Goal: Task Accomplishment & Management: Manage account settings

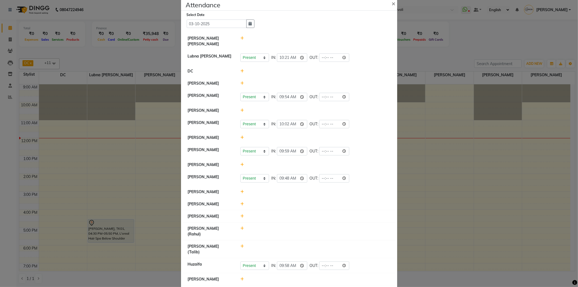
scroll to position [14, 0]
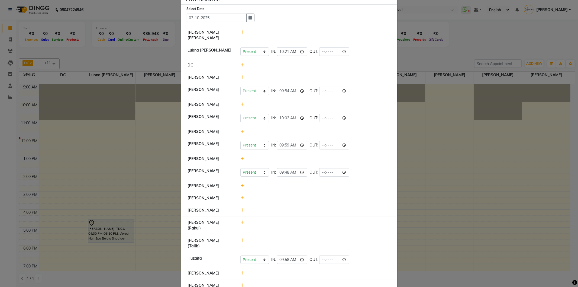
click at [240, 283] on icon at bounding box center [242, 285] width 4 height 4
click at [278, 283] on input "12:00" at bounding box center [284, 287] width 30 height 8
click at [271, 283] on input "12:00" at bounding box center [284, 287] width 30 height 8
type input "11:55"
click at [307, 284] on button "Check-In" at bounding box center [308, 288] width 16 height 8
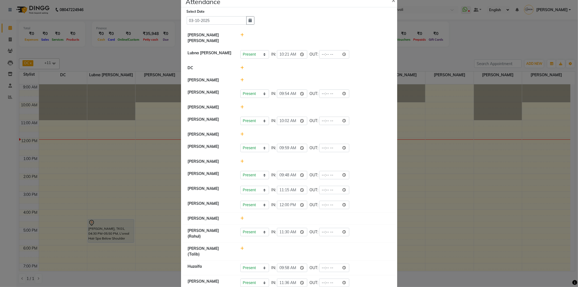
scroll to position [0, 0]
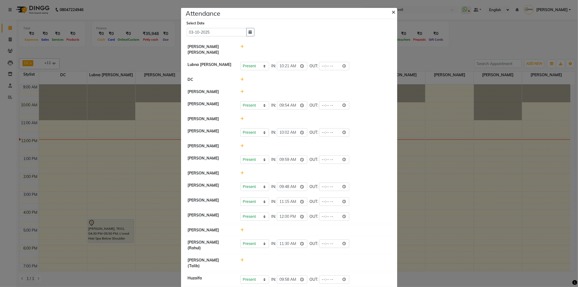
click at [392, 13] on span "×" at bounding box center [394, 12] width 4 height 8
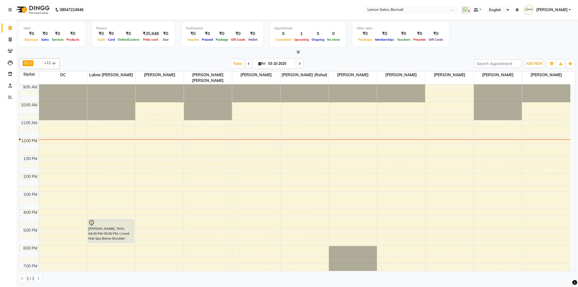
click at [53, 149] on div "9:00 AM 10:00 AM 11:00 AM 12:00 PM 1:00 PM 2:00 PM 3:00 PM 4:00 PM 5:00 PM 6:00…" at bounding box center [294, 209] width 551 height 250
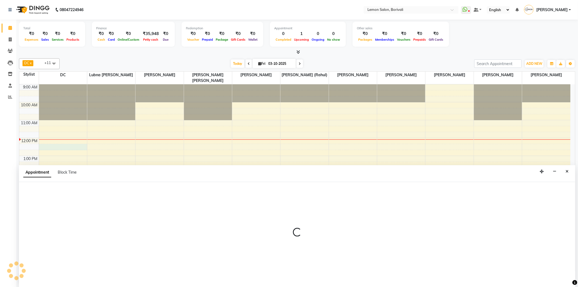
select select "7885"
select select "735"
select select "tentative"
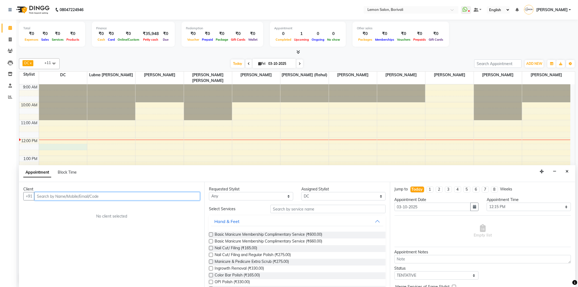
click at [174, 192] on input "text" at bounding box center [116, 196] width 165 height 8
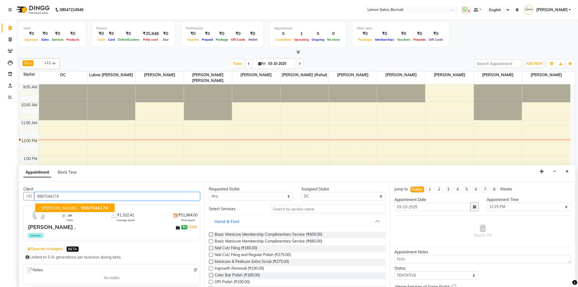
click at [83, 205] on span "9987044174" at bounding box center [94, 207] width 27 height 5
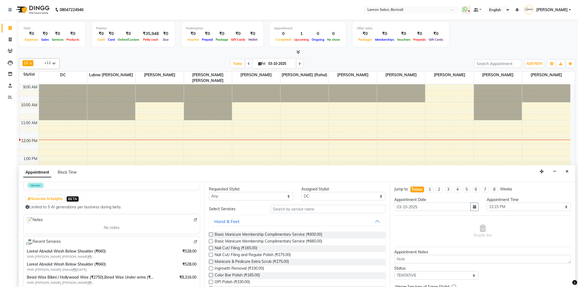
scroll to position [60, 0]
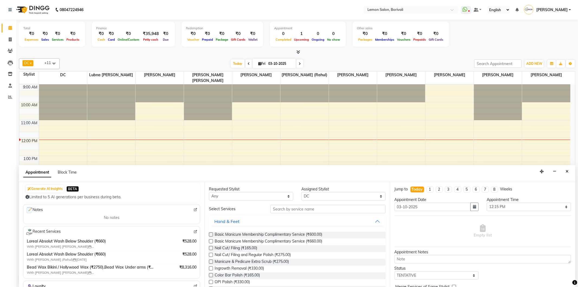
type input "9987044174"
click at [289, 210] on input "text" at bounding box center [327, 209] width 115 height 8
click at [309, 199] on select "Select DC Faiz Khan Fardin Shaikh Harishchandra Paswn Jyoti Vyas Lubna mushahid…" at bounding box center [343, 196] width 84 height 8
select select "91969"
click at [301, 192] on select "Select DC Faiz Khan Fardin Shaikh Harishchandra Paswn Jyoti Vyas Lubna mushahid…" at bounding box center [343, 196] width 84 height 8
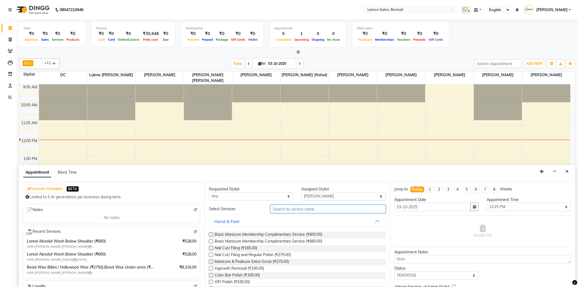
click at [296, 207] on input "text" at bounding box center [327, 209] width 115 height 8
type input "pedi"
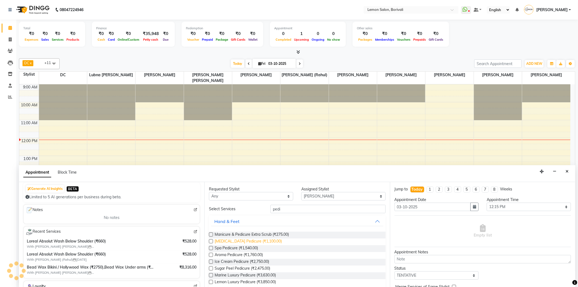
click at [265, 241] on span "Whitening Pedicure (₹1,100.00)" at bounding box center [248, 241] width 67 height 7
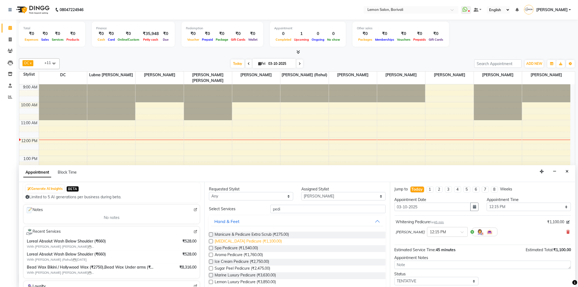
click at [261, 239] on span "Whitening Pedicure (₹1,100.00)" at bounding box center [248, 241] width 67 height 7
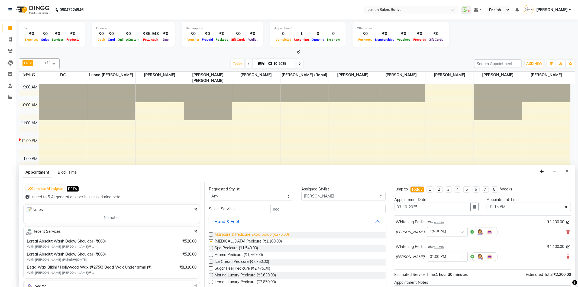
checkbox input "false"
click at [454, 257] on input "text" at bounding box center [442, 256] width 24 height 6
click at [449, 267] on div "12:15 PM" at bounding box center [447, 266] width 40 height 10
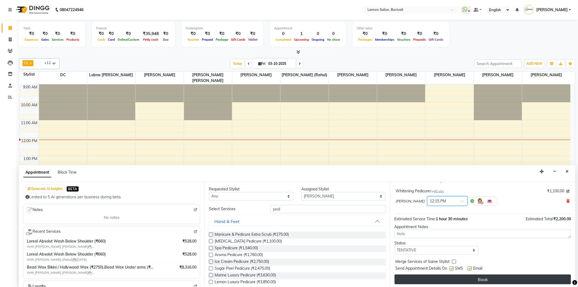
scroll to position [63, 0]
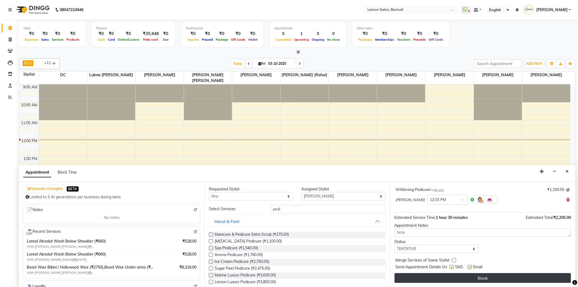
click at [469, 280] on button "Book" at bounding box center [482, 278] width 176 height 10
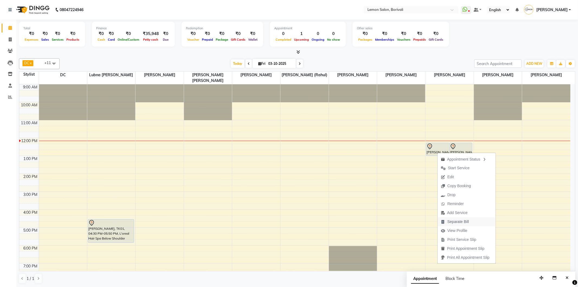
click at [450, 219] on span "Separate Bill" at bounding box center [457, 222] width 21 height 6
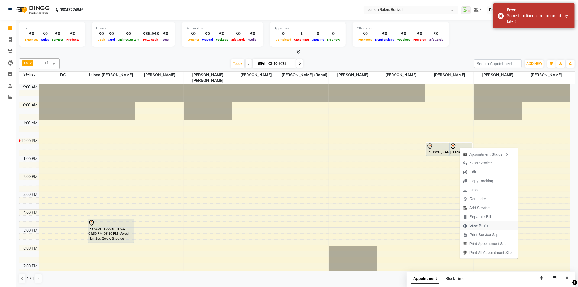
click at [479, 225] on span "View Profile" at bounding box center [479, 226] width 20 height 6
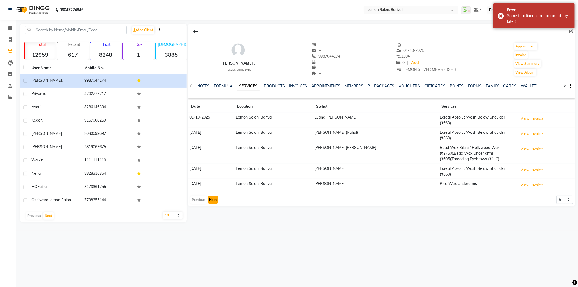
click at [214, 196] on button "Next" at bounding box center [213, 200] width 10 height 8
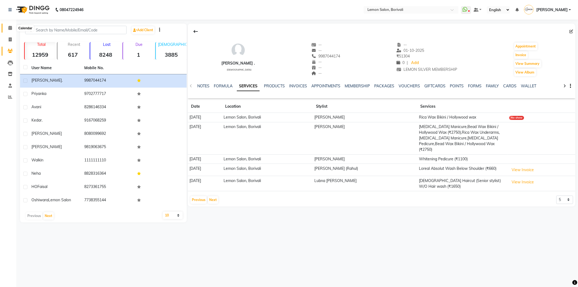
click at [12, 30] on span at bounding box center [9, 28] width 9 height 6
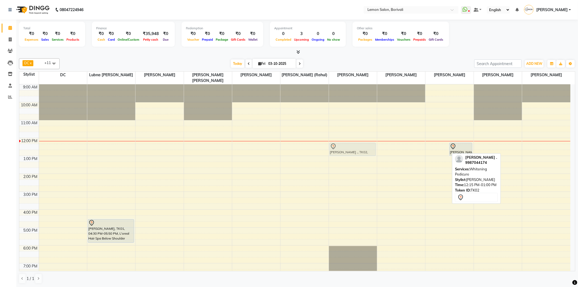
drag, startPoint x: 432, startPoint y: 148, endPoint x: 349, endPoint y: 148, distance: 83.2
click at [349, 148] on tr "harshada patil, TK01, 04:30 PM-05:50 PM, L'oreal Hair Spa Below Shoulder Nilam …" at bounding box center [294, 209] width 551 height 250
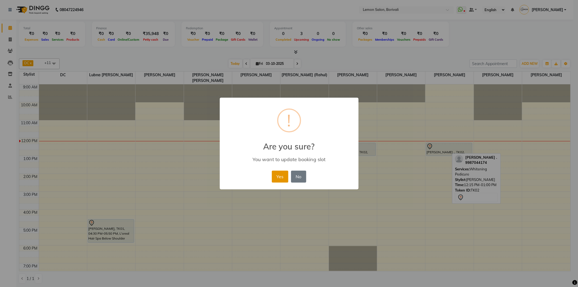
click at [280, 174] on button "Yes" at bounding box center [280, 176] width 17 height 12
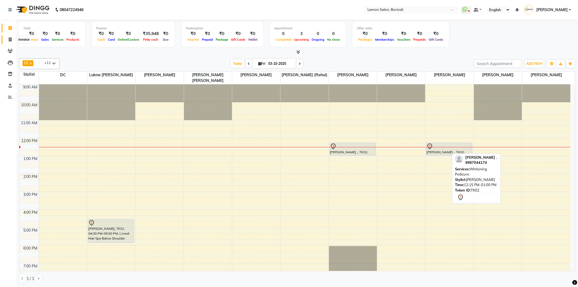
click at [10, 40] on icon at bounding box center [10, 39] width 3 height 4
select select "service"
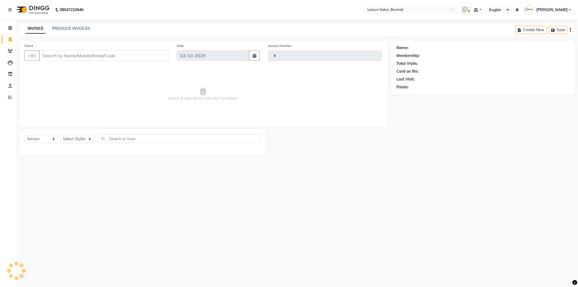
type input "2895"
select select "567"
click at [58, 57] on input "Client" at bounding box center [103, 55] width 129 height 10
type input "9372853136"
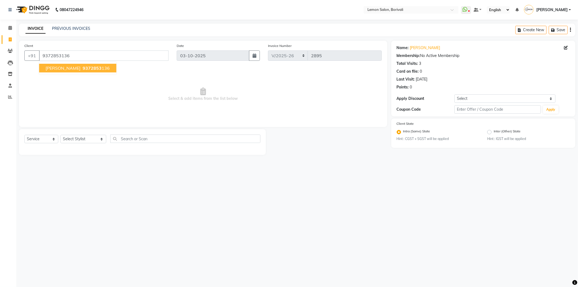
click at [66, 71] on button "Tanisha Dalvi 9372853 136" at bounding box center [77, 68] width 77 height 9
click at [422, 48] on link "Tanisha Dalvi" at bounding box center [425, 48] width 30 height 6
click at [89, 136] on select "Select Stylist DC Faiz Khan Fardin Shaikh Harishchandra Paswn Huzaifa Jyoti Vya…" at bounding box center [83, 139] width 46 height 8
select select "7566"
click at [60, 135] on select "Select Stylist DC Faiz Khan Fardin Shaikh Harishchandra Paswn Huzaifa Jyoti Vya…" at bounding box center [83, 139] width 46 height 8
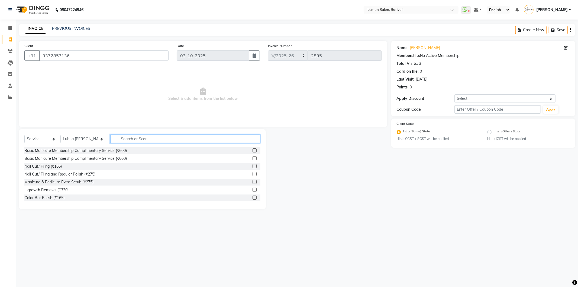
click at [147, 137] on input "text" at bounding box center [185, 138] width 150 height 8
click at [421, 47] on link "Tanisha Dalvi" at bounding box center [425, 48] width 30 height 6
click at [144, 137] on input "text" at bounding box center [185, 138] width 150 height 8
type input "loreal"
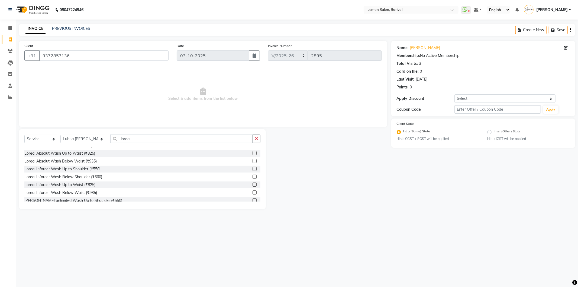
click at [252, 177] on label at bounding box center [254, 176] width 4 height 4
click at [252, 177] on input "checkbox" at bounding box center [254, 177] width 4 height 4
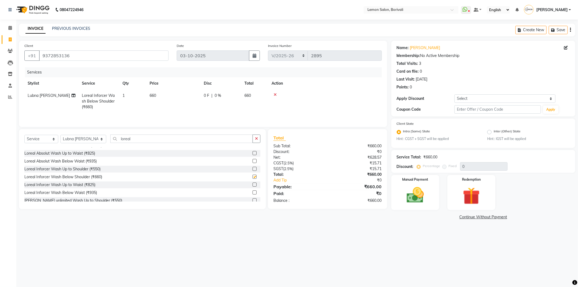
checkbox input "false"
drag, startPoint x: 136, startPoint y: 141, endPoint x: 112, endPoint y: 145, distance: 24.2
click at [112, 145] on div "Select Service Product Membership Package Voucher Prepaid Gift Card Select Styl…" at bounding box center [142, 140] width 236 height 13
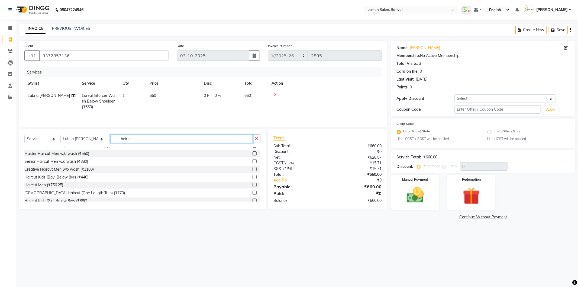
scroll to position [43, 0]
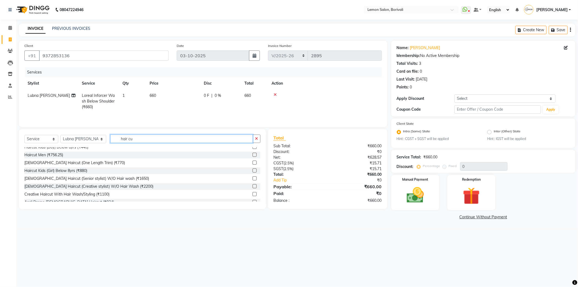
type input "hair cu"
click at [252, 178] on label at bounding box center [254, 178] width 4 height 4
click at [252, 178] on input "checkbox" at bounding box center [254, 179] width 4 height 4
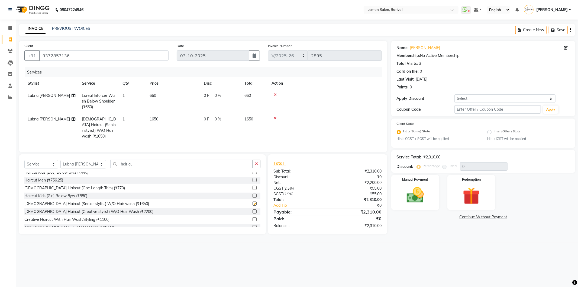
checkbox input "false"
click at [51, 164] on select "Select Service Product Membership Package Voucher Prepaid Gift Card" at bounding box center [41, 164] width 34 height 8
select select "membership"
click at [24, 160] on select "Select Service Product Membership Package Voucher Prepaid Gift Card" at bounding box center [41, 164] width 34 height 8
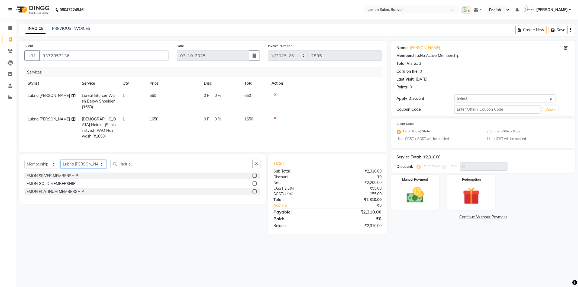
click at [72, 164] on select "Select Stylist DC Faiz Khan Fardin Shaikh Harishchandra Paswn Huzaifa Jyoti Vya…" at bounding box center [83, 164] width 46 height 8
select select "66607"
click at [60, 160] on select "Select Stylist DC Faiz Khan Fardin Shaikh Harishchandra Paswn Huzaifa Jyoti Vya…" at bounding box center [83, 164] width 46 height 8
click at [255, 175] on label at bounding box center [254, 175] width 4 height 4
click at [255, 175] on input "checkbox" at bounding box center [254, 176] width 4 height 4
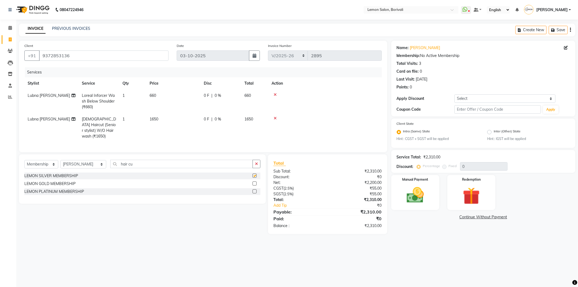
select select "select"
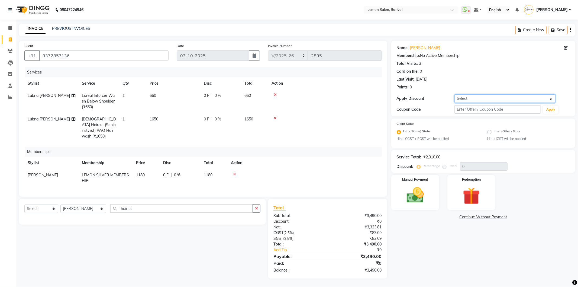
click at [483, 99] on select "Select Coupon → Abc" at bounding box center [504, 98] width 101 height 8
select select "1: Object"
click at [454, 94] on select "Select Coupon → Abc" at bounding box center [504, 98] width 101 height 8
type input "20"
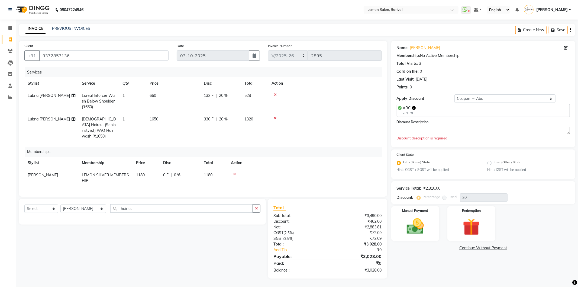
click at [409, 132] on textarea at bounding box center [483, 129] width 173 height 7
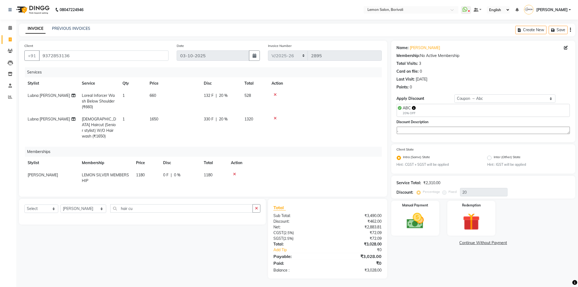
type textarea "."
click at [233, 172] on icon at bounding box center [234, 174] width 3 height 4
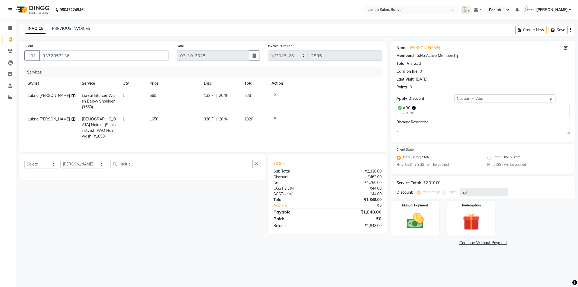
click at [418, 127] on textarea "." at bounding box center [483, 129] width 173 height 7
click at [410, 133] on textarea "." at bounding box center [483, 129] width 173 height 7
click at [415, 114] on div "20% OFF" at bounding box center [409, 113] width 13 height 5
click at [460, 96] on select "Select Coupon → Abc" at bounding box center [504, 98] width 101 height 8
select select "0:"
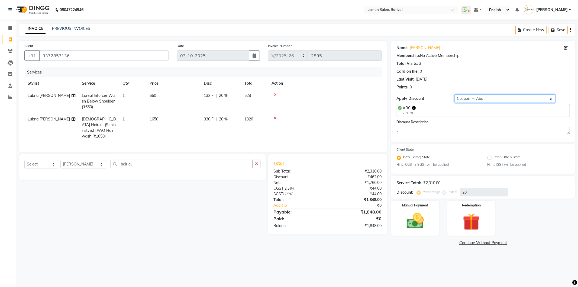
click at [454, 94] on select "Select Coupon → Abc" at bounding box center [504, 98] width 101 height 8
type input "0"
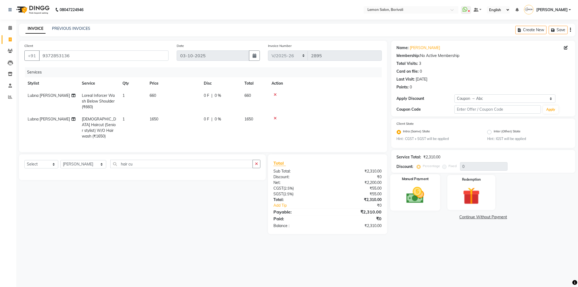
click at [426, 190] on img at bounding box center [415, 195] width 29 height 21
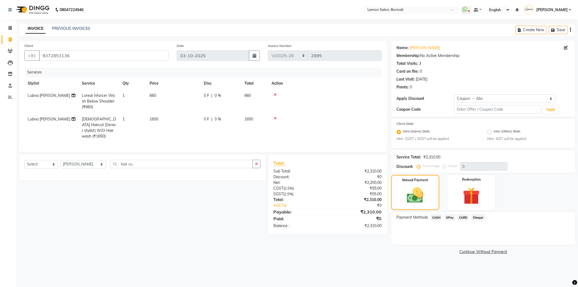
click at [459, 217] on span "CARD" at bounding box center [463, 217] width 12 height 6
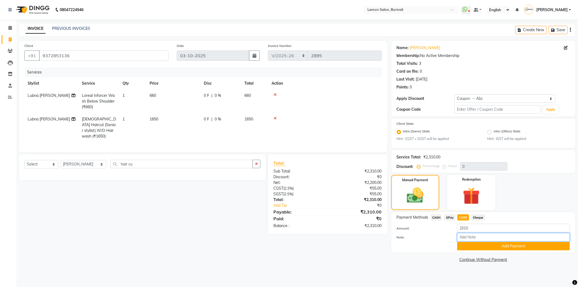
click at [469, 240] on input "Note:" at bounding box center [513, 237] width 113 height 8
click at [470, 247] on button "Add Payment" at bounding box center [513, 246] width 113 height 8
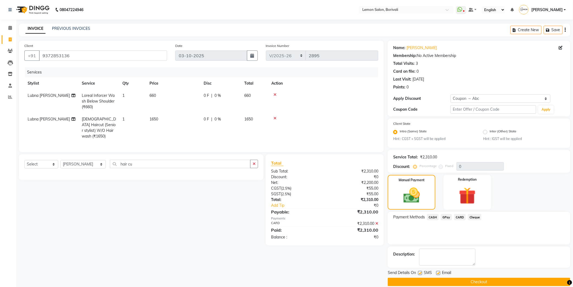
scroll to position [7, 0]
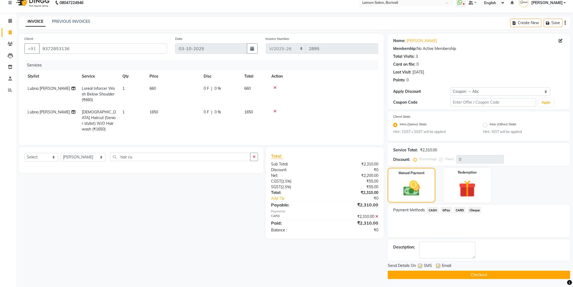
click at [419, 277] on button "Checkout" at bounding box center [479, 274] width 183 height 8
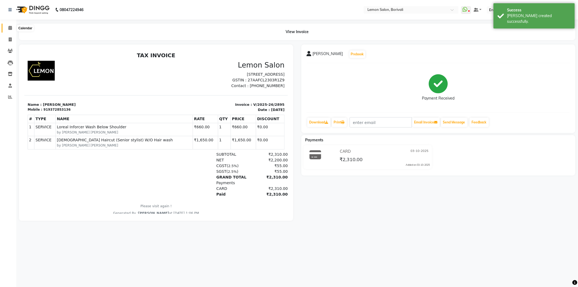
click at [10, 29] on icon at bounding box center [10, 28] width 4 height 4
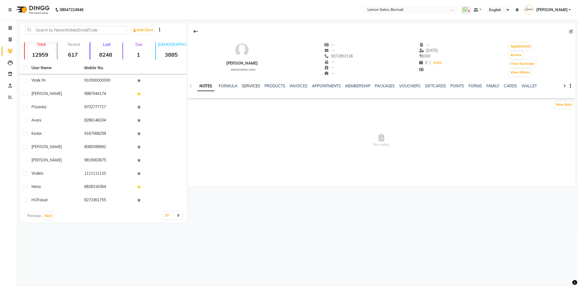
click at [252, 87] on link "SERVICES" at bounding box center [251, 85] width 18 height 5
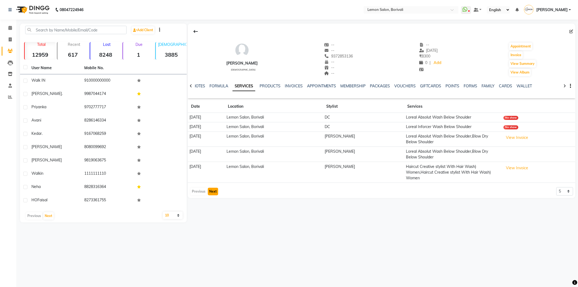
click at [214, 189] on button "Next" at bounding box center [213, 191] width 10 height 8
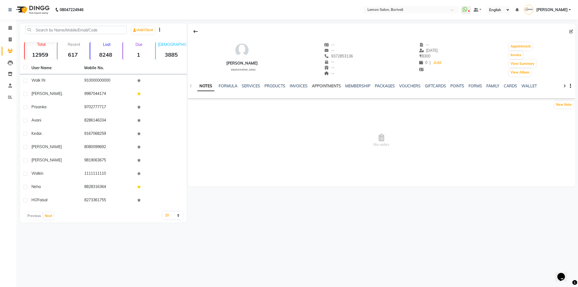
click at [329, 87] on link "APPOINTMENTS" at bounding box center [326, 85] width 29 height 5
click at [334, 85] on link "MEMBERSHIP" at bounding box center [341, 85] width 25 height 5
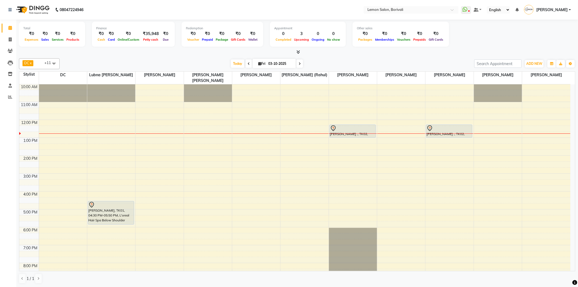
scroll to position [30, 0]
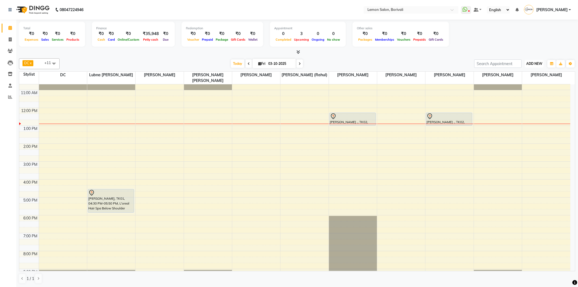
click at [538, 66] on button "ADD NEW Toggle Dropdown" at bounding box center [534, 64] width 19 height 8
click at [527, 95] on link "Add Attendance" at bounding box center [521, 94] width 43 height 7
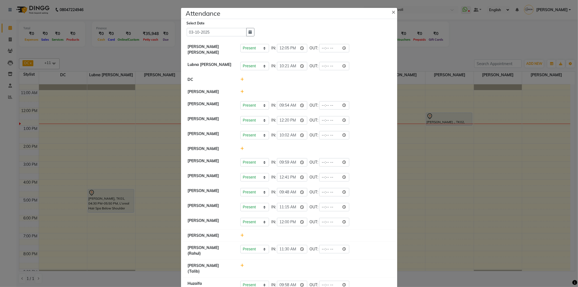
click at [240, 93] on icon at bounding box center [242, 92] width 4 height 4
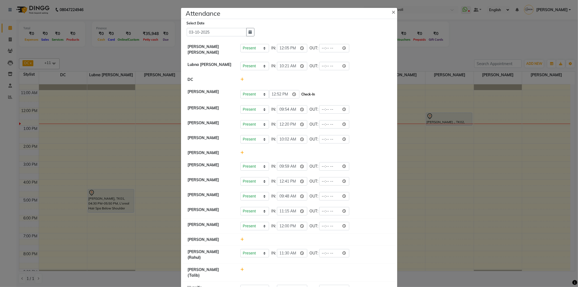
click at [307, 96] on button "Check-In" at bounding box center [308, 94] width 16 height 8
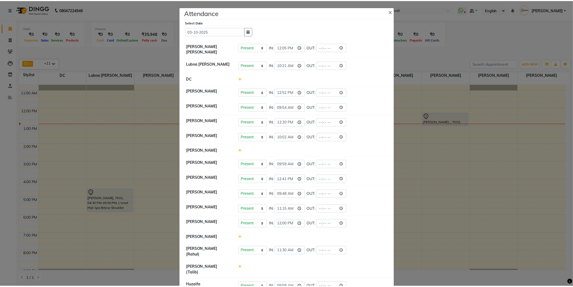
scroll to position [0, 0]
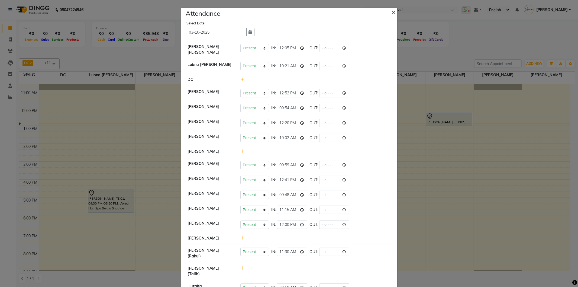
click at [392, 13] on span "×" at bounding box center [394, 12] width 4 height 8
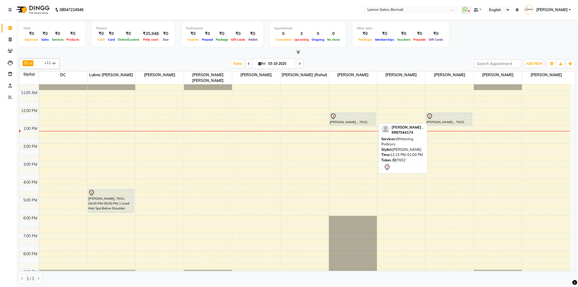
click at [342, 119] on div "[PERSON_NAME] ., TK02, 12:15 PM-01:00 PM, Whitening Pedicure" at bounding box center [353, 119] width 46 height 13
select select "7"
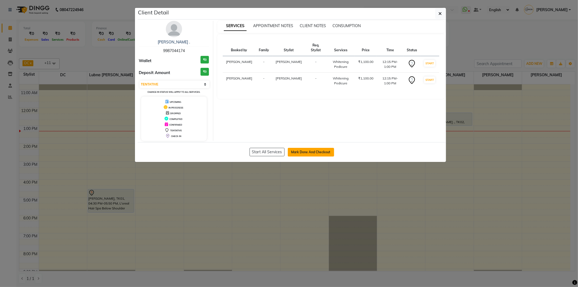
click at [324, 149] on button "Mark Done And Checkout" at bounding box center [311, 152] width 46 height 9
select select "567"
select select "service"
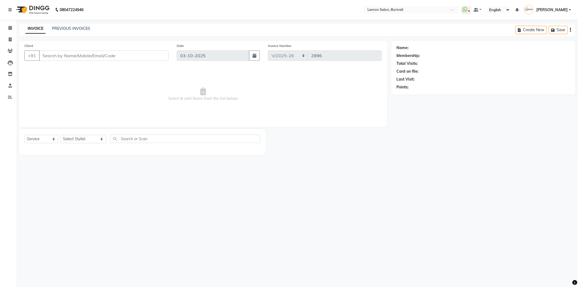
type input "9987044174"
select select "15808"
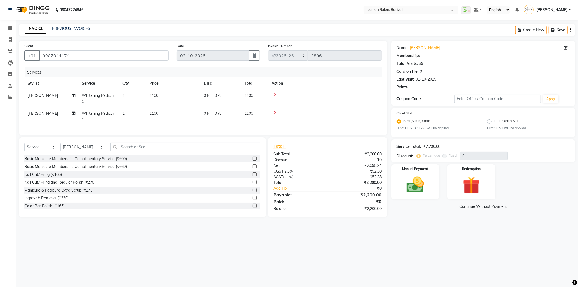
select select "1: Object"
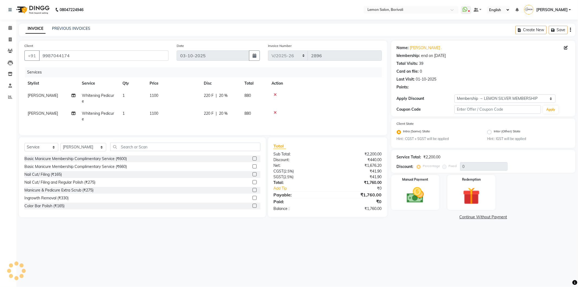
type input "20"
click at [115, 151] on input "text" at bounding box center [185, 146] width 150 height 8
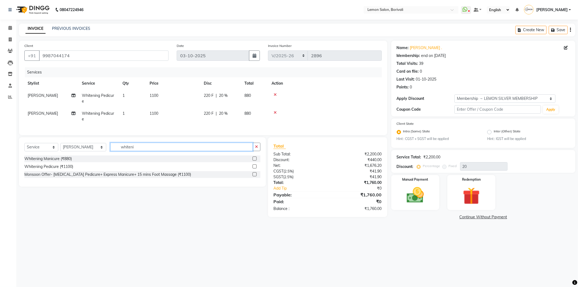
type input "whiteni"
click at [253, 160] on label at bounding box center [254, 158] width 4 height 4
click at [253, 160] on input "checkbox" at bounding box center [254, 159] width 4 height 4
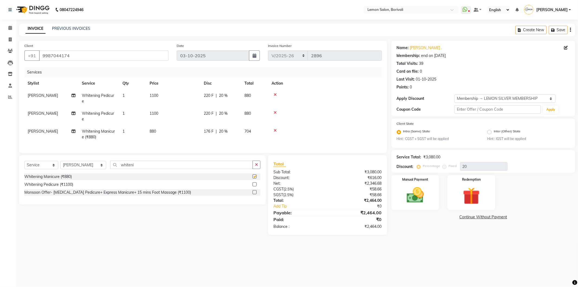
checkbox input "false"
click at [412, 48] on link "[PERSON_NAME] ." at bounding box center [426, 48] width 32 height 6
click at [430, 208] on div "Manual Payment" at bounding box center [415, 192] width 50 height 36
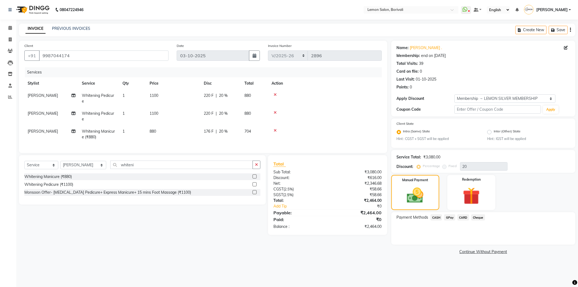
click at [447, 218] on span "GPay" at bounding box center [449, 217] width 11 height 6
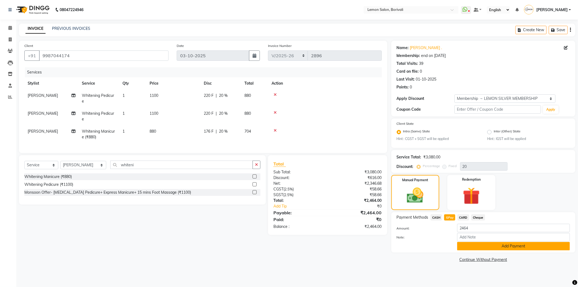
click at [458, 247] on button "Add Payment" at bounding box center [513, 246] width 113 height 8
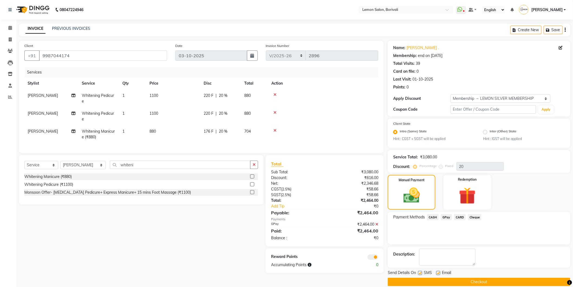
scroll to position [7, 0]
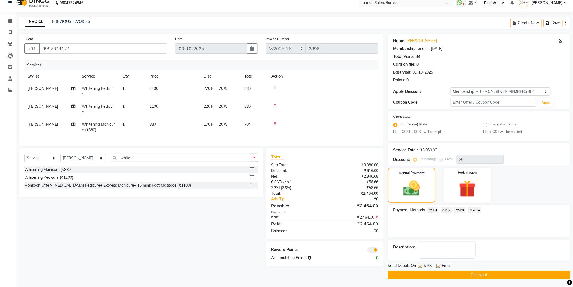
click at [452, 273] on button "Checkout" at bounding box center [479, 274] width 183 height 8
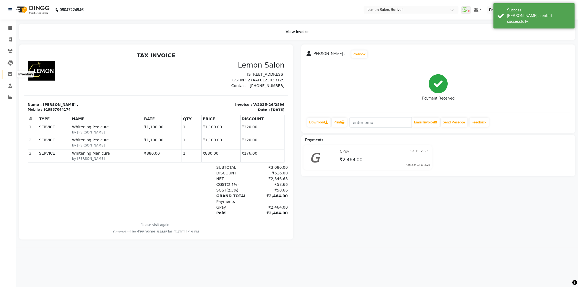
click at [8, 76] on icon at bounding box center [10, 74] width 5 height 4
select select
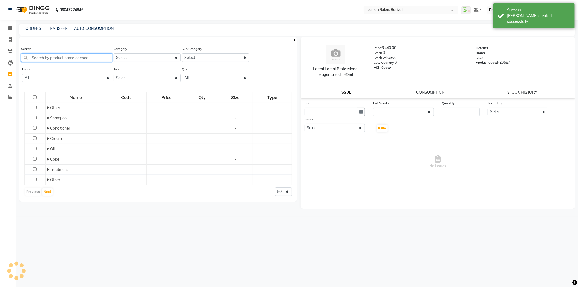
click at [32, 59] on input "text" at bounding box center [66, 57] width 91 height 8
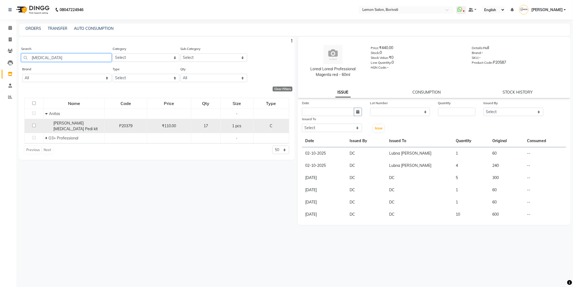
type input "whitening"
click at [35, 124] on input "checkbox" at bounding box center [34, 126] width 4 height 4
checkbox input "true"
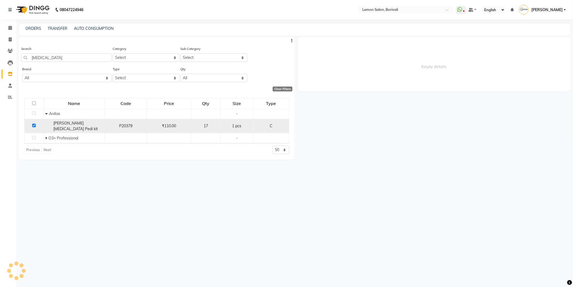
select select
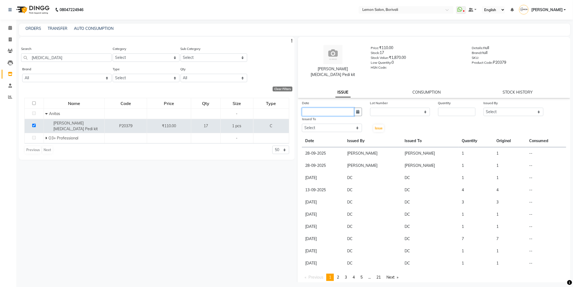
click at [328, 108] on input "text" at bounding box center [328, 112] width 52 height 8
select select "10"
select select "2025"
click at [345, 135] on div "3" at bounding box center [342, 139] width 9 height 9
type input "03-10-2025"
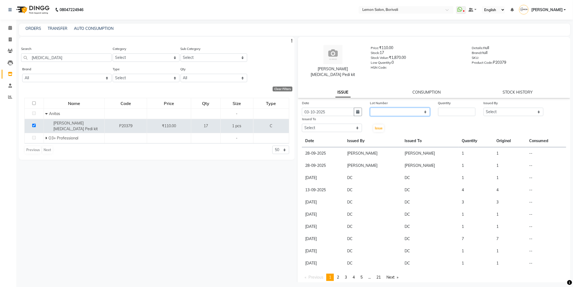
click at [375, 108] on select "None" at bounding box center [400, 112] width 60 height 8
select select "0: null"
click at [370, 108] on select "None" at bounding box center [400, 112] width 60 height 8
click at [448, 108] on input "number" at bounding box center [456, 112] width 37 height 8
type input "3"
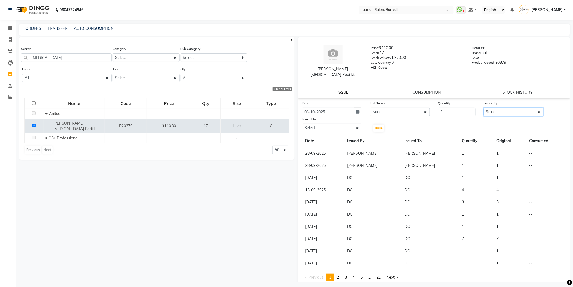
click at [490, 108] on select "Select DC Faiz Khan Fardin Shaikh Harishchandra Paswn Huzaifa Jyoti Vyas Lubna …" at bounding box center [514, 112] width 60 height 8
select select "66607"
click at [484, 108] on select "Select DC Faiz Khan Fardin Shaikh Harishchandra Paswn Huzaifa Jyoti Vyas Lubna …" at bounding box center [514, 112] width 60 height 8
click at [327, 124] on select "Select DC Faiz Khan Fardin Shaikh Harishchandra Paswn Huzaifa Jyoti Vyas Lubna …" at bounding box center [332, 128] width 60 height 8
select select "15808"
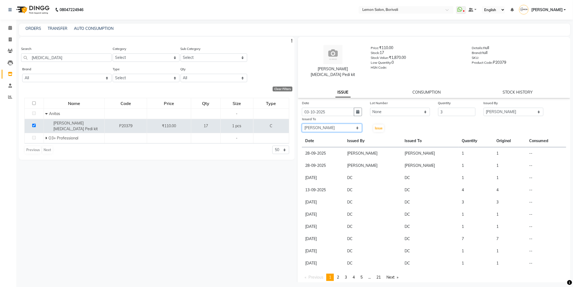
click at [302, 124] on select "Select DC Faiz Khan Fardin Shaikh Harishchandra Paswn Huzaifa Jyoti Vyas Lubna …" at bounding box center [332, 128] width 60 height 8
click at [375, 126] on span "Issue" at bounding box center [379, 128] width 8 height 4
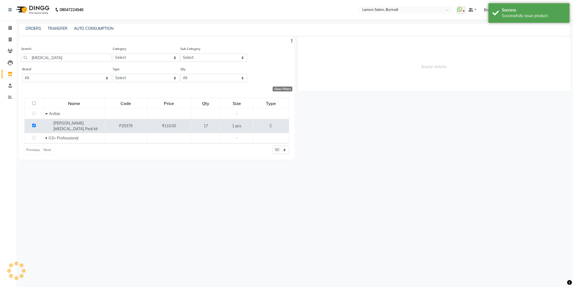
select select
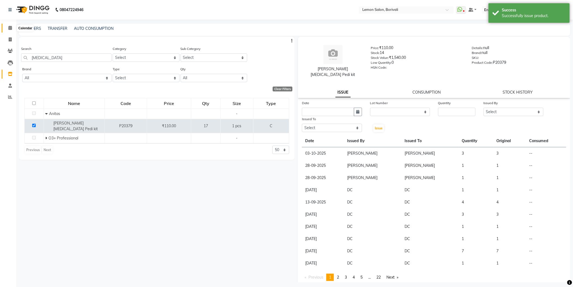
click at [12, 28] on span at bounding box center [9, 28] width 9 height 6
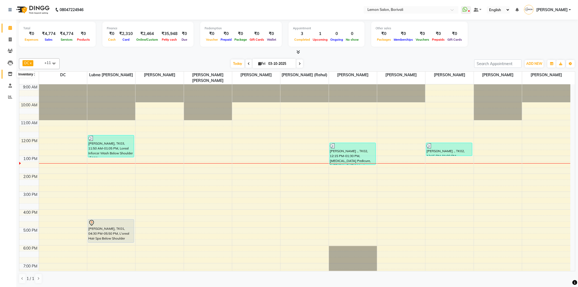
click at [6, 73] on span at bounding box center [9, 74] width 9 height 6
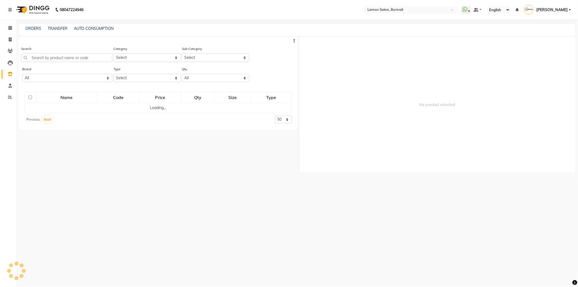
click at [50, 50] on div "Search" at bounding box center [66, 54] width 91 height 16
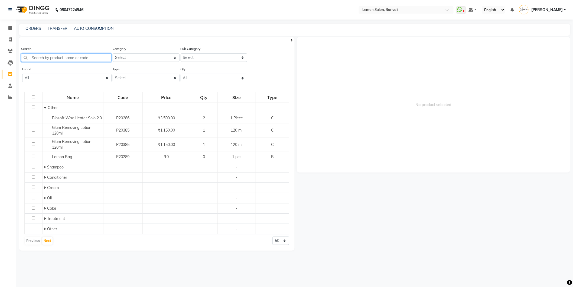
click at [50, 56] on input "text" at bounding box center [66, 57] width 90 height 8
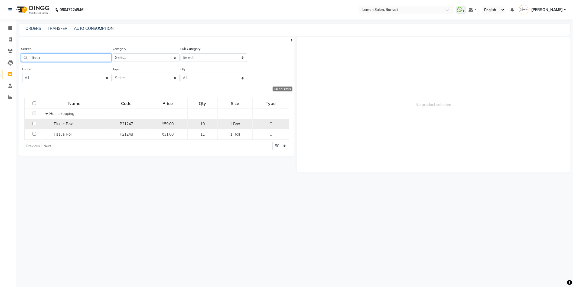
type input "tissu"
click at [34, 125] on input "checkbox" at bounding box center [35, 124] width 4 height 4
checkbox input "true"
select select
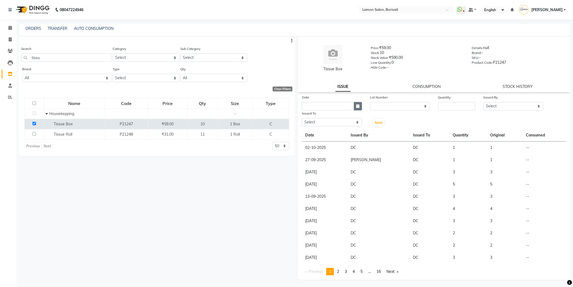
click at [359, 107] on icon "button" at bounding box center [357, 106] width 3 height 4
select select "10"
select select "2025"
click at [338, 134] on div "3" at bounding box center [342, 134] width 9 height 9
type input "03-10-2025"
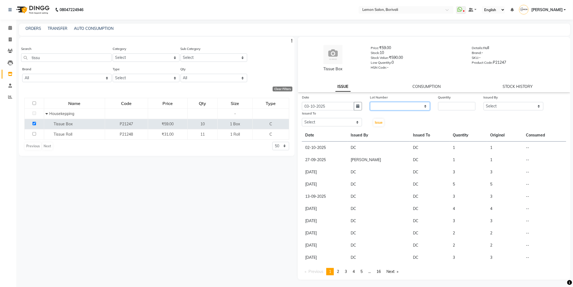
click at [379, 102] on select "None" at bounding box center [400, 106] width 60 height 8
select select "0: null"
click at [370, 102] on select "None" at bounding box center [400, 106] width 60 height 8
click at [443, 102] on input "number" at bounding box center [456, 106] width 37 height 8
type input "1"
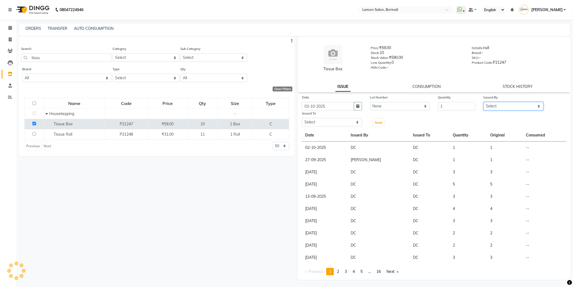
click at [507, 104] on select "Select DC Faiz Khan Fardin Shaikh Harishchandra Paswn Huzaifa Jyoti Vyas Lubna …" at bounding box center [514, 106] width 60 height 8
select select "66607"
click at [484, 102] on select "Select DC Faiz Khan Fardin Shaikh Harishchandra Paswn Huzaifa Jyoti Vyas Lubna …" at bounding box center [514, 106] width 60 height 8
click at [338, 124] on select "Select DC Faiz Khan Fardin Shaikh Harishchandra Paswn Huzaifa Jyoti Vyas Lubna …" at bounding box center [332, 122] width 60 height 8
select select "7885"
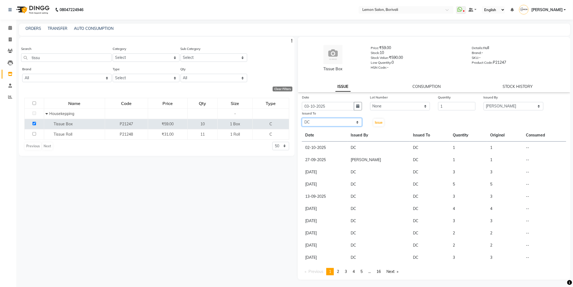
click at [302, 118] on select "Select DC Faiz Khan Fardin Shaikh Harishchandra Paswn Huzaifa Jyoti Vyas Lubna …" at bounding box center [332, 122] width 60 height 8
click at [378, 122] on span "Issue" at bounding box center [379, 122] width 8 height 4
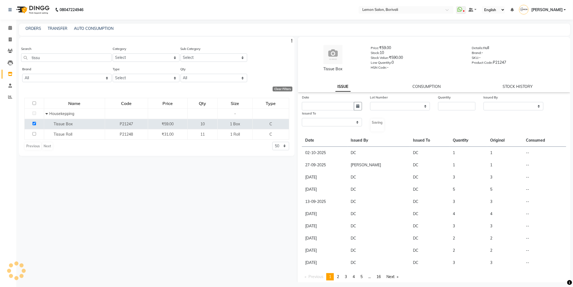
select select
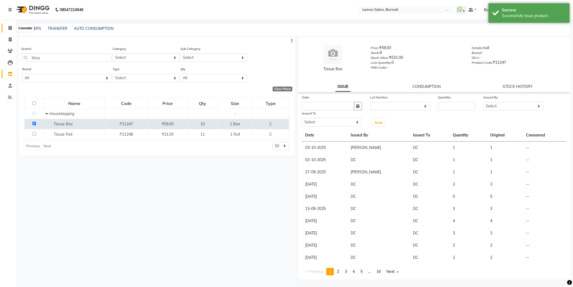
click at [8, 28] on icon at bounding box center [10, 28] width 4 height 4
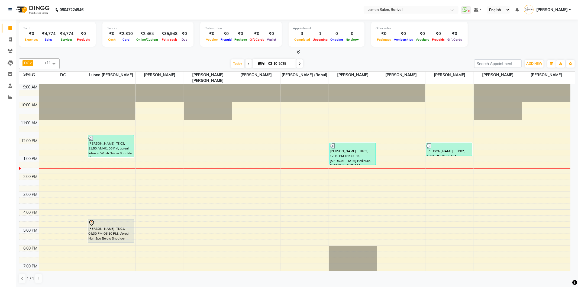
click at [298, 62] on icon at bounding box center [299, 63] width 2 height 3
type input "04-10-2025"
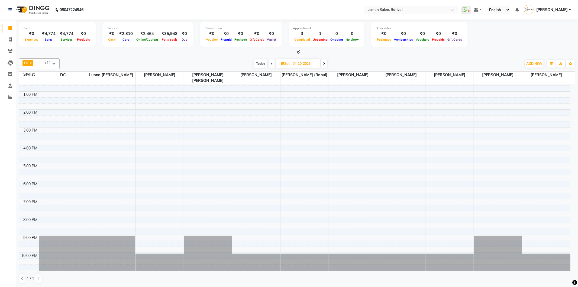
scroll to position [64, 0]
click at [9, 76] on span at bounding box center [9, 74] width 9 height 6
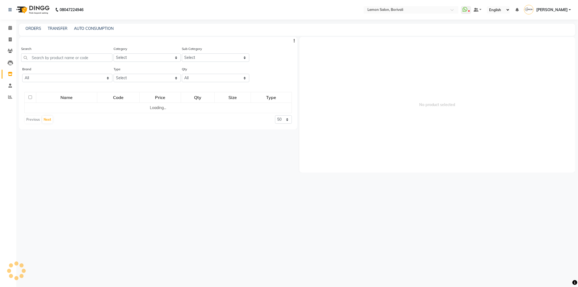
click at [60, 31] on div "TRANSFER" at bounding box center [58, 29] width 20 height 6
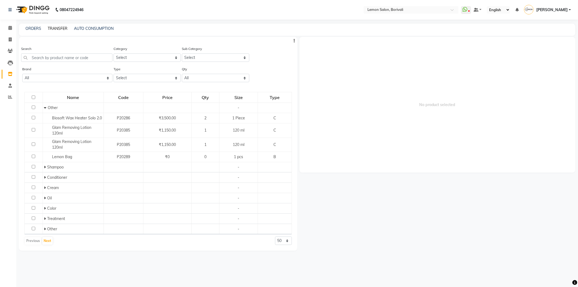
click at [58, 28] on link "TRANSFER" at bounding box center [58, 28] width 20 height 5
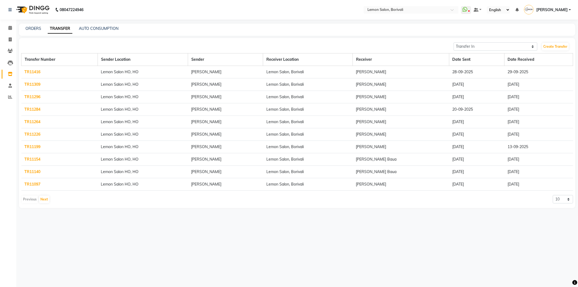
click at [38, 72] on link "TR11416" at bounding box center [33, 71] width 16 height 5
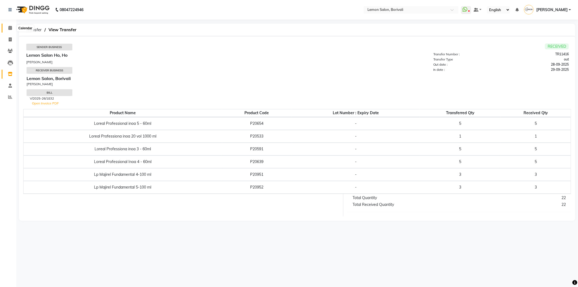
click at [9, 28] on icon at bounding box center [10, 28] width 4 height 4
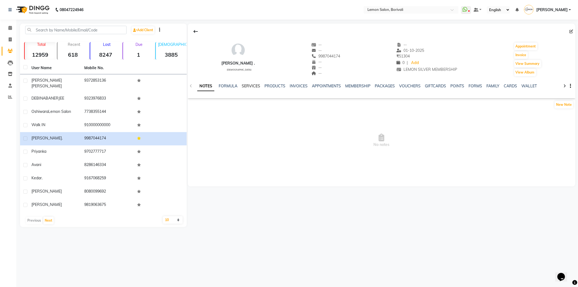
click at [252, 87] on link "SERVICES" at bounding box center [251, 85] width 18 height 5
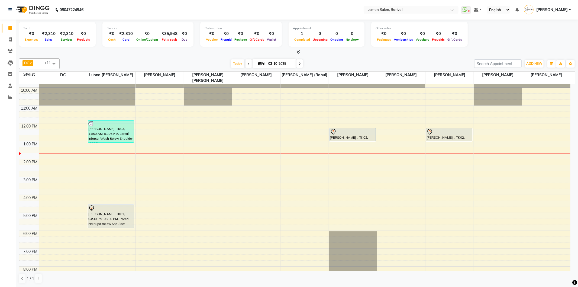
scroll to position [30, 0]
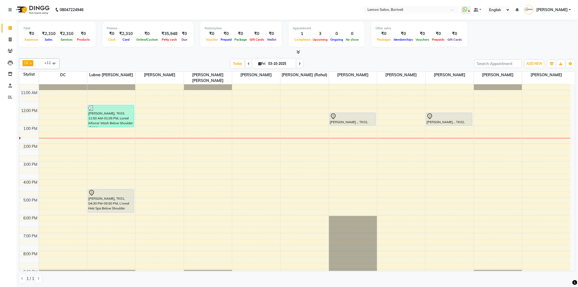
click at [248, 64] on icon at bounding box center [249, 63] width 2 height 3
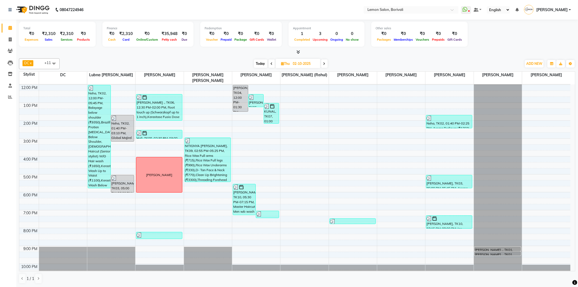
scroll to position [64, 0]
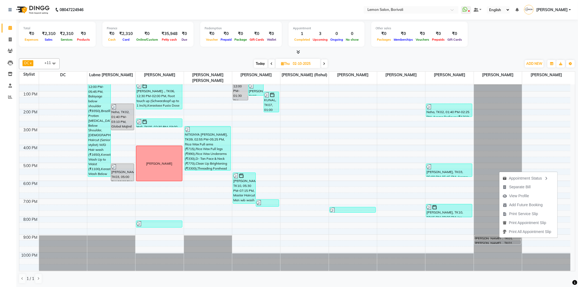
click at [575, 178] on td "9:00 AM 10:00 AM 11:00 AM 12:00 PM 1:00 PM 2:00 PM 3:00 PM 4:00 PM 5:00 PM 6:00…" at bounding box center [297, 177] width 556 height 187
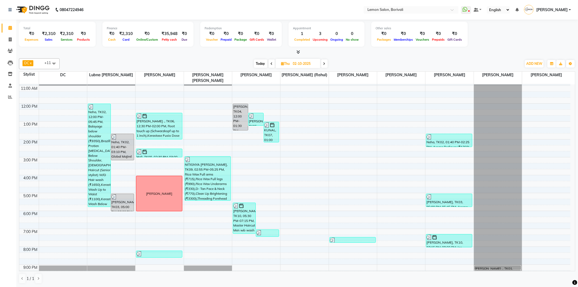
scroll to position [4, 0]
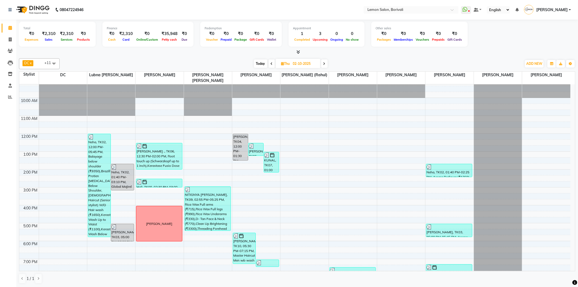
click at [324, 64] on icon at bounding box center [324, 63] width 2 height 3
type input "03-10-2025"
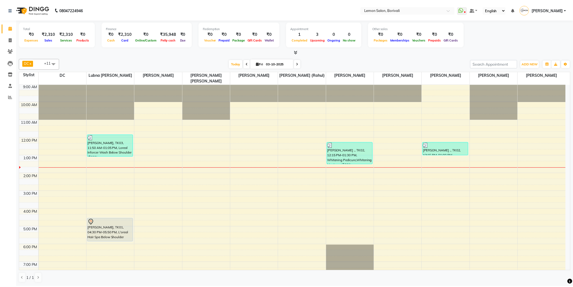
scroll to position [0, 0]
click at [12, 70] on link "Inventory" at bounding box center [8, 74] width 13 height 9
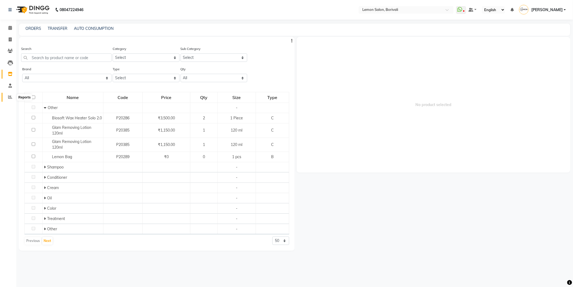
click at [10, 97] on icon at bounding box center [10, 97] width 4 height 4
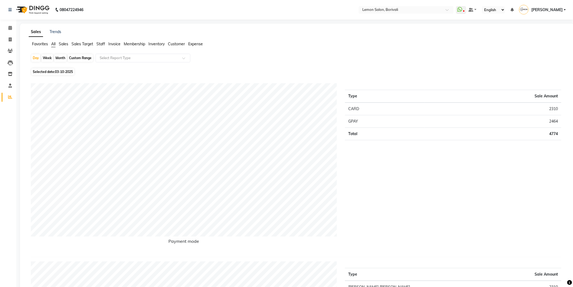
click at [61, 58] on div "Month" at bounding box center [60, 58] width 12 height 8
select select "10"
select select "2025"
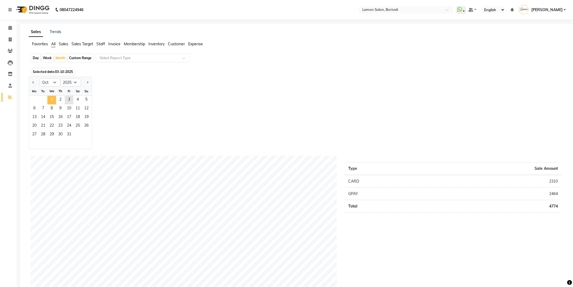
click at [50, 99] on span "1" at bounding box center [51, 100] width 9 height 9
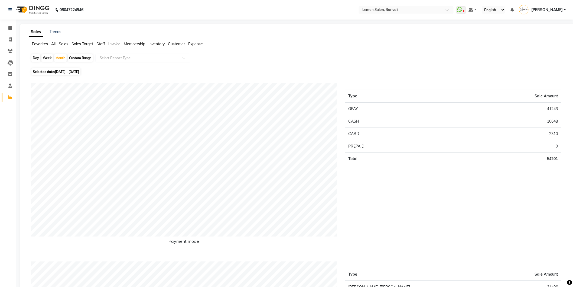
click at [101, 44] on span "Staff" at bounding box center [100, 43] width 9 height 5
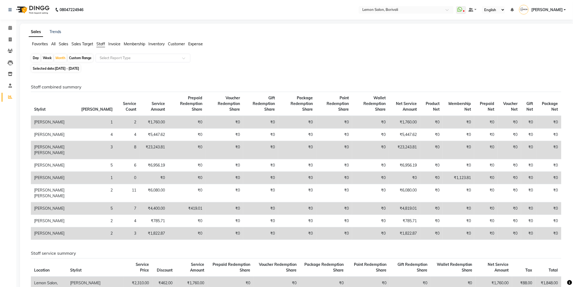
click at [276, 59] on div "Day Week Month Custom Range Select Report Type" at bounding box center [297, 59] width 533 height 10
click at [10, 28] on icon at bounding box center [10, 28] width 4 height 4
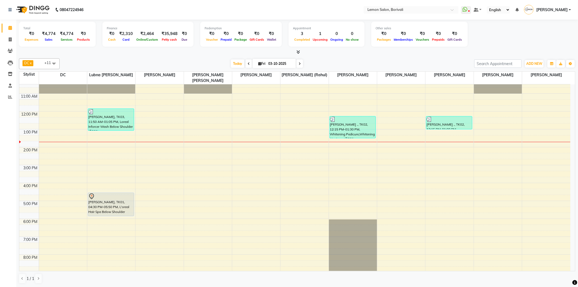
scroll to position [64, 0]
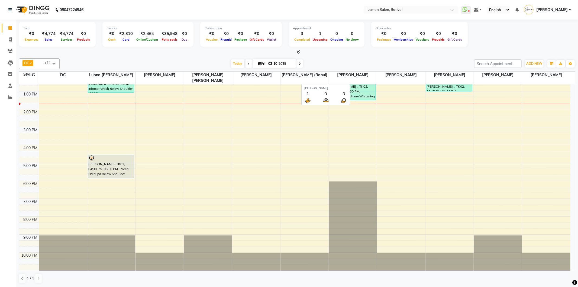
drag, startPoint x: 345, startPoint y: 81, endPoint x: 342, endPoint y: 70, distance: 10.7
click at [342, 73] on span "[PERSON_NAME]" at bounding box center [353, 75] width 48 height 7
drag, startPoint x: 328, startPoint y: 63, endPoint x: 258, endPoint y: 227, distance: 178.7
click at [327, 62] on div "[DATE] [DATE]" at bounding box center [266, 64] width 409 height 8
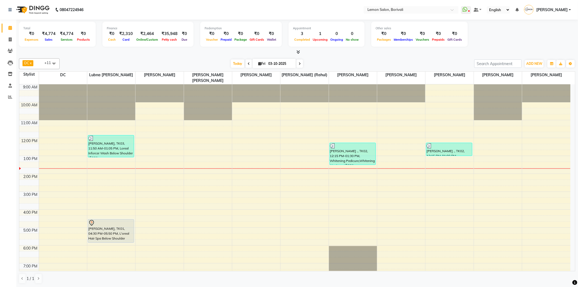
click at [246, 68] on div "DC x [PERSON_NAME] x [PERSON_NAME] x [PERSON_NAME] x [PERSON_NAME] ([PERSON_NAM…" at bounding box center [297, 63] width 556 height 11
click at [248, 64] on icon at bounding box center [249, 63] width 2 height 3
type input "02-10-2025"
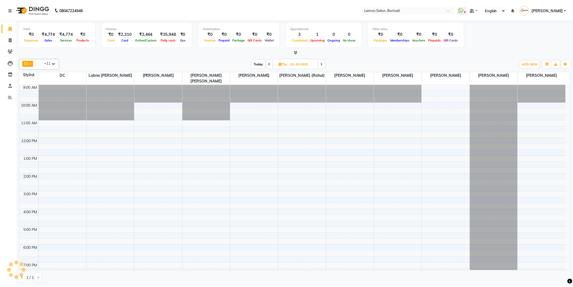
scroll to position [64, 0]
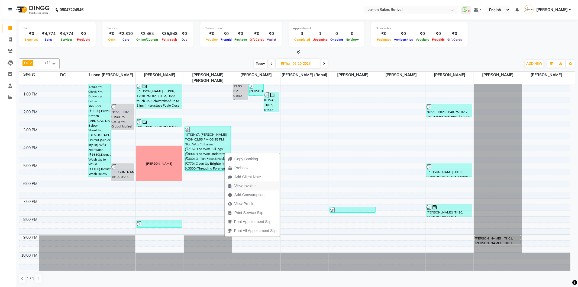
click at [248, 184] on span "View Invoice" at bounding box center [244, 186] width 21 height 6
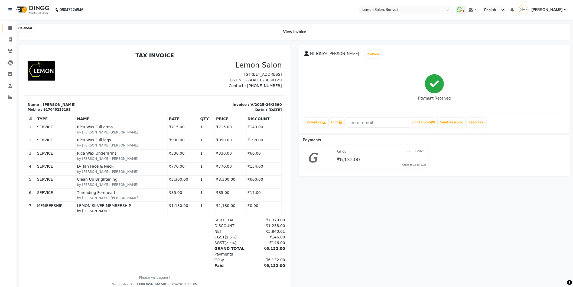
click at [12, 28] on span at bounding box center [9, 28] width 9 height 6
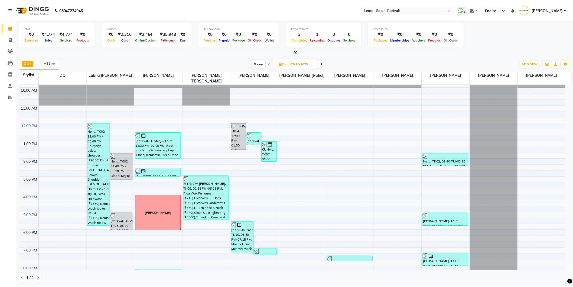
scroll to position [30, 0]
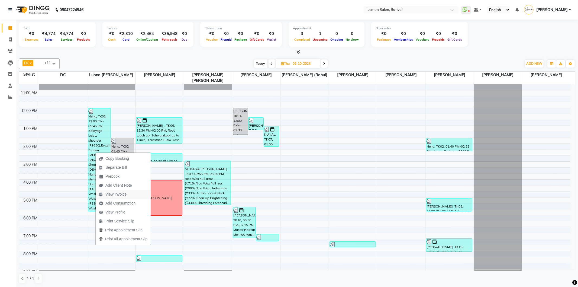
click at [115, 194] on span "View Invoice" at bounding box center [115, 194] width 21 height 6
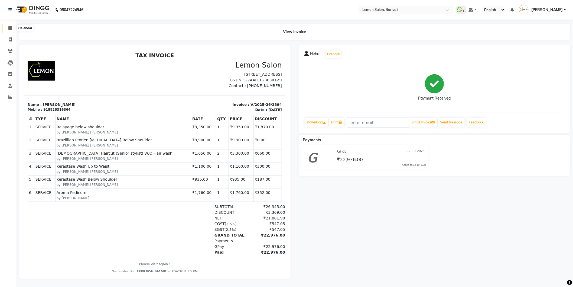
click at [9, 27] on icon at bounding box center [10, 28] width 4 height 4
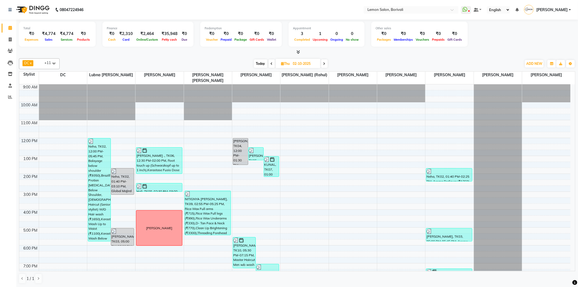
click at [263, 66] on span "Today" at bounding box center [261, 63] width 14 height 8
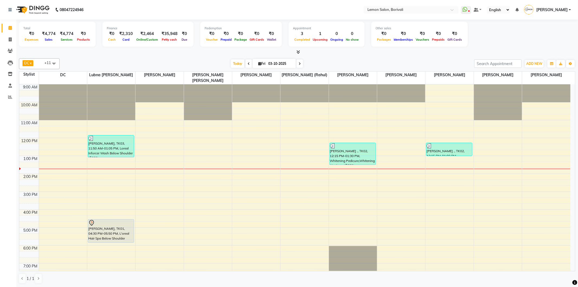
click at [298, 62] on icon at bounding box center [299, 63] width 2 height 3
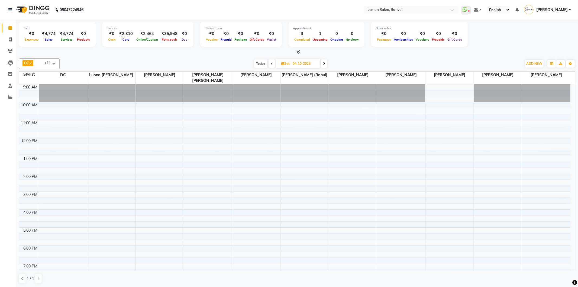
drag, startPoint x: 272, startPoint y: 63, endPoint x: 268, endPoint y: 89, distance: 25.9
click at [272, 63] on span at bounding box center [271, 63] width 7 height 8
type input "03-10-2025"
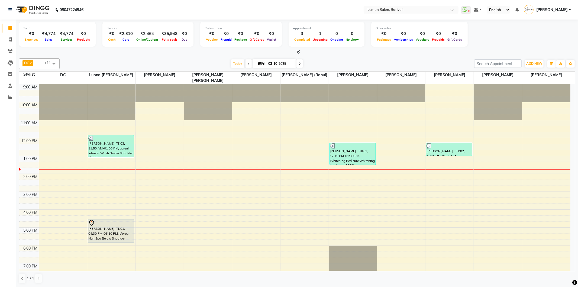
scroll to position [64, 0]
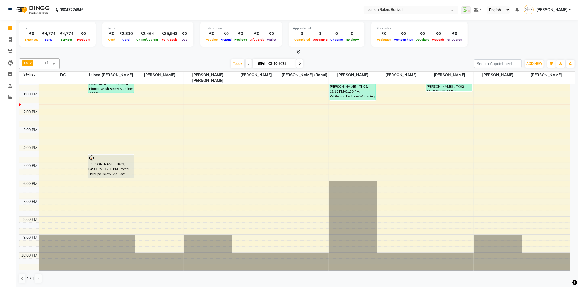
click at [376, 60] on div "[DATE] [DATE]" at bounding box center [266, 64] width 409 height 8
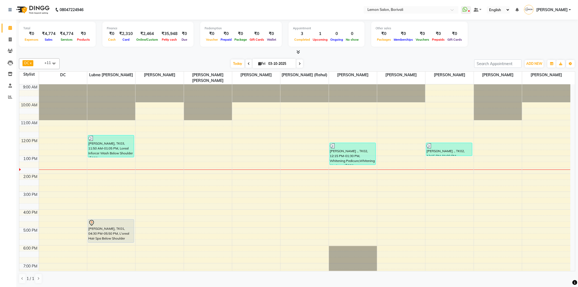
click at [395, 68] on div "DC x [PERSON_NAME] x [PERSON_NAME] x [PERSON_NAME] x [PERSON_NAME] ([PERSON_NAM…" at bounding box center [297, 63] width 556 height 11
click at [444, 66] on div "[DATE] [DATE]" at bounding box center [266, 64] width 409 height 8
click at [297, 52] on icon at bounding box center [298, 52] width 4 height 4
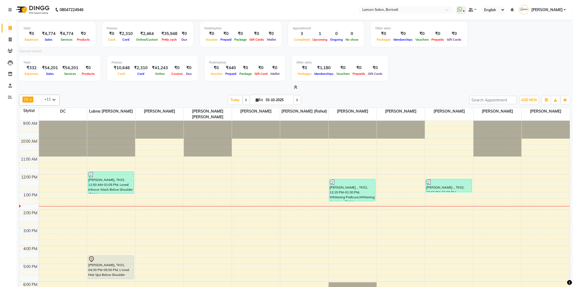
click at [297, 86] on icon at bounding box center [296, 87] width 4 height 4
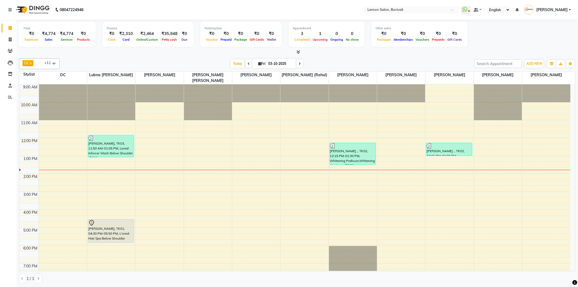
click at [298, 50] on icon at bounding box center [298, 52] width 4 height 4
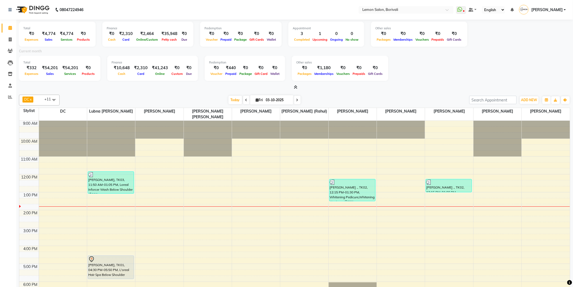
click at [296, 85] on span at bounding box center [295, 88] width 6 height 6
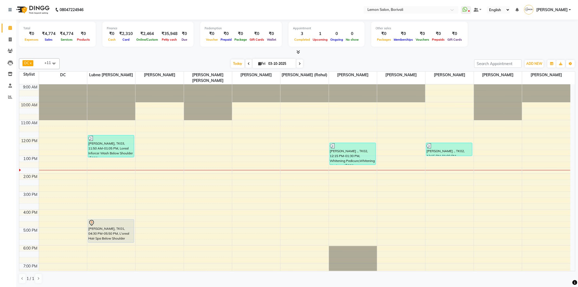
drag, startPoint x: 326, startPoint y: 58, endPoint x: 315, endPoint y: 73, distance: 17.9
click at [326, 58] on div "DC x [PERSON_NAME] x [PERSON_NAME] x [PERSON_NAME] x [PERSON_NAME] ([PERSON_NAM…" at bounding box center [297, 63] width 556 height 11
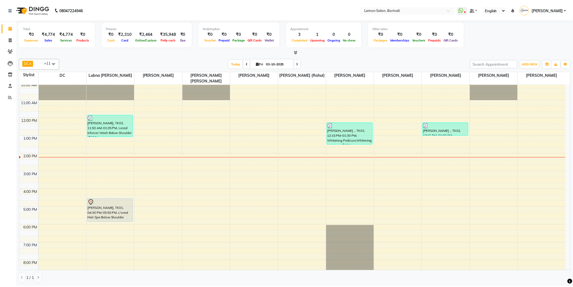
scroll to position [60, 0]
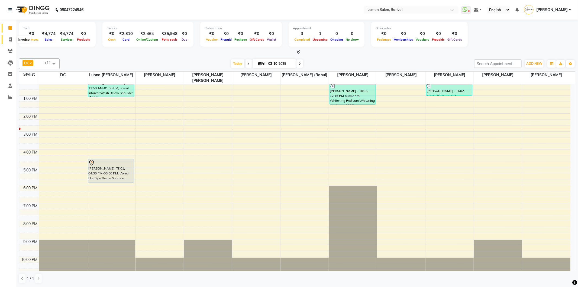
click at [10, 37] on span at bounding box center [9, 40] width 9 height 6
select select "567"
select select "service"
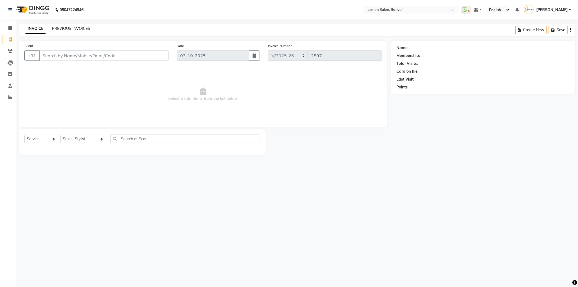
click at [62, 28] on link "PREVIOUS INVOICES" at bounding box center [71, 28] width 38 height 5
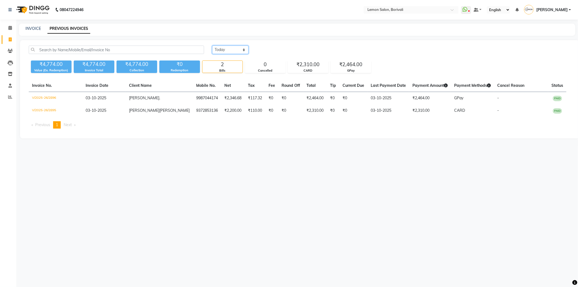
click at [232, 48] on select "[DATE] [DATE] Custom Range" at bounding box center [230, 50] width 36 height 8
select select "range"
click at [212, 46] on select "[DATE] [DATE] Custom Range" at bounding box center [230, 50] width 36 height 8
click at [278, 53] on input "03-10-2025" at bounding box center [274, 50] width 38 height 8
select select "10"
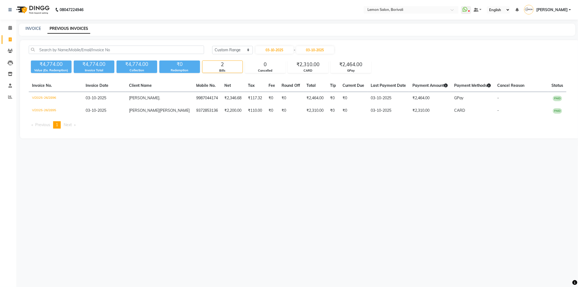
select select "2025"
click at [278, 61] on select "Jan Feb Mar Apr May Jun [DATE] Aug Sep Oct Nov Dec" at bounding box center [276, 60] width 21 height 8
click at [226, 190] on div "08047224946 Select Location × Lemon Salon, Borivali WhatsApp Status ✕ Status: D…" at bounding box center [289, 143] width 578 height 287
click at [8, 30] on span at bounding box center [9, 28] width 9 height 6
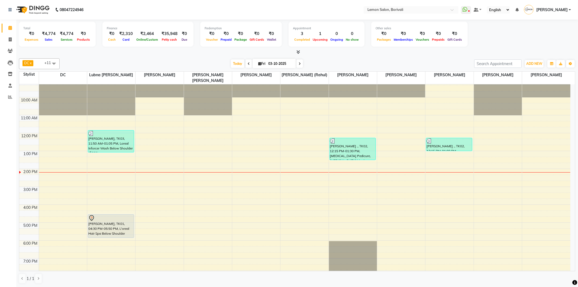
scroll to position [4, 0]
click at [248, 63] on icon at bounding box center [249, 63] width 2 height 3
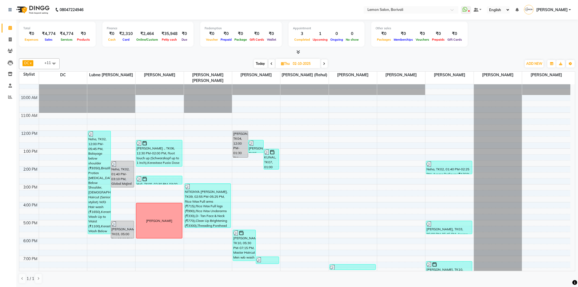
scroll to position [0, 0]
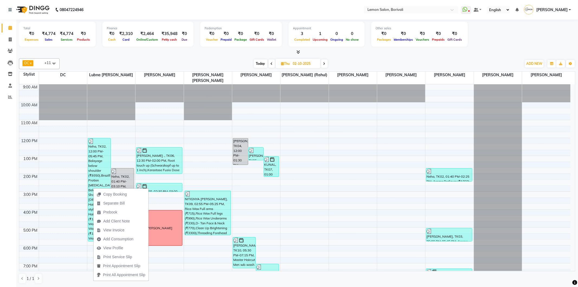
click at [260, 62] on span "Today" at bounding box center [261, 63] width 14 height 8
type input "03-10-2025"
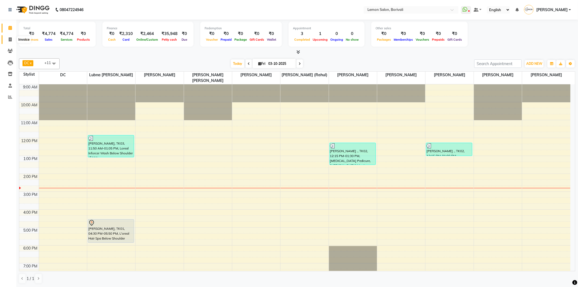
click at [9, 40] on icon at bounding box center [10, 39] width 3 height 4
select select "service"
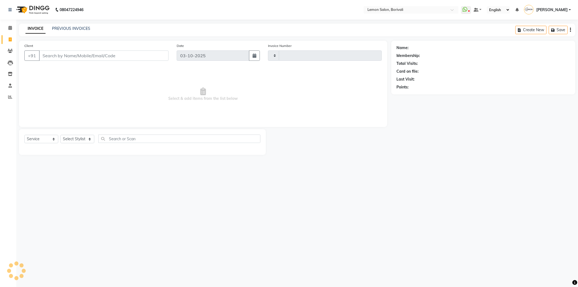
type input "2897"
select select "567"
click at [80, 137] on select "Select Stylist DC Faiz Khan Fardin Shaikh Harishchandra Paswn Huzaifa Jyoti Vya…" at bounding box center [83, 139] width 46 height 8
click at [60, 135] on select "Select Stylist DC Faiz Khan Fardin Shaikh Harishchandra Paswn Huzaifa Jyoti Vya…" at bounding box center [83, 139] width 46 height 8
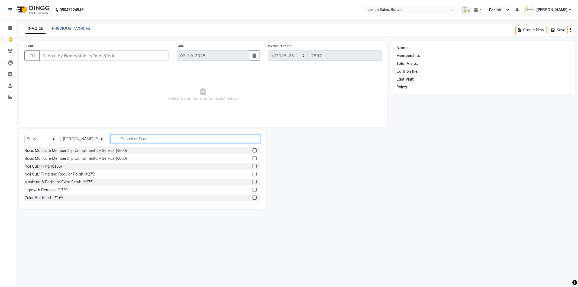
click at [152, 139] on input "text" at bounding box center [185, 138] width 150 height 8
click at [88, 141] on select "Select Stylist DC Faiz Khan Fardin Shaikh Harishchandra Paswn Huzaifa Jyoti Vya…" at bounding box center [83, 139] width 46 height 8
select select "15808"
click at [60, 135] on select "Select Stylist DC Faiz Khan Fardin Shaikh Harishchandra Paswn Huzaifa Jyoti Vya…" at bounding box center [83, 139] width 46 height 8
click at [125, 135] on input "text" at bounding box center [185, 138] width 150 height 8
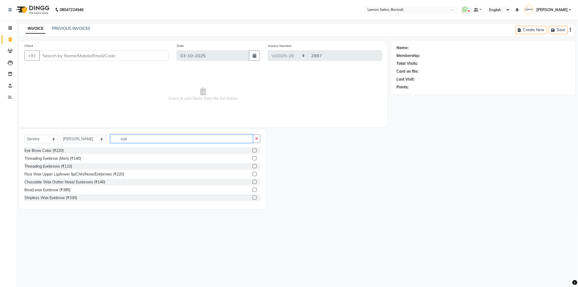
type input "eye"
click at [252, 165] on label at bounding box center [254, 166] width 4 height 4
click at [252, 165] on input "checkbox" at bounding box center [254, 166] width 4 height 4
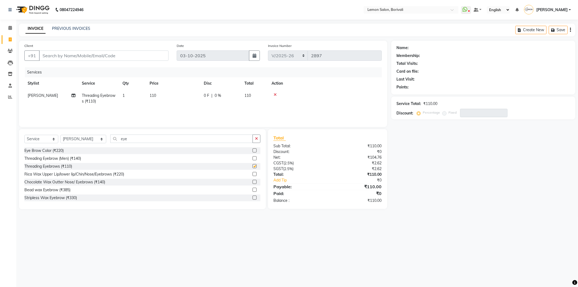
checkbox input "false"
drag, startPoint x: 128, startPoint y: 140, endPoint x: 107, endPoint y: 148, distance: 22.6
click at [107, 148] on div "Select Service Product Membership Package Voucher Prepaid Gift Card Select Styl…" at bounding box center [142, 169] width 247 height 80
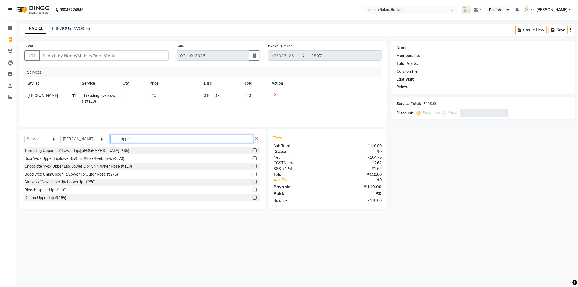
type input "upper"
click at [252, 151] on label at bounding box center [254, 150] width 4 height 4
click at [252, 151] on input "checkbox" at bounding box center [254, 151] width 4 height 4
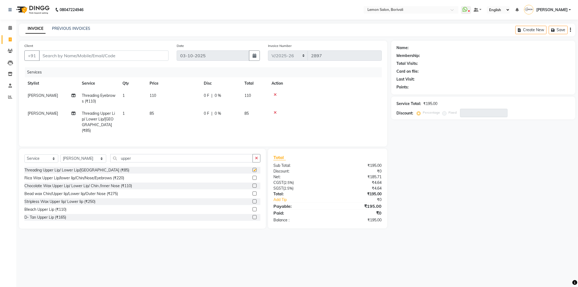
checkbox input "false"
click at [111, 57] on input "Client" at bounding box center [103, 55] width 129 height 10
click at [47, 157] on select "Select Service Product Membership Package Voucher Prepaid Gift Card" at bounding box center [41, 158] width 34 height 8
select select "product"
click at [24, 154] on select "Select Service Product Membership Package Voucher Prepaid Gift Card" at bounding box center [41, 158] width 34 height 8
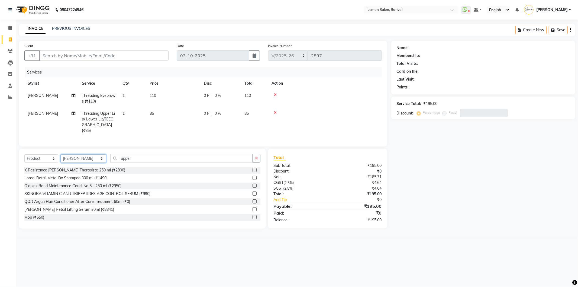
click at [85, 154] on select "Select Stylist DC Faiz Khan Fardin Shaikh Harishchandra Paswn Huzaifa Jyoti Vya…" at bounding box center [83, 158] width 46 height 8
select select "83349"
click at [60, 154] on select "Select Stylist DC Faiz Khan Fardin Shaikh Harishchandra Paswn Huzaifa Jyoti Vya…" at bounding box center [83, 158] width 46 height 8
drag, startPoint x: 129, startPoint y: 158, endPoint x: 105, endPoint y: 159, distance: 24.4
click at [110, 159] on input "upper" at bounding box center [181, 158] width 142 height 8
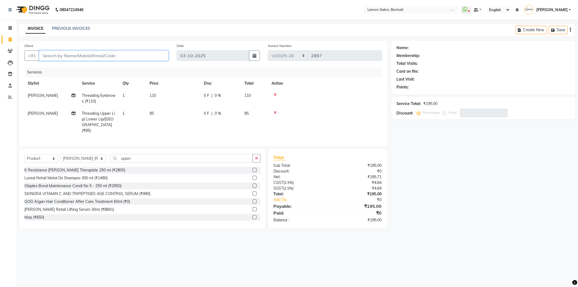
click at [84, 56] on input "Client" at bounding box center [103, 55] width 129 height 10
click at [137, 155] on div "Select Service Product Membership Package Voucher Prepaid Gift Card Select Styl…" at bounding box center [142, 188] width 247 height 80
drag, startPoint x: 137, startPoint y: 155, endPoint x: 110, endPoint y: 162, distance: 28.2
click at [110, 162] on div "Select Service Product Membership Package Voucher Prepaid Gift Card Select Styl…" at bounding box center [142, 160] width 236 height 13
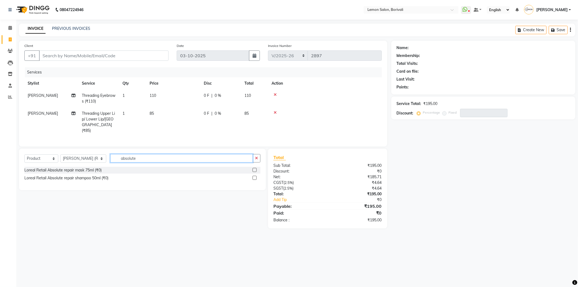
drag, startPoint x: 148, startPoint y: 158, endPoint x: 105, endPoint y: 163, distance: 43.3
click at [105, 163] on div "Select Service Product Membership Package Voucher Prepaid Gift Card Select Styl…" at bounding box center [142, 160] width 236 height 13
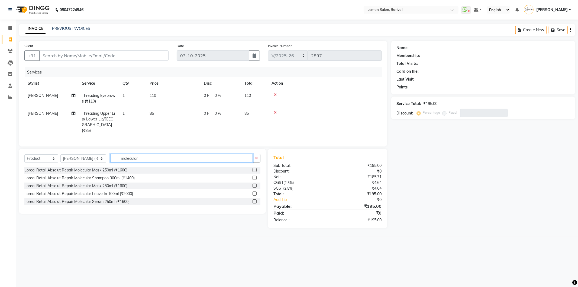
type input "molecular"
click at [255, 177] on label at bounding box center [254, 178] width 4 height 4
click at [255, 177] on input "checkbox" at bounding box center [254, 178] width 4 height 4
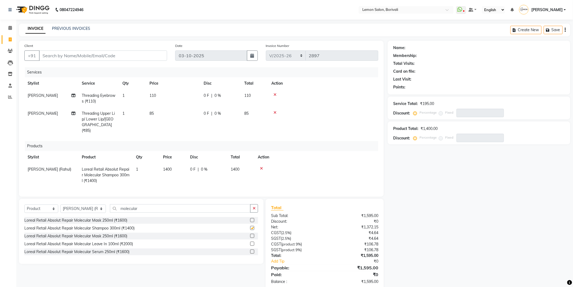
checkbox input "false"
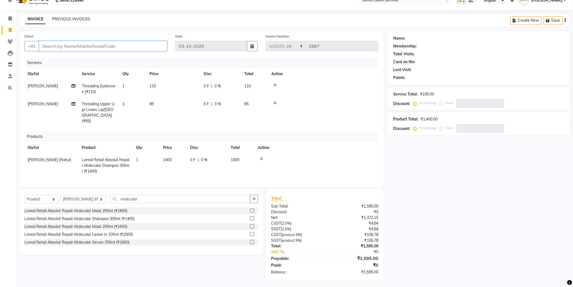
click at [116, 50] on input "Client" at bounding box center [103, 46] width 128 height 10
type input "9"
type input "0"
click at [61, 61] on button "Misha 95947652 77" at bounding box center [66, 58] width 54 height 9
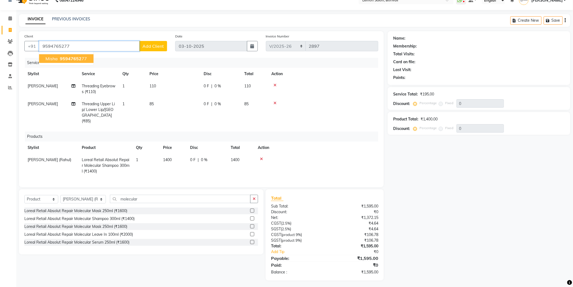
type input "9594765277"
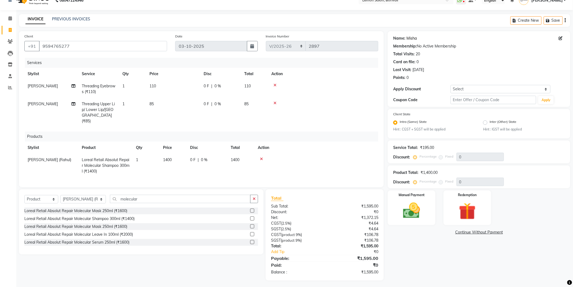
click at [410, 38] on link "Misha" at bounding box center [412, 38] width 10 height 6
click at [413, 215] on img at bounding box center [411, 210] width 29 height 20
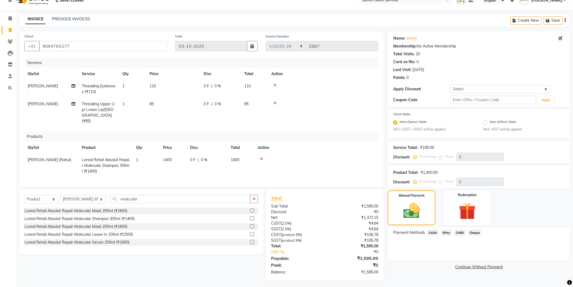
click at [434, 232] on span "CASH" at bounding box center [433, 232] width 12 height 6
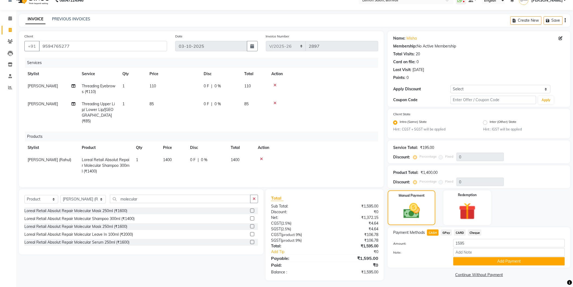
click at [434, 232] on span "CASH" at bounding box center [433, 232] width 12 height 6
click at [469, 265] on button "Add Payment" at bounding box center [509, 261] width 112 height 8
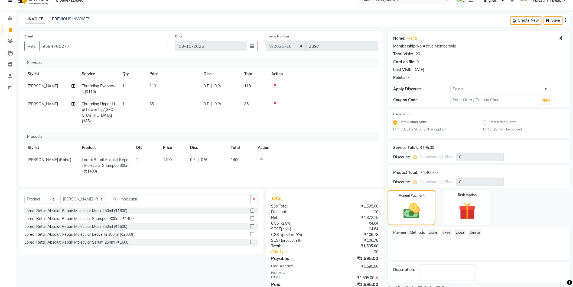
scroll to position [32, 0]
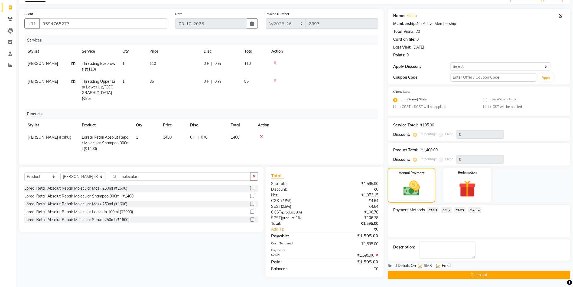
click at [445, 273] on button "Checkout" at bounding box center [479, 274] width 183 height 8
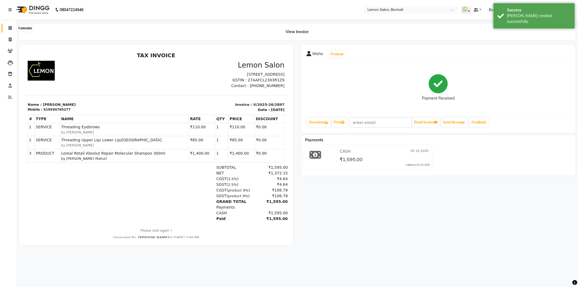
click at [12, 28] on span at bounding box center [9, 28] width 9 height 6
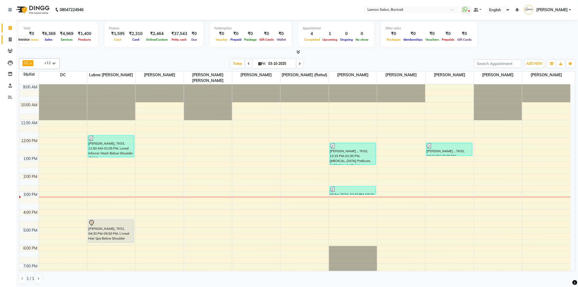
click at [11, 40] on icon at bounding box center [10, 39] width 3 height 4
select select "service"
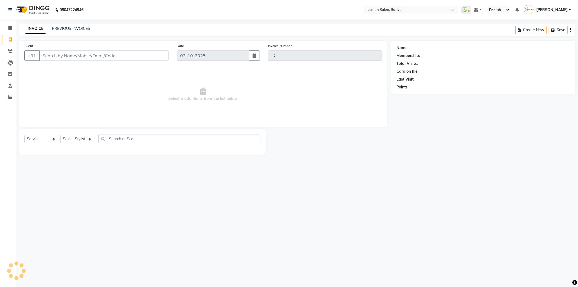
type input "2898"
select select "567"
click at [75, 141] on select "Select Stylist" at bounding box center [77, 139] width 34 height 8
select select "7565"
click at [60, 135] on select "Select Stylist DC Faiz Khan Fardin Shaikh Harishchandra Paswn Huzaifa Jyoti Vya…" at bounding box center [83, 139] width 46 height 8
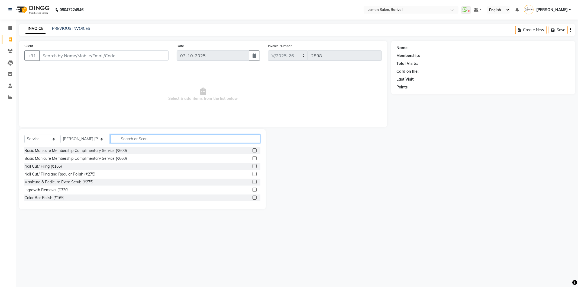
click at [139, 139] on input "text" at bounding box center [185, 138] width 150 height 8
type input "d tan"
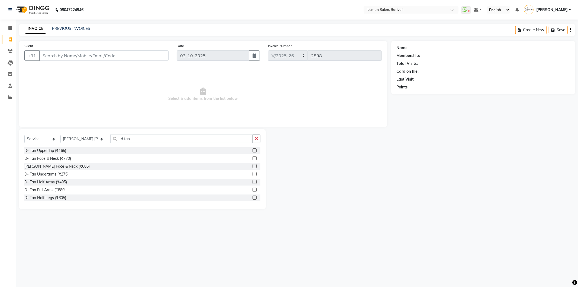
click at [252, 160] on label at bounding box center [254, 158] width 4 height 4
click at [252, 160] on input "checkbox" at bounding box center [254, 159] width 4 height 4
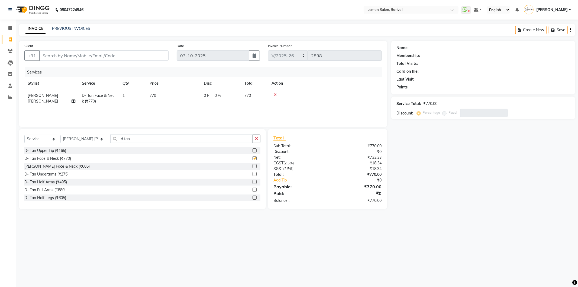
checkbox input "false"
drag, startPoint x: 129, startPoint y: 139, endPoint x: 107, endPoint y: 139, distance: 22.5
click at [110, 139] on input "d tan" at bounding box center [181, 138] width 142 height 8
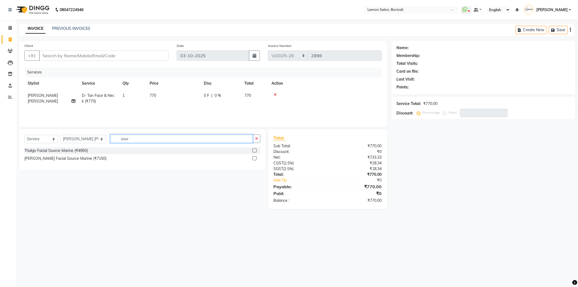
type input "sour"
click at [255, 150] on label at bounding box center [254, 150] width 4 height 4
click at [255, 150] on input "checkbox" at bounding box center [254, 151] width 4 height 4
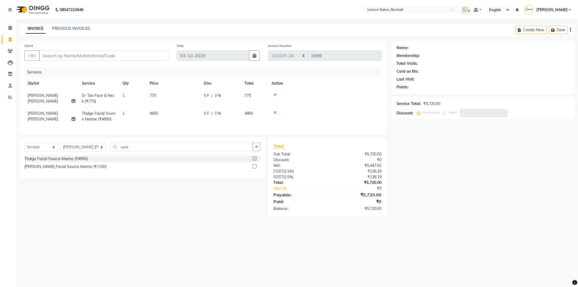
checkbox input "false"
click at [86, 148] on select "Select Stylist DC Faiz Khan Fardin Shaikh Harishchandra Paswn Huzaifa Jyoti Vya…" at bounding box center [83, 147] width 46 height 8
select select "91969"
click at [60, 147] on select "Select Stylist DC Faiz Khan Fardin Shaikh Harishchandra Paswn Huzaifa Jyoti Vya…" at bounding box center [83, 147] width 46 height 8
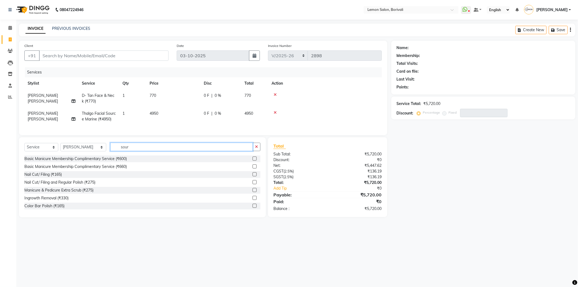
drag, startPoint x: 122, startPoint y: 152, endPoint x: 96, endPoint y: 152, distance: 26.3
click at [114, 151] on input "sour" at bounding box center [181, 146] width 142 height 8
click at [138, 151] on input "sour" at bounding box center [181, 146] width 142 height 8
drag, startPoint x: 138, startPoint y: 153, endPoint x: 107, endPoint y: 155, distance: 31.2
click at [110, 151] on input "sour" at bounding box center [181, 146] width 142 height 8
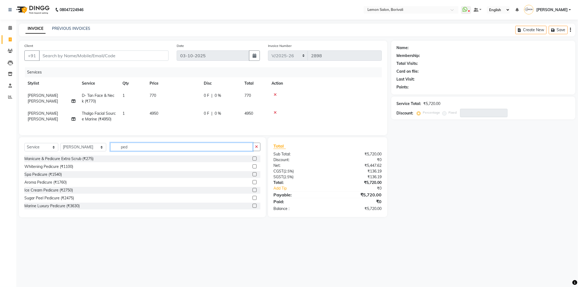
type input "ped"
click at [252, 168] on label at bounding box center [254, 166] width 4 height 4
click at [252, 168] on input "checkbox" at bounding box center [254, 167] width 4 height 4
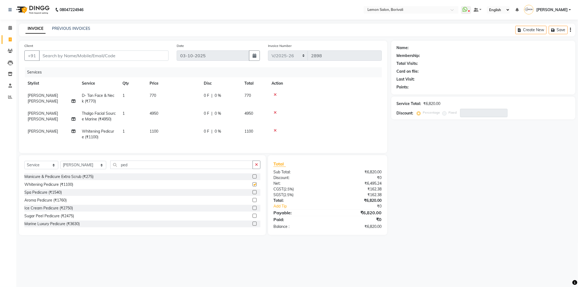
checkbox input "false"
click at [95, 114] on span "Thalgo Facial Source Marine (₹4950)" at bounding box center [99, 116] width 34 height 11
select select "7565"
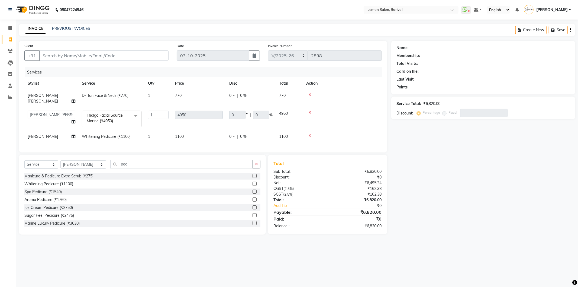
click at [95, 114] on span "Thalgo Facial Source Marine (₹4950)" at bounding box center [105, 118] width 36 height 11
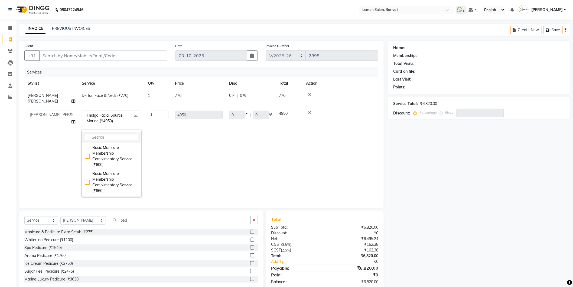
click at [107, 134] on input "multiselect-search" at bounding box center [112, 137] width 54 height 6
click at [101, 114] on span "Thalgo Facial Source Marine (₹4950)" at bounding box center [105, 118] width 36 height 11
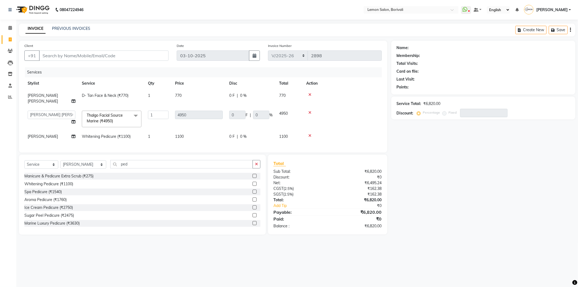
click at [101, 115] on span "Thalgo Facial Source Marine (₹4950)" at bounding box center [105, 118] width 36 height 11
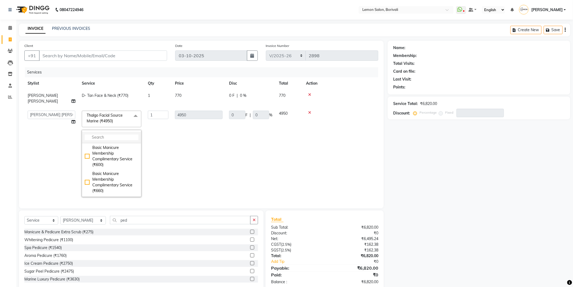
click at [88, 134] on input "multiselect-search" at bounding box center [112, 137] width 54 height 6
click at [195, 139] on td "4950" at bounding box center [199, 153] width 54 height 93
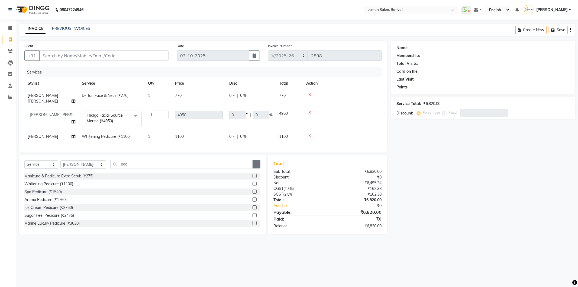
drag, startPoint x: 253, startPoint y: 163, endPoint x: 191, endPoint y: 165, distance: 62.1
click at [252, 163] on button "button" at bounding box center [256, 164] width 8 height 8
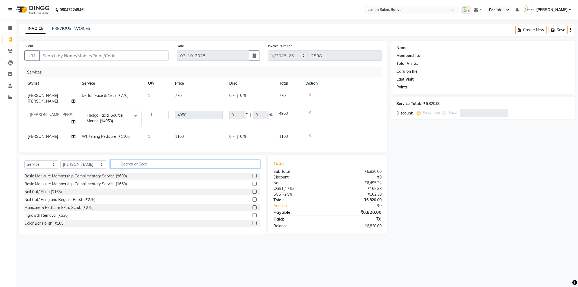
click at [185, 165] on input "text" at bounding box center [185, 164] width 150 height 8
click at [116, 134] on span "Whitening Pedicure (₹1100)" at bounding box center [106, 136] width 49 height 5
select select "91969"
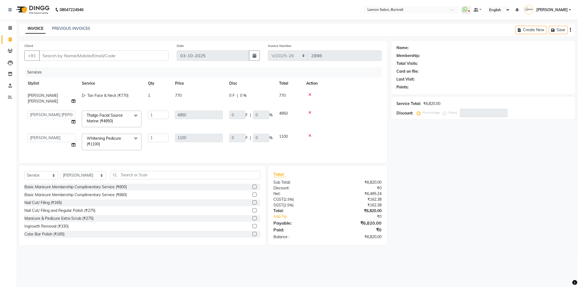
click at [116, 136] on span "Whitening Pedicure (₹1100)" at bounding box center [104, 141] width 34 height 11
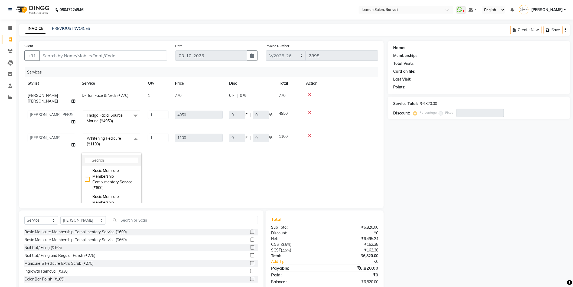
click at [121, 157] on input "multiselect-search" at bounding box center [112, 160] width 54 height 6
type input "aroma"
click at [86, 182] on div "Aroma Pedicure (₹1760)" at bounding box center [112, 180] width 54 height 6
checkbox input "true"
type input "1760"
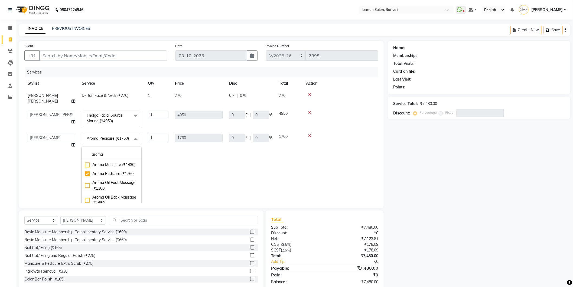
click at [201, 181] on td "1760" at bounding box center [199, 173] width 54 height 87
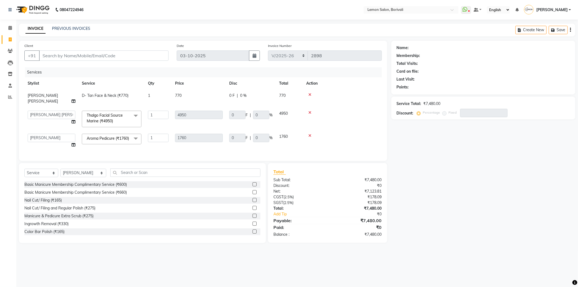
click at [117, 119] on span "Thalgo Facial Source Marine (₹4950) x" at bounding box center [109, 118] width 49 height 13
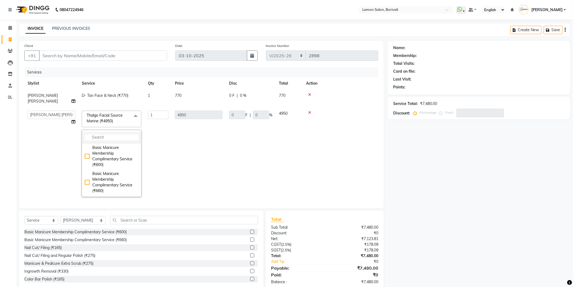
click at [113, 134] on li at bounding box center [111, 137] width 59 height 11
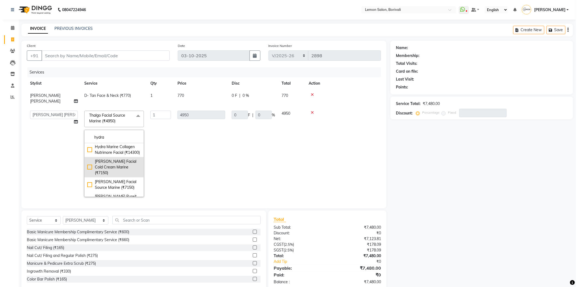
scroll to position [210, 0]
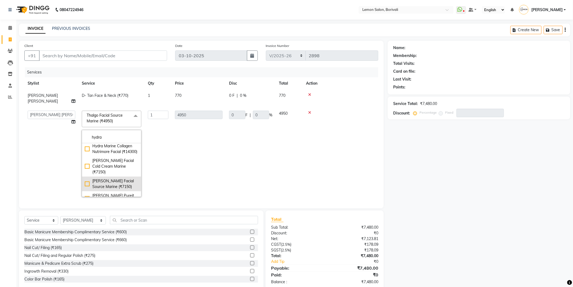
type input "hydra"
click at [87, 178] on div "[PERSON_NAME] Facial Source Marine (₹7150)" at bounding box center [112, 183] width 54 height 11
checkbox input "true"
type input "7150"
click at [255, 160] on td "0 F | 0 %" at bounding box center [251, 153] width 50 height 93
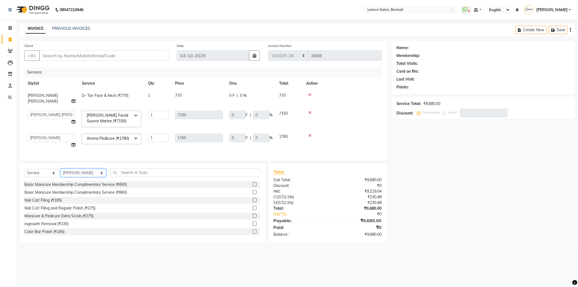
click at [81, 173] on select "Select Stylist DC [PERSON_NAME] [PERSON_NAME] Paswn [PERSON_NAME] Jyoti [PERSON…" at bounding box center [83, 172] width 46 height 8
select select "16941"
click at [60, 170] on select "Select Stylist DC [PERSON_NAME] [PERSON_NAME] Paswn [PERSON_NAME] Jyoti [PERSON…" at bounding box center [83, 172] width 46 height 8
click at [117, 174] on input "text" at bounding box center [185, 172] width 150 height 8
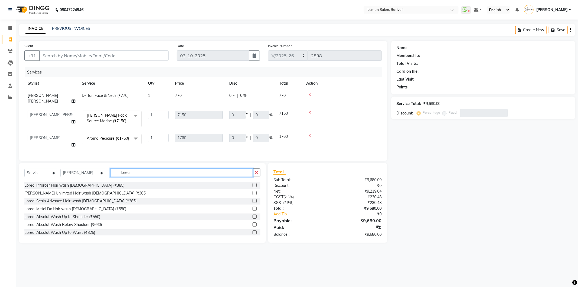
scroll to position [30, 0]
type input "loreal"
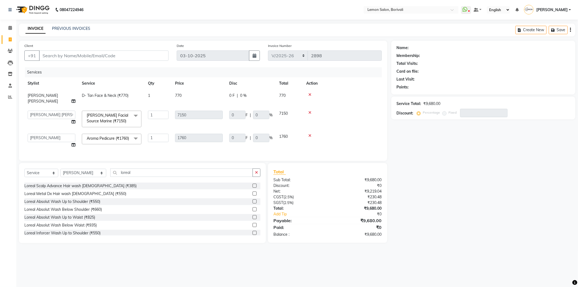
click at [252, 210] on label at bounding box center [254, 209] width 4 height 4
click at [252, 210] on input "checkbox" at bounding box center [254, 209] width 4 height 4
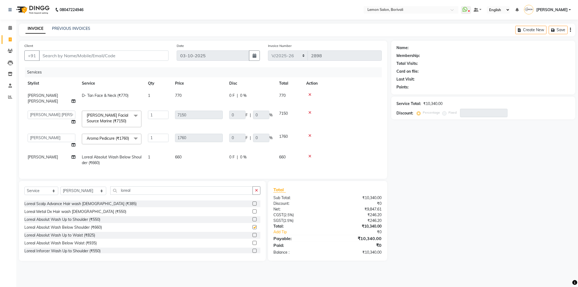
checkbox input "false"
drag, startPoint x: 125, startPoint y: 191, endPoint x: 86, endPoint y: 196, distance: 39.4
click at [86, 196] on div "Select Service Product Membership Package Voucher Prepaid Gift Card Select Styl…" at bounding box center [142, 192] width 236 height 13
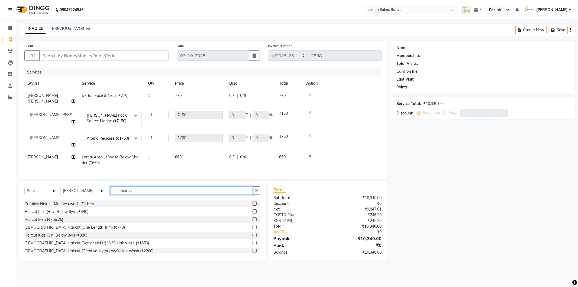
type input "hair cu"
click at [252, 245] on label at bounding box center [254, 243] width 4 height 4
click at [252, 245] on input "checkbox" at bounding box center [254, 243] width 4 height 4
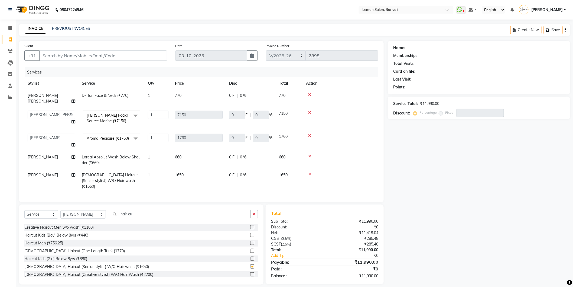
checkbox input "false"
click at [99, 55] on input "Client" at bounding box center [103, 54] width 128 height 10
type input "8"
type input "0"
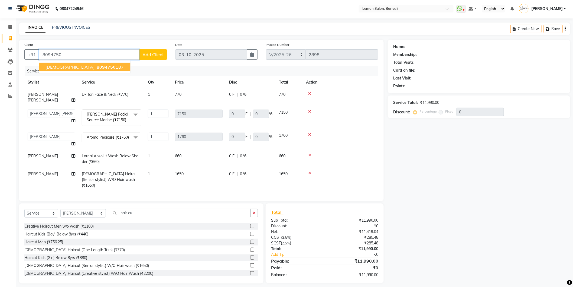
click at [96, 67] on ngb-highlight "8094750 187" at bounding box center [110, 66] width 28 height 5
type input "8094750187"
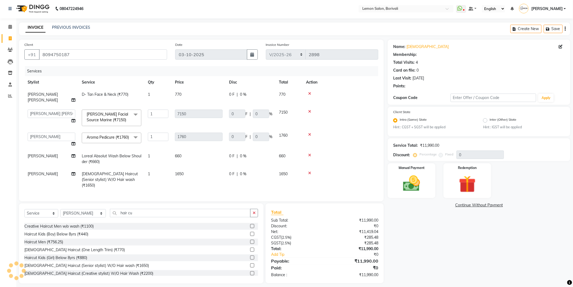
select select "1: Object"
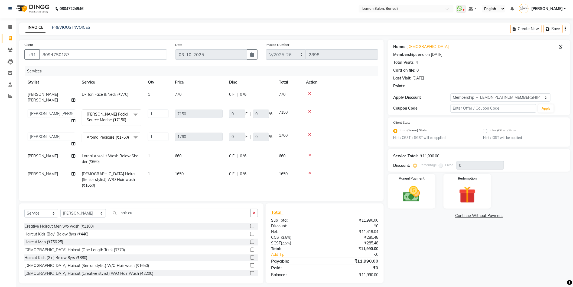
type input "30"
type input "2145"
type input "30"
type input "528"
type input "30"
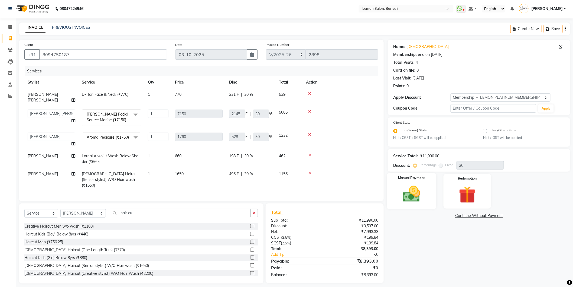
click at [416, 193] on img at bounding box center [411, 194] width 29 height 20
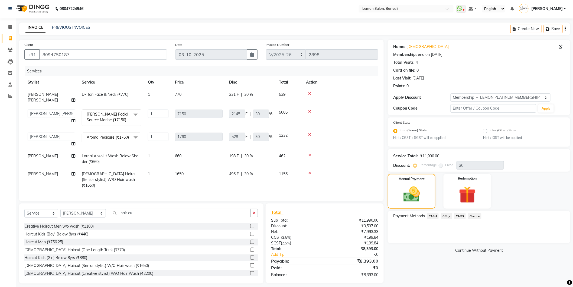
click at [459, 217] on span "CARD" at bounding box center [460, 216] width 12 height 6
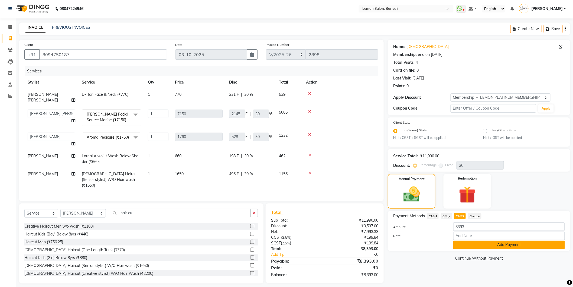
click at [474, 244] on button "Add Payment" at bounding box center [509, 244] width 112 height 8
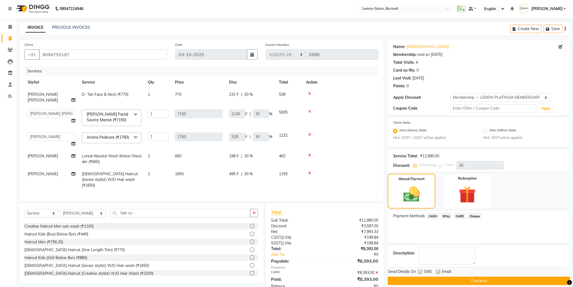
scroll to position [12, 0]
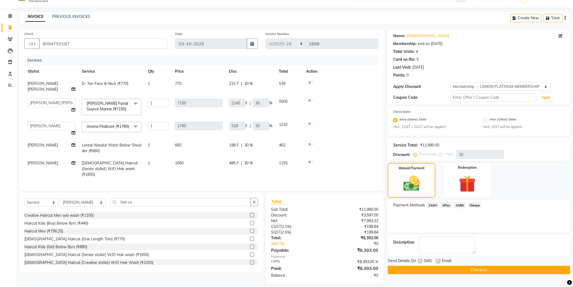
click at [443, 270] on button "Checkout" at bounding box center [479, 269] width 183 height 8
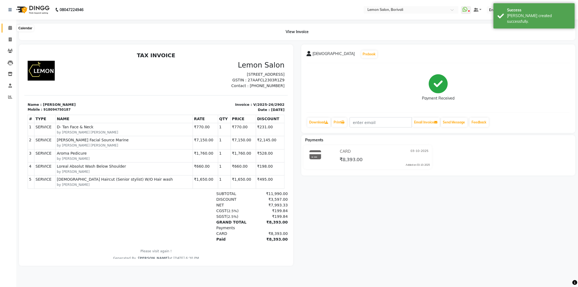
click at [12, 26] on span at bounding box center [9, 28] width 9 height 6
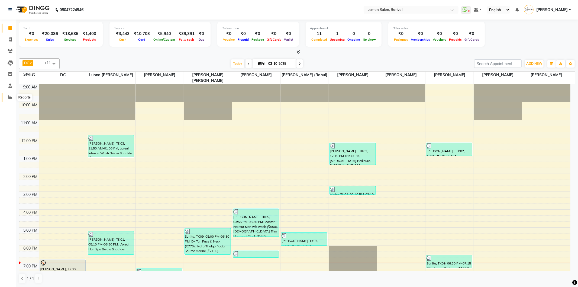
click at [9, 96] on icon at bounding box center [10, 97] width 4 height 4
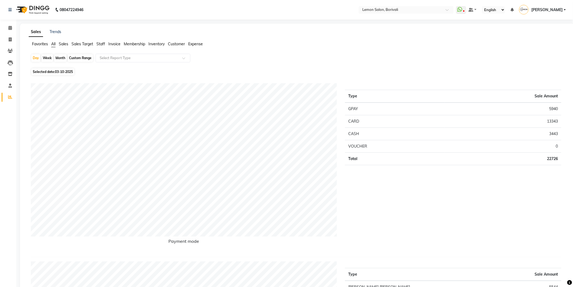
click at [98, 43] on span "Staff" at bounding box center [100, 43] width 9 height 5
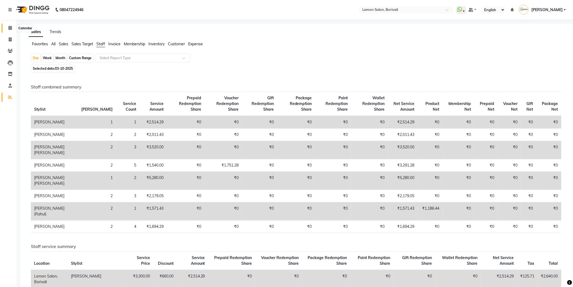
click at [11, 29] on icon at bounding box center [10, 28] width 4 height 4
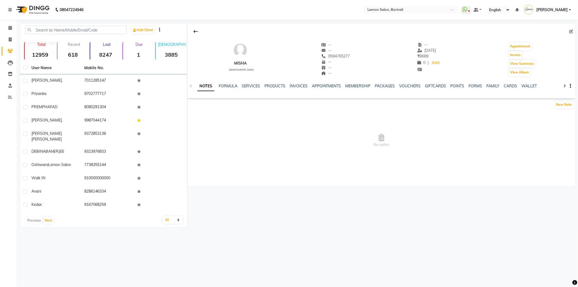
click at [358, 83] on div "MEMBERSHIP" at bounding box center [357, 86] width 25 height 6
click at [358, 85] on link "MEMBERSHIP" at bounding box center [357, 85] width 25 height 5
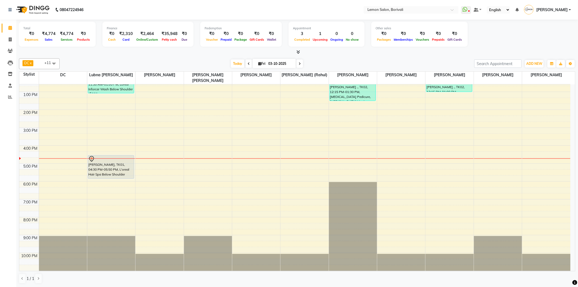
scroll to position [64, 0]
click at [300, 61] on span at bounding box center [299, 63] width 7 height 8
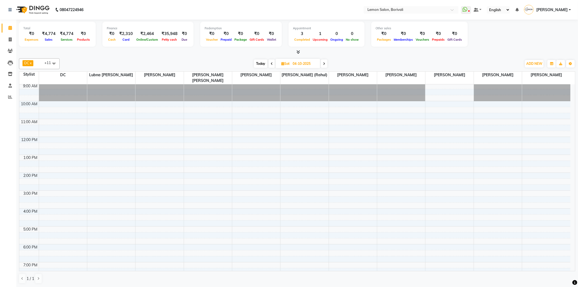
scroll to position [0, 0]
click at [271, 64] on icon at bounding box center [272, 63] width 2 height 3
type input "03-10-2025"
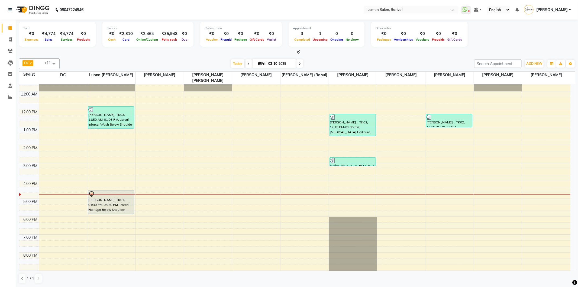
scroll to position [64, 0]
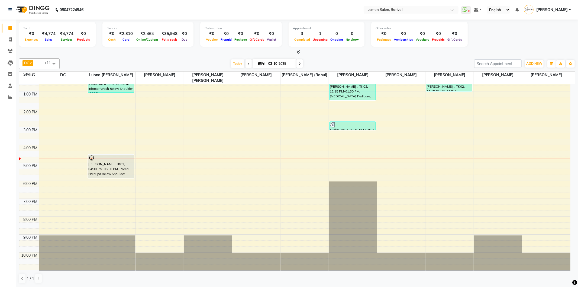
click at [198, 56] on div "DC x Mo Adnan x Pranali Jagtap x Prashant Chavan x Rahil Shaikh (Rahul) x Rupa …" at bounding box center [297, 170] width 556 height 229
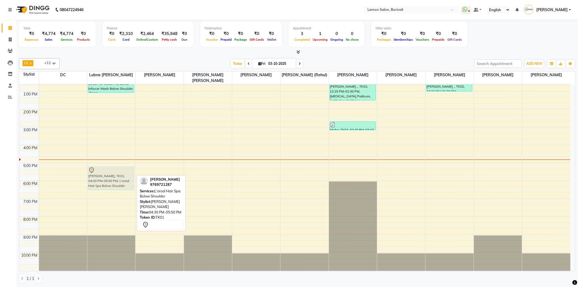
drag, startPoint x: 106, startPoint y: 169, endPoint x: 106, endPoint y: 179, distance: 10.3
click at [106, 179] on div "Tanisha Dalvi, TK03, 11:50 AM-01:05 PM, Loreal Inforcer Wash Below Shoulder (₹6…" at bounding box center [111, 145] width 48 height 250
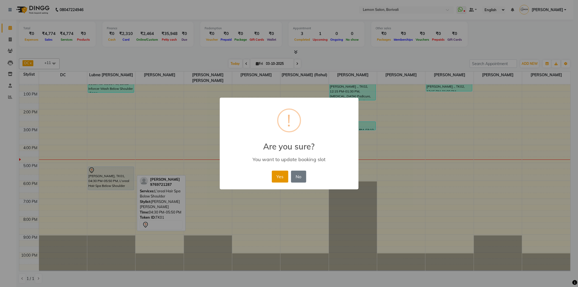
click at [278, 177] on button "Yes" at bounding box center [280, 176] width 17 height 12
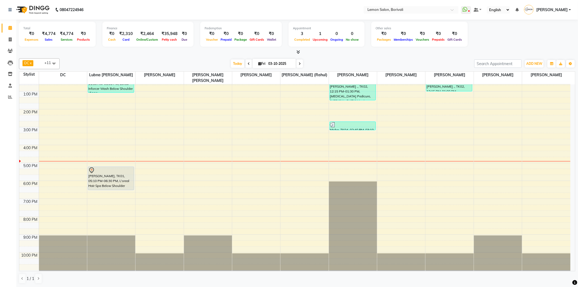
click at [350, 63] on div "Today Fri 03-10-2025" at bounding box center [266, 64] width 409 height 8
click at [298, 52] on icon at bounding box center [298, 52] width 4 height 4
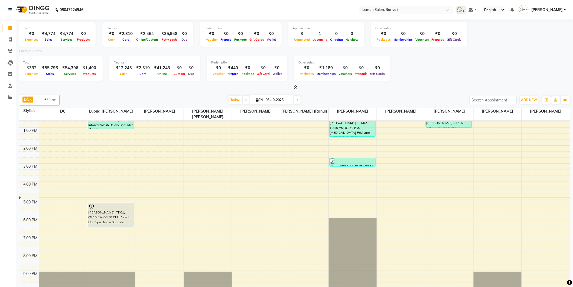
click at [294, 85] on icon at bounding box center [296, 87] width 4 height 4
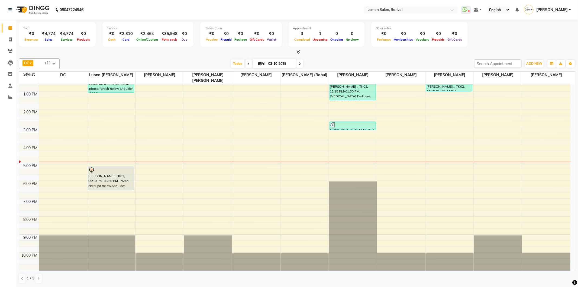
click at [300, 52] on div at bounding box center [297, 52] width 556 height 6
click at [299, 52] on icon at bounding box center [298, 52] width 4 height 4
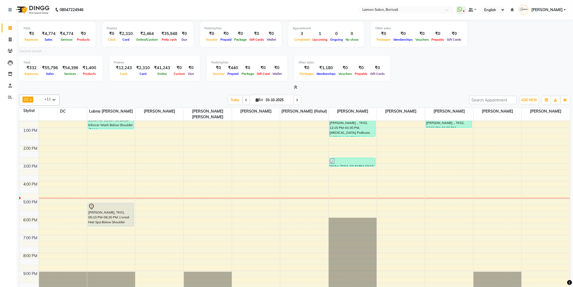
click at [296, 88] on icon at bounding box center [296, 87] width 4 height 4
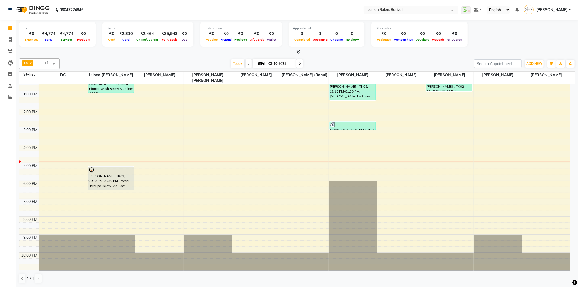
click at [298, 53] on icon at bounding box center [298, 52] width 4 height 4
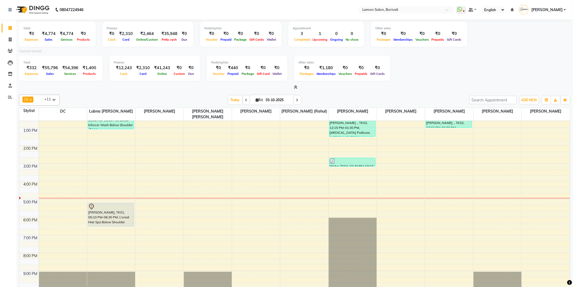
click at [296, 87] on icon at bounding box center [296, 87] width 4 height 4
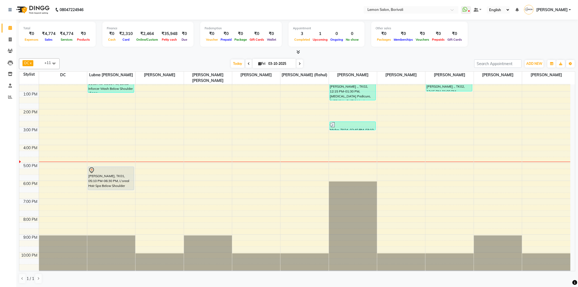
click at [297, 52] on icon at bounding box center [298, 52] width 4 height 4
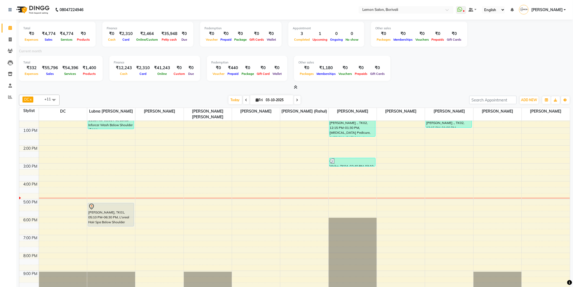
click at [296, 88] on icon at bounding box center [296, 87] width 4 height 4
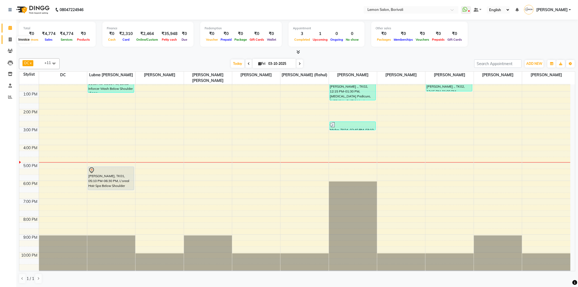
click at [9, 41] on icon at bounding box center [10, 39] width 3 height 4
select select "567"
select select "service"
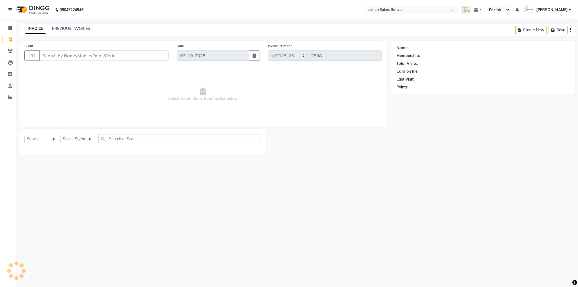
click at [72, 60] on input "Client" at bounding box center [103, 55] width 129 height 10
click at [75, 142] on select "Select Stylist DC Faiz Khan Fardin Shaikh Harishchandra Paswn Huzaifa Jyoti Vya…" at bounding box center [83, 139] width 46 height 8
select select "60968"
click at [60, 135] on select "Select Stylist DC Faiz Khan Fardin Shaikh Harishchandra Paswn Huzaifa Jyoti Vya…" at bounding box center [83, 139] width 46 height 8
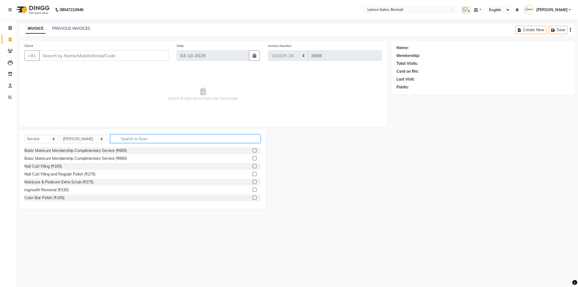
click at [122, 139] on input "text" at bounding box center [185, 138] width 150 height 8
type input "hair cu"
click at [252, 167] on label at bounding box center [254, 166] width 4 height 4
click at [252, 167] on input "checkbox" at bounding box center [254, 166] width 4 height 4
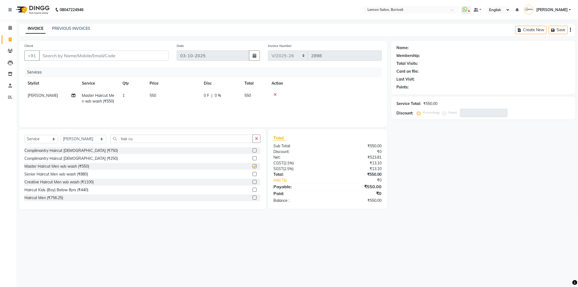
checkbox input "false"
drag, startPoint x: 132, startPoint y: 136, endPoint x: 102, endPoint y: 135, distance: 29.8
click at [112, 139] on input "hair cu" at bounding box center [181, 138] width 142 height 8
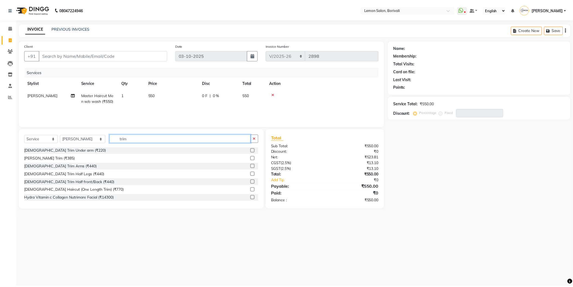
scroll to position [9, 0]
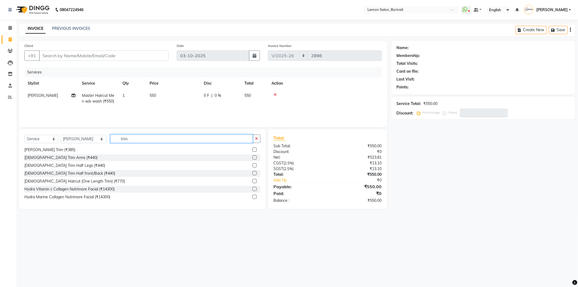
type input "trim"
click at [252, 173] on label at bounding box center [254, 173] width 4 height 4
click at [252, 173] on input "checkbox" at bounding box center [254, 173] width 4 height 4
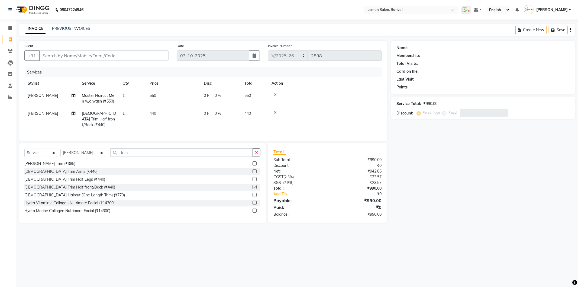
checkbox input "false"
click at [131, 117] on td "1" at bounding box center [132, 119] width 27 height 24
select select "60968"
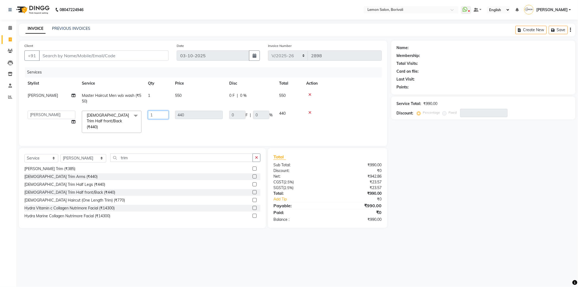
drag, startPoint x: 153, startPoint y: 114, endPoint x: 150, endPoint y: 114, distance: 3.3
click at [150, 114] on input "1" at bounding box center [158, 115] width 21 height 8
type input "4"
click at [340, 111] on div at bounding box center [342, 113] width 72 height 4
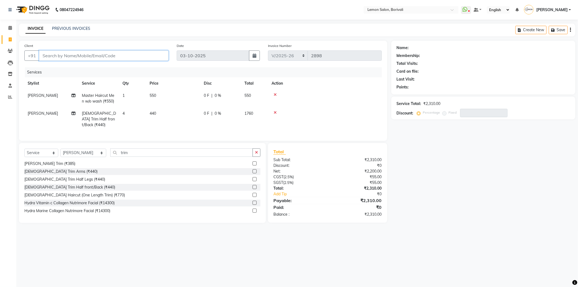
click at [69, 55] on input "Client" at bounding box center [103, 55] width 129 height 10
type input "7"
type input "0"
type input "7600904551"
select select "1: Object"
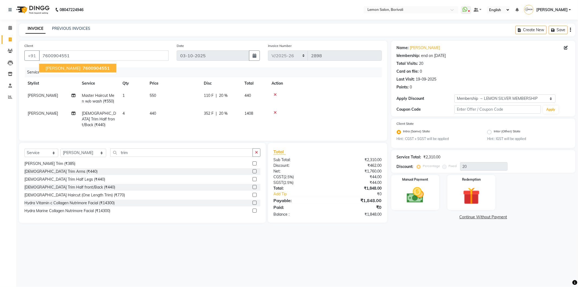
click at [81, 71] on button "Poonam joshi 7600904551" at bounding box center [77, 68] width 77 height 9
type input "0"
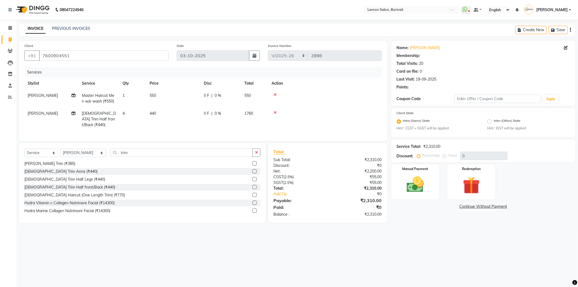
select select "1: Object"
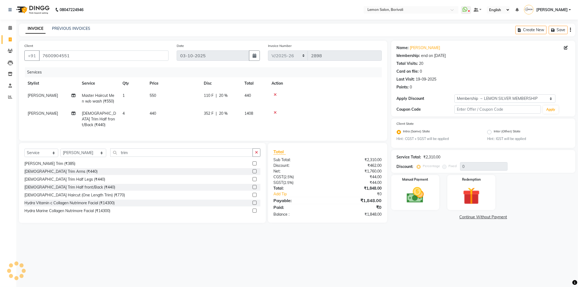
type input "20"
click at [416, 201] on img at bounding box center [415, 195] width 29 height 21
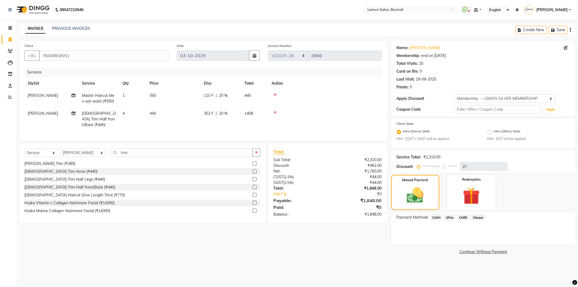
click at [436, 220] on span "CASH" at bounding box center [436, 217] width 12 height 6
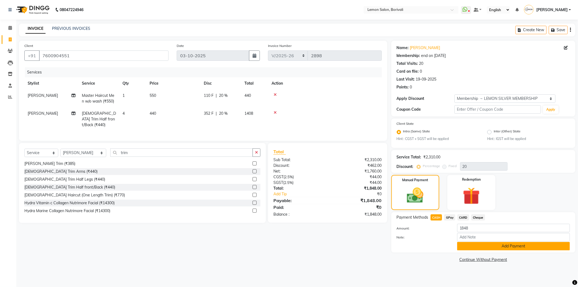
click at [466, 245] on button "Add Payment" at bounding box center [513, 246] width 113 height 8
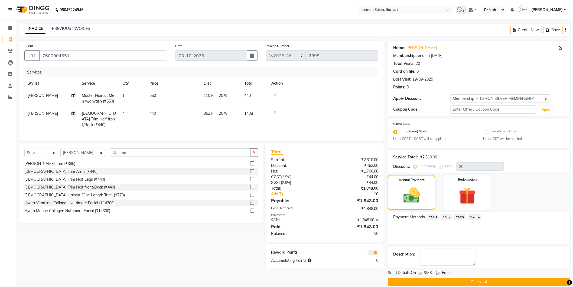
click at [467, 277] on button "Checkout" at bounding box center [479, 281] width 183 height 8
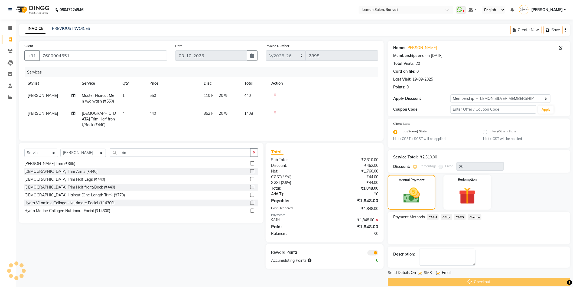
scroll to position [7, 0]
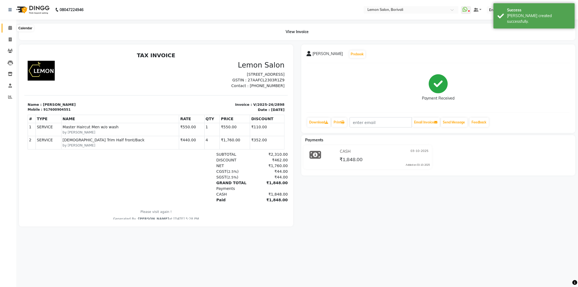
click at [9, 30] on icon at bounding box center [10, 28] width 4 height 4
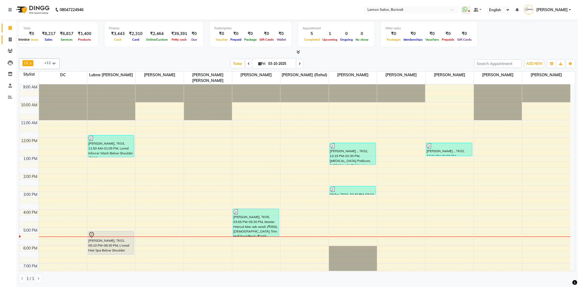
click at [9, 40] on icon at bounding box center [10, 39] width 3 height 4
select select "service"
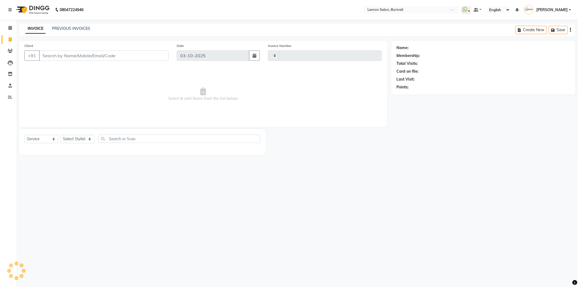
type input "2899"
select select "567"
click at [75, 141] on select "Select Stylist" at bounding box center [77, 139] width 34 height 8
select select "93496"
click at [60, 135] on select "Select Stylist DC Faiz Khan Fardin Shaikh Harishchandra Paswn Huzaifa Jyoti Vya…" at bounding box center [83, 139] width 46 height 8
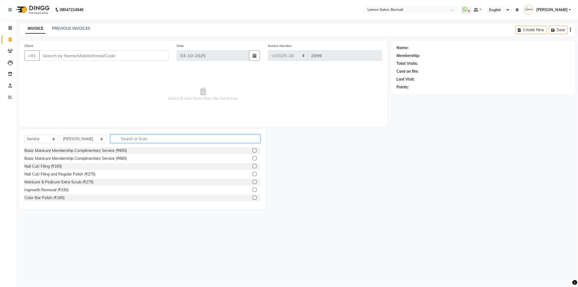
click at [130, 139] on input "text" at bounding box center [185, 138] width 150 height 8
type input "morocc"
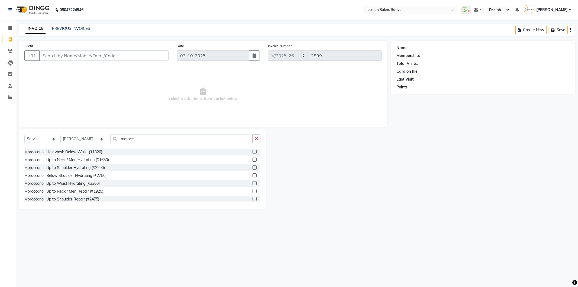
click at [252, 184] on label at bounding box center [254, 183] width 4 height 4
click at [252, 184] on input "checkbox" at bounding box center [254, 183] width 4 height 4
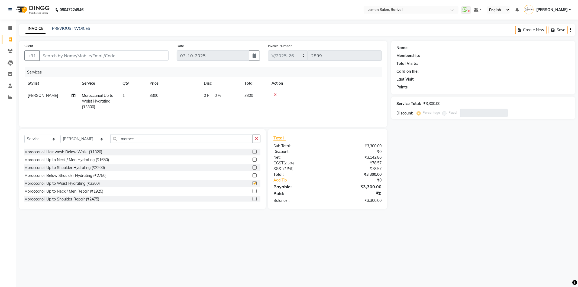
checkbox input "false"
click at [411, 201] on div "Name: Membership: Total Visits: Card on file: Last Visit: Points: Service Total…" at bounding box center [485, 125] width 188 height 168
drag, startPoint x: 133, startPoint y: 139, endPoint x: 113, endPoint y: 143, distance: 20.1
click at [113, 143] on div "morocc" at bounding box center [186, 138] width 150 height 8
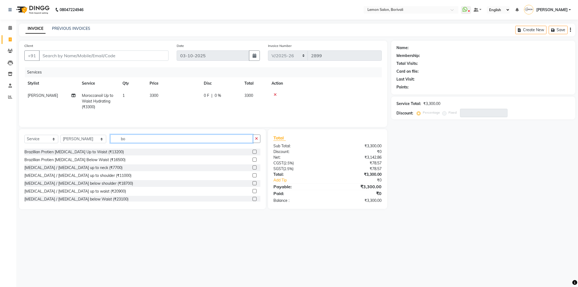
type input "b"
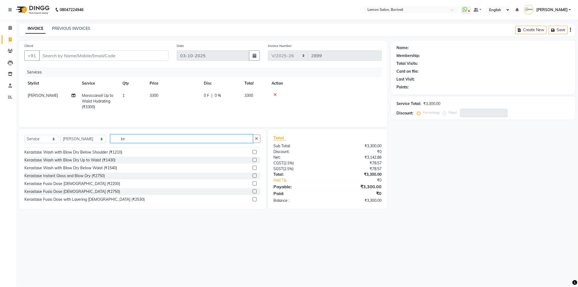
scroll to position [14, 0]
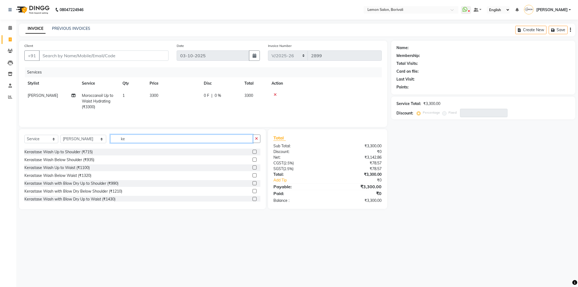
type input "k"
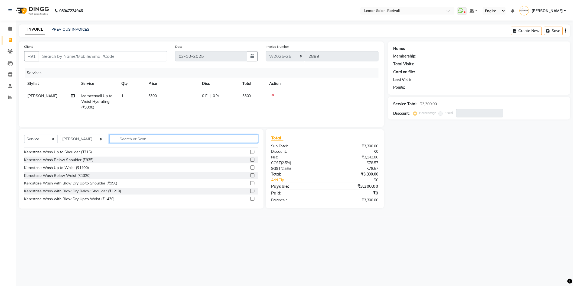
scroll to position [338, 0]
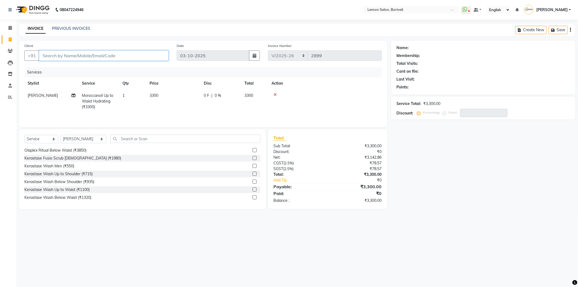
click at [136, 60] on input "Client" at bounding box center [103, 55] width 129 height 10
click at [109, 55] on input "Client" at bounding box center [103, 55] width 129 height 10
type input "9"
type input "0"
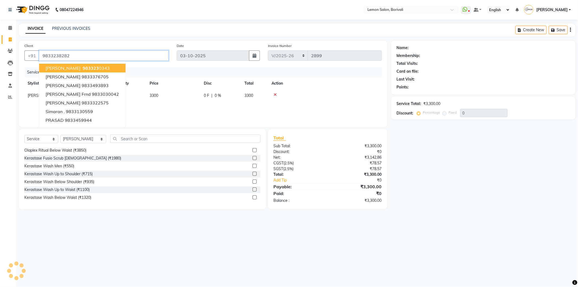
type input "9833238282"
select select "1: Object"
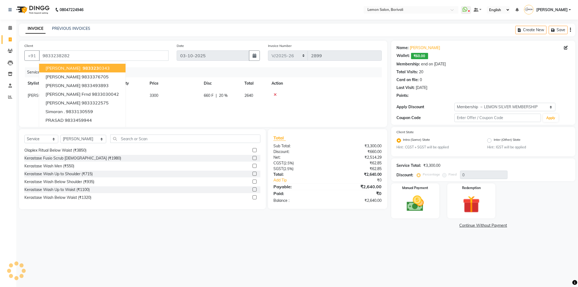
type input "20"
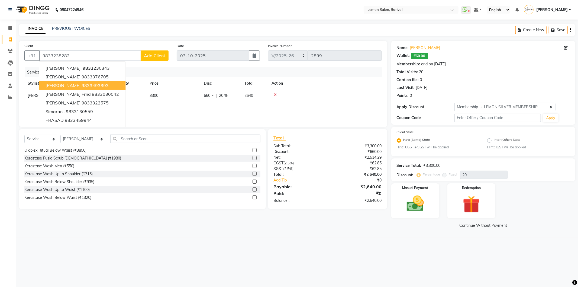
click at [414, 254] on div "08047224946 Select Location × Lemon Salon, Borivali WhatsApp Status ✕ Status: D…" at bounding box center [289, 143] width 578 height 287
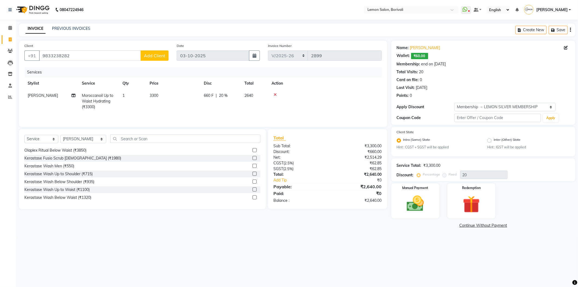
click at [310, 258] on div "08047224946 Select Location × Lemon Salon, Borivali WhatsApp Status ✕ Status: D…" at bounding box center [289, 143] width 578 height 287
click at [80, 58] on input "9833238282" at bounding box center [90, 55] width 102 height 10
type input "983323828"
type input "0"
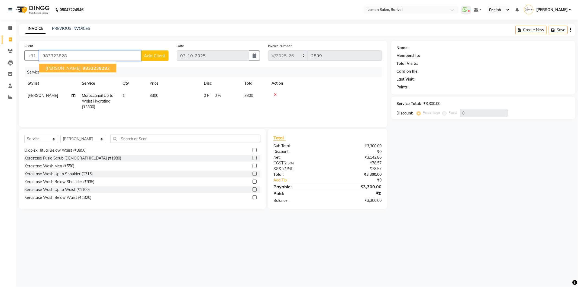
click at [83, 67] on span "983323828" at bounding box center [95, 67] width 24 height 5
type input "9833238282"
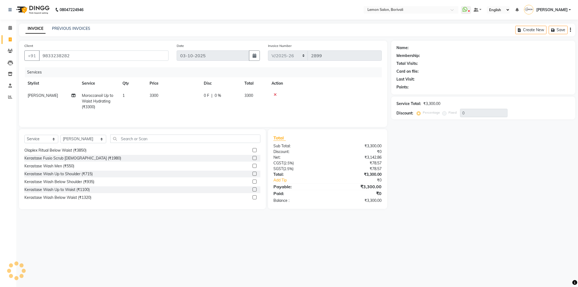
select select "1: Object"
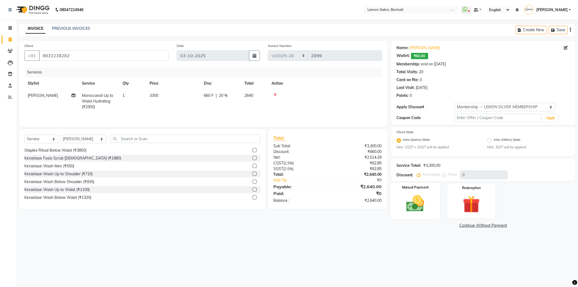
click at [426, 198] on img at bounding box center [415, 203] width 29 height 21
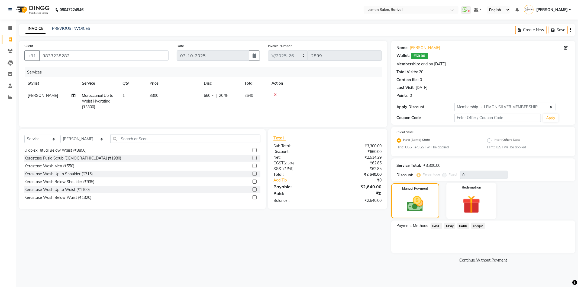
type input "20"
click at [459, 226] on span "CARD" at bounding box center [463, 225] width 12 height 6
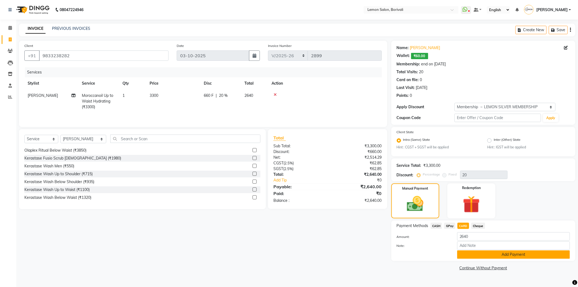
click at [472, 255] on button "Add Payment" at bounding box center [513, 254] width 113 height 8
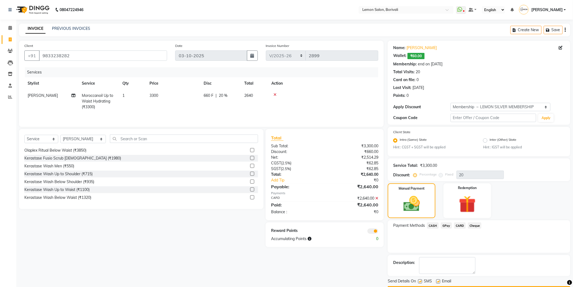
scroll to position [15, 0]
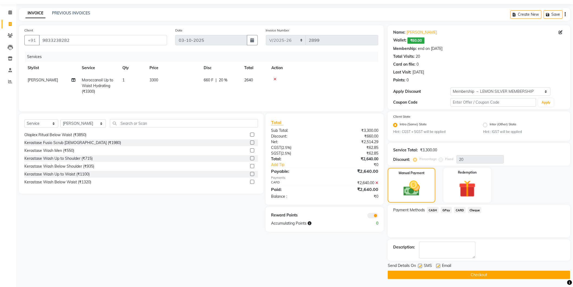
click at [450, 274] on button "Checkout" at bounding box center [479, 274] width 183 height 8
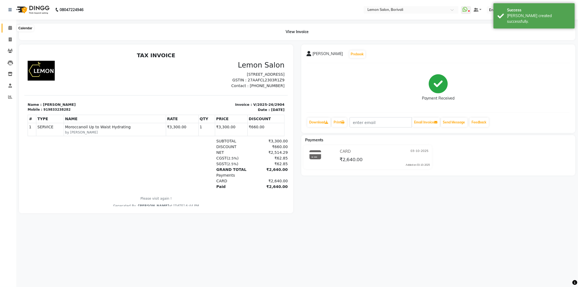
click at [10, 28] on icon at bounding box center [10, 28] width 4 height 4
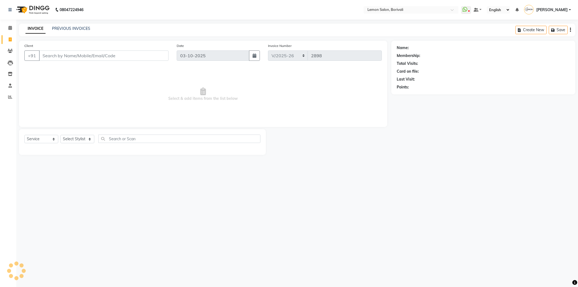
select select "567"
select select "service"
click at [11, 29] on icon at bounding box center [10, 28] width 4 height 4
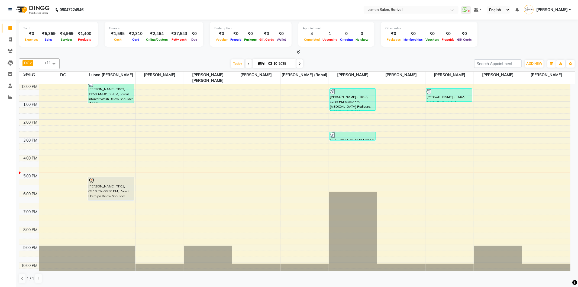
scroll to position [60, 0]
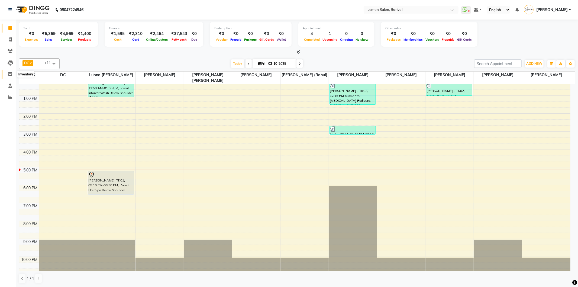
click at [9, 74] on icon at bounding box center [10, 74] width 5 height 4
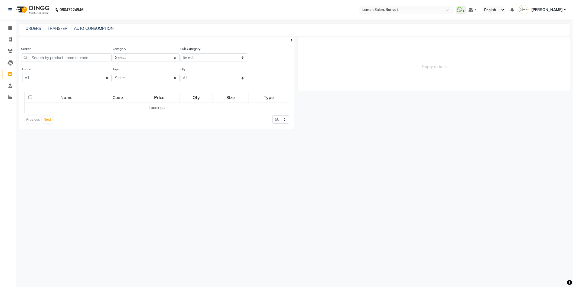
select select
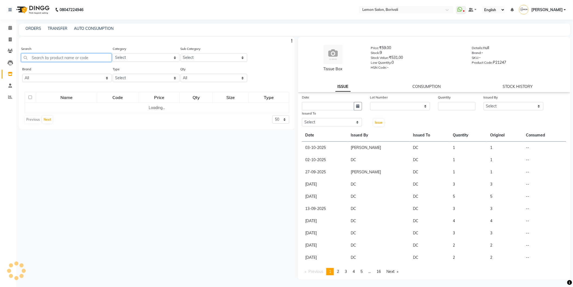
click at [46, 56] on input "text" at bounding box center [66, 57] width 90 height 8
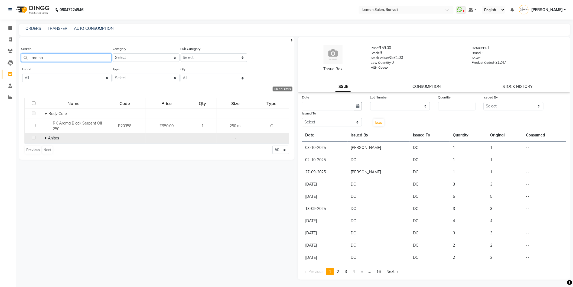
type input "aroma"
click at [45, 137] on icon at bounding box center [46, 138] width 2 height 4
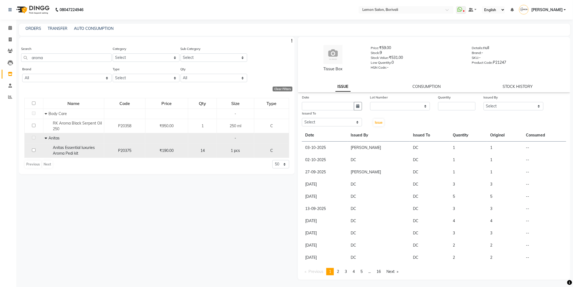
click at [33, 150] on input "checkbox" at bounding box center [34, 150] width 4 height 4
checkbox input "true"
select select
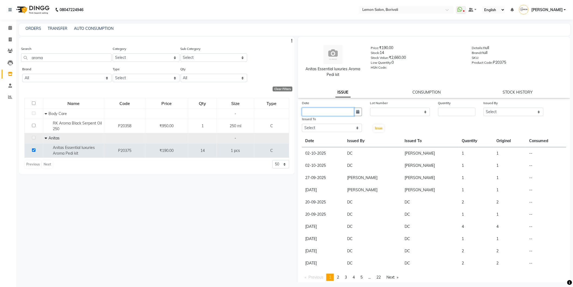
click at [326, 110] on input "text" at bounding box center [328, 112] width 52 height 8
select select "10"
select select "2025"
click at [343, 139] on div "3" at bounding box center [342, 139] width 9 height 9
type input "03-10-2025"
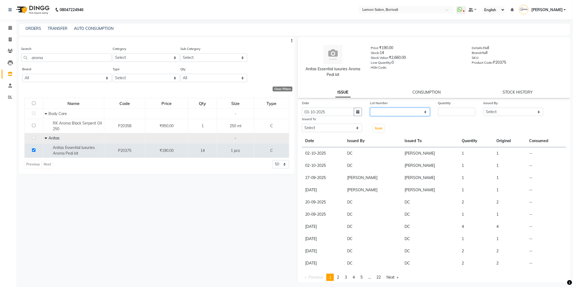
drag, startPoint x: 375, startPoint y: 113, endPoint x: 378, endPoint y: 115, distance: 3.5
click at [375, 113] on select "None" at bounding box center [400, 112] width 60 height 8
select select "0: null"
click at [370, 108] on select "None" at bounding box center [400, 112] width 60 height 8
click at [439, 105] on label "Quantity" at bounding box center [444, 102] width 13 height 5
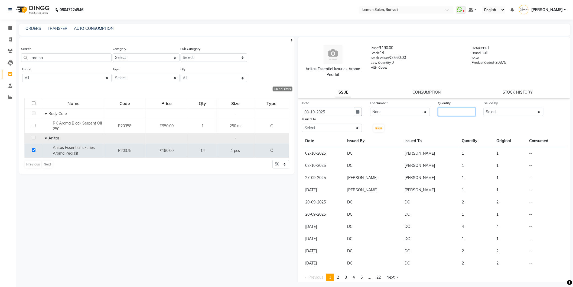
click at [444, 112] on input "number" at bounding box center [456, 112] width 37 height 8
type input "1"
click at [503, 114] on select "Select DC Faiz Khan Fardin Shaikh Harishchandra Paswn Huzaifa Jyoti Vyas Lubna …" at bounding box center [514, 112] width 60 height 8
select select "66607"
click at [484, 108] on select "Select DC Faiz Khan Fardin Shaikh Harishchandra Paswn Huzaifa Jyoti Vyas Lubna …" at bounding box center [514, 112] width 60 height 8
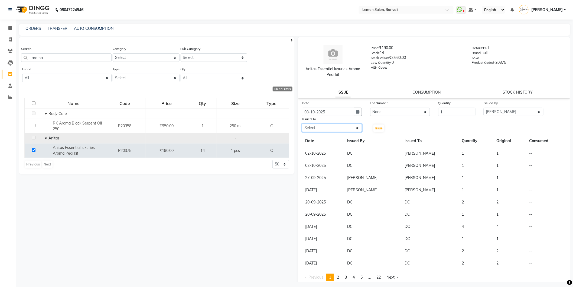
click at [309, 129] on select "Select DC Faiz Khan Fardin Shaikh Harishchandra Paswn Huzaifa Jyoti Vyas Lubna …" at bounding box center [332, 128] width 60 height 8
select select "91969"
click at [302, 124] on select "Select DC Faiz Khan Fardin Shaikh Harishchandra Paswn Huzaifa Jyoti Vyas Lubna …" at bounding box center [332, 128] width 60 height 8
click at [377, 129] on span "Issue" at bounding box center [379, 128] width 8 height 4
select select
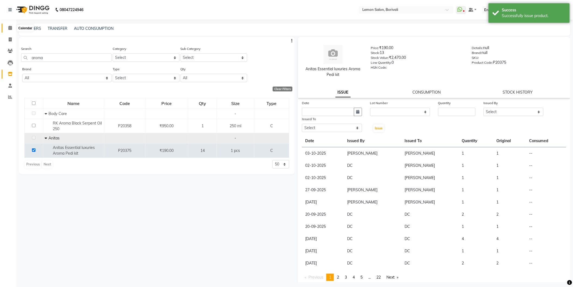
click at [9, 30] on span at bounding box center [9, 28] width 9 height 6
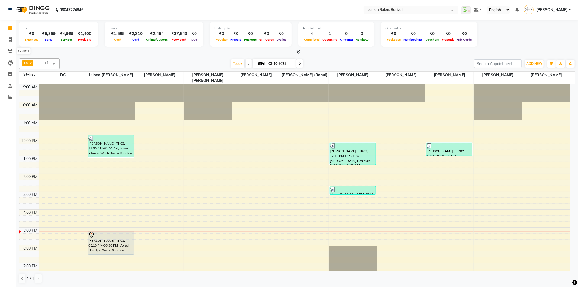
click at [10, 49] on icon at bounding box center [10, 51] width 5 height 4
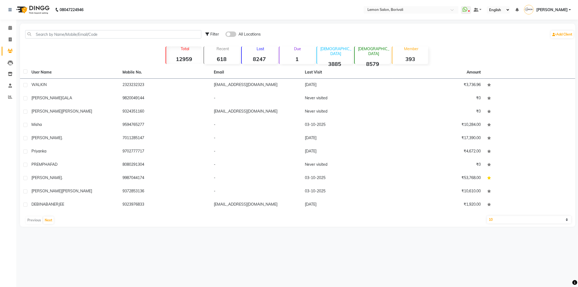
click at [77, 28] on div "Filter All Locations Add Client" at bounding box center [297, 34] width 553 height 17
click at [77, 30] on input "text" at bounding box center [113, 34] width 176 height 8
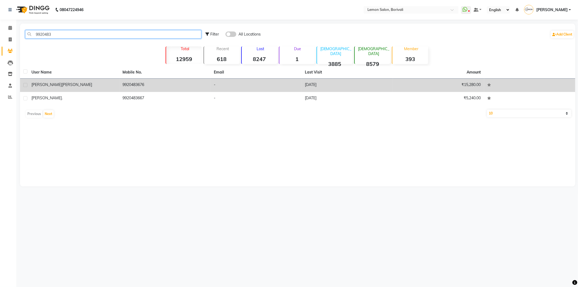
type input "9920483"
click at [142, 84] on td "9920483676" at bounding box center [164, 85] width 91 height 13
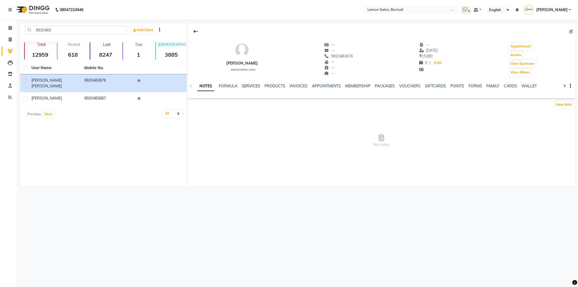
click at [255, 86] on link "SERVICES" at bounding box center [251, 85] width 18 height 5
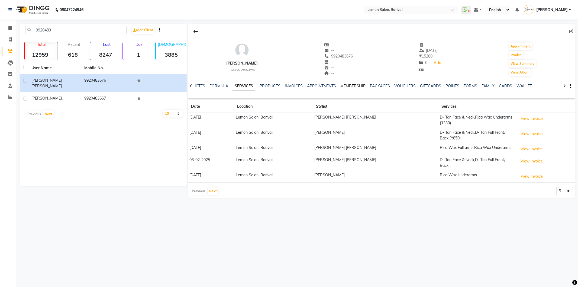
click at [345, 87] on link "MEMBERSHIP" at bounding box center [352, 85] width 25 height 5
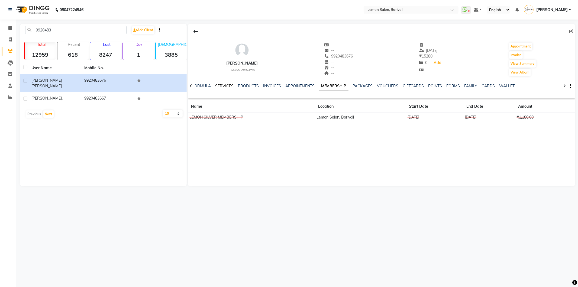
click at [220, 85] on link "SERVICES" at bounding box center [224, 85] width 18 height 5
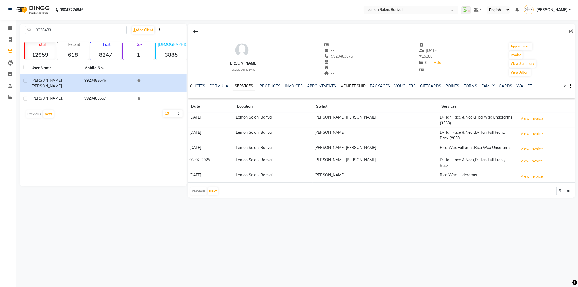
click at [348, 85] on link "MEMBERSHIP" at bounding box center [352, 85] width 25 height 5
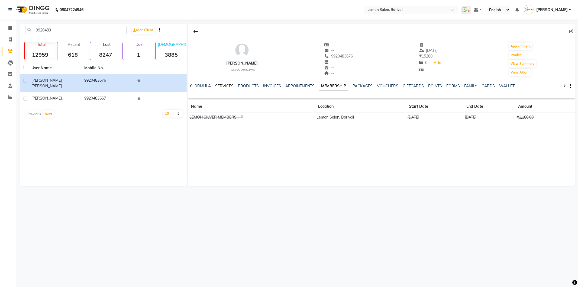
click at [226, 87] on link "SERVICES" at bounding box center [224, 85] width 18 height 5
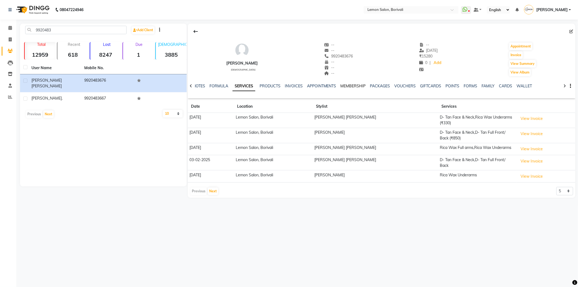
click at [357, 86] on link "MEMBERSHIP" at bounding box center [352, 85] width 25 height 5
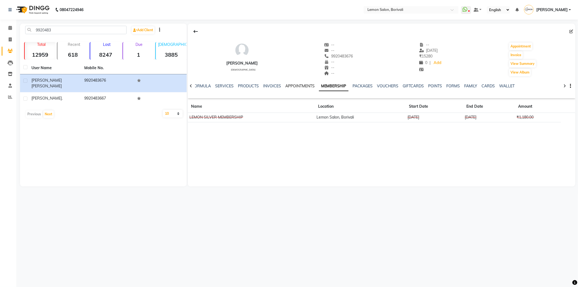
click at [300, 84] on link "APPOINTMENTS" at bounding box center [299, 85] width 29 height 5
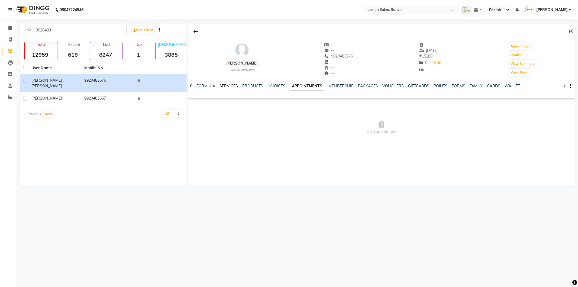
click at [229, 86] on link "SERVICES" at bounding box center [228, 85] width 18 height 5
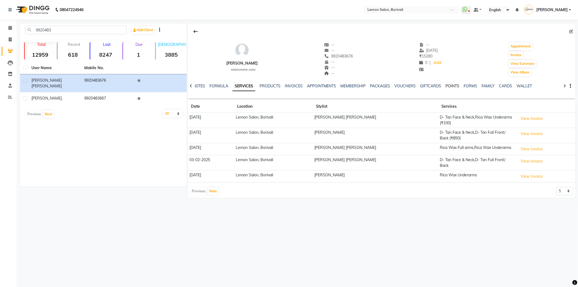
click at [449, 85] on link "POINTS" at bounding box center [453, 85] width 14 height 5
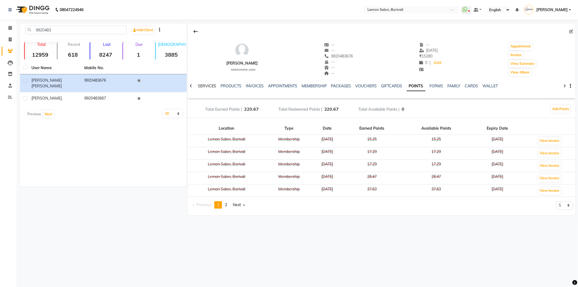
click at [209, 86] on link "SERVICES" at bounding box center [207, 85] width 18 height 5
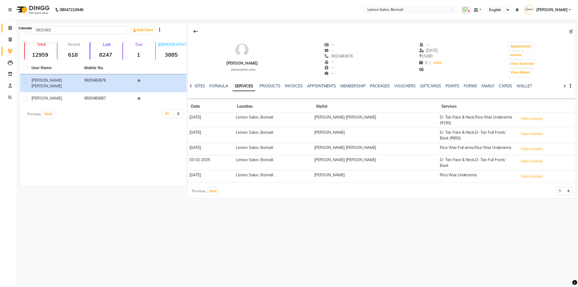
click at [7, 26] on span at bounding box center [9, 28] width 9 height 6
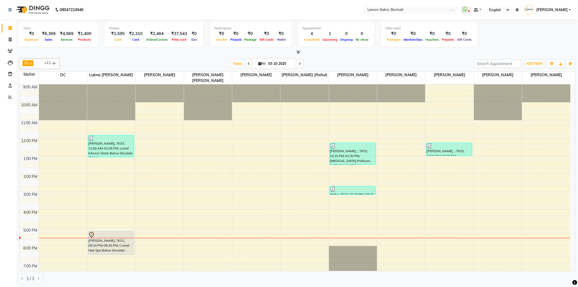
scroll to position [64, 0]
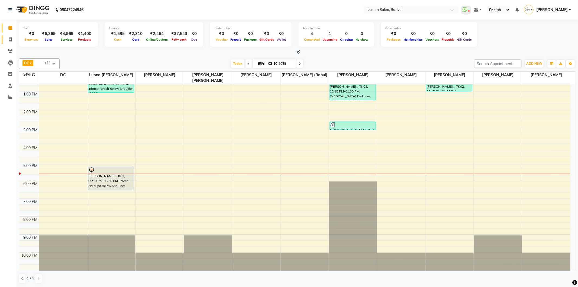
click at [10, 43] on link "Invoice" at bounding box center [8, 39] width 13 height 9
select select "567"
select select "service"
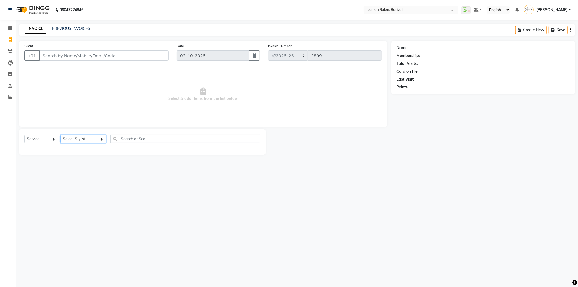
click at [79, 139] on select "Select Stylist DC Faiz Khan Fardin Shaikh Harishchandra Paswn Huzaifa Jyoti Vya…" at bounding box center [83, 139] width 46 height 8
select select "83349"
click at [60, 135] on select "Select Stylist DC Faiz Khan Fardin Shaikh Harishchandra Paswn Huzaifa Jyoti Vya…" at bounding box center [83, 139] width 46 height 8
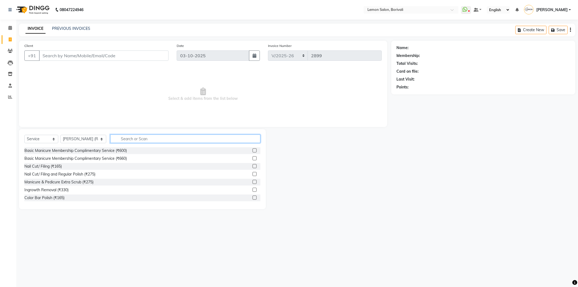
click at [142, 137] on input "text" at bounding box center [185, 138] width 150 height 8
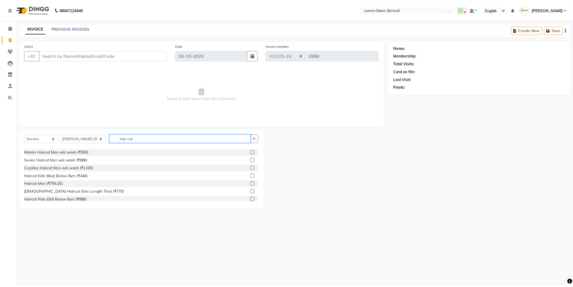
scroll to position [30, 0]
type input "hair cut"
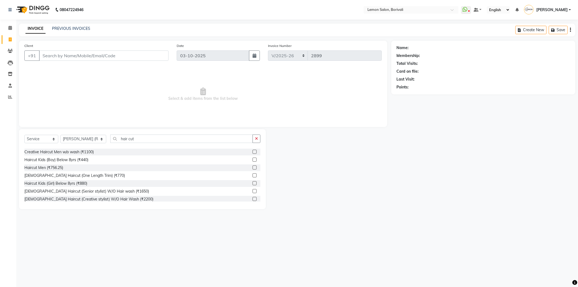
click at [252, 190] on label at bounding box center [254, 191] width 4 height 4
click at [252, 190] on input "checkbox" at bounding box center [254, 191] width 4 height 4
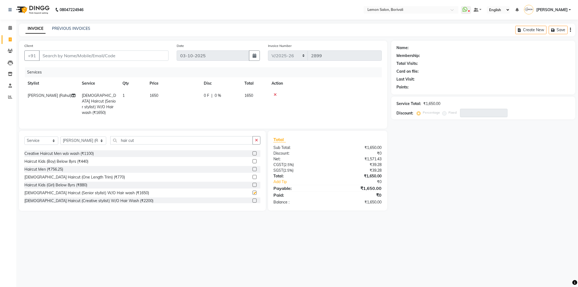
checkbox input "false"
click at [144, 56] on input "Client" at bounding box center [103, 55] width 129 height 10
type input "8"
type input "0"
type input "8291634509"
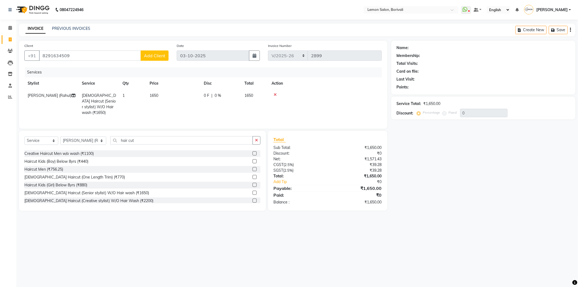
click at [161, 55] on span "Add Client" at bounding box center [154, 55] width 21 height 5
select select "22"
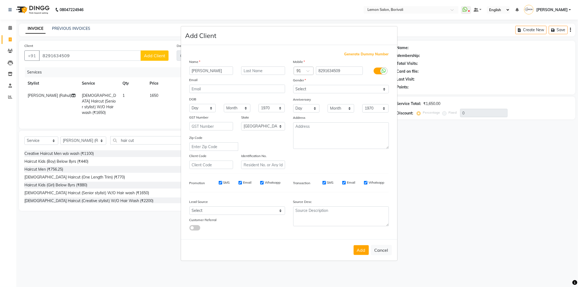
type input "Komal"
click at [310, 91] on select "Select [DEMOGRAPHIC_DATA] [DEMOGRAPHIC_DATA] Other Prefer Not To Say" at bounding box center [341, 89] width 96 height 8
select select "[DEMOGRAPHIC_DATA]"
click at [293, 85] on select "Select [DEMOGRAPHIC_DATA] [DEMOGRAPHIC_DATA] Other Prefer Not To Say" at bounding box center [341, 89] width 96 height 8
click at [359, 249] on button "Add" at bounding box center [360, 250] width 15 height 10
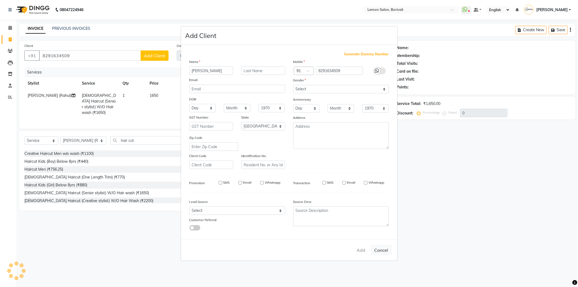
select select
select select "null"
select select
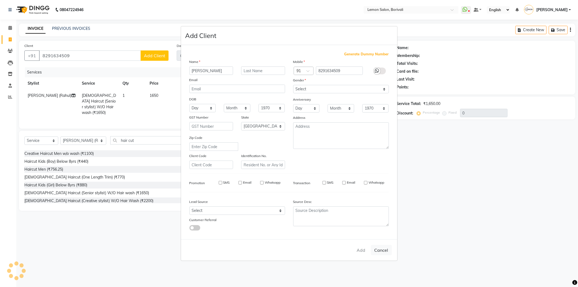
select select
checkbox input "false"
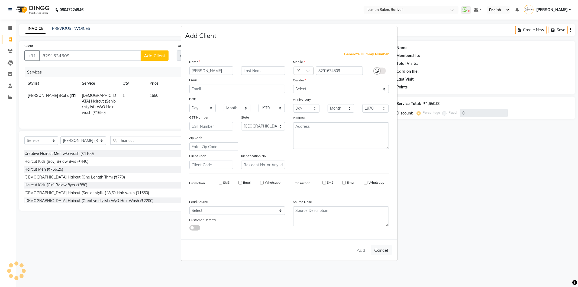
checkbox input "false"
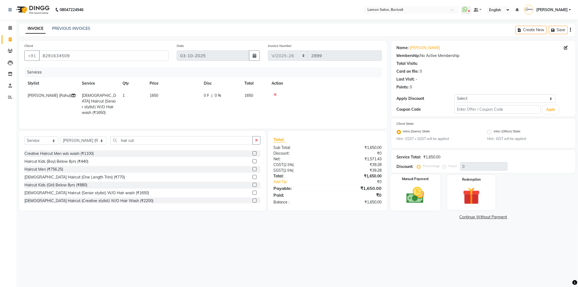
click at [419, 200] on img at bounding box center [415, 195] width 29 height 21
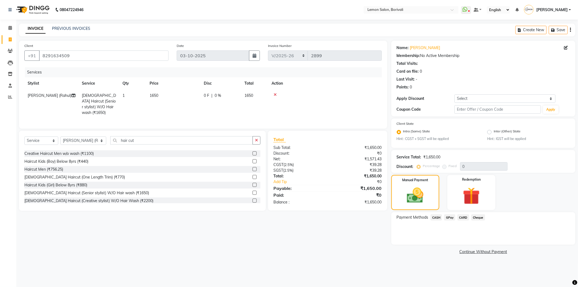
click at [453, 218] on span "GPay" at bounding box center [449, 217] width 11 height 6
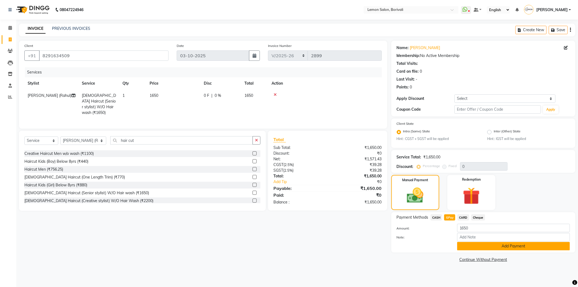
click at [467, 248] on button "Add Payment" at bounding box center [513, 246] width 113 height 8
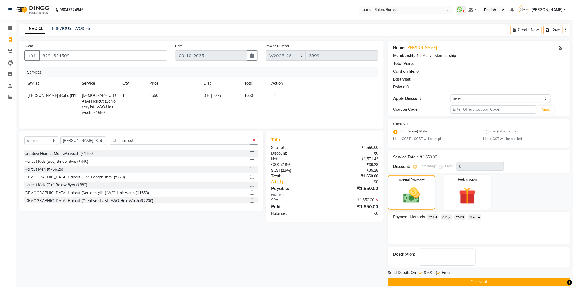
scroll to position [7, 0]
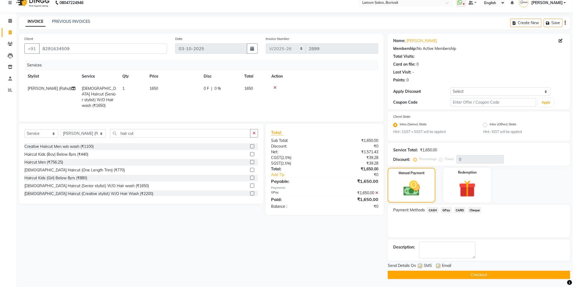
click at [466, 275] on button "Checkout" at bounding box center [479, 274] width 183 height 8
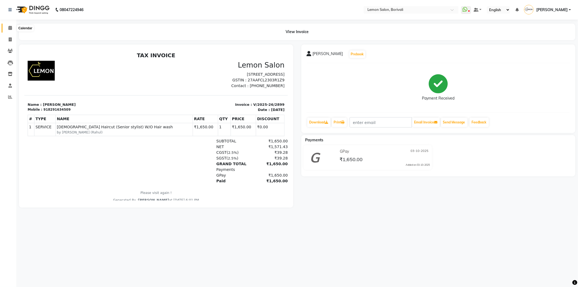
click at [11, 29] on icon at bounding box center [10, 28] width 4 height 4
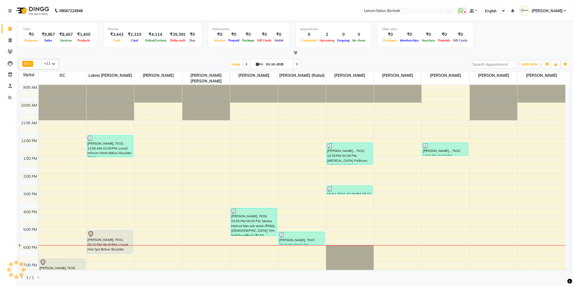
scroll to position [54, 0]
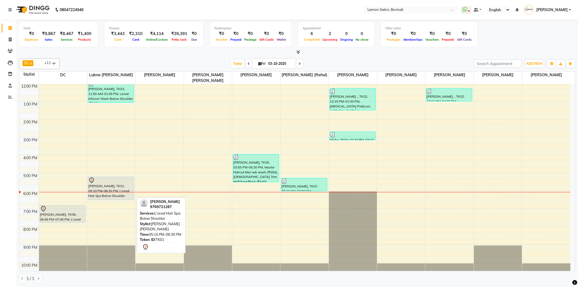
click at [110, 189] on div "[PERSON_NAME], TK01, 05:10 PM-06:30 PM, L'oreal Hair Spa Below Shoulder" at bounding box center [111, 188] width 46 height 23
select select "7"
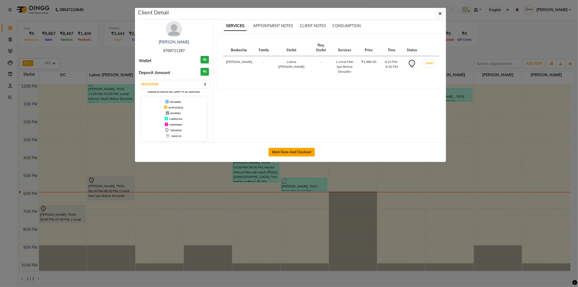
click at [282, 152] on button "Mark Done And Checkout" at bounding box center [291, 152] width 46 height 9
select select "567"
select select "service"
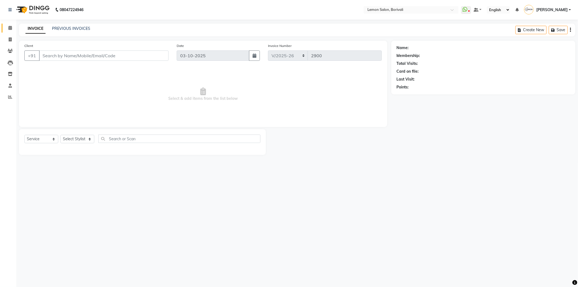
select select "3"
type input "9769721287"
select select "7566"
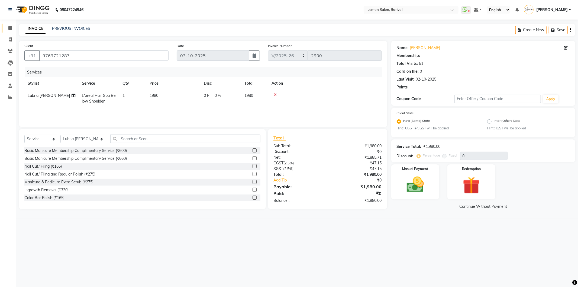
select select "1: Object"
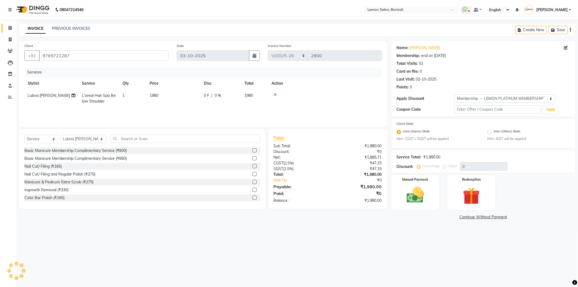
type input "30"
click at [87, 97] on span "L'oreal Hair Spa Below Shoulder" at bounding box center [99, 98] width 34 height 11
select select "7566"
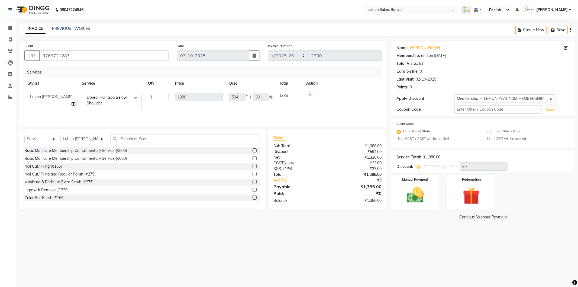
click at [94, 100] on span "L'oreal Hair Spa Below Shoulder x" at bounding box center [109, 101] width 48 height 12
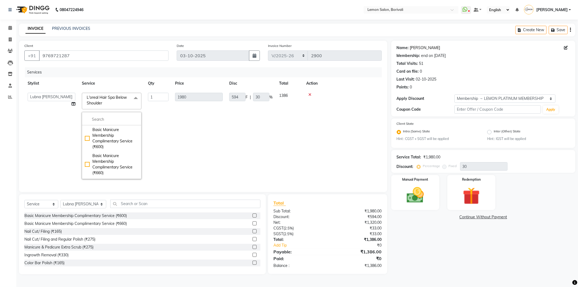
click at [412, 48] on link "Harshada Patil" at bounding box center [425, 48] width 30 height 6
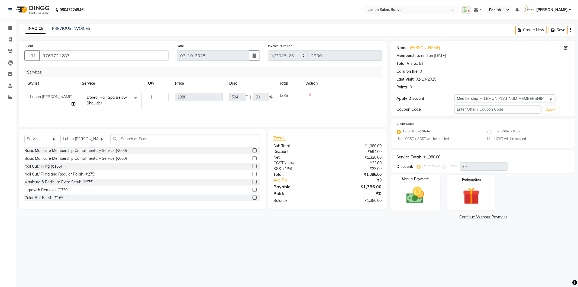
click at [403, 183] on div "Manual Payment" at bounding box center [415, 192] width 50 height 36
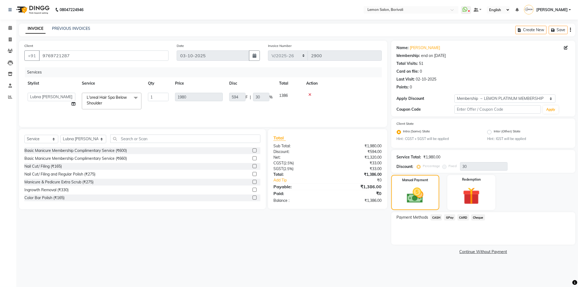
click at [453, 216] on span "GPay" at bounding box center [449, 217] width 11 height 6
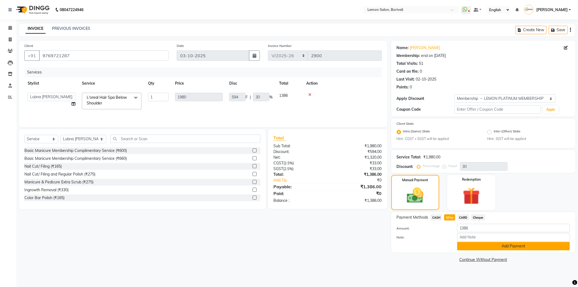
click at [513, 250] on button "Add Payment" at bounding box center [513, 246] width 113 height 8
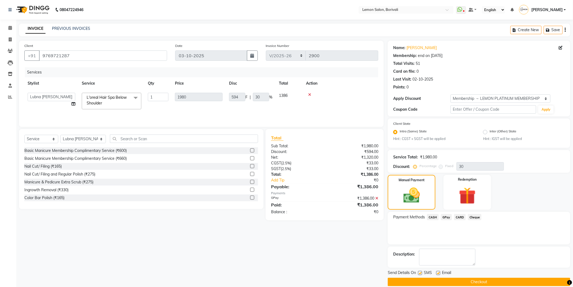
scroll to position [7, 0]
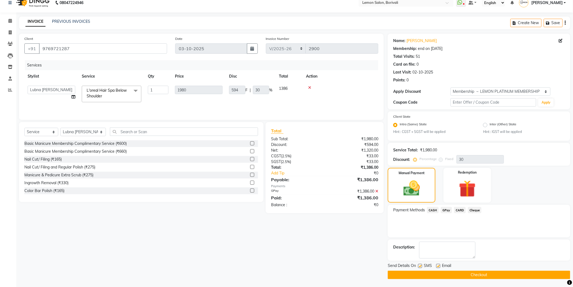
click at [474, 277] on button "Checkout" at bounding box center [479, 274] width 183 height 8
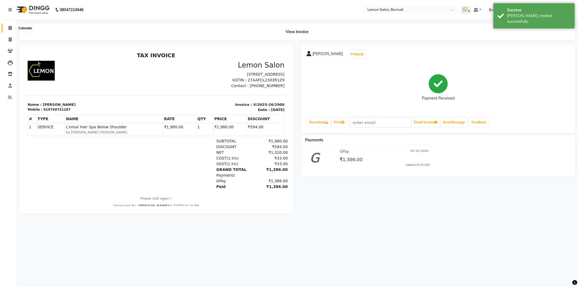
click at [7, 29] on span at bounding box center [9, 28] width 9 height 6
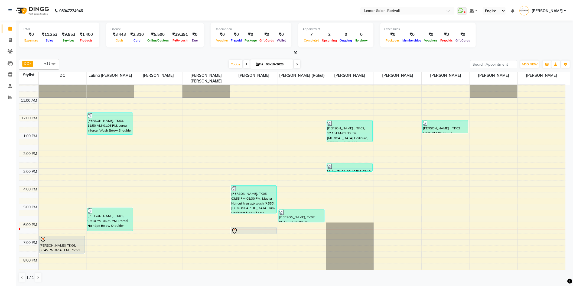
scroll to position [64, 0]
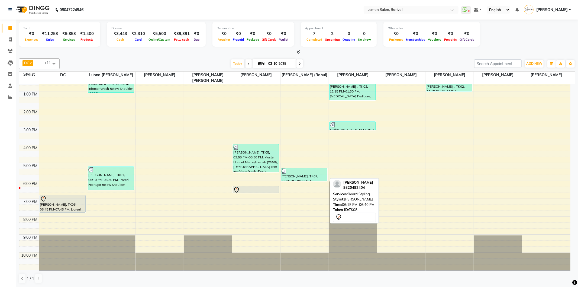
click at [267, 192] on div at bounding box center [256, 193] width 46 height 2
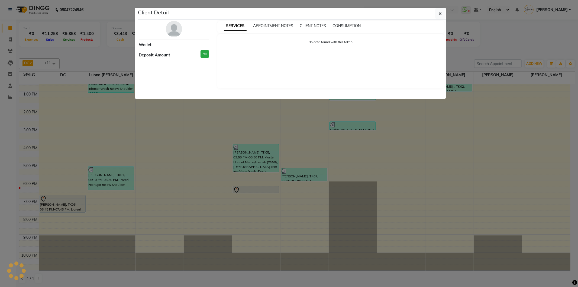
select select "7"
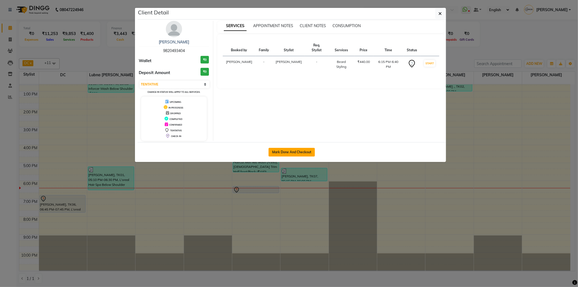
click at [288, 155] on button "Mark Done And Checkout" at bounding box center [291, 152] width 46 height 9
select select "567"
select select "service"
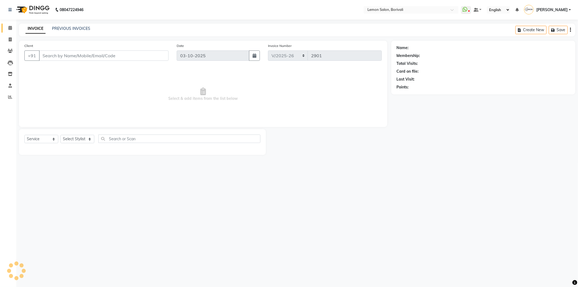
type input "9820493404"
select select "60968"
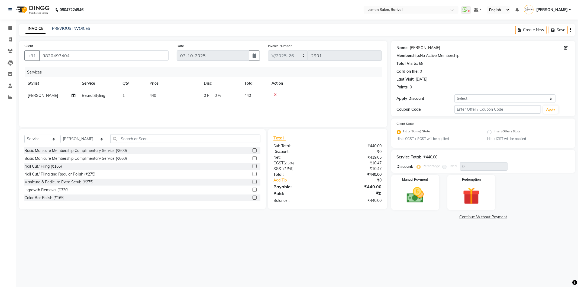
click at [421, 48] on link "Darshan Shah" at bounding box center [425, 48] width 30 height 6
click at [415, 193] on img at bounding box center [415, 195] width 29 height 21
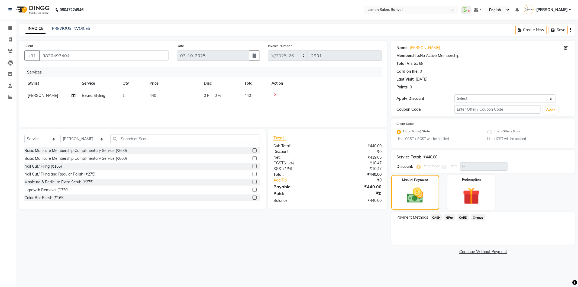
click at [448, 216] on span "GPay" at bounding box center [449, 217] width 11 height 6
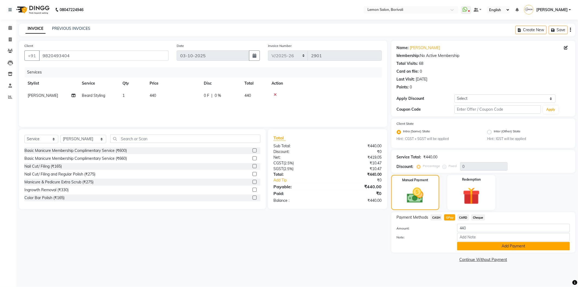
click at [471, 245] on button "Add Payment" at bounding box center [513, 246] width 113 height 8
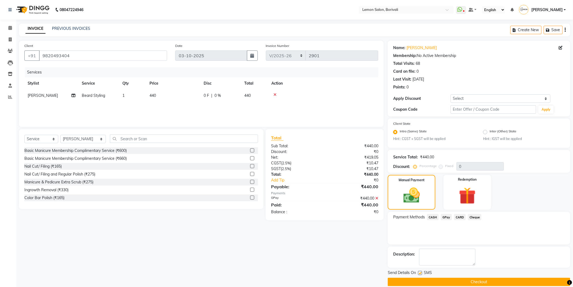
scroll to position [7, 0]
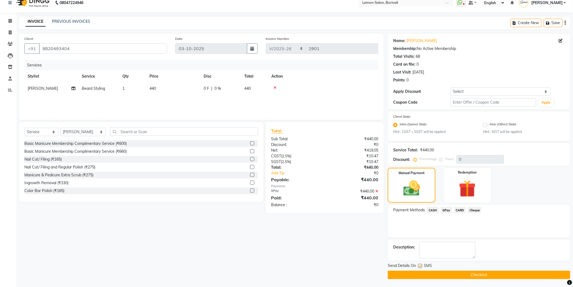
click at [466, 273] on button "Checkout" at bounding box center [479, 274] width 183 height 8
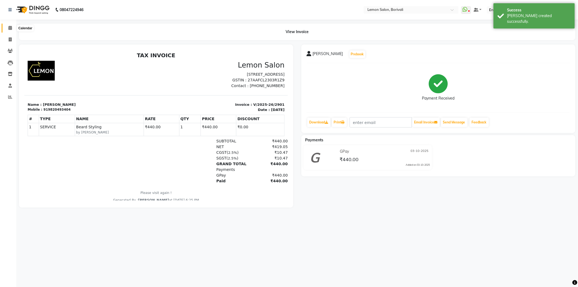
click at [13, 28] on span at bounding box center [9, 28] width 9 height 6
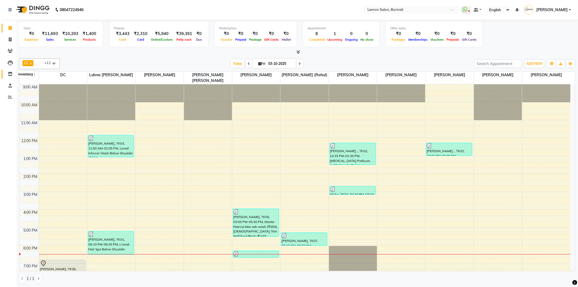
click at [9, 72] on icon at bounding box center [10, 74] width 5 height 4
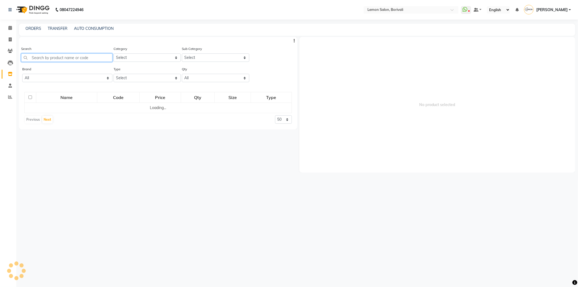
click at [59, 59] on input "text" at bounding box center [66, 57] width 91 height 8
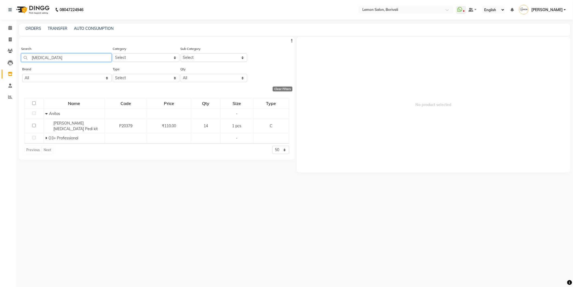
drag, startPoint x: 51, startPoint y: 58, endPoint x: 10, endPoint y: 69, distance: 42.4
click at [10, 69] on app-home "08047224946 Select Location × Lemon Salon, Borivali WhatsApp Status ✕ Status: D…" at bounding box center [286, 145] width 573 height 290
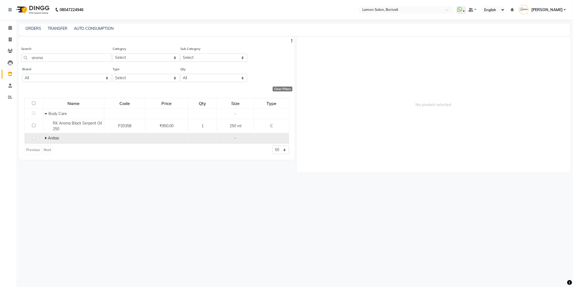
click at [46, 137] on icon at bounding box center [46, 138] width 2 height 4
drag, startPoint x: 49, startPoint y: 59, endPoint x: 9, endPoint y: 64, distance: 40.8
click at [9, 64] on app-home "08047224946 Select Location × Lemon Salon, Borivali WhatsApp Status ✕ Status: D…" at bounding box center [286, 145] width 573 height 290
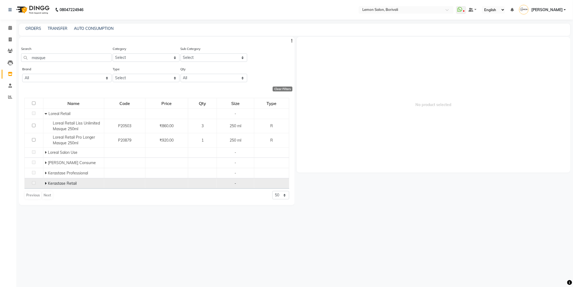
click at [47, 183] on span at bounding box center [46, 183] width 3 height 5
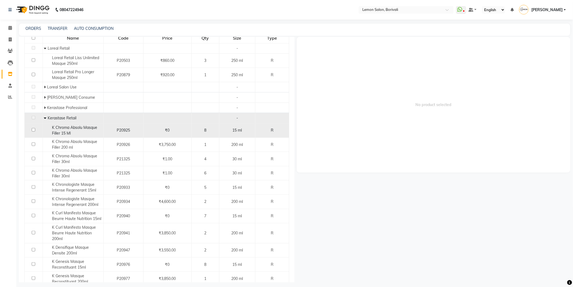
scroll to position [51, 0]
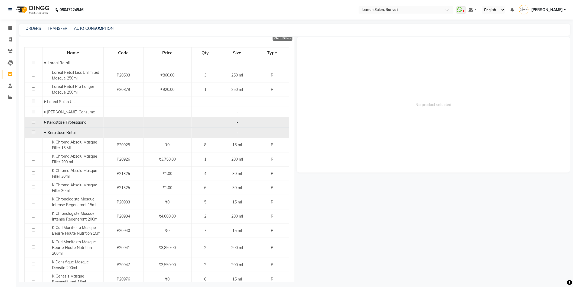
click at [44, 123] on icon at bounding box center [45, 122] width 2 height 4
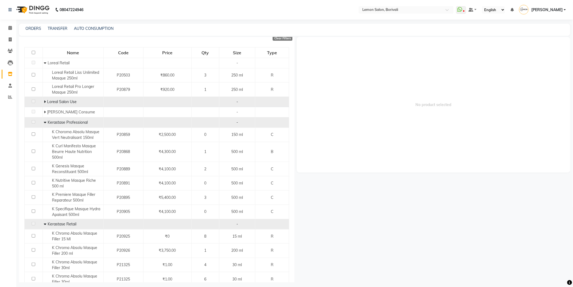
scroll to position [0, 0]
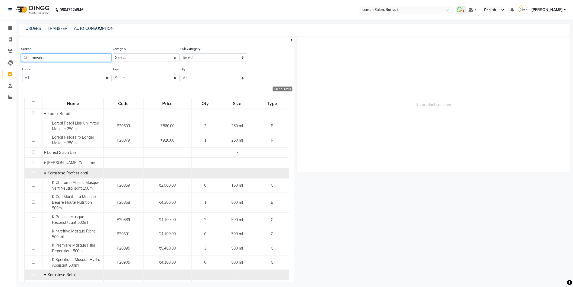
drag, startPoint x: 51, startPoint y: 60, endPoint x: 25, endPoint y: 62, distance: 25.8
click at [25, 62] on div "Search masque" at bounding box center [66, 56] width 90 height 20
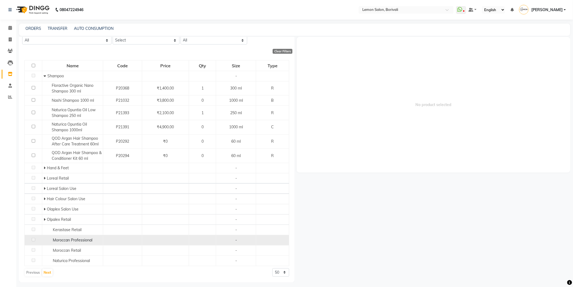
scroll to position [3, 0]
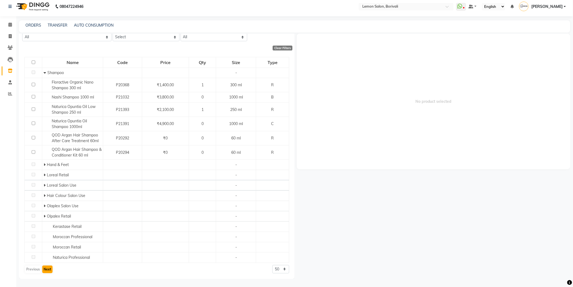
type input "shampoo"
click at [47, 271] on button "Next" at bounding box center [47, 269] width 10 height 8
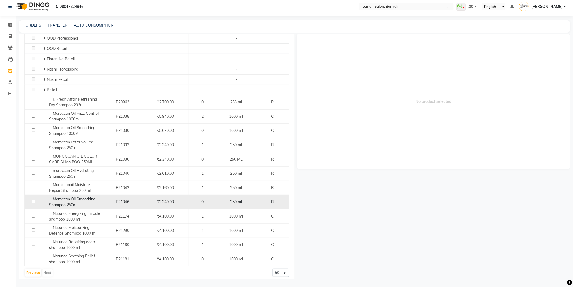
scroll to position [196, 0]
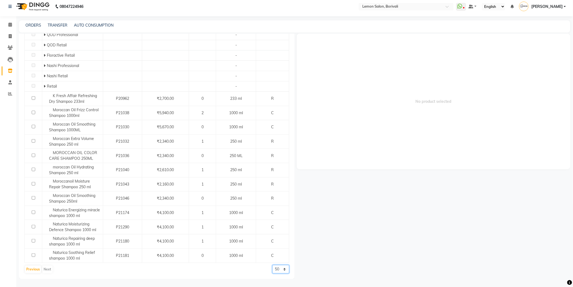
click at [273, 267] on select "50 100 500" at bounding box center [280, 269] width 17 height 8
select select "500"
click at [272, 265] on select "50 100 500" at bounding box center [280, 269] width 17 height 8
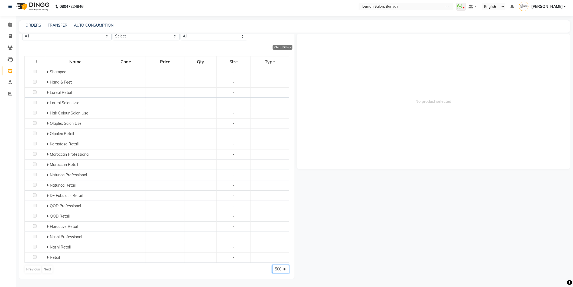
scroll to position [121, 0]
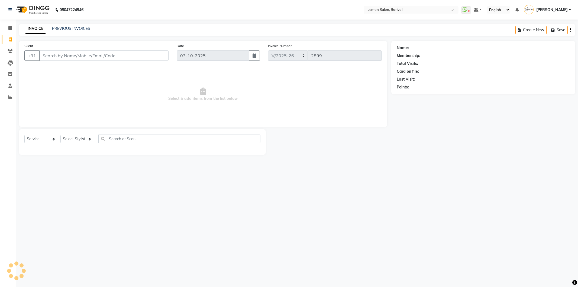
select select "567"
select select "service"
click at [14, 29] on span at bounding box center [9, 28] width 9 height 6
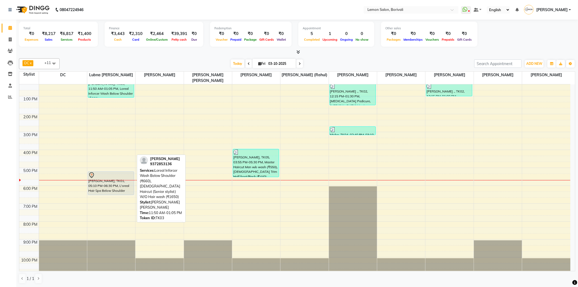
scroll to position [60, 0]
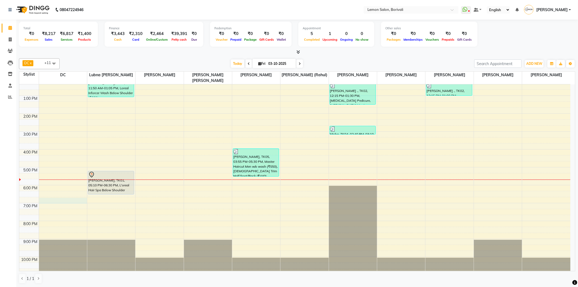
click at [57, 199] on div "9:00 AM 10:00 AM 11:00 AM 12:00 PM 1:00 PM 2:00 PM 3:00 PM 4:00 PM 5:00 PM 6:00…" at bounding box center [294, 149] width 551 height 250
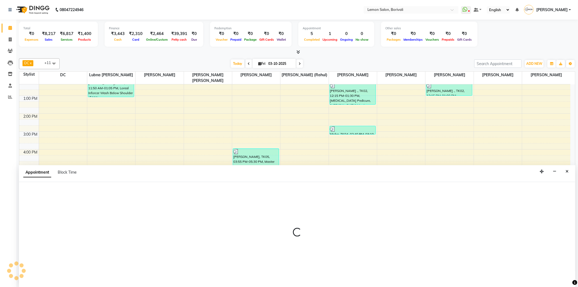
select select "7885"
select select "tentative"
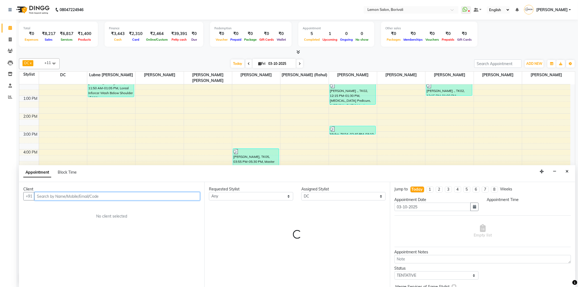
select select "1125"
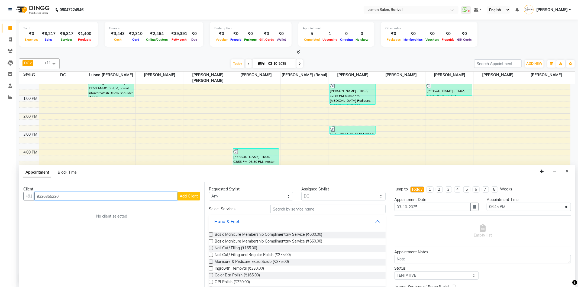
type input "9326355220"
click at [185, 197] on span "Add Client" at bounding box center [189, 195] width 18 height 5
select select "22"
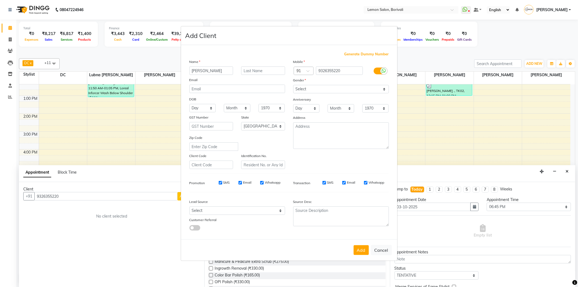
type input "[PERSON_NAME]"
click at [253, 72] on input "text" at bounding box center [263, 70] width 44 height 8
type input "[PERSON_NAME]"
click at [315, 89] on select "Select [DEMOGRAPHIC_DATA] [DEMOGRAPHIC_DATA] Other Prefer Not To Say" at bounding box center [341, 89] width 96 height 8
select select "[DEMOGRAPHIC_DATA]"
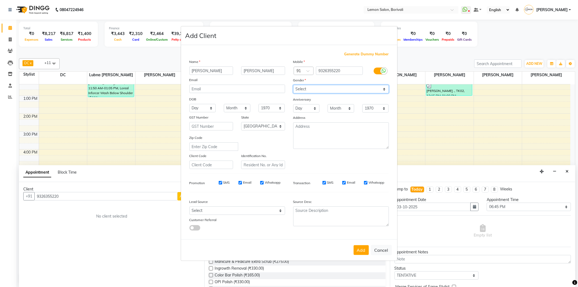
click at [293, 85] on select "Select [DEMOGRAPHIC_DATA] [DEMOGRAPHIC_DATA] Other Prefer Not To Say" at bounding box center [341, 89] width 96 height 8
click at [359, 248] on button "Add" at bounding box center [360, 250] width 15 height 10
select select
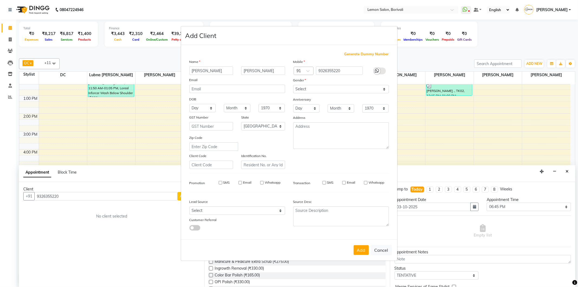
select select "null"
select select
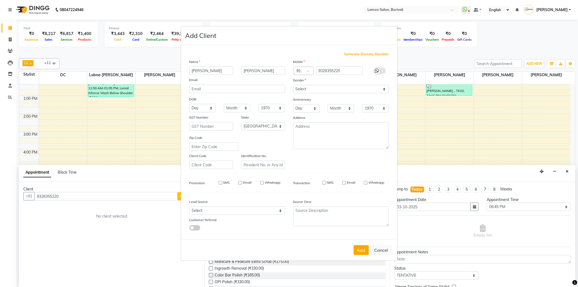
checkbox input "false"
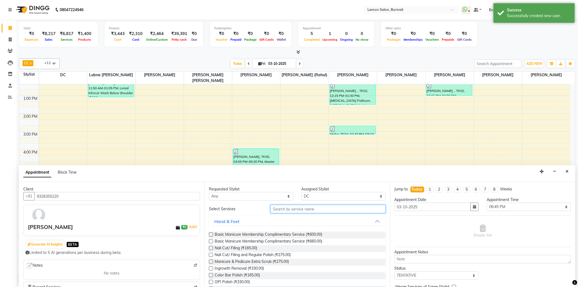
click at [309, 211] on input "text" at bounding box center [327, 209] width 115 height 8
type input "hair spa"
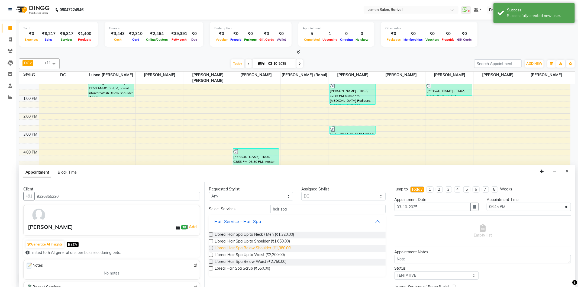
click at [284, 249] on span "L'oreal Hair Spa Below Shoulder (₹1,980.00)" at bounding box center [253, 248] width 77 height 7
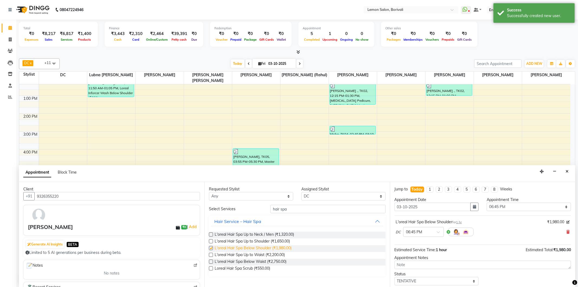
checkbox input "false"
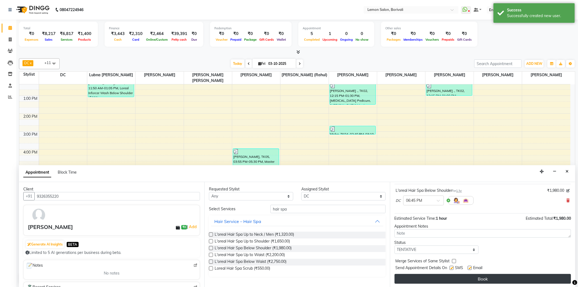
scroll to position [33, 0]
click at [467, 280] on button "Book" at bounding box center [482, 278] width 176 height 10
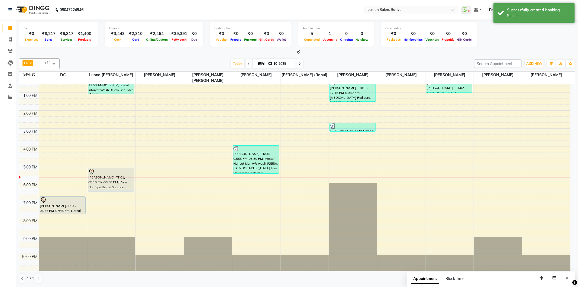
scroll to position [64, 0]
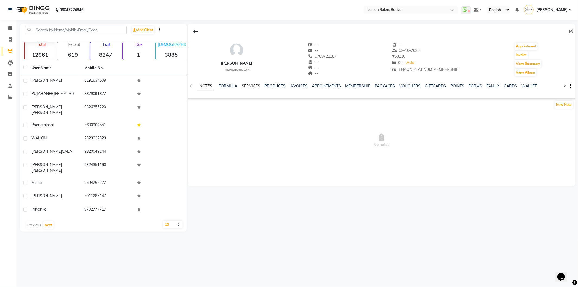
click at [252, 86] on link "SERVICES" at bounding box center [251, 85] width 18 height 5
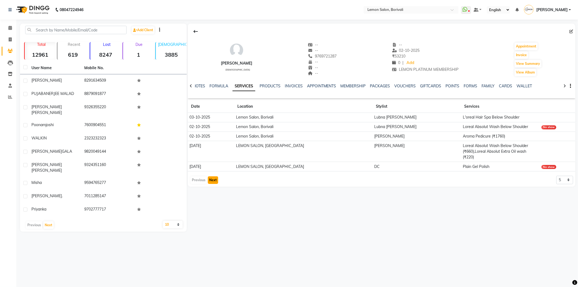
click at [210, 176] on button "Next" at bounding box center [213, 180] width 10 height 8
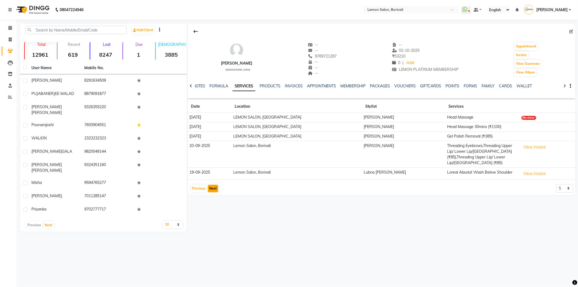
click at [210, 184] on button "Next" at bounding box center [213, 188] width 10 height 8
click at [212, 186] on button "Next" at bounding box center [213, 188] width 10 height 8
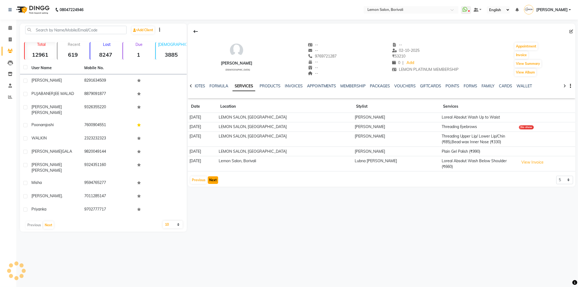
click at [211, 179] on button "Next" at bounding box center [213, 180] width 10 height 8
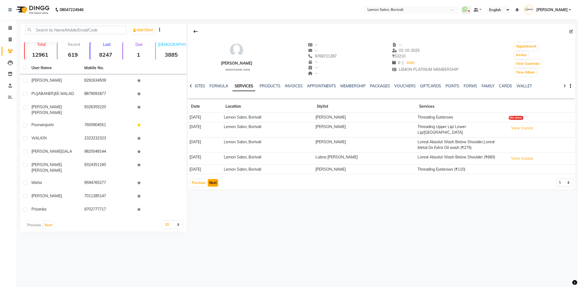
click at [212, 179] on button "Next" at bounding box center [213, 183] width 10 height 8
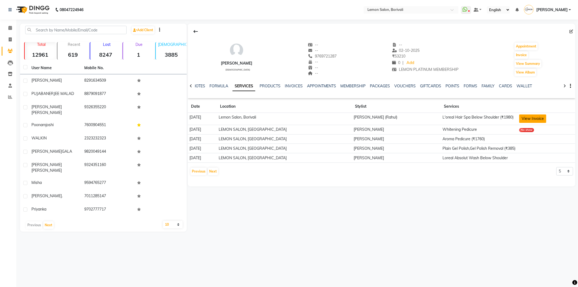
click at [524, 117] on button "View Invoice" at bounding box center [532, 118] width 27 height 8
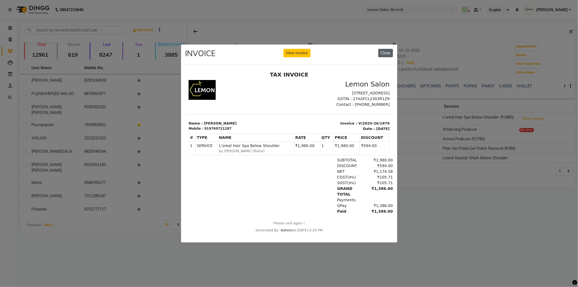
click at [385, 52] on button "Close" at bounding box center [385, 53] width 15 height 8
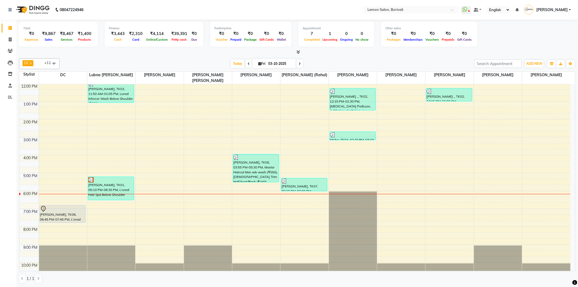
click at [243, 203] on div "9:00 AM 10:00 AM 11:00 AM 12:00 PM 1:00 PM 2:00 PM 3:00 PM 4:00 PM 5:00 PM 6:00…" at bounding box center [294, 155] width 551 height 250
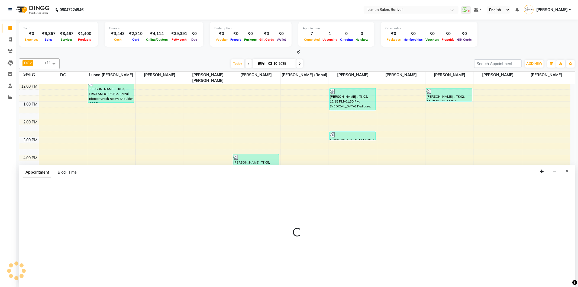
select select "60968"
select select "1095"
select select "tentative"
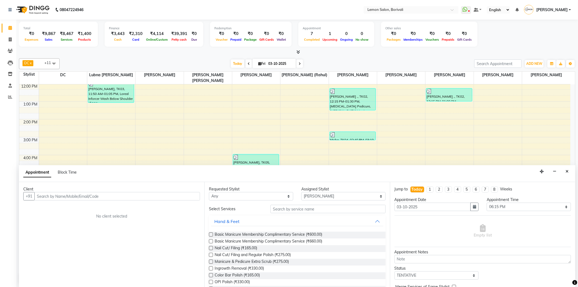
click at [188, 197] on input "text" at bounding box center [116, 196] width 165 height 8
click at [167, 198] on input "98" at bounding box center [116, 196] width 165 height 8
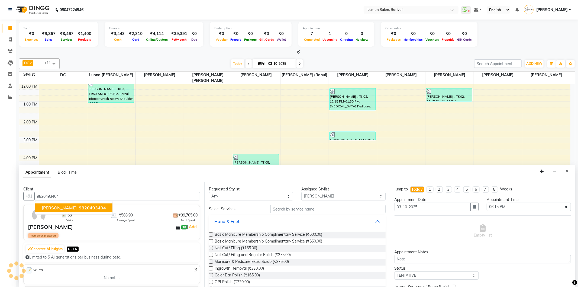
click at [95, 209] on span "9820493404" at bounding box center [92, 207] width 27 height 5
type input "9820493404"
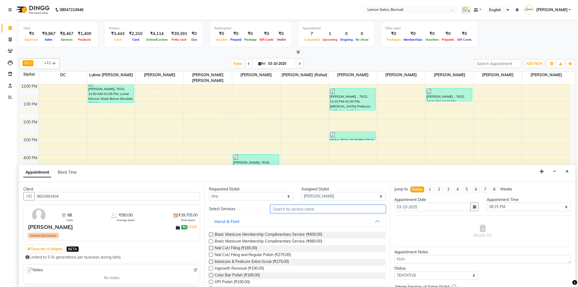
click at [294, 210] on input "text" at bounding box center [327, 209] width 115 height 8
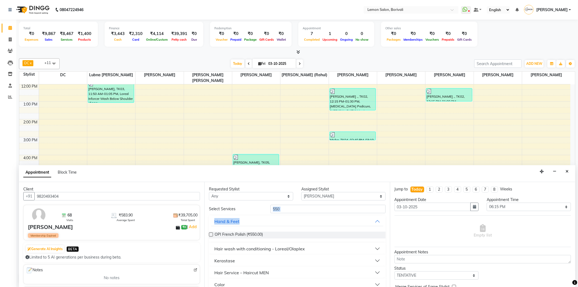
drag, startPoint x: 289, startPoint y: 211, endPoint x: 205, endPoint y: 204, distance: 83.7
click at [205, 204] on div "Requested Stylist Any DC [PERSON_NAME] [PERSON_NAME] Jyoti [PERSON_NAME] [PERSO…" at bounding box center [296, 234] width 185 height 105
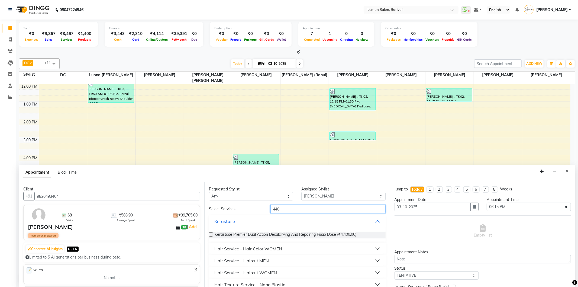
type input "440"
click at [265, 259] on div "Hair Service – Haircut MEN" at bounding box center [241, 260] width 54 height 7
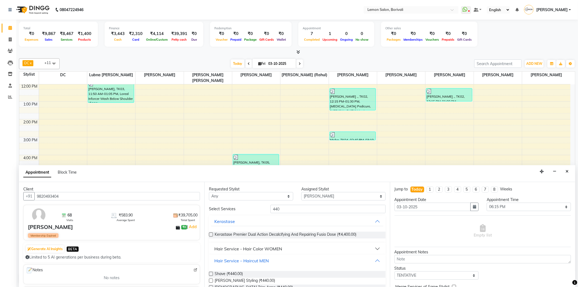
scroll to position [30, 0]
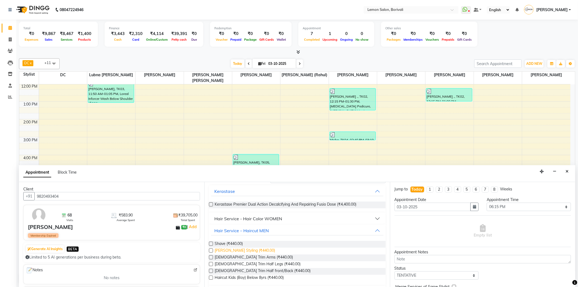
click at [241, 252] on span "[PERSON_NAME] Styling (₹440.00)" at bounding box center [245, 250] width 60 height 7
checkbox input "false"
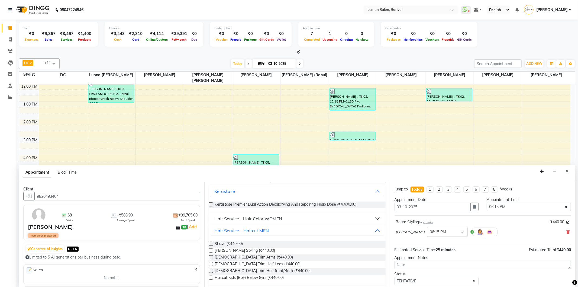
click at [451, 233] on input "text" at bounding box center [442, 231] width 24 height 6
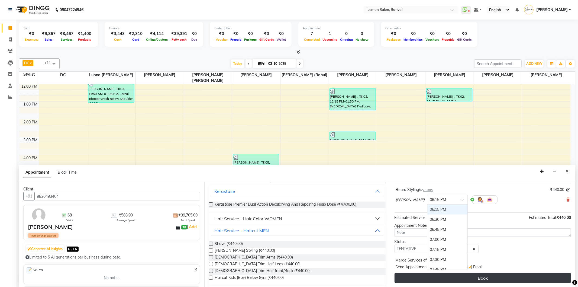
click at [509, 274] on button "Book" at bounding box center [482, 278] width 176 height 10
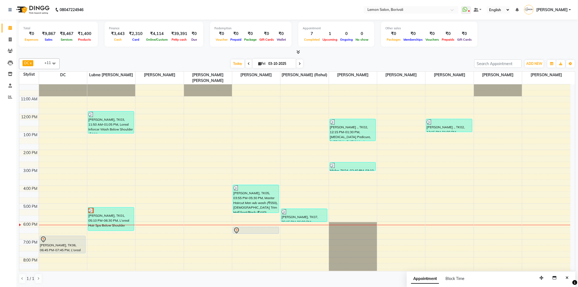
scroll to position [64, 0]
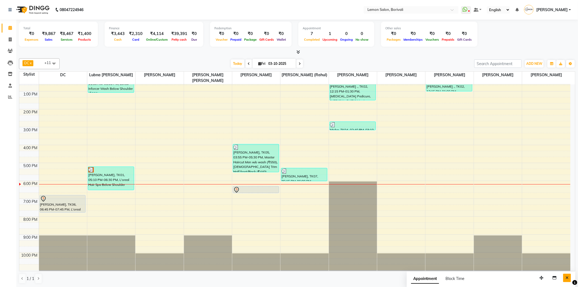
click at [567, 280] on button "Close" at bounding box center [567, 277] width 8 height 8
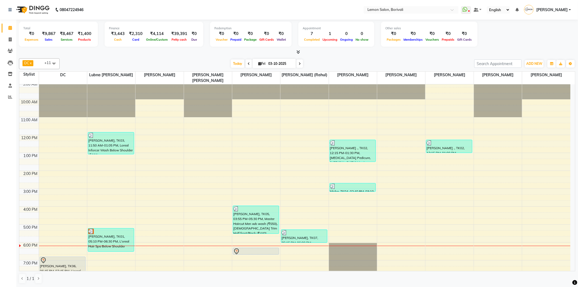
scroll to position [0, 0]
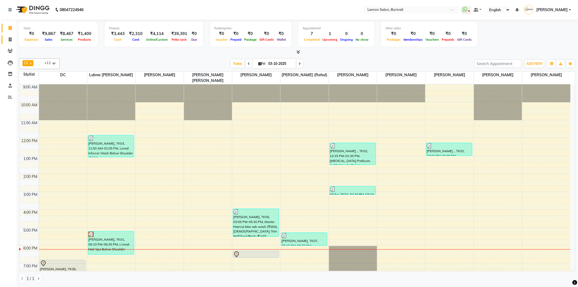
click at [14, 42] on span at bounding box center [9, 40] width 9 height 6
select select "service"
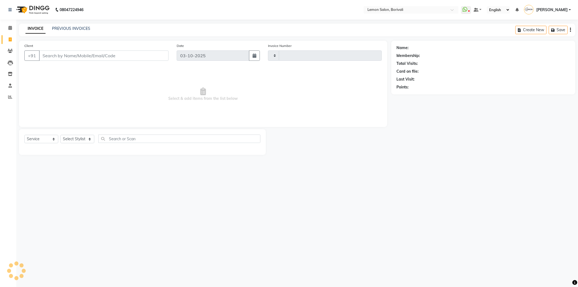
type input "2900"
select select "567"
click at [77, 29] on link "PREVIOUS INVOICES" at bounding box center [71, 28] width 38 height 5
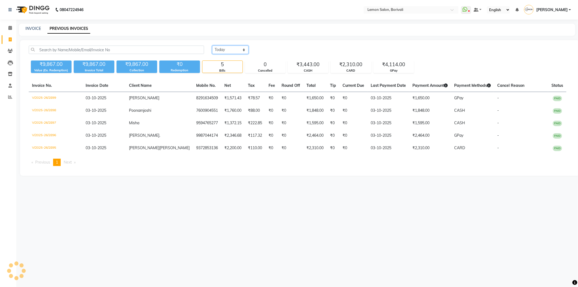
click at [239, 49] on select "Today Yesterday Custom Range" at bounding box center [230, 50] width 36 height 8
select select "range"
click at [212, 46] on select "Today Yesterday Custom Range" at bounding box center [230, 50] width 36 height 8
click at [285, 48] on input "03-10-2025" at bounding box center [274, 50] width 38 height 8
select select "10"
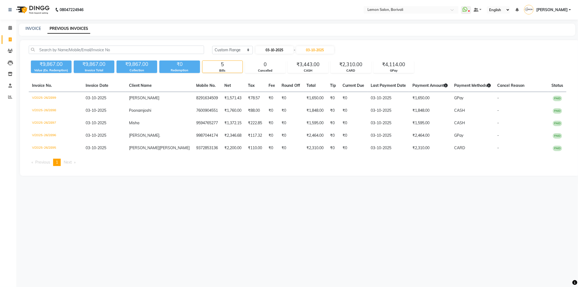
select select "2025"
click at [276, 78] on div "1" at bounding box center [278, 77] width 9 height 9
type input "01-10-2025"
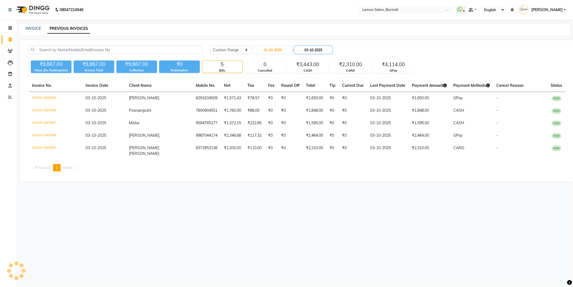
click at [314, 51] on input "03-10-2025" at bounding box center [313, 50] width 38 height 8
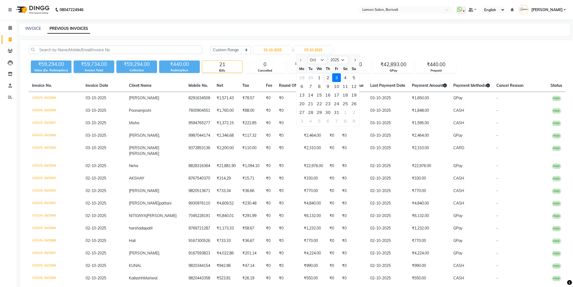
click at [329, 75] on div "2" at bounding box center [328, 77] width 9 height 9
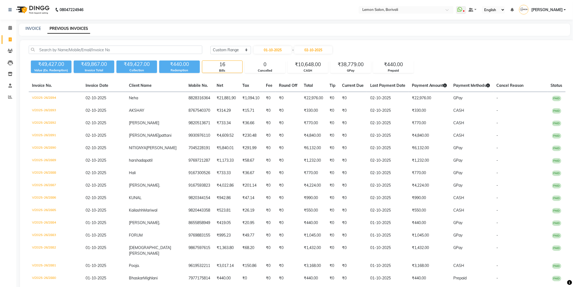
click at [325, 40] on div "Today Yesterday Custom Range 01-10-2025 - 02-10-2025 ₹49,427.00 Value (Ex. Rede…" at bounding box center [297, 179] width 554 height 278
click at [318, 47] on input "02-10-2025" at bounding box center [313, 50] width 38 height 8
click at [337, 77] on div "3" at bounding box center [336, 77] width 9 height 9
type input "03-10-2025"
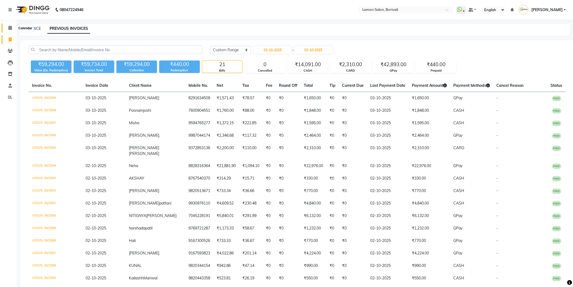
click at [10, 30] on icon at bounding box center [10, 28] width 4 height 4
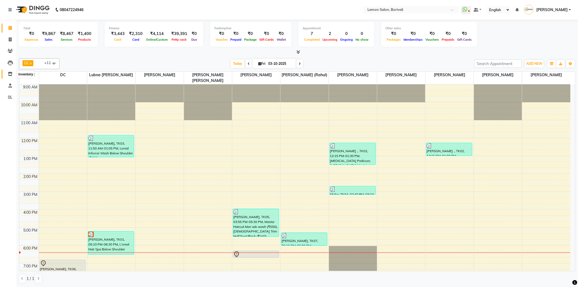
click at [11, 74] on icon at bounding box center [10, 74] width 5 height 4
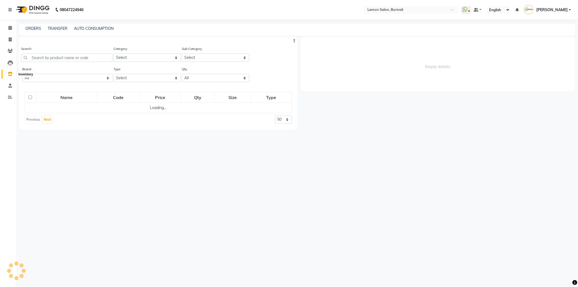
select select
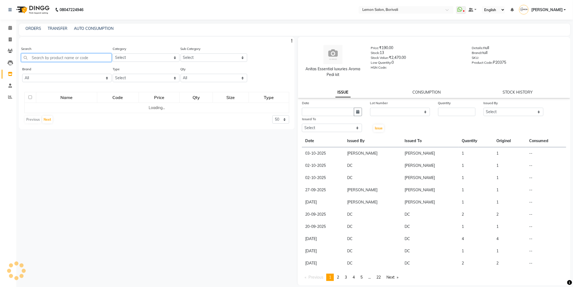
click at [49, 56] on input "text" at bounding box center [66, 57] width 90 height 8
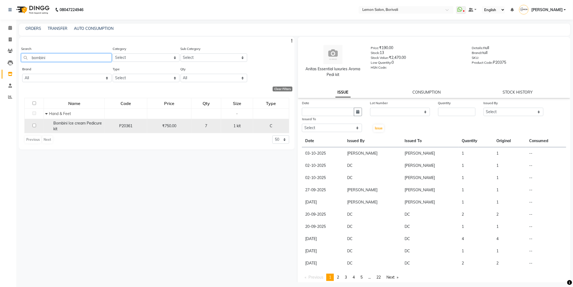
type input "bombini"
click at [34, 126] on input "checkbox" at bounding box center [35, 126] width 4 height 4
checkbox input "true"
select select
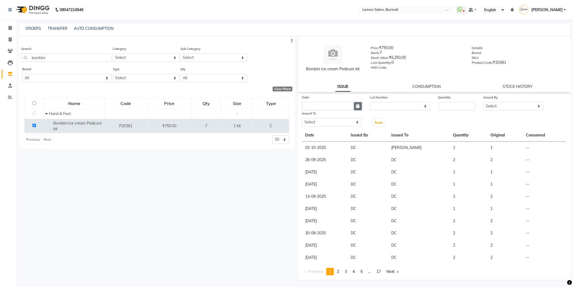
click at [358, 107] on icon "button" at bounding box center [357, 106] width 3 height 4
select select "10"
select select "2025"
click at [344, 135] on div "3" at bounding box center [342, 134] width 9 height 9
type input "03-10-2025"
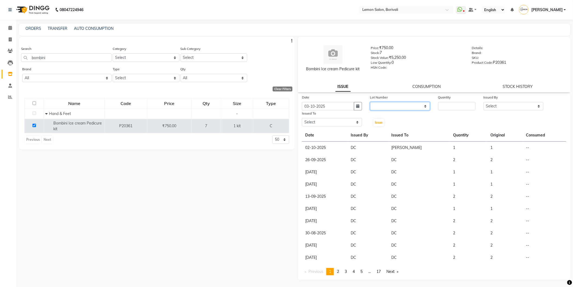
click at [385, 107] on select "None" at bounding box center [400, 106] width 60 height 8
select select "0: null"
click at [370, 102] on select "None" at bounding box center [400, 106] width 60 height 8
click at [442, 107] on input "number" at bounding box center [456, 106] width 37 height 8
type input "2"
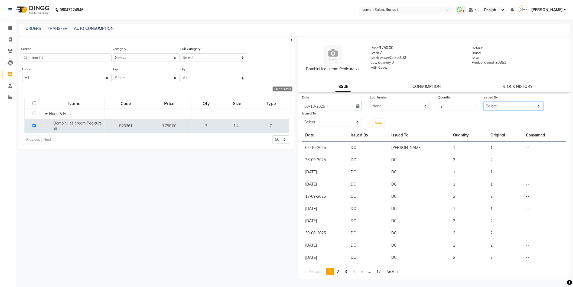
click at [502, 103] on select "Select DC Faiz Khan Fardin Shaikh Harishchandra Paswn Huzaifa Jyoti Vyas Lubna …" at bounding box center [514, 106] width 60 height 8
select select "66607"
click at [484, 102] on select "Select DC Faiz Khan Fardin Shaikh Harishchandra Paswn Huzaifa Jyoti Vyas Lubna …" at bounding box center [514, 106] width 60 height 8
click at [354, 124] on select "Select DC Faiz Khan Fardin Shaikh Harishchandra Paswn Huzaifa Jyoti Vyas Lubna …" at bounding box center [332, 122] width 60 height 8
select select "15808"
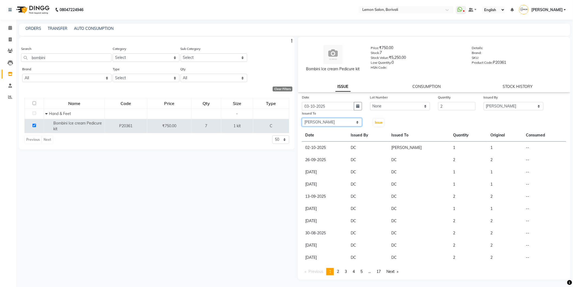
click at [302, 118] on select "Select DC Faiz Khan Fardin Shaikh Harishchandra Paswn Huzaifa Jyoti Vyas Lubna …" at bounding box center [332, 122] width 60 height 8
click at [381, 124] on span "Issue" at bounding box center [379, 122] width 8 height 4
select select
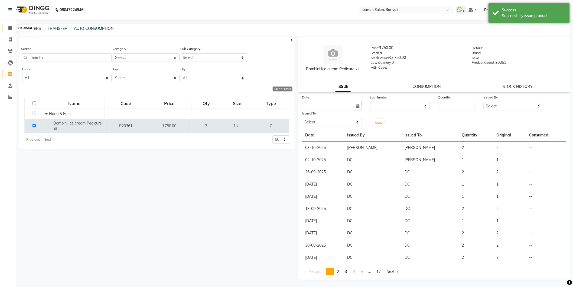
click at [12, 30] on span at bounding box center [9, 28] width 9 height 6
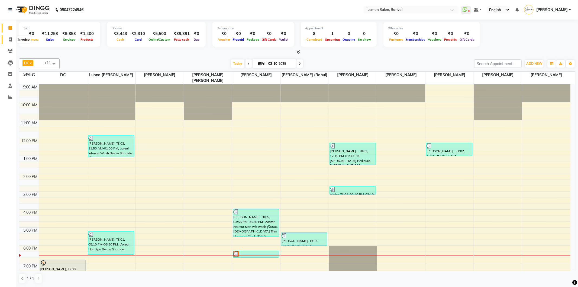
click at [9, 42] on span at bounding box center [9, 40] width 9 height 6
select select "service"
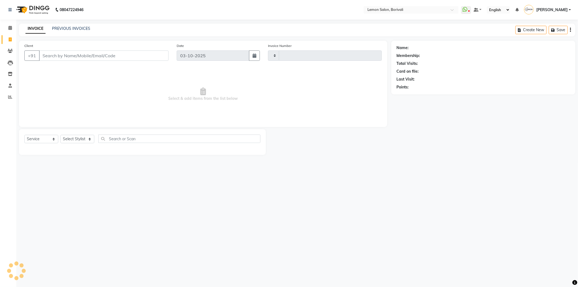
type input "2903"
select select "567"
click at [66, 57] on input "Client" at bounding box center [103, 55] width 129 height 10
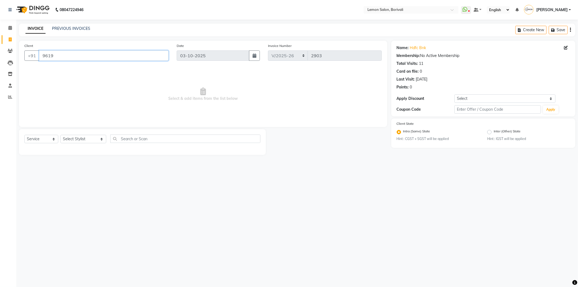
click at [66, 57] on input "9619" at bounding box center [103, 55] width 129 height 10
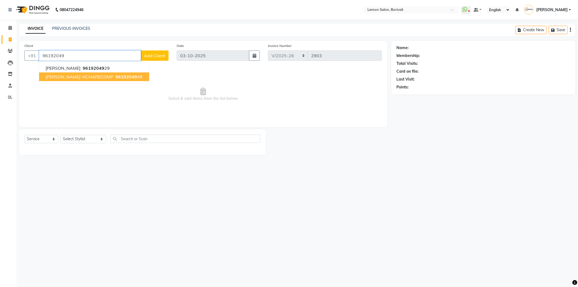
click at [77, 77] on span "[PERSON_NAME] VICHARECOMP" at bounding box center [80, 76] width 68 height 5
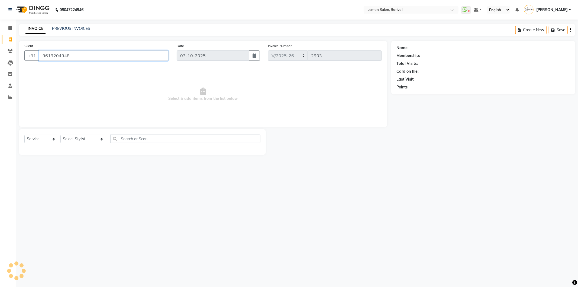
type input "9619204948"
select select "1: Object"
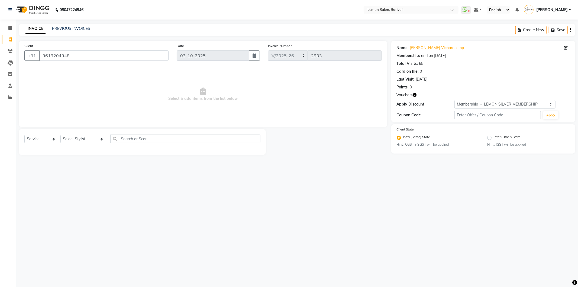
click at [413, 96] on icon "button" at bounding box center [415, 95] width 4 height 4
click at [395, 179] on div "08047224946 Select Location × Lemon Salon, Borivali WhatsApp Status ✕ Status: D…" at bounding box center [289, 143] width 578 height 287
click at [430, 49] on link "Sweta Vicharecomp" at bounding box center [437, 48] width 54 height 6
click at [420, 48] on link "Sweta Vicharecomp" at bounding box center [437, 48] width 54 height 6
click at [92, 139] on select "Select Stylist DC Faiz Khan Fardin Shaikh Harishchandra Paswn Huzaifa Jyoti Vya…" at bounding box center [83, 139] width 46 height 8
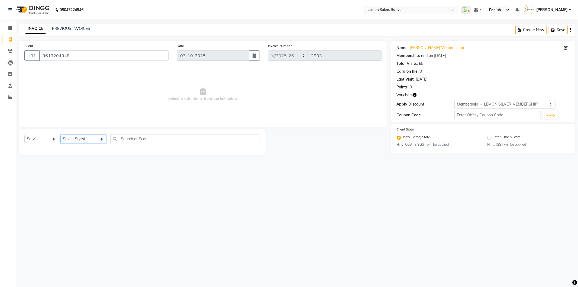
select select "7885"
click at [60, 135] on select "Select Stylist DC Faiz Khan Fardin Shaikh Harishchandra Paswn Huzaifa Jyoti Vya…" at bounding box center [83, 139] width 46 height 8
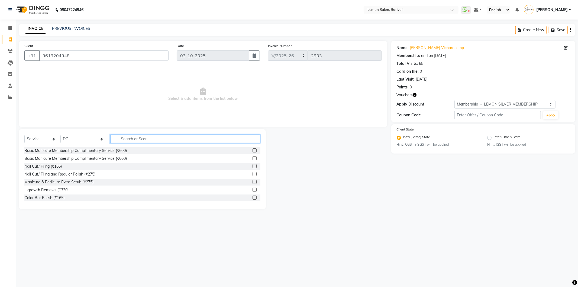
click at [123, 136] on input "text" at bounding box center [185, 138] width 150 height 8
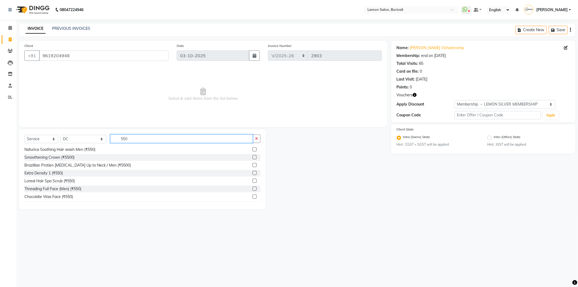
type input "550"
click at [252, 182] on label at bounding box center [254, 180] width 4 height 4
click at [252, 182] on input "checkbox" at bounding box center [254, 181] width 4 height 4
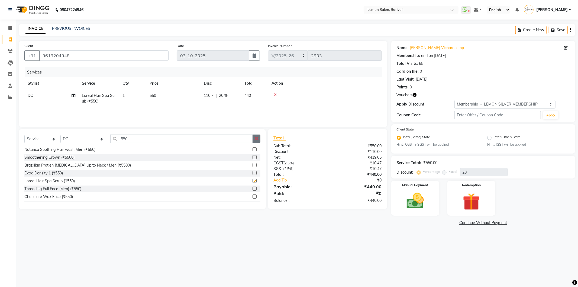
checkbox input "false"
click at [256, 140] on icon "button" at bounding box center [256, 139] width 3 height 4
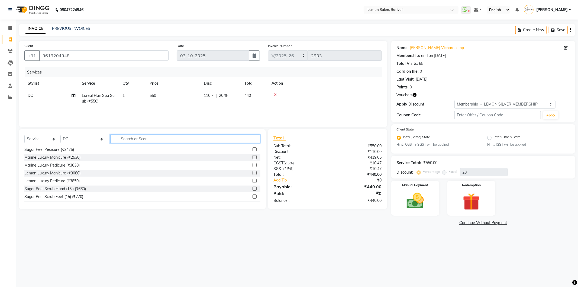
click at [193, 137] on input "text" at bounding box center [185, 138] width 150 height 8
type input "spa"
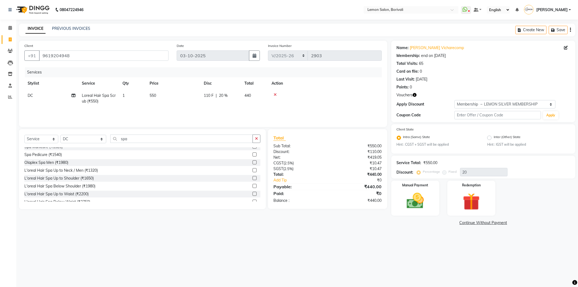
click at [252, 178] on label at bounding box center [254, 178] width 4 height 4
click at [252, 178] on input "checkbox" at bounding box center [254, 178] width 4 height 4
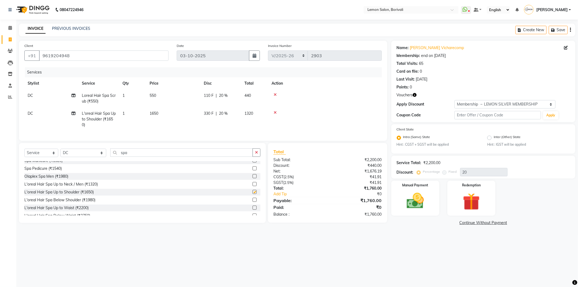
checkbox input "false"
click at [275, 113] on icon at bounding box center [275, 113] width 3 height 4
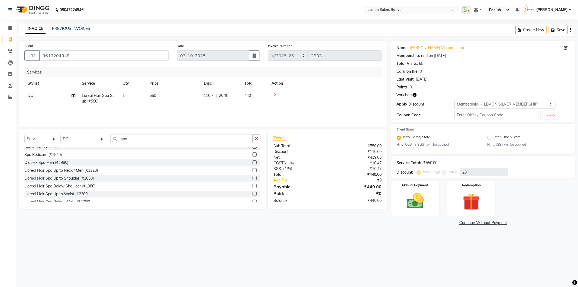
click at [275, 95] on icon at bounding box center [275, 95] width 3 height 4
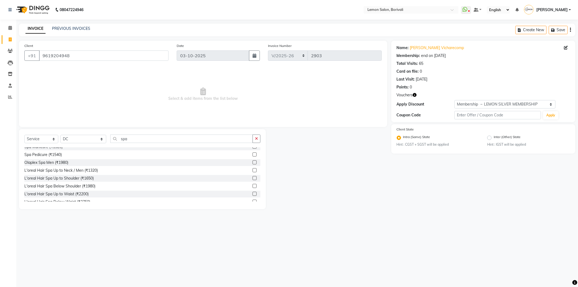
click at [415, 95] on icon "button" at bounding box center [415, 95] width 4 height 4
click at [403, 100] on span "(₹1,839.00)" at bounding box center [397, 99] width 20 height 4
drag, startPoint x: 115, startPoint y: 145, endPoint x: 124, endPoint y: 140, distance: 10.5
click at [115, 145] on div "Select Service Product Membership Package Voucher Prepaid Gift Card Select Styl…" at bounding box center [142, 140] width 236 height 13
drag, startPoint x: 127, startPoint y: 139, endPoint x: 104, endPoint y: 142, distance: 22.9
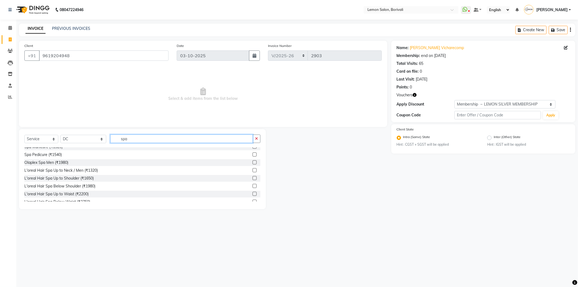
click at [110, 142] on input "spa" at bounding box center [181, 138] width 142 height 8
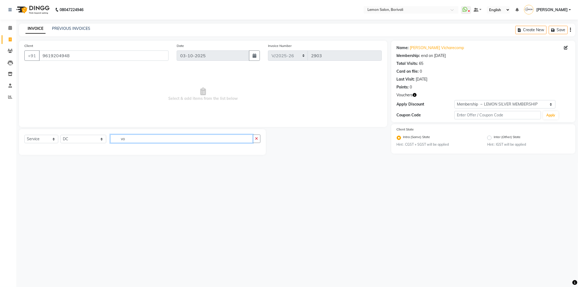
type input "v"
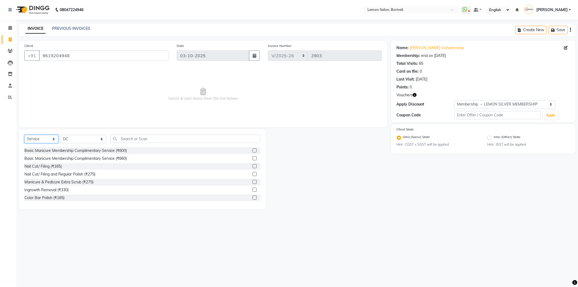
click at [37, 140] on select "Select Service Product Membership Package Voucher Prepaid Gift Card" at bounding box center [41, 139] width 34 height 8
select select "V"
click at [24, 135] on select "Select Service Product Membership Package Voucher Prepaid Gift Card" at bounding box center [41, 139] width 34 height 8
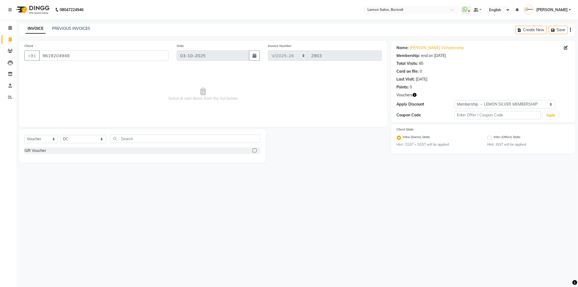
click at [255, 149] on label at bounding box center [254, 150] width 4 height 4
click at [255, 149] on input "checkbox" at bounding box center [254, 151] width 4 height 4
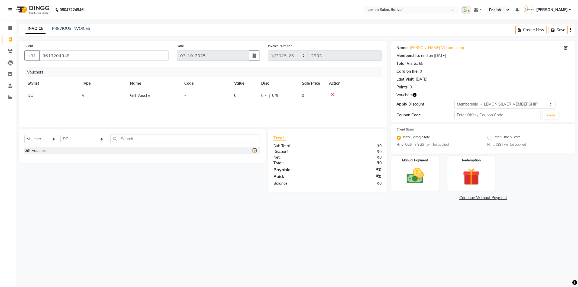
checkbox input "false"
click at [45, 137] on select "Select Service Product Membership Package Voucher Prepaid Gift Card" at bounding box center [41, 139] width 34 height 8
click at [24, 135] on select "Select Service Product Membership Package Voucher Prepaid Gift Card" at bounding box center [41, 139] width 34 height 8
click at [50, 138] on select "Select Service Product Membership Package Voucher Prepaid Gift Card" at bounding box center [41, 139] width 34 height 8
click at [24, 135] on select "Select Service Product Membership Package Voucher Prepaid Gift Card" at bounding box center [41, 139] width 34 height 8
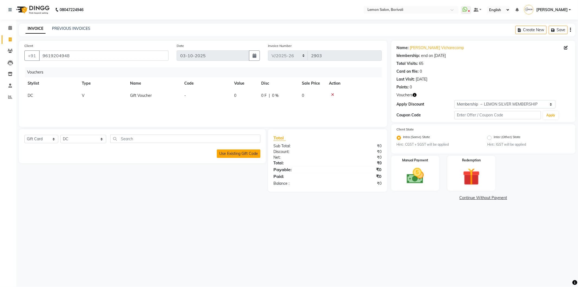
click at [236, 152] on button "Use Existing Gift Code" at bounding box center [239, 153] width 44 height 8
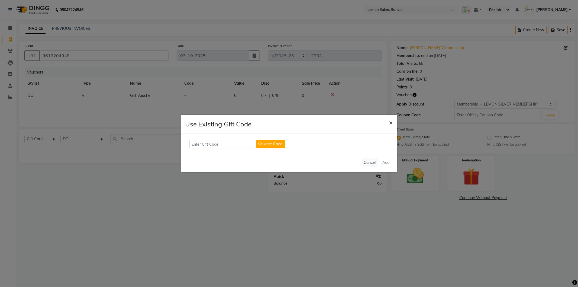
click at [388, 125] on button "×" at bounding box center [391, 122] width 12 height 15
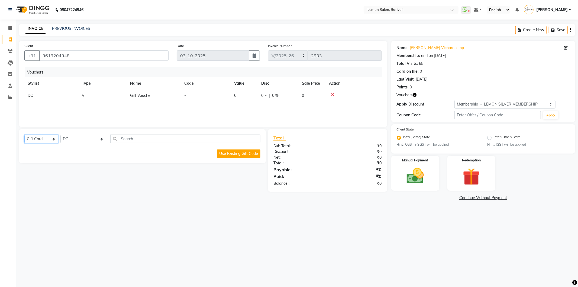
click at [35, 140] on select "Select Service Product Membership Package Voucher Prepaid Gift Card" at bounding box center [41, 139] width 34 height 8
click at [24, 135] on select "Select Service Product Membership Package Voucher Prepaid Gift Card" at bounding box center [41, 139] width 34 height 8
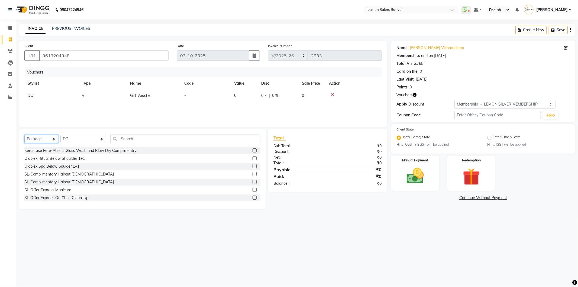
click at [33, 140] on select "Select Service Product Membership Package Voucher Prepaid Gift Card" at bounding box center [41, 139] width 34 height 8
click at [24, 135] on select "Select Service Product Membership Package Voucher Prepaid Gift Card" at bounding box center [41, 139] width 34 height 8
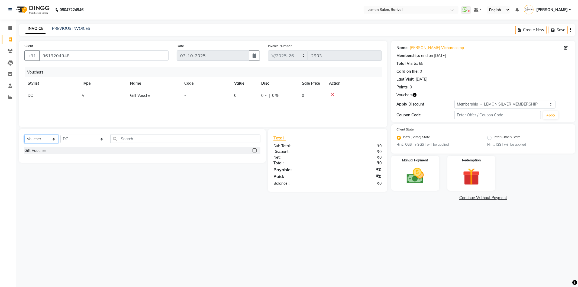
click at [41, 141] on select "Select Service Product Membership Package Voucher Prepaid Gift Card" at bounding box center [41, 139] width 34 height 8
click at [24, 135] on select "Select Service Product Membership Package Voucher Prepaid Gift Card" at bounding box center [41, 139] width 34 height 8
click at [45, 141] on select "Select Service Product Membership Package Voucher Prepaid Gift Card" at bounding box center [41, 139] width 34 height 8
click at [24, 135] on select "Select Service Product Membership Package Voucher Prepaid Gift Card" at bounding box center [41, 139] width 34 height 8
click at [34, 143] on select "Select Service Product Membership Package Voucher Prepaid Gift Card" at bounding box center [41, 139] width 34 height 8
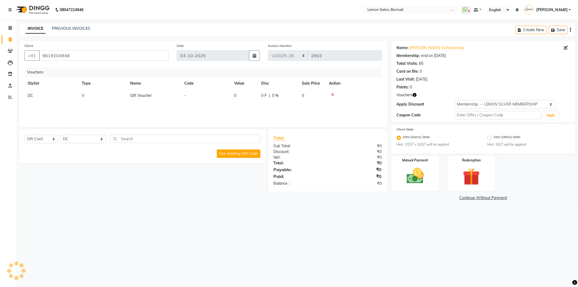
drag, startPoint x: 163, startPoint y: 215, endPoint x: 164, endPoint y: 212, distance: 3.9
click at [163, 215] on div "08047224946 Select Location × Lemon Salon, Borivali WhatsApp Status ✕ Status: D…" at bounding box center [289, 143] width 578 height 287
click at [36, 142] on select "Select Service Product Membership Package Voucher Prepaid Gift Card" at bounding box center [41, 139] width 34 height 8
select select "service"
click at [24, 135] on select "Select Service Product Membership Package Voucher Prepaid Gift Card" at bounding box center [41, 139] width 34 height 8
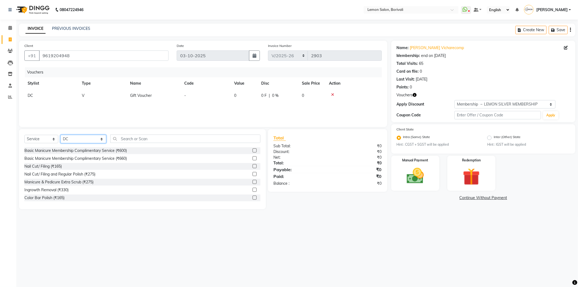
click at [86, 136] on select "Select Stylist DC Faiz Khan Fardin Shaikh Harishchandra Paswn Huzaifa Jyoti Vya…" at bounding box center [83, 139] width 46 height 8
select select "16941"
click at [60, 135] on select "Select Stylist DC Faiz Khan Fardin Shaikh Harishchandra Paswn Huzaifa Jyoti Vya…" at bounding box center [83, 139] width 46 height 8
click at [331, 95] on icon at bounding box center [332, 95] width 3 height 4
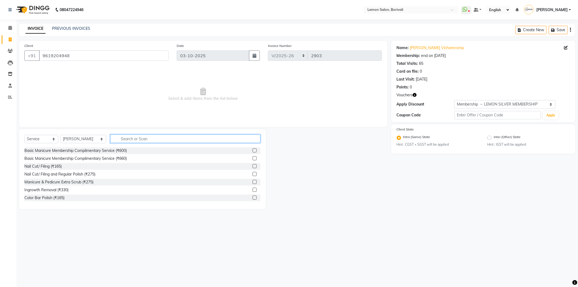
click at [136, 140] on input "text" at bounding box center [185, 138] width 150 height 8
drag, startPoint x: 79, startPoint y: 58, endPoint x: 33, endPoint y: 64, distance: 46.2
click at [33, 64] on div "Client +91 9619204948" at bounding box center [96, 54] width 152 height 22
click at [135, 93] on span "Select & add items from the list below" at bounding box center [202, 94] width 357 height 54
click at [112, 139] on input "text" at bounding box center [185, 138] width 150 height 8
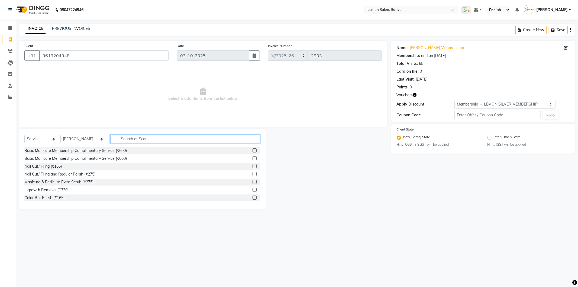
click at [110, 139] on input "text" at bounding box center [185, 138] width 150 height 8
type input "hair sp"
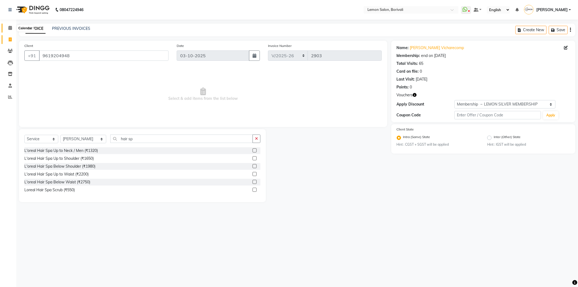
click at [10, 29] on icon at bounding box center [10, 28] width 4 height 4
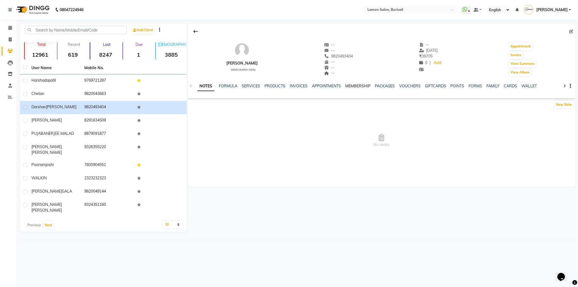
click at [349, 85] on link "MEMBERSHIP" at bounding box center [357, 85] width 25 height 5
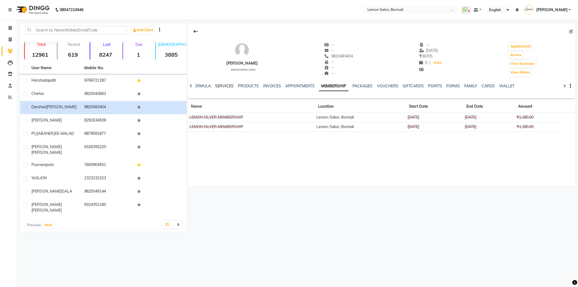
click at [220, 86] on link "SERVICES" at bounding box center [224, 85] width 18 height 5
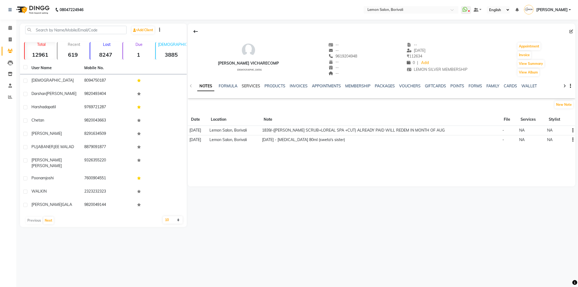
click at [254, 85] on link "SERVICES" at bounding box center [251, 85] width 18 height 5
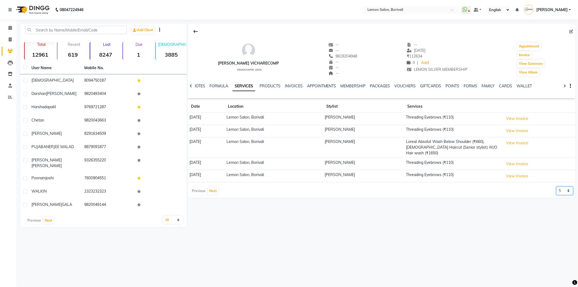
drag, startPoint x: 559, startPoint y: 190, endPoint x: 560, endPoint y: 194, distance: 4.4
click at [559, 190] on select "5 10 50 100 500" at bounding box center [564, 190] width 17 height 8
select select "10"
click at [556, 187] on select "5 10 50 100 500" at bounding box center [564, 190] width 17 height 8
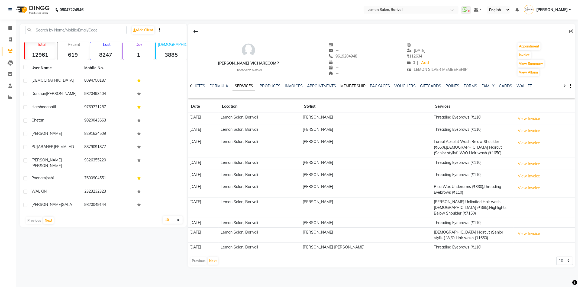
click at [355, 86] on link "MEMBERSHIP" at bounding box center [352, 85] width 25 height 5
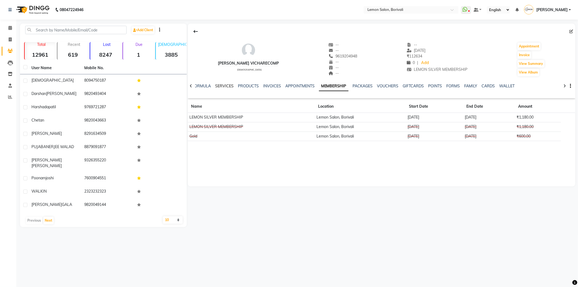
click at [223, 87] on link "SERVICES" at bounding box center [224, 85] width 18 height 5
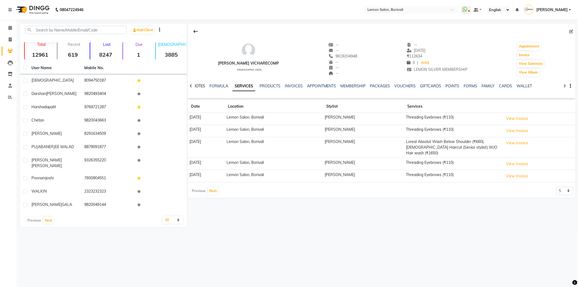
click at [200, 86] on link "NOTES" at bounding box center [199, 85] width 12 height 5
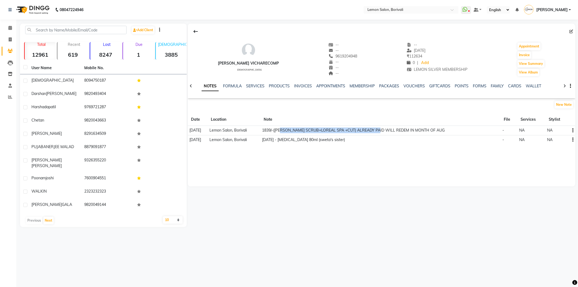
drag, startPoint x: 291, startPoint y: 131, endPoint x: 389, endPoint y: 134, distance: 98.4
click at [389, 131] on td "1839/-([PERSON_NAME] SCRUB+LOREAL SPA +CUT) ALREADY PAID WILL REDEM IN MONTH OF…" at bounding box center [380, 130] width 240 height 9
click at [375, 165] on div "[PERSON_NAME] VICHARECOMP [DEMOGRAPHIC_DATA] -- -- 9619204948 -- -- -- -- [DATE…" at bounding box center [381, 105] width 387 height 163
click at [410, 85] on link "VOUCHERS" at bounding box center [414, 85] width 21 height 5
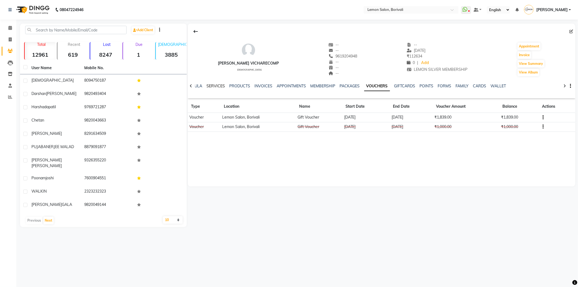
click at [219, 86] on link "SERVICES" at bounding box center [215, 85] width 18 height 5
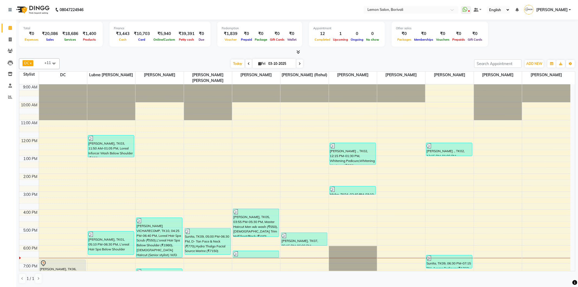
scroll to position [64, 0]
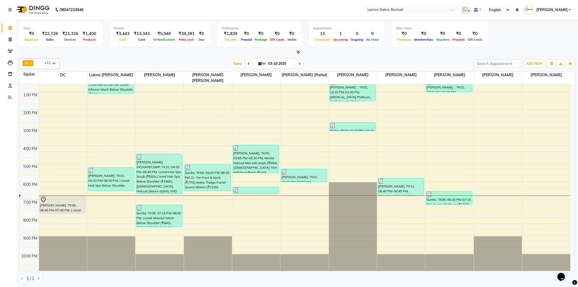
scroll to position [64, 0]
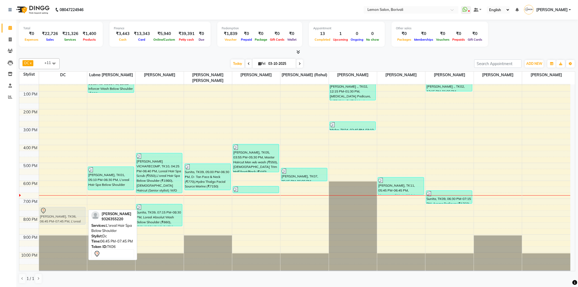
drag, startPoint x: 58, startPoint y: 200, endPoint x: 58, endPoint y: 212, distance: 11.6
click at [58, 212] on div "Kinjal Thakkar, TK06, 06:45 PM-07:45 PM, L'oreal Hair Spa Below Shoulder Kinjal…" at bounding box center [63, 145] width 48 height 250
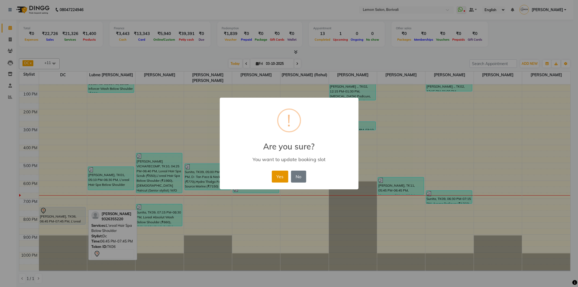
click at [275, 174] on button "Yes" at bounding box center [280, 176] width 17 height 12
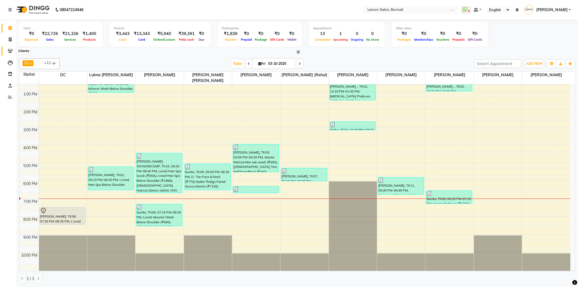
click at [11, 50] on icon at bounding box center [10, 51] width 5 height 4
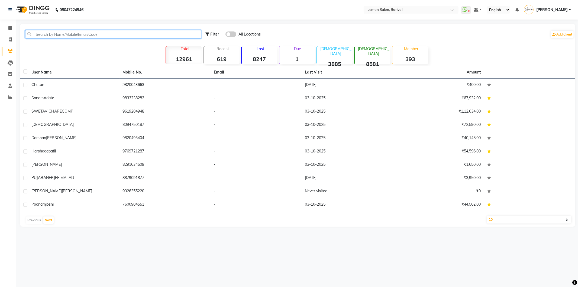
click at [42, 34] on input "text" at bounding box center [113, 34] width 176 height 8
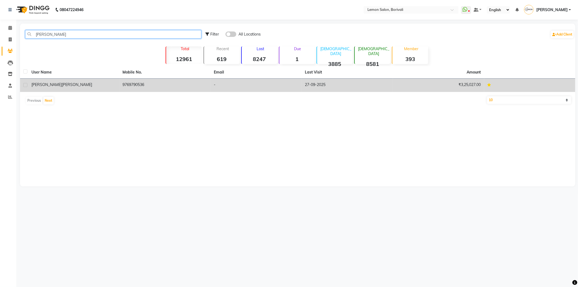
type input "kawal"
click at [148, 85] on td "9769790536" at bounding box center [164, 85] width 91 height 13
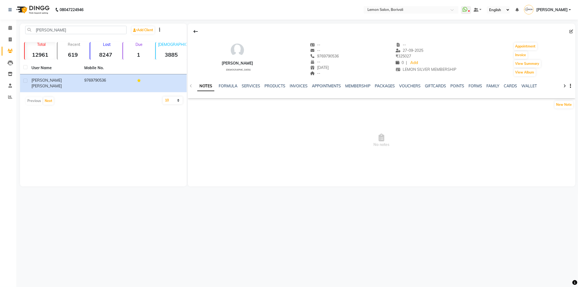
click at [259, 86] on ul "NOTES FORMULA SERVICES PRODUCTS INVOICES APPOINTMENTS MEMBERSHIP PACKAGES VOUCH…" at bounding box center [369, 86] width 344 height 6
click at [259, 86] on link "SERVICES" at bounding box center [251, 85] width 18 height 5
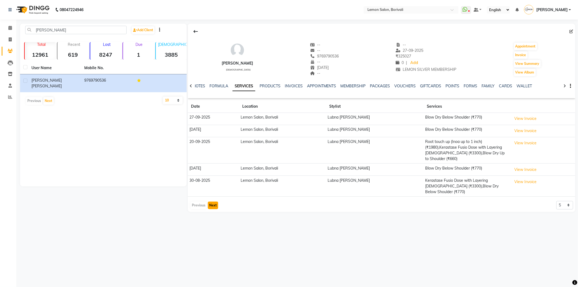
click at [215, 201] on button "Next" at bounding box center [213, 205] width 10 height 8
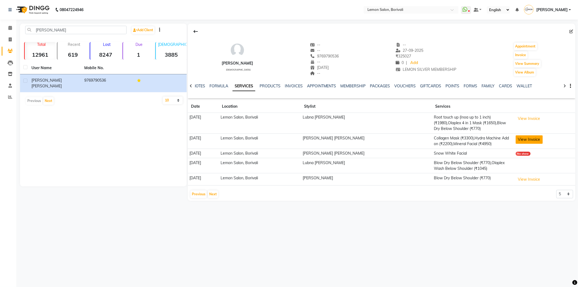
click at [516, 138] on button "View Invoice" at bounding box center [528, 139] width 27 height 8
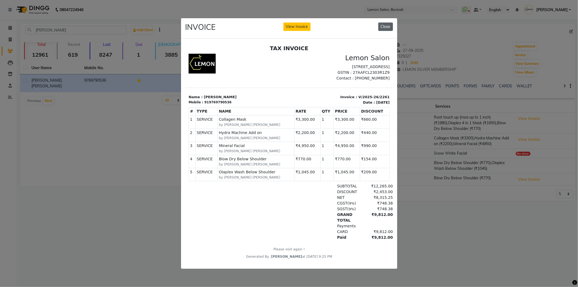
click at [383, 22] on button "Close" at bounding box center [385, 26] width 15 height 8
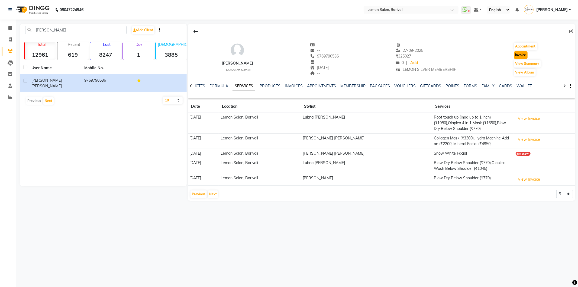
click at [519, 53] on button "Invoice" at bounding box center [521, 55] width 14 height 8
select select "service"
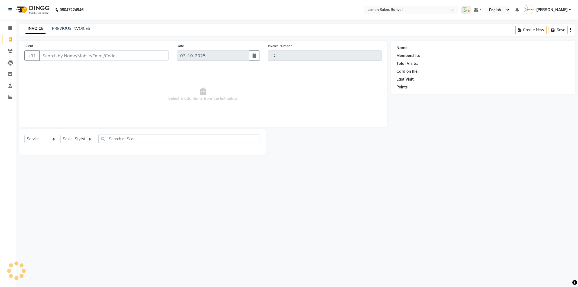
type input "2905"
select select "567"
type input "9769790536"
select select "1: Object"
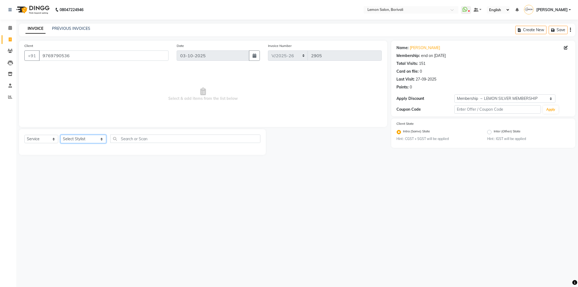
click at [84, 137] on select "Select Stylist DC Faiz Khan Fardin Shaikh Harishchandra Paswn Huzaifa Jyoti Vya…" at bounding box center [83, 139] width 46 height 8
select select "7565"
click at [60, 135] on select "Select Stylist DC Faiz Khan Fardin Shaikh Harishchandra Paswn Huzaifa Jyoti Vya…" at bounding box center [83, 139] width 46 height 8
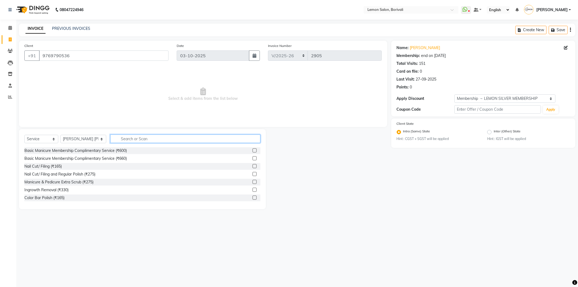
click at [125, 139] on input "text" at bounding box center [185, 138] width 150 height 8
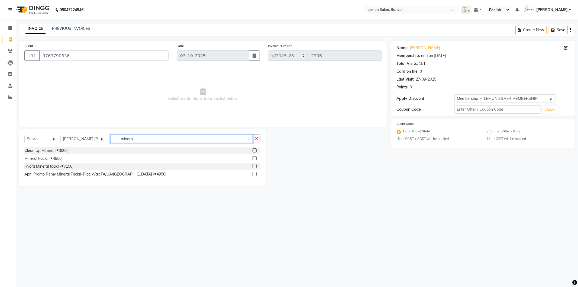
type input "minera"
click at [254, 158] on label at bounding box center [254, 158] width 4 height 4
click at [254, 158] on input "checkbox" at bounding box center [254, 159] width 4 height 4
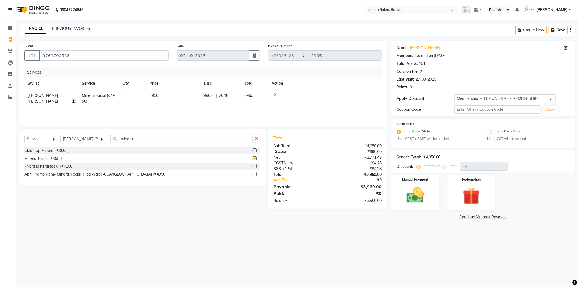
checkbox input "false"
drag, startPoint x: 134, startPoint y: 141, endPoint x: 104, endPoint y: 143, distance: 29.9
click at [104, 143] on div "Select Service Product Membership Package Voucher Prepaid Gift Card Select Styl…" at bounding box center [142, 140] width 236 height 13
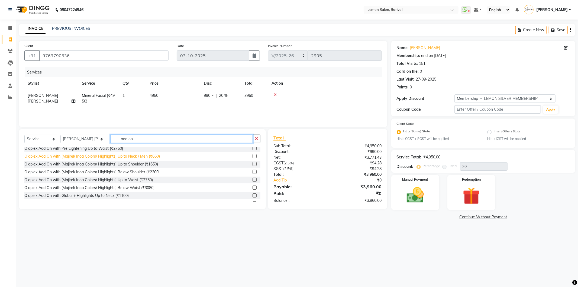
scroll to position [79, 0]
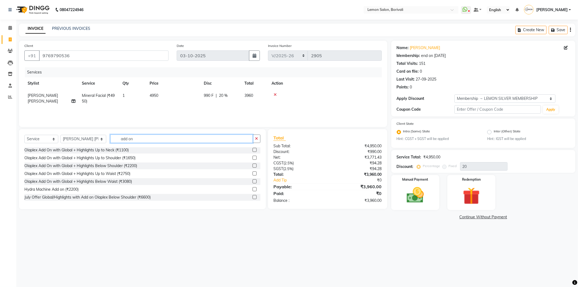
type input "add on"
click at [252, 189] on label at bounding box center [254, 189] width 4 height 4
click at [252, 189] on input "checkbox" at bounding box center [254, 189] width 4 height 4
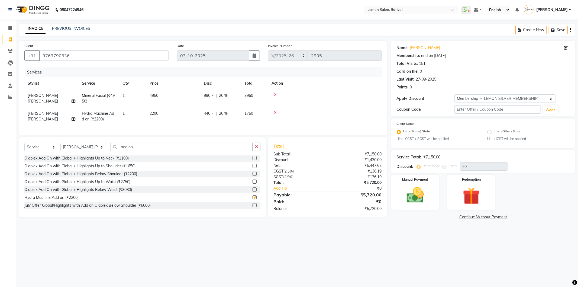
checkbox input "false"
drag, startPoint x: 133, startPoint y: 152, endPoint x: 102, endPoint y: 156, distance: 32.0
click at [102, 155] on div "Select Service Product Membership Package Voucher Prepaid Gift Card Select Styl…" at bounding box center [142, 148] width 236 height 13
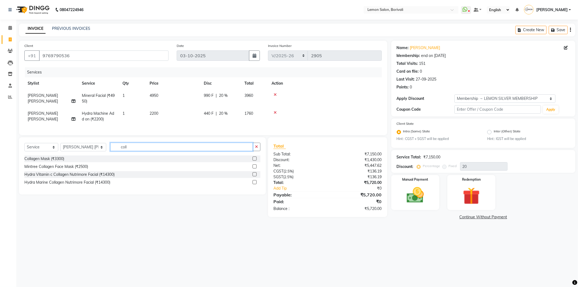
scroll to position [0, 0]
type input "coll"
click at [254, 160] on label at bounding box center [254, 158] width 4 height 4
click at [254, 160] on input "checkbox" at bounding box center [254, 159] width 4 height 4
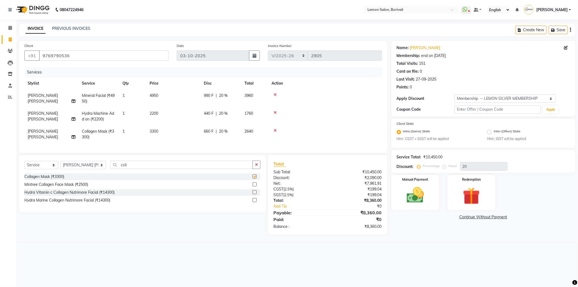
checkbox input "false"
drag, startPoint x: 135, startPoint y: 171, endPoint x: 109, endPoint y: 174, distance: 26.7
click at [109, 173] on div "Select Service Product Membership Package Voucher Prepaid Gift Card Select Styl…" at bounding box center [142, 166] width 236 height 13
click at [10, 28] on icon at bounding box center [10, 28] width 4 height 4
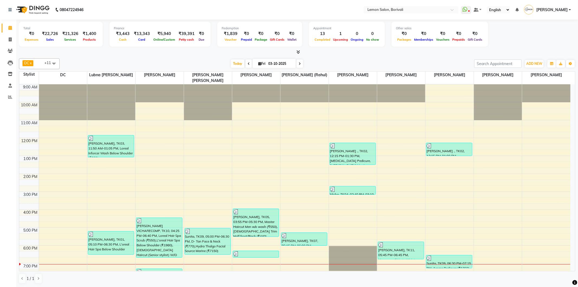
click at [297, 61] on span at bounding box center [299, 63] width 7 height 8
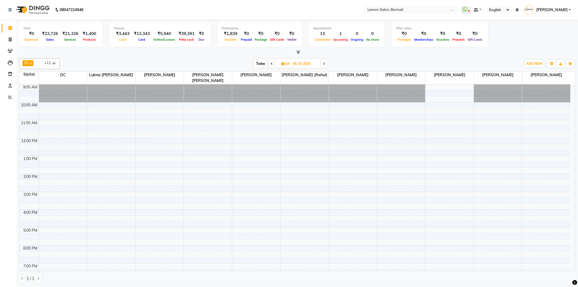
click at [258, 63] on span "Today" at bounding box center [261, 63] width 14 height 8
type input "03-10-2025"
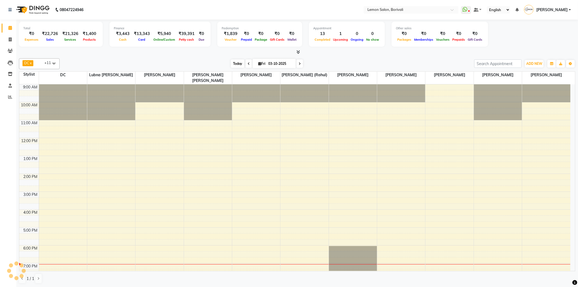
scroll to position [64, 0]
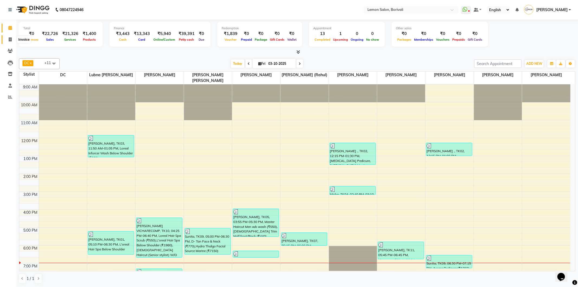
click at [9, 41] on icon at bounding box center [10, 39] width 3 height 4
select select "service"
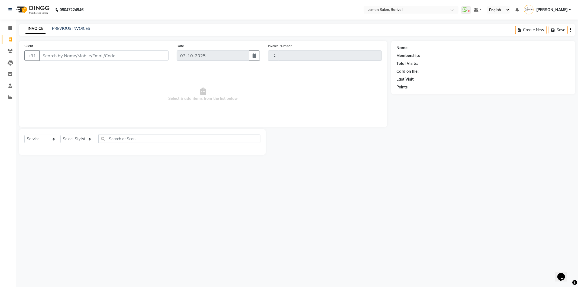
type input "2905"
select select "567"
click at [85, 137] on select "Select Stylist" at bounding box center [77, 139] width 34 height 8
select select "83349"
click at [60, 135] on select "Select Stylist DC [PERSON_NAME] [PERSON_NAME] Paswn [PERSON_NAME] Jyoti [PERSON…" at bounding box center [83, 139] width 46 height 8
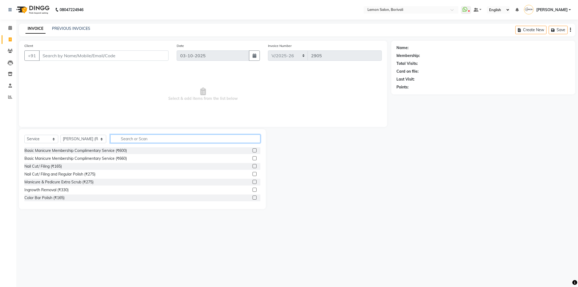
click at [129, 139] on input "text" at bounding box center [185, 138] width 150 height 8
type input "loreal"
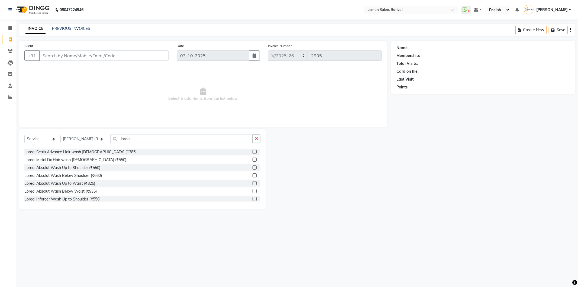
click at [252, 174] on label at bounding box center [254, 175] width 4 height 4
click at [252, 174] on input "checkbox" at bounding box center [254, 176] width 4 height 4
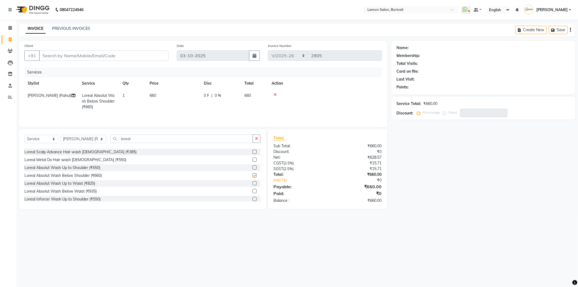
checkbox input "false"
click at [95, 99] on span "Loreal Absolut Wash Below Shoulder (₹660)" at bounding box center [98, 101] width 33 height 16
select select "83349"
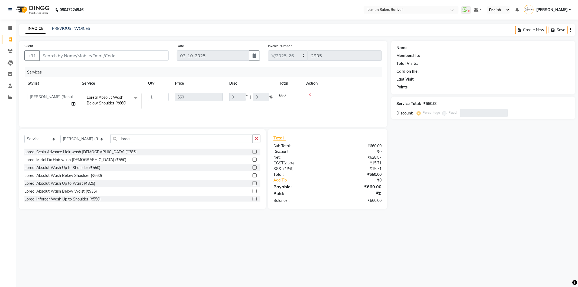
click at [95, 99] on span "Loreal Absolut Wash Below Shoulder (₹660)" at bounding box center [107, 100] width 40 height 11
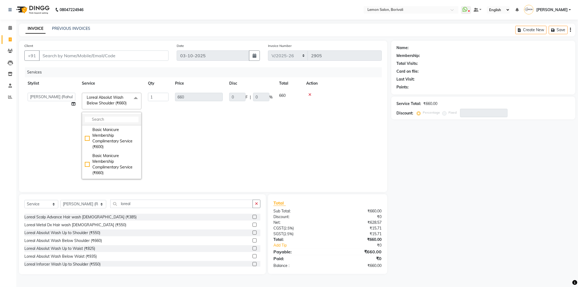
click at [107, 118] on input "multiselect-search" at bounding box center [112, 119] width 54 height 6
type input "kerast"
click at [87, 146] on div "Kerastase Wash Below Shoulder (₹935)" at bounding box center [112, 151] width 54 height 11
type input "935"
checkbox input "true"
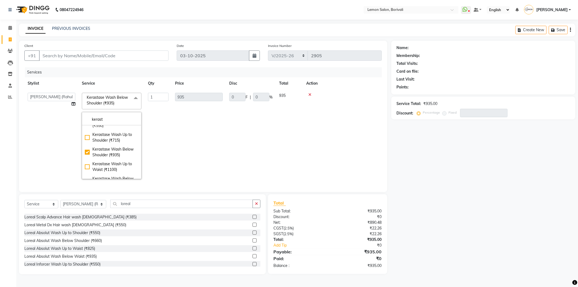
click at [412, 177] on div "Name: Membership: Total Visits: Card on file: Last Visit: Points: Service Total…" at bounding box center [485, 157] width 188 height 233
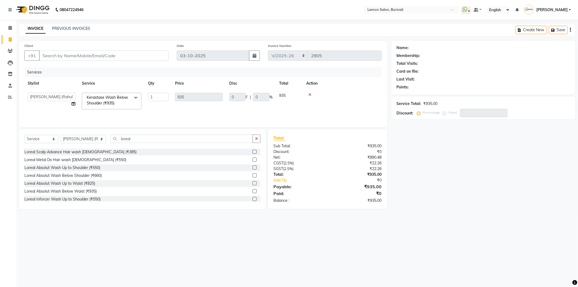
drag, startPoint x: 146, startPoint y: 132, endPoint x: 141, endPoint y: 138, distance: 7.7
click at [141, 138] on div "Select Service Product Membership Package Voucher Prepaid Gift Card Select Styl…" at bounding box center [142, 169] width 247 height 80
click at [141, 138] on input "loreal" at bounding box center [181, 138] width 142 height 8
drag, startPoint x: 133, startPoint y: 138, endPoint x: 108, endPoint y: 139, distance: 24.7
click at [110, 139] on input "loreal" at bounding box center [181, 138] width 142 height 8
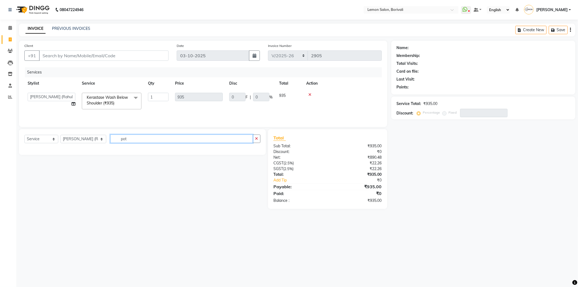
scroll to position [0, 0]
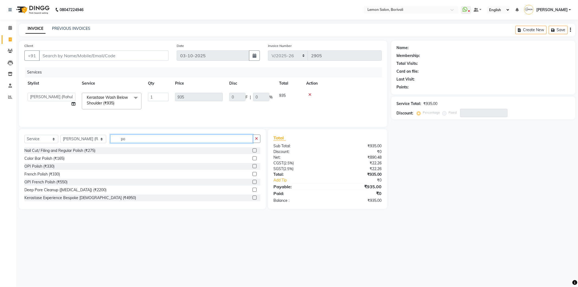
type input "p"
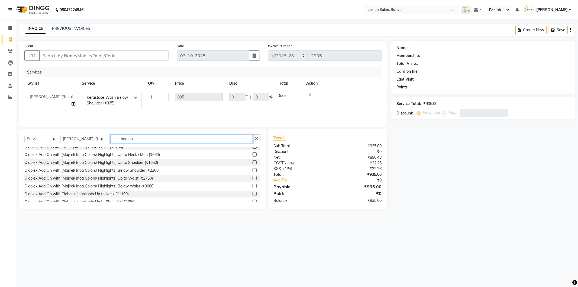
scroll to position [79, 0]
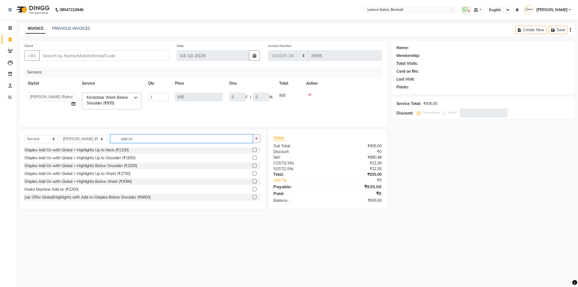
click at [145, 134] on input "add on" at bounding box center [181, 138] width 142 height 8
drag, startPoint x: 129, startPoint y: 142, endPoint x: 106, endPoint y: 144, distance: 22.3
click at [106, 144] on div "Select Service Product Membership Package Voucher Prepaid Gift Card Select Styl…" at bounding box center [142, 140] width 236 height 13
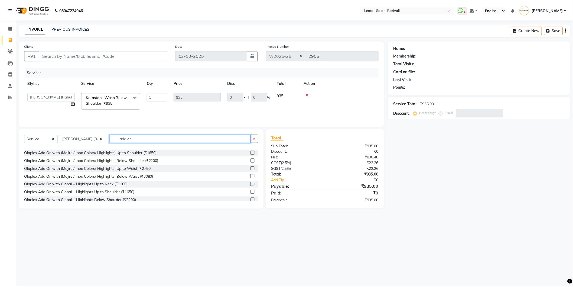
scroll to position [0, 0]
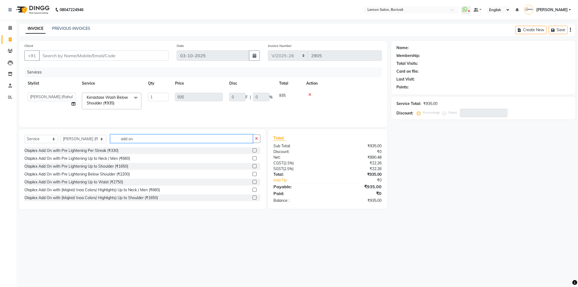
click at [131, 138] on input "add on" at bounding box center [181, 138] width 142 height 8
drag, startPoint x: 131, startPoint y: 138, endPoint x: 95, endPoint y: 144, distance: 36.2
click at [95, 144] on div "Select Service Product Membership Package Voucher Prepaid Gift Card Select Styl…" at bounding box center [142, 140] width 236 height 13
type input "550"
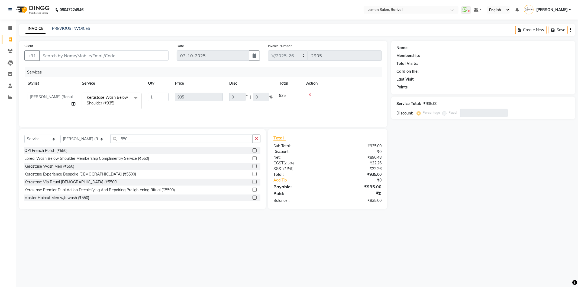
click at [252, 166] on label at bounding box center [254, 166] width 4 height 4
click at [252, 166] on input "checkbox" at bounding box center [254, 166] width 4 height 4
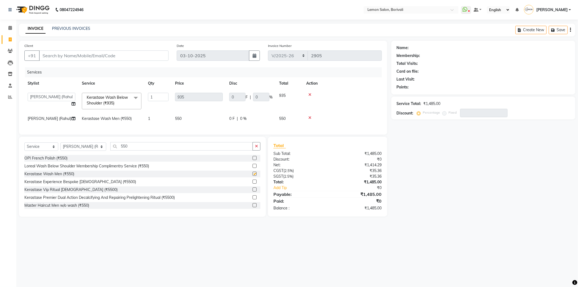
checkbox input "false"
click at [124, 60] on input "Client" at bounding box center [103, 55] width 129 height 10
type input "9"
type input "0"
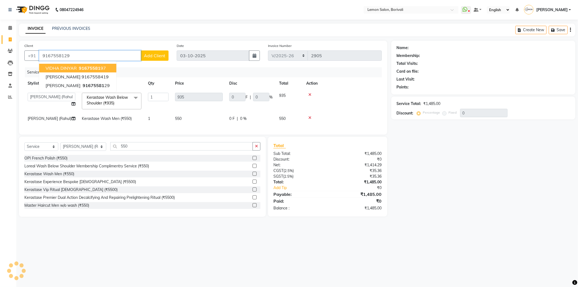
type input "9167558129"
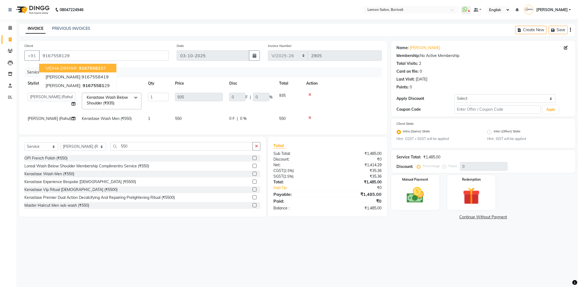
click at [440, 241] on div "08047224946 Select Location × Lemon Salon, Borivali WhatsApp Status ✕ Status: D…" at bounding box center [289, 143] width 578 height 287
click at [429, 199] on img at bounding box center [415, 195] width 29 height 21
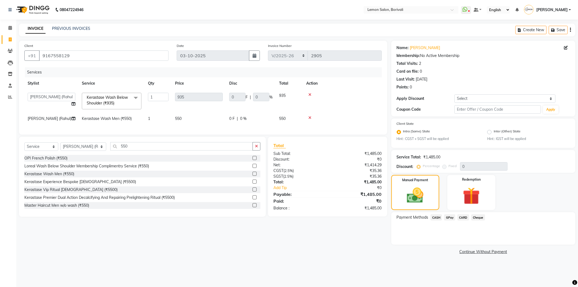
click at [438, 214] on span "CASH" at bounding box center [436, 217] width 12 height 6
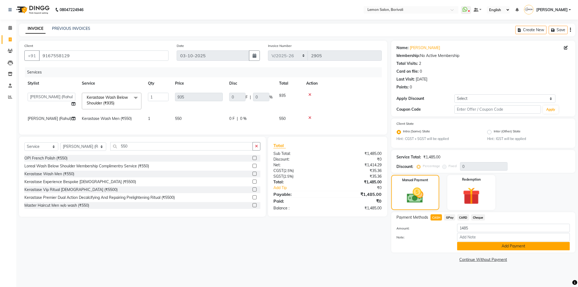
click at [494, 249] on button "Add Payment" at bounding box center [513, 246] width 113 height 8
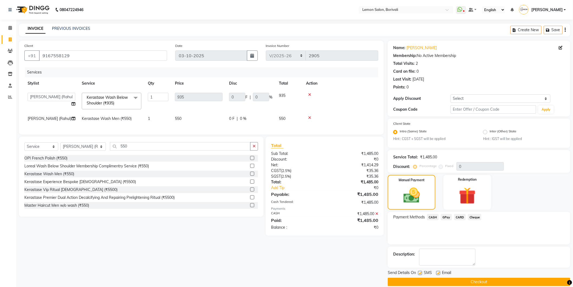
scroll to position [7, 0]
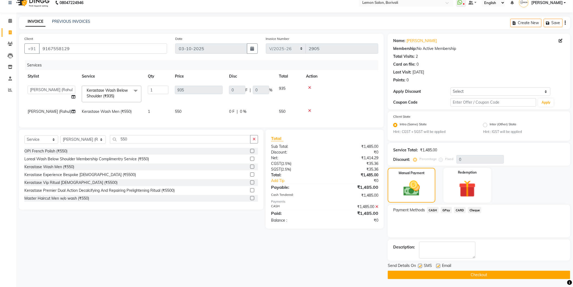
click at [421, 266] on label at bounding box center [420, 266] width 4 height 4
click at [421, 266] on input "checkbox" at bounding box center [420, 266] width 4 height 4
checkbox input "false"
click at [437, 267] on label at bounding box center [438, 266] width 4 height 4
click at [437, 267] on input "checkbox" at bounding box center [438, 266] width 4 height 4
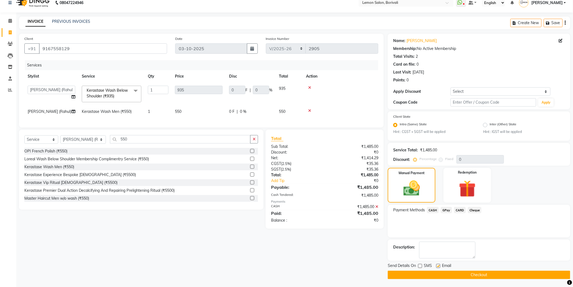
checkbox input "false"
click at [437, 275] on button "Checkout" at bounding box center [479, 274] width 183 height 8
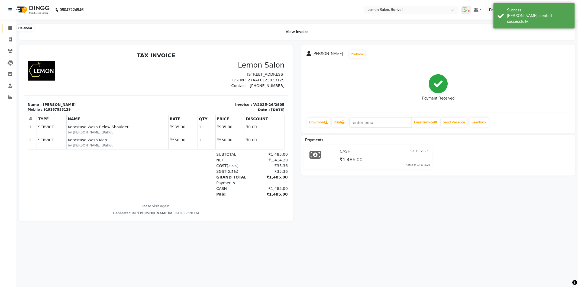
click at [10, 30] on span at bounding box center [9, 28] width 9 height 6
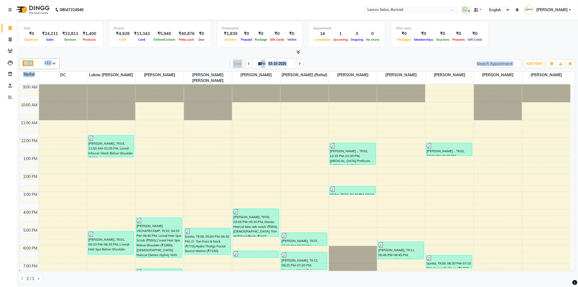
drag, startPoint x: 34, startPoint y: 69, endPoint x: 26, endPoint y: 85, distance: 18.2
click at [33, 81] on div "DC x [PERSON_NAME] x [PERSON_NAME] x [PERSON_NAME] x [PERSON_NAME] ([PERSON_NAM…" at bounding box center [297, 170] width 556 height 229
click at [8, 96] on icon at bounding box center [10, 97] width 4 height 4
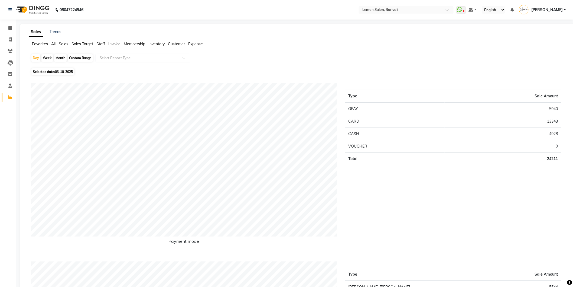
click at [100, 42] on span "Staff" at bounding box center [100, 43] width 9 height 5
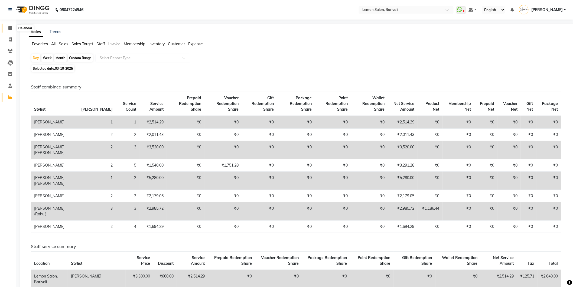
click at [11, 29] on icon at bounding box center [10, 28] width 4 height 4
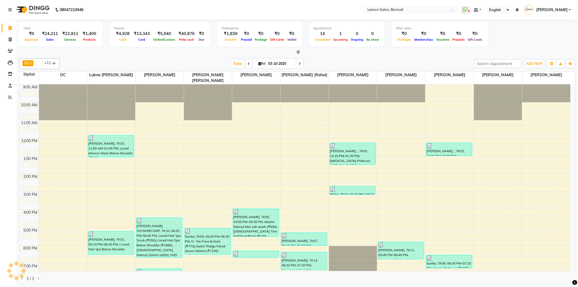
click at [196, 61] on div "[DATE] [DATE]" at bounding box center [266, 64] width 409 height 8
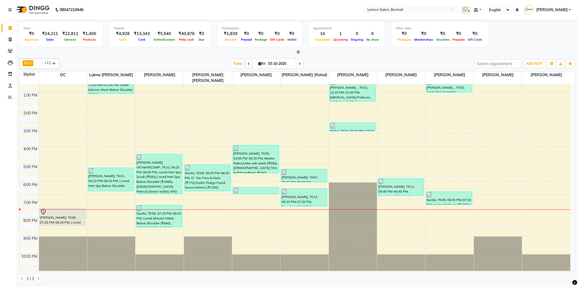
scroll to position [64, 0]
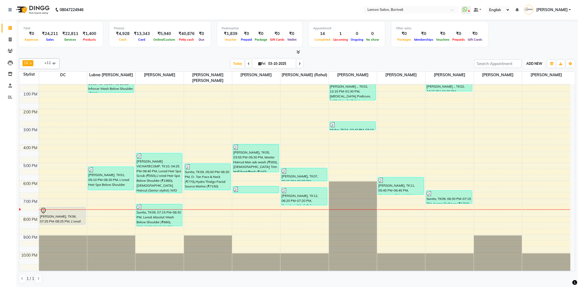
click at [537, 61] on span "ADD NEW" at bounding box center [534, 63] width 16 height 4
click at [527, 93] on link "Add Attendance" at bounding box center [521, 94] width 43 height 7
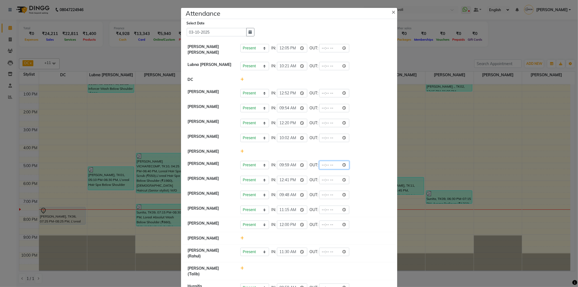
click at [345, 164] on input "time" at bounding box center [334, 165] width 30 height 8
type input "19:34"
click at [361, 166] on div "Present Absent Late Half Day Weekly Off IN: 09:59 OUT: 19:34" at bounding box center [315, 165] width 150 height 8
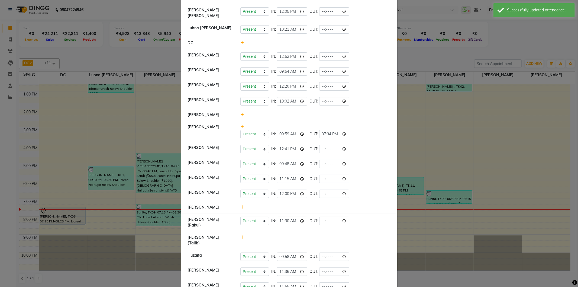
scroll to position [44, 0]
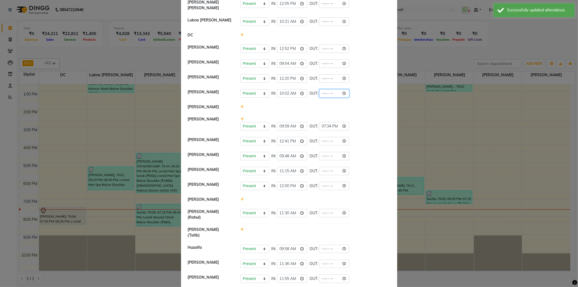
click at [344, 93] on input "time" at bounding box center [334, 93] width 30 height 8
type input "19:34"
click at [361, 94] on div "Present Absent Late Half Day Weekly Off IN: 10:02 OUT: 19:34" at bounding box center [315, 93] width 150 height 8
click at [369, 90] on div "Present Absent Late Half Day Weekly Off IN: 10:02 OUT: 19:34" at bounding box center [315, 93] width 150 height 8
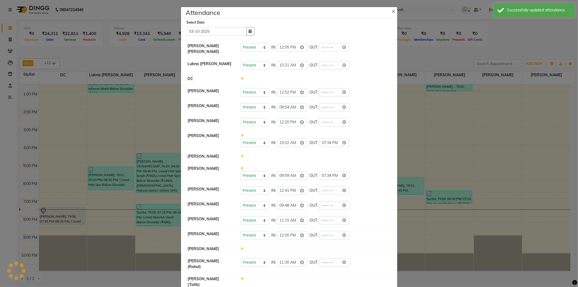
scroll to position [0, 0]
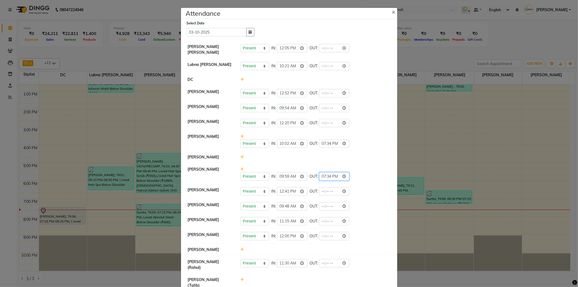
click at [346, 176] on input "19:34" at bounding box center [334, 176] width 30 height 8
click at [361, 172] on div "Present Absent Late Half Day Weekly Off IN: 09:59 OUT: 19:34" at bounding box center [315, 173] width 158 height 14
click at [347, 108] on input "time" at bounding box center [334, 108] width 30 height 8
type input "19:34"
click at [354, 111] on div "Present Absent Late Half Day Weekly Off IN: 09:54 OUT: 19:34" at bounding box center [315, 108] width 150 height 8
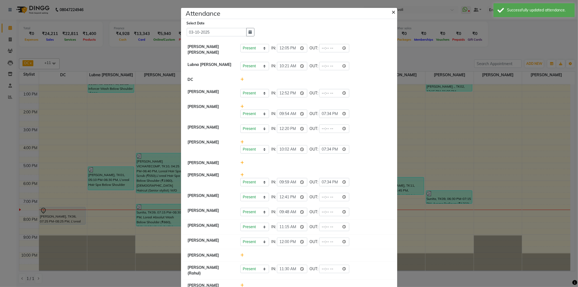
click at [392, 10] on span "×" at bounding box center [394, 12] width 4 height 8
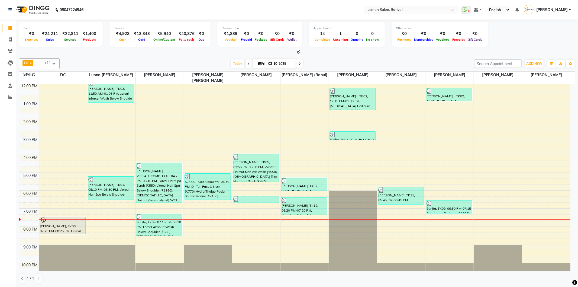
scroll to position [60, 0]
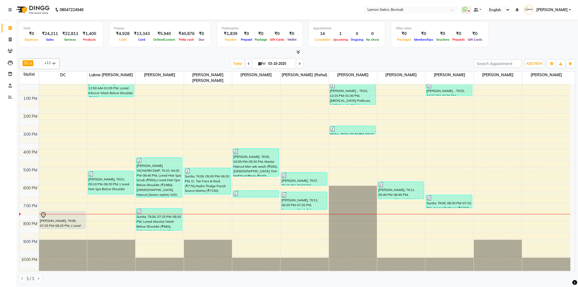
click at [300, 65] on span at bounding box center [299, 63] width 7 height 8
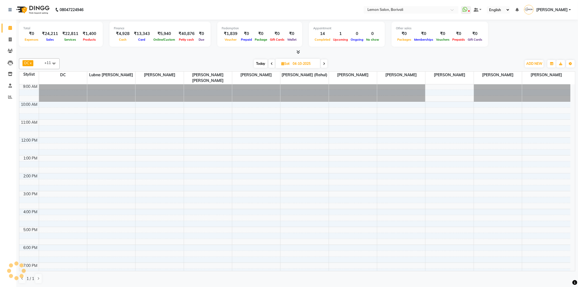
scroll to position [0, 0]
click at [260, 64] on span "Today" at bounding box center [261, 63] width 14 height 8
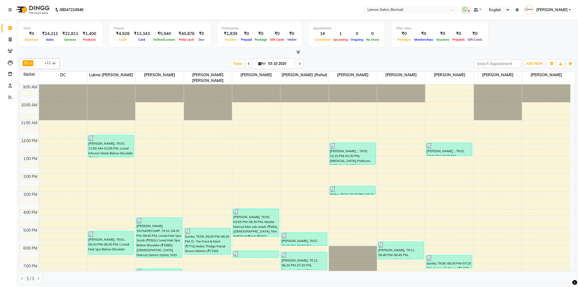
click at [297, 65] on span at bounding box center [299, 63] width 7 height 8
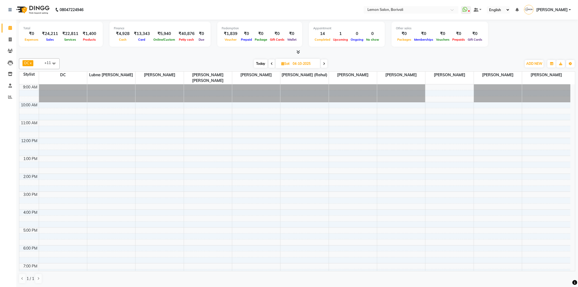
click at [273, 65] on span at bounding box center [271, 63] width 7 height 8
type input "03-10-2025"
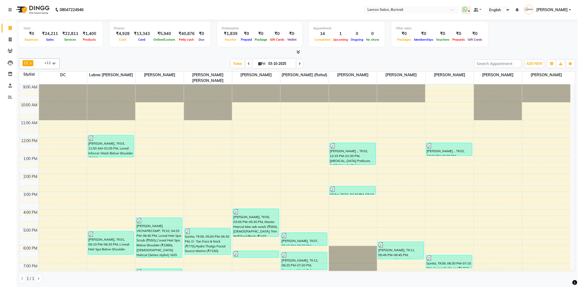
scroll to position [64, 0]
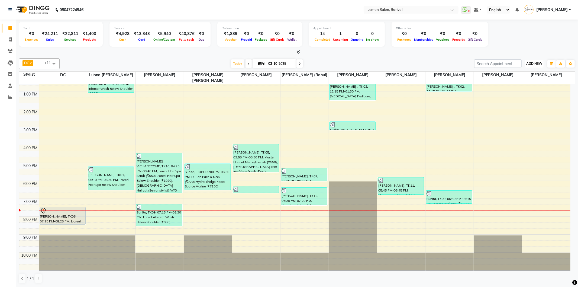
click at [535, 63] on span "ADD NEW" at bounding box center [534, 63] width 16 height 4
click at [524, 93] on link "Add Attendance" at bounding box center [521, 94] width 43 height 7
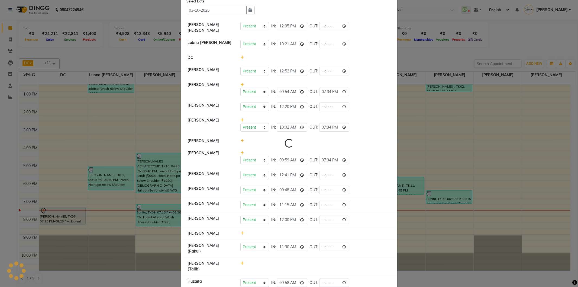
scroll to position [56, 0]
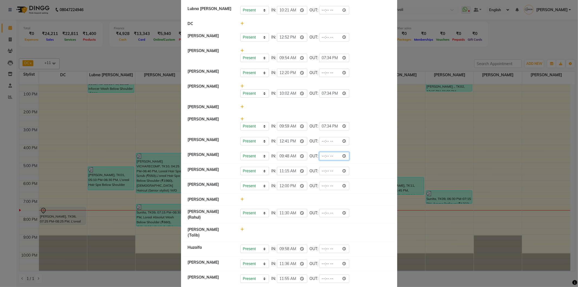
click at [344, 156] on input "time" at bounding box center [334, 156] width 30 height 8
type input "19:32"
click at [357, 156] on div "Present Absent Late Half Day Weekly Off IN: 09:48 OUT: 19:32" at bounding box center [315, 156] width 150 height 8
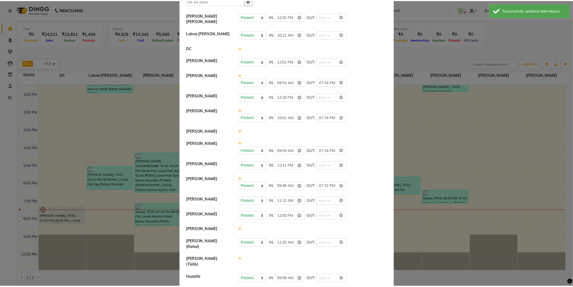
scroll to position [0, 0]
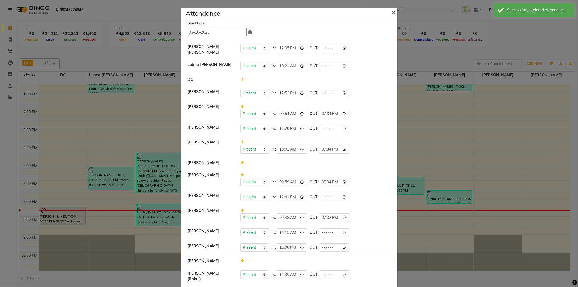
click at [389, 11] on button "×" at bounding box center [394, 11] width 14 height 15
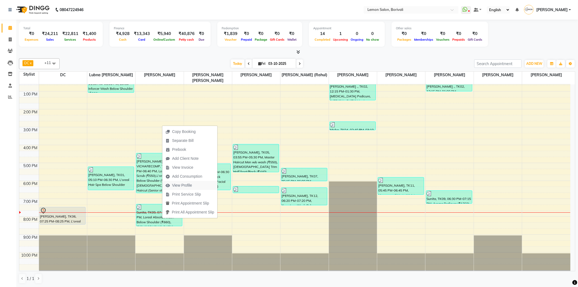
click at [190, 185] on span "View Profile" at bounding box center [182, 185] width 20 height 6
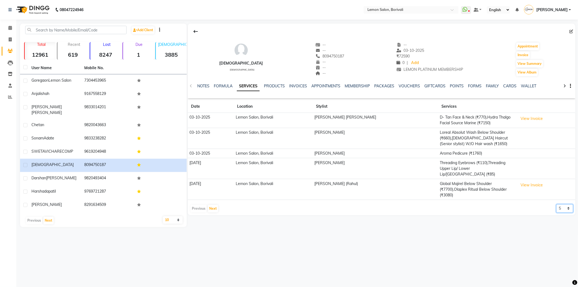
click at [561, 204] on select "5 10 50 100 500" at bounding box center [564, 208] width 17 height 8
select select "50"
click at [556, 204] on select "5 10 50 100 500" at bounding box center [564, 208] width 17 height 8
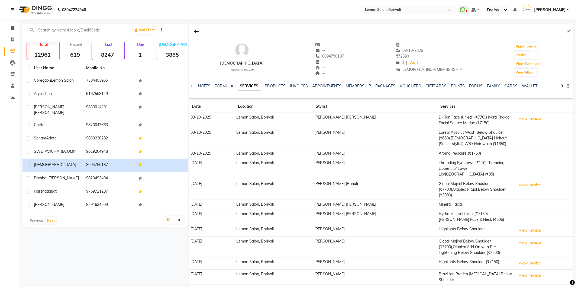
scroll to position [30, 0]
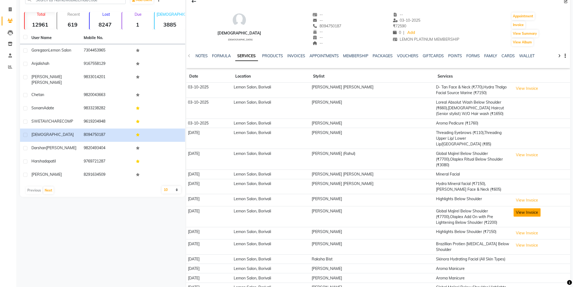
click at [524, 208] on button "View Invoice" at bounding box center [527, 212] width 27 height 8
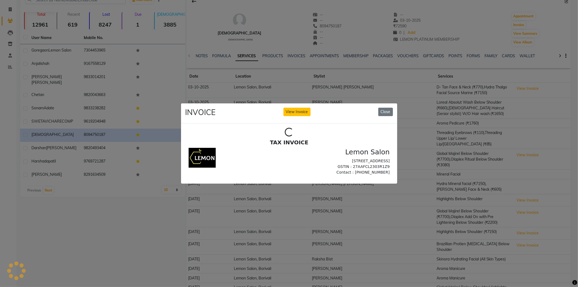
scroll to position [0, 0]
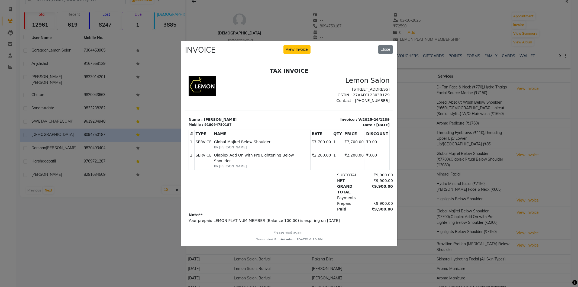
click at [299, 198] on div "Payments" at bounding box center [322, 198] width 141 height 6
click at [384, 45] on button "Close" at bounding box center [385, 49] width 15 height 8
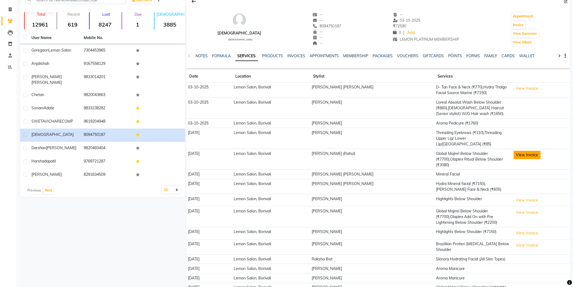
click at [516, 151] on button "View Invoice" at bounding box center [527, 155] width 27 height 8
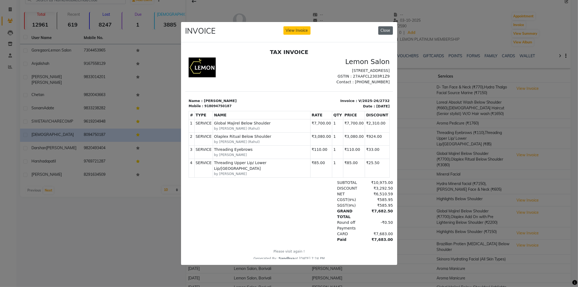
click at [385, 26] on button "Close" at bounding box center [385, 30] width 15 height 8
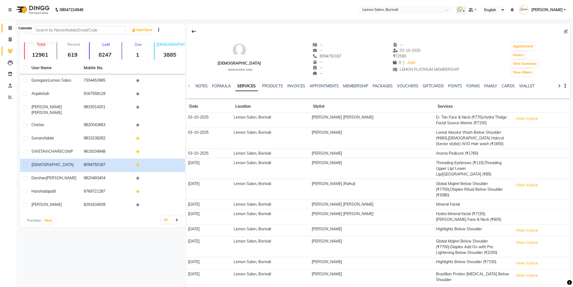
click at [9, 25] on span at bounding box center [9, 28] width 9 height 6
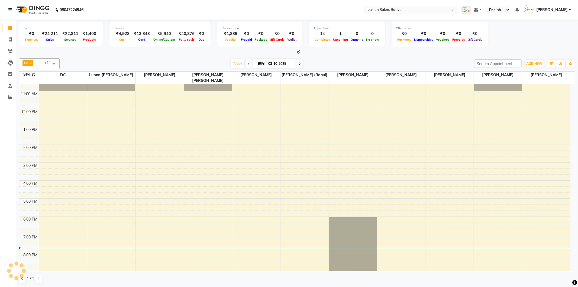
scroll to position [64, 0]
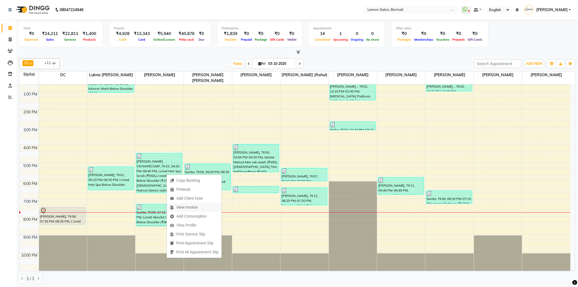
click at [190, 206] on span "View Invoice" at bounding box center [186, 207] width 21 height 6
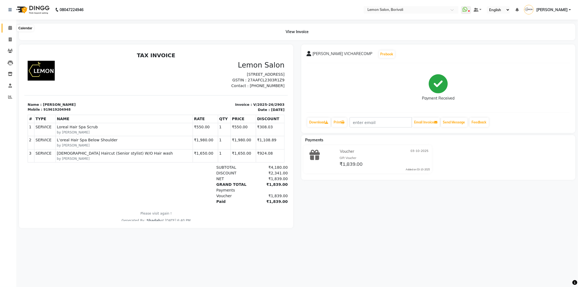
click at [7, 26] on span at bounding box center [9, 28] width 9 height 6
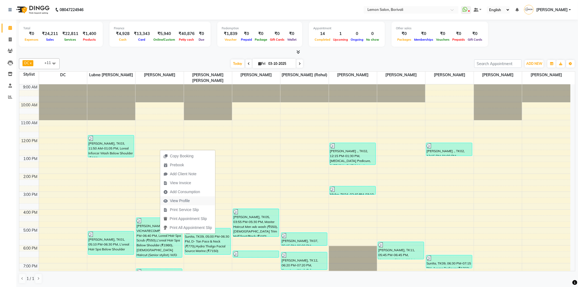
click at [196, 201] on button "View Profile" at bounding box center [187, 200] width 55 height 9
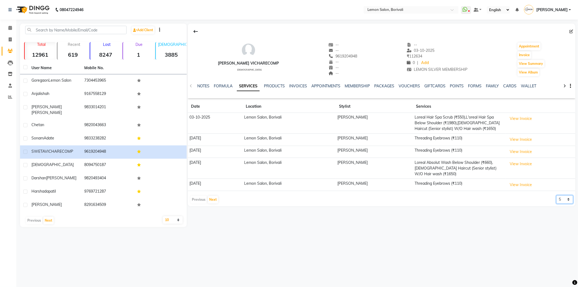
click at [564, 201] on select "5 10 50 100 500" at bounding box center [564, 199] width 17 height 8
select select "50"
click at [556, 195] on select "5 10 50 100 500" at bounding box center [564, 199] width 17 height 8
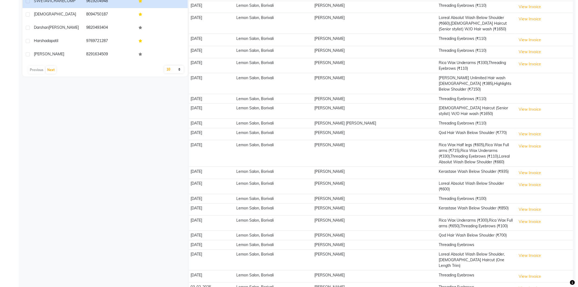
scroll to position [180, 0]
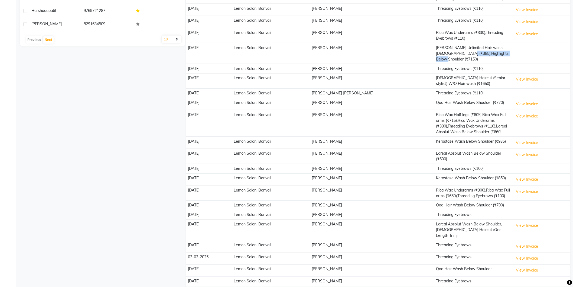
drag, startPoint x: 446, startPoint y: 48, endPoint x: 504, endPoint y: 48, distance: 58.8
click at [504, 48] on td "Loreal Liss Unlimited Hair wash Male (₹385),Highlights Below Shoulder (₹7150)" at bounding box center [472, 53] width 77 height 21
click at [482, 48] on td "Loreal Liss Unlimited Hair wash Male (₹385),Highlights Below Shoulder (₹7150)" at bounding box center [472, 53] width 77 height 21
click at [522, 31] on button "View Invoice" at bounding box center [527, 34] width 27 height 8
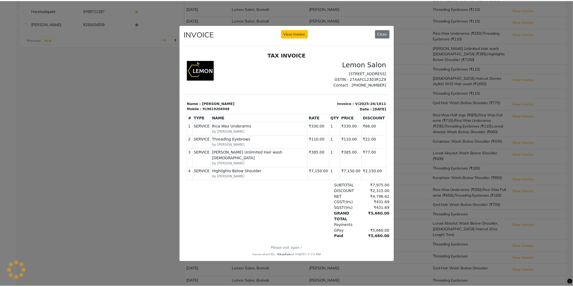
scroll to position [0, 0]
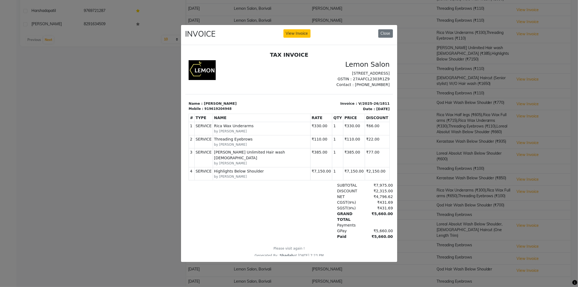
drag, startPoint x: 338, startPoint y: 171, endPoint x: 374, endPoint y: 171, distance: 35.2
click at [374, 171] on tr "4 SERVICE SERVICE Highlights Below Shoulder by Mo Adnan ₹7,150.00" at bounding box center [289, 173] width 201 height 13
click at [374, 171] on td "₹2,150.00" at bounding box center [377, 173] width 25 height 13
click at [389, 33] on button "Close" at bounding box center [385, 33] width 15 height 8
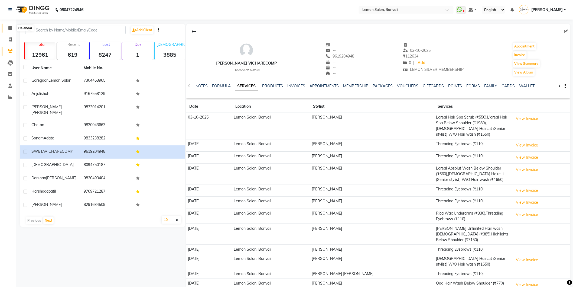
click at [11, 29] on icon at bounding box center [10, 28] width 4 height 4
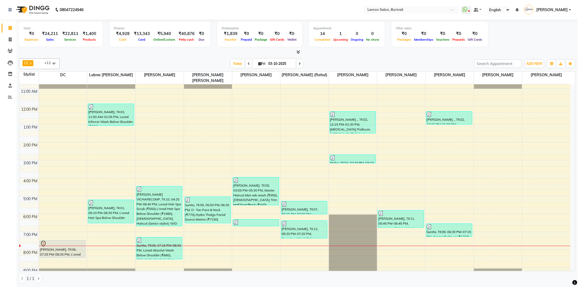
scroll to position [64, 0]
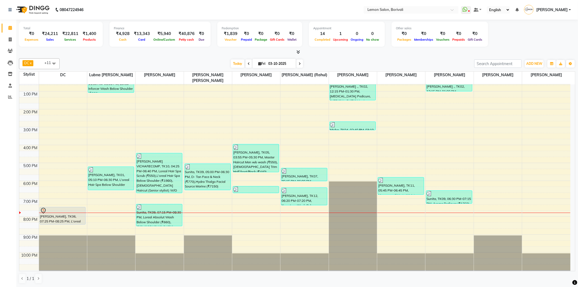
click at [298, 64] on icon at bounding box center [299, 63] width 2 height 3
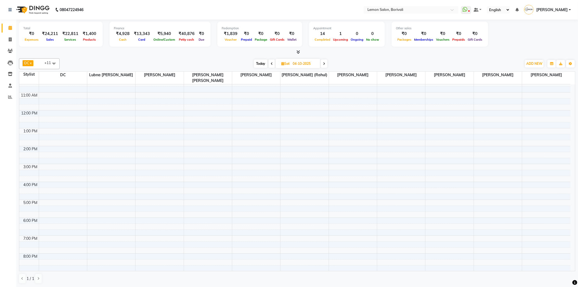
scroll to position [0, 0]
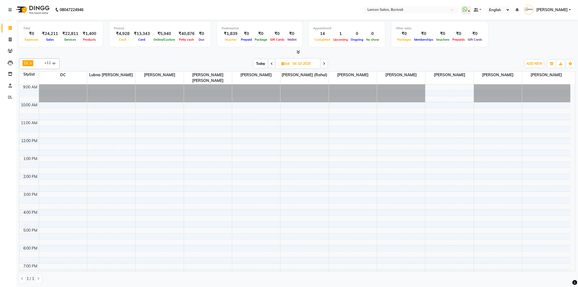
click at [267, 62] on span "Today" at bounding box center [261, 63] width 14 height 8
type input "03-10-2025"
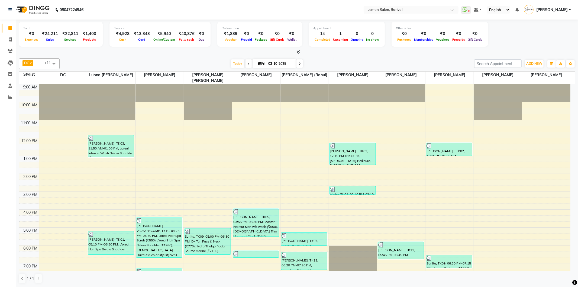
scroll to position [64, 0]
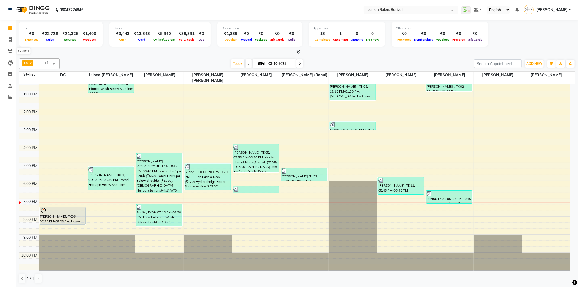
click at [13, 50] on span at bounding box center [9, 51] width 9 height 6
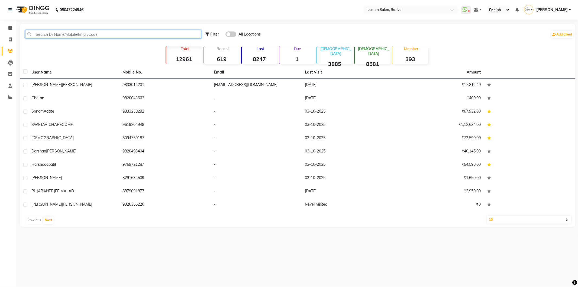
click at [61, 33] on input "text" at bounding box center [113, 34] width 176 height 8
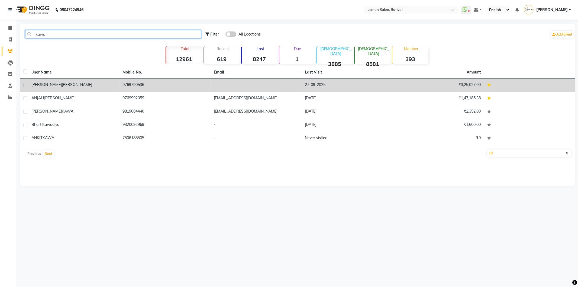
type input "kawa"
click at [124, 86] on td "9769790536" at bounding box center [164, 85] width 91 height 13
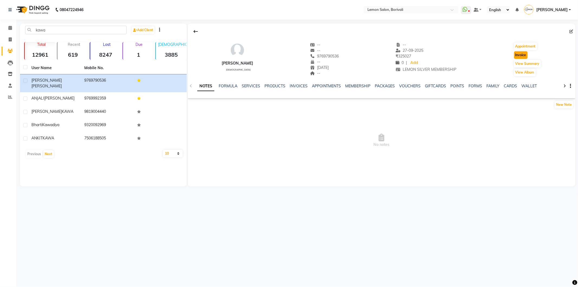
click at [519, 53] on button "Invoice" at bounding box center [521, 55] width 14 height 8
select select "service"
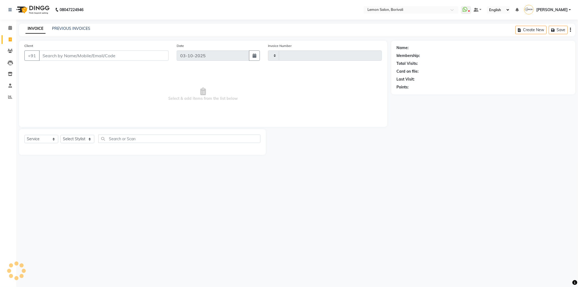
type input "2905"
select select "567"
click at [82, 140] on select "Select Stylist" at bounding box center [77, 139] width 34 height 8
click at [84, 138] on select "Select Stylist" at bounding box center [77, 139] width 34 height 8
type input "9769790536"
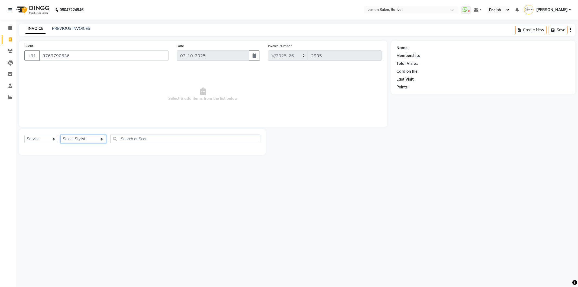
select select "1: Object"
click at [84, 138] on select "Select Stylist DC [PERSON_NAME] [PERSON_NAME] Paswn [PERSON_NAME] Jyoti [PERSON…" at bounding box center [83, 139] width 46 height 8
select select "7565"
click at [60, 135] on select "Select Stylist DC [PERSON_NAME] [PERSON_NAME] Paswn [PERSON_NAME] Jyoti [PERSON…" at bounding box center [83, 139] width 46 height 8
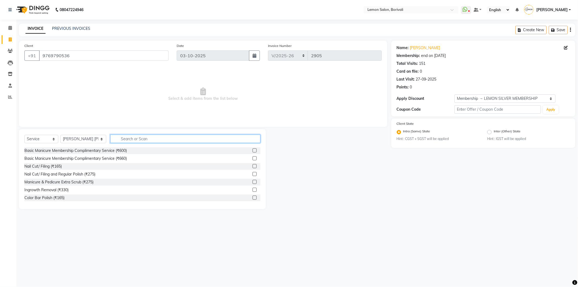
click at [118, 137] on input "text" at bounding box center [185, 138] width 150 height 8
type input "hydra s"
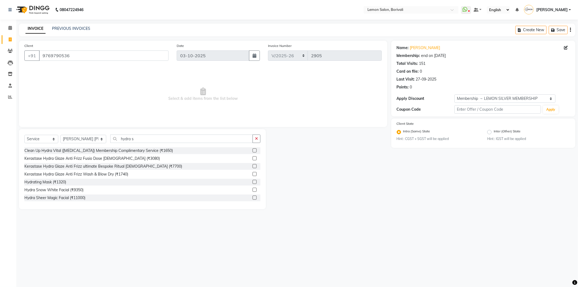
click at [252, 190] on label at bounding box center [254, 189] width 4 height 4
click at [252, 190] on input "checkbox" at bounding box center [254, 190] width 4 height 4
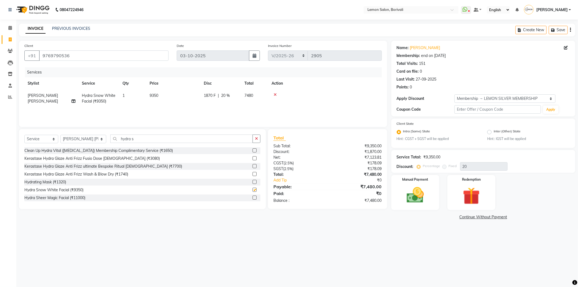
checkbox input "false"
drag, startPoint x: 134, startPoint y: 138, endPoint x: 109, endPoint y: 138, distance: 24.4
click at [110, 138] on input "hydra s" at bounding box center [181, 138] width 142 height 8
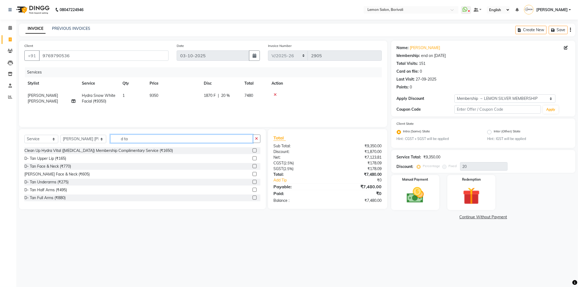
type input "d ta"
click at [252, 165] on label at bounding box center [254, 166] width 4 height 4
click at [252, 165] on input "checkbox" at bounding box center [254, 166] width 4 height 4
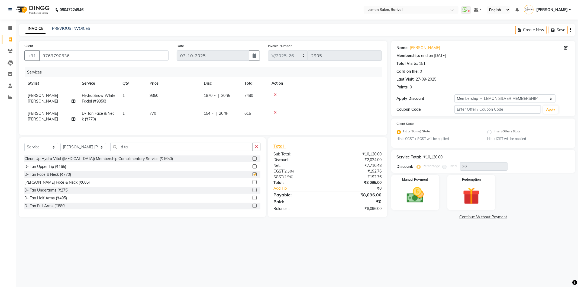
checkbox input "false"
drag, startPoint x: 127, startPoint y: 152, endPoint x: 110, endPoint y: 152, distance: 16.5
click at [110, 151] on input "d ta" at bounding box center [181, 146] width 142 height 8
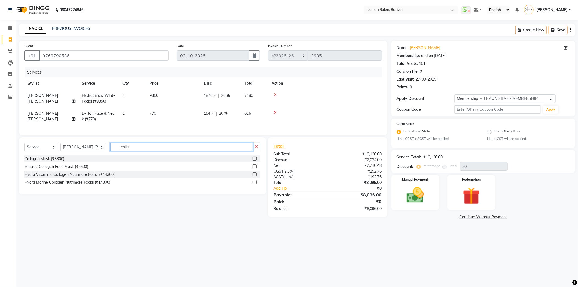
type input "colla"
click at [254, 160] on label at bounding box center [254, 158] width 4 height 4
click at [254, 160] on input "checkbox" at bounding box center [254, 159] width 4 height 4
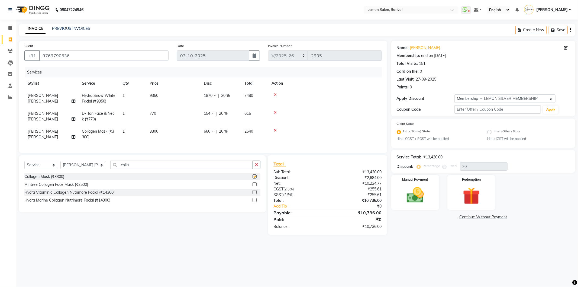
checkbox input "false"
click at [422, 50] on link "[PERSON_NAME]" at bounding box center [425, 48] width 30 height 6
click at [90, 98] on td "Hydra Snow White Facial (₹9350)" at bounding box center [99, 98] width 41 height 18
select select "7565"
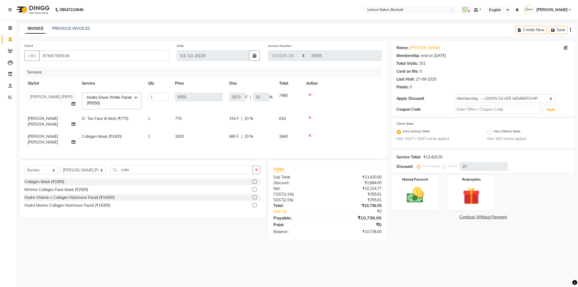
click at [102, 102] on link "x" at bounding box center [101, 102] width 2 height 5
type input "0"
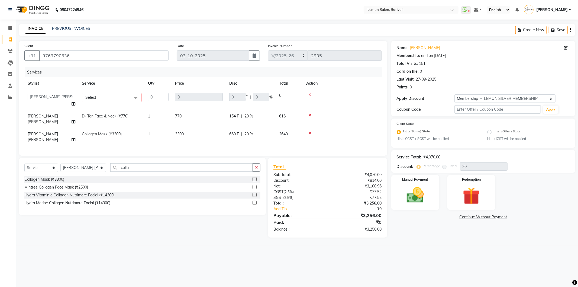
click at [106, 99] on span "Select" at bounding box center [112, 97] width 60 height 9
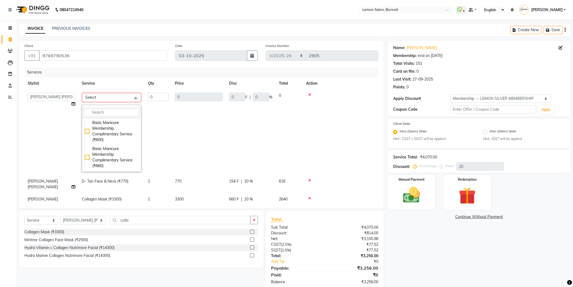
click at [103, 109] on li at bounding box center [111, 112] width 59 height 11
click at [107, 110] on input "multiselect-search" at bounding box center [112, 112] width 54 height 6
type input "miner"
click at [85, 134] on div "Mineral Facial (₹4950)" at bounding box center [112, 132] width 54 height 6
checkbox input "true"
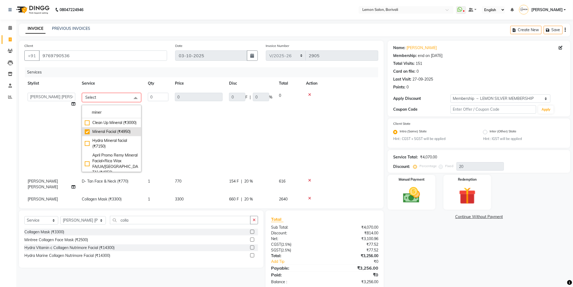
type input "1"
type input "4950"
type input "990"
type input "20"
click at [404, 229] on div "Name: [PERSON_NAME] Membership: end on [DATE] Total Visits: 151 Card on file: 0…" at bounding box center [481, 165] width 187 height 249
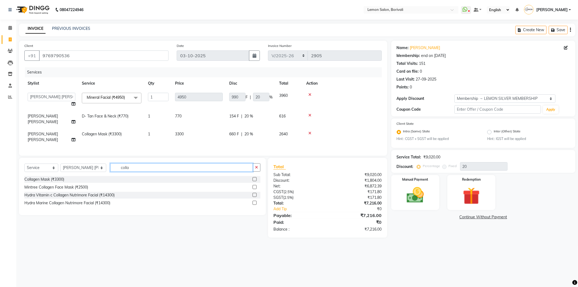
drag, startPoint x: 130, startPoint y: 160, endPoint x: 109, endPoint y: 163, distance: 21.8
click at [110, 163] on input "colla" at bounding box center [181, 167] width 142 height 8
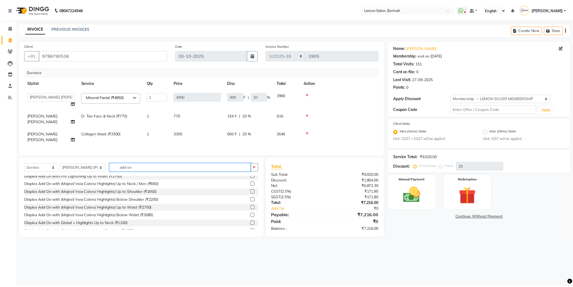
scroll to position [79, 0]
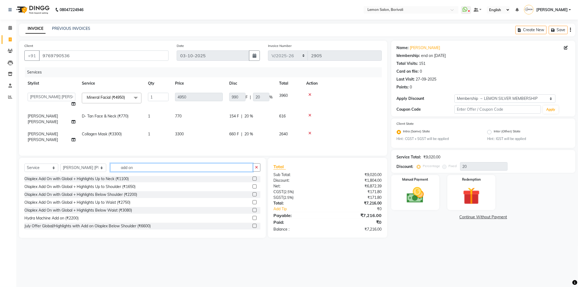
type input "add on"
click at [252, 216] on label at bounding box center [254, 218] width 4 height 4
click at [252, 216] on input "checkbox" at bounding box center [254, 218] width 4 height 4
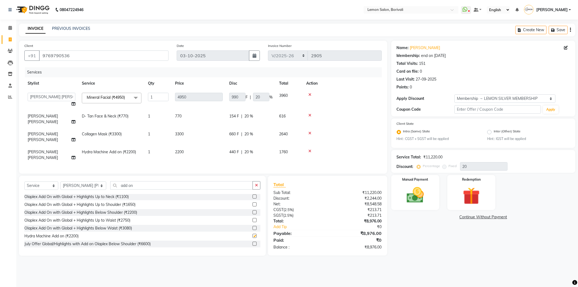
checkbox input "false"
click at [113, 116] on span "D- Tan Face & Neck (₹770)" at bounding box center [105, 115] width 47 height 5
select select "7565"
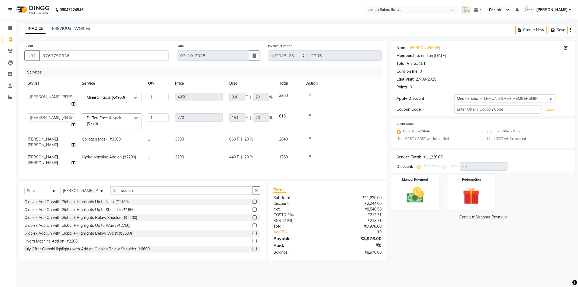
click at [113, 116] on span "D- Tan Face & Neck (₹770)" at bounding box center [104, 120] width 34 height 11
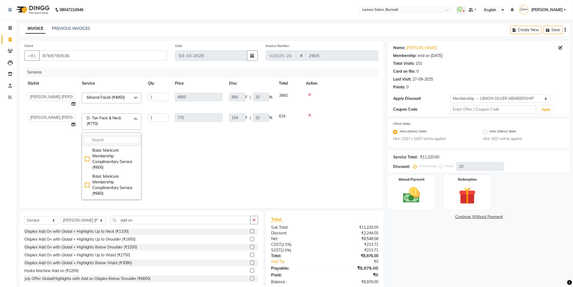
click at [110, 139] on input "multiselect-search" at bounding box center [112, 140] width 54 height 6
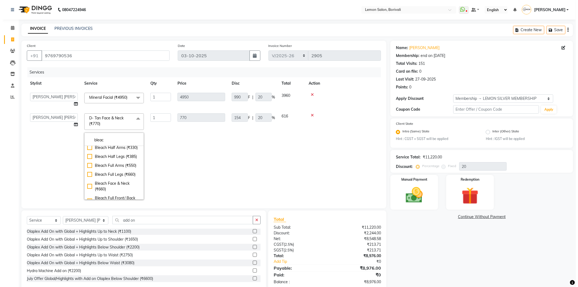
scroll to position [60, 0]
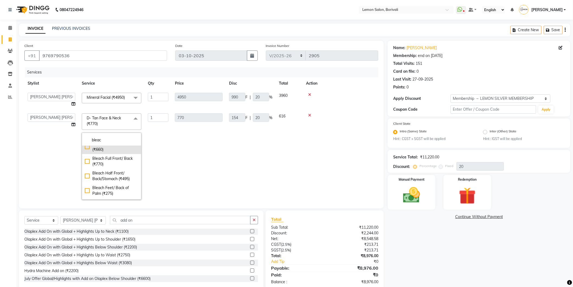
type input "bleac"
click at [88, 152] on div "Bleach Face & Neck (₹660)" at bounding box center [112, 146] width 54 height 11
type input "660"
type input "132"
checkbox input "true"
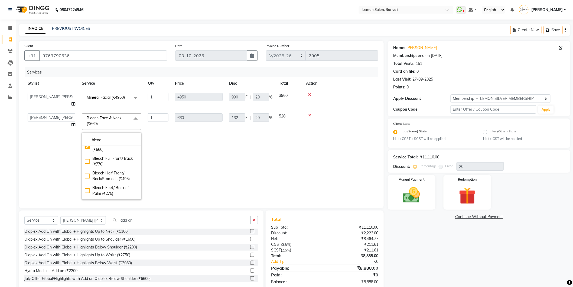
click at [439, 231] on div "Name: [PERSON_NAME] Membership: end on [DATE] Total Visits: 151 Card on file: 0…" at bounding box center [481, 165] width 187 height 249
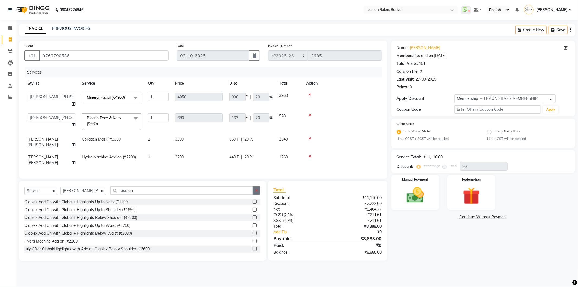
click at [258, 186] on button "button" at bounding box center [256, 190] width 8 height 8
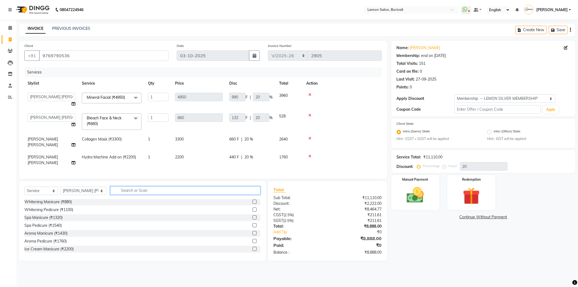
click at [195, 186] on input "text" at bounding box center [185, 190] width 150 height 8
click at [310, 154] on icon at bounding box center [309, 156] width 3 height 4
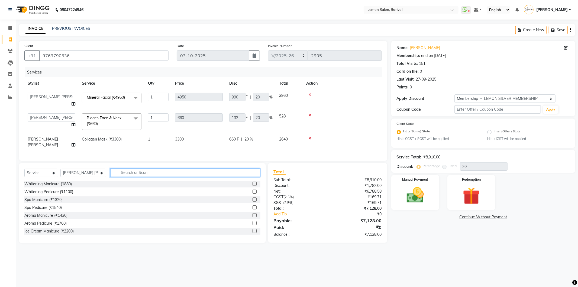
click at [224, 170] on input "text" at bounding box center [185, 172] width 150 height 8
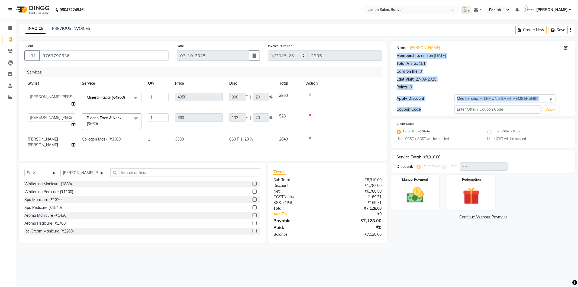
drag, startPoint x: 425, startPoint y: 110, endPoint x: 396, endPoint y: 49, distance: 67.6
click at [397, 50] on div "Name: Kawal Piplani Membership: end on 01-01-2026 Total Visits: 151 Card on fil…" at bounding box center [483, 79] width 184 height 76
click at [396, 48] on div "Name: Kawal Piplani Membership: end on 01-01-2026 Total Visits: 151 Card on fil…" at bounding box center [483, 79] width 184 height 76
drag, startPoint x: 396, startPoint y: 48, endPoint x: 422, endPoint y: 113, distance: 70.1
click at [421, 113] on div "Name: Kawal Piplani Membership: end on 01-01-2026 Total Visits: 151 Card on fil…" at bounding box center [483, 79] width 184 height 76
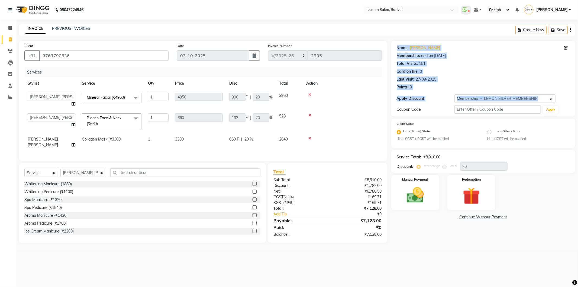
click at [422, 113] on div "Coupon Code Apply" at bounding box center [483, 109] width 173 height 9
drag, startPoint x: 423, startPoint y: 109, endPoint x: 393, endPoint y: 42, distance: 73.7
click at [393, 42] on div "Name: Kawal Piplani Membership: end on 01-01-2026 Total Visits: 151 Card on fil…" at bounding box center [483, 79] width 184 height 76
click at [396, 43] on div "Name: Kawal Piplani Membership: end on 01-01-2026 Total Visits: 151 Card on fil…" at bounding box center [483, 79] width 184 height 76
drag, startPoint x: 396, startPoint y: 43, endPoint x: 423, endPoint y: 107, distance: 69.9
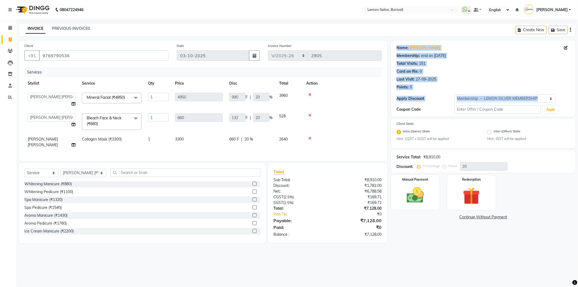
click at [423, 107] on div "Name: Kawal Piplani Membership: end on 01-01-2026 Total Visits: 151 Card on fil…" at bounding box center [483, 79] width 184 height 76
click at [424, 108] on div "Coupon Code" at bounding box center [426, 109] width 58 height 6
drag, startPoint x: 424, startPoint y: 109, endPoint x: 396, endPoint y: 47, distance: 68.2
click at [396, 47] on div "Name: Kawal Piplani Membership: end on 01-01-2026 Total Visits: 151 Card on fil…" at bounding box center [483, 79] width 184 height 76
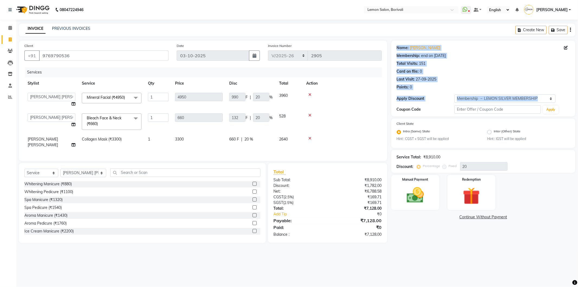
drag, startPoint x: 396, startPoint y: 47, endPoint x: 422, endPoint y: 111, distance: 68.5
click at [422, 111] on div "Name: Kawal Piplani Membership: end on 01-01-2026 Total Visits: 151 Card on fil…" at bounding box center [483, 79] width 184 height 76
click at [422, 111] on div "Coupon Code" at bounding box center [426, 109] width 58 height 6
drag, startPoint x: 422, startPoint y: 111, endPoint x: 397, endPoint y: 50, distance: 65.6
click at [397, 50] on div "Name: Kawal Piplani Membership: end on 01-01-2026 Total Visits: 151 Card on fil…" at bounding box center [483, 79] width 184 height 76
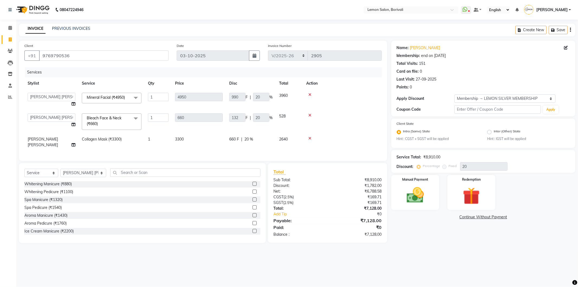
click at [218, 175] on div "Select Service Product Membership Package Voucher Prepaid Gift Card Select Styl…" at bounding box center [142, 174] width 236 height 13
click at [217, 173] on input "text" at bounding box center [185, 172] width 150 height 8
click at [299, 196] on div "CGST ( 2.5% )" at bounding box center [298, 197] width 58 height 6
drag, startPoint x: 293, startPoint y: 234, endPoint x: 272, endPoint y: 169, distance: 68.2
click at [272, 169] on div "Total Sub Total: ₹8,910.00 Discount: ₹1,782.00 Net: ₹6,788.58 CGST ( 2.5% ) ₹16…" at bounding box center [327, 203] width 119 height 80
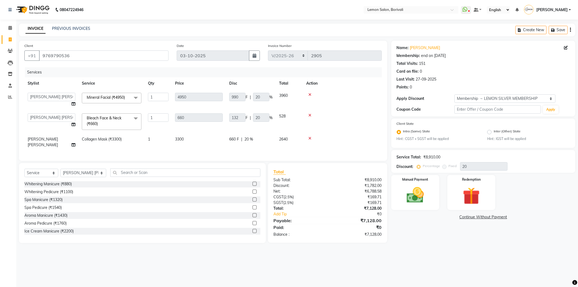
click at [272, 169] on div "Total Sub Total: ₹8,910.00 Discount: ₹1,782.00 Net: ₹6,788.58 CGST ( 2.5% ) ₹16…" at bounding box center [327, 203] width 119 height 80
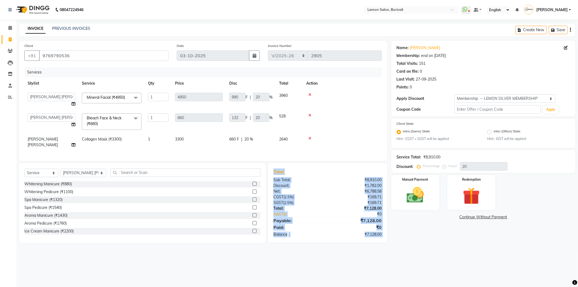
drag, startPoint x: 272, startPoint y: 169, endPoint x: 384, endPoint y: 239, distance: 131.9
click at [384, 239] on div "Total Sub Total: ₹8,910.00 Discount: ₹1,782.00 Net: ₹6,788.58 CGST ( 2.5% ) ₹16…" at bounding box center [327, 203] width 119 height 80
click at [382, 236] on div "Total Sub Total: ₹8,910.00 Discount: ₹1,782.00 Net: ₹6,788.58 CGST ( 2.5% ) ₹16…" at bounding box center [327, 203] width 119 height 80
drag, startPoint x: 383, startPoint y: 236, endPoint x: 273, endPoint y: 169, distance: 128.8
click at [273, 169] on div "Total Sub Total: ₹8,910.00 Discount: ₹1,782.00 Net: ₹6,788.58 CGST ( 2.5% ) ₹16…" at bounding box center [327, 202] width 108 height 69
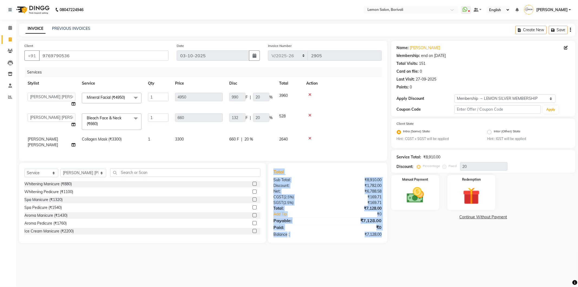
click at [273, 169] on span "Total" at bounding box center [279, 172] width 12 height 6
drag, startPoint x: 273, startPoint y: 169, endPoint x: 383, endPoint y: 235, distance: 128.0
click at [382, 235] on div "Total Sub Total: ₹8,910.00 Discount: ₹1,782.00 Net: ₹6,788.58 CGST ( 2.5% ) ₹16…" at bounding box center [327, 202] width 108 height 69
click at [382, 234] on div "₹7,128.00" at bounding box center [356, 234] width 58 height 6
drag, startPoint x: 382, startPoint y: 234, endPoint x: 273, endPoint y: 167, distance: 127.7
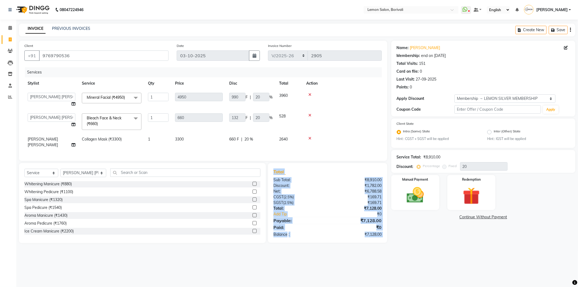
click at [273, 168] on div "Total Sub Total: ₹8,910.00 Discount: ₹1,782.00 Net: ₹6,788.58 CGST ( 2.5% ) ₹16…" at bounding box center [327, 202] width 108 height 69
click at [273, 169] on span "Total" at bounding box center [279, 172] width 12 height 6
drag, startPoint x: 273, startPoint y: 167, endPoint x: 384, endPoint y: 234, distance: 129.2
click at [382, 234] on div "Total Sub Total: ₹8,910.00 Discount: ₹1,782.00 Net: ₹6,788.58 CGST ( 2.5% ) ₹16…" at bounding box center [327, 202] width 108 height 69
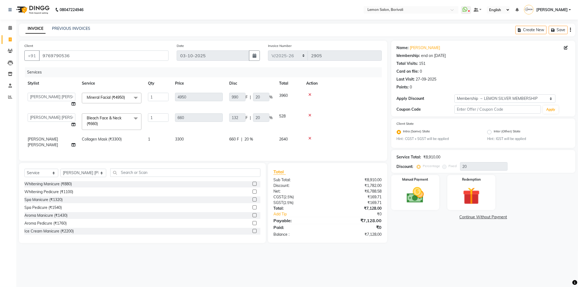
click at [418, 73] on div "Card on file:" at bounding box center [408, 72] width 22 height 6
click at [274, 200] on span "SGST" at bounding box center [278, 202] width 10 height 5
click at [249, 176] on div "Select Service Product Membership Package Voucher Prepaid Gift Card Select Styl…" at bounding box center [142, 174] width 236 height 13
click at [247, 173] on input "text" at bounding box center [185, 172] width 150 height 8
click at [178, 172] on input "text" at bounding box center [185, 172] width 150 height 8
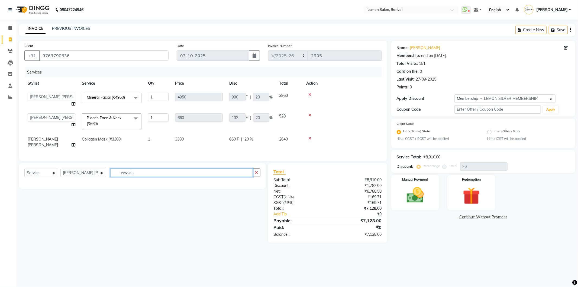
drag, startPoint x: 163, startPoint y: 174, endPoint x: 80, endPoint y: 173, distance: 83.4
click at [80, 173] on div "Select Service Product Membership Package Voucher Prepaid Gift Card Select Styl…" at bounding box center [142, 174] width 236 height 13
type input "wwash"
click at [40, 172] on select "Select Service Product Membership Package Voucher Prepaid Gift Card" at bounding box center [41, 172] width 34 height 8
click at [75, 171] on select "Select Stylist DC Faiz Khan Fardin Shaikh Harishchandra Paswn Huzaifa Jyoti Vya…" at bounding box center [83, 172] width 46 height 8
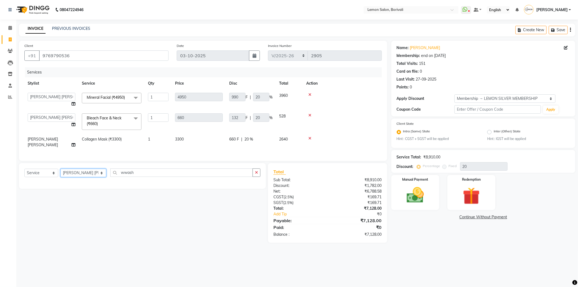
select select "93496"
click at [60, 168] on select "Select Stylist DC Faiz Khan Fardin Shaikh Harishchandra Paswn Huzaifa Jyoti Vya…" at bounding box center [83, 172] width 46 height 8
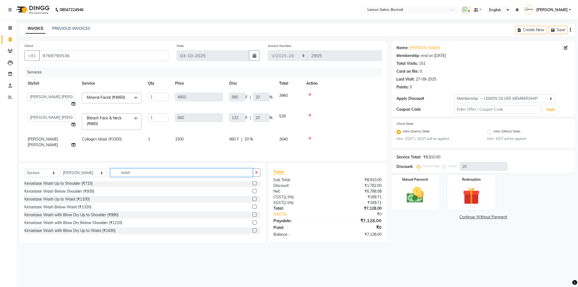
scroll to position [7, 0]
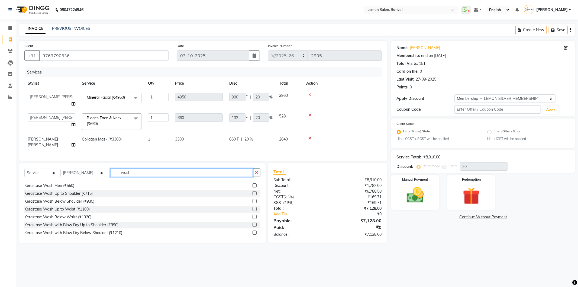
type input "wash"
click at [252, 199] on label at bounding box center [254, 201] width 4 height 4
click at [252, 199] on input "checkbox" at bounding box center [254, 201] width 4 height 4
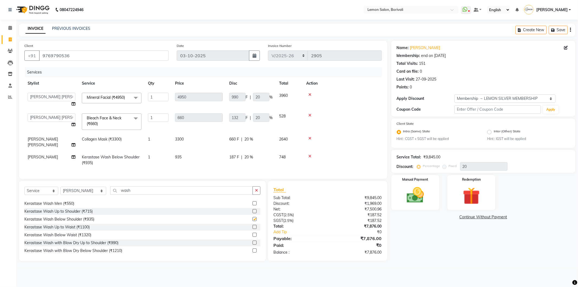
checkbox input "false"
click at [252, 210] on label at bounding box center [254, 211] width 4 height 4
click at [252, 210] on input "checkbox" at bounding box center [254, 211] width 4 height 4
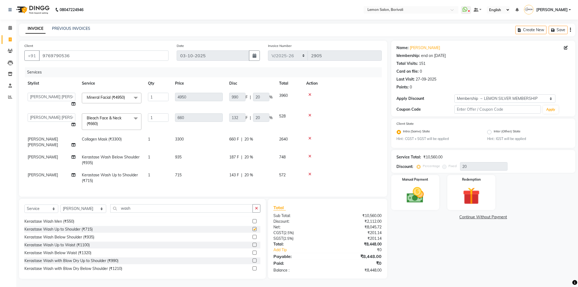
checkbox input "false"
click at [310, 154] on icon at bounding box center [309, 156] width 3 height 4
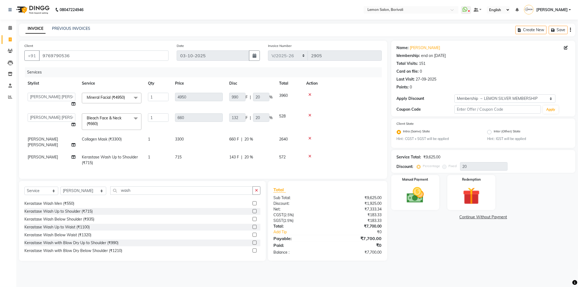
click at [425, 98] on div "Apply Discount" at bounding box center [426, 99] width 58 height 6
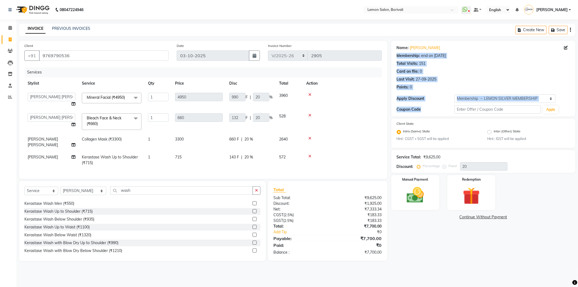
drag, startPoint x: 425, startPoint y: 106, endPoint x: 396, endPoint y: 53, distance: 60.2
click at [396, 55] on div "Name: Kawal Piplani Membership: end on 01-01-2026 Total Visits: 151 Card on fil…" at bounding box center [483, 79] width 184 height 76
click at [395, 51] on div "Name: Kawal Piplani Membership: end on 01-01-2026 Total Visits: 151 Card on fil…" at bounding box center [483, 79] width 184 height 76
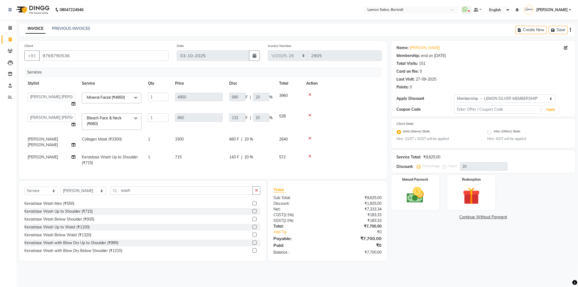
click at [310, 154] on icon at bounding box center [309, 156] width 3 height 4
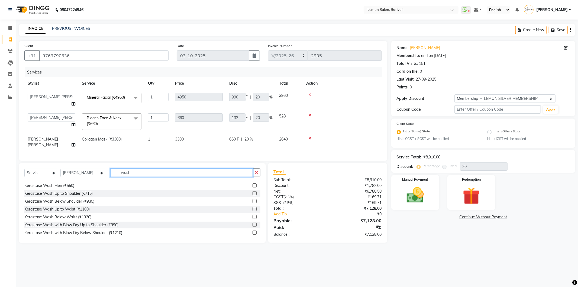
click at [173, 169] on input "wash" at bounding box center [181, 172] width 142 height 8
type input "wash"
click at [252, 199] on label at bounding box center [254, 201] width 4 height 4
click at [252, 199] on input "checkbox" at bounding box center [254, 201] width 4 height 4
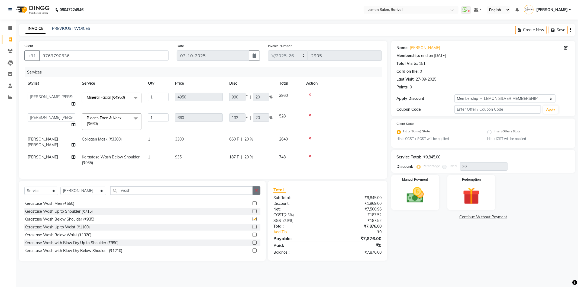
checkbox input "false"
click at [255, 189] on icon "button" at bounding box center [256, 190] width 3 height 4
click at [323, 235] on div "Payable:" at bounding box center [298, 238] width 58 height 7
click at [35, 189] on select "Select Service Product Membership Package Voucher Prepaid Gift Card" at bounding box center [41, 190] width 34 height 8
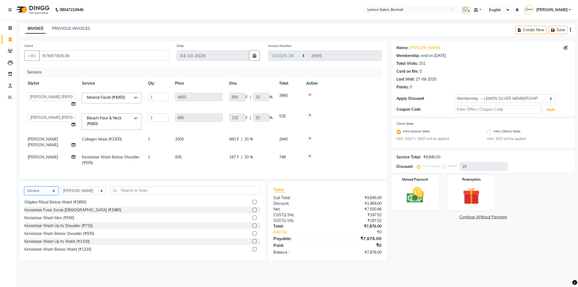
select select "product"
click at [24, 186] on select "Select Service Product Membership Package Voucher Prepaid Gift Card" at bounding box center [41, 190] width 34 height 8
click at [83, 189] on select "Select Stylist DC Faiz Khan Fardin Shaikh Harishchandra Paswn Huzaifa Jyoti Vya…" at bounding box center [83, 190] width 46 height 8
select select "7565"
click at [60, 186] on select "Select Stylist DC Faiz Khan Fardin Shaikh Harishchandra Paswn Huzaifa Jyoti Vya…" at bounding box center [83, 190] width 46 height 8
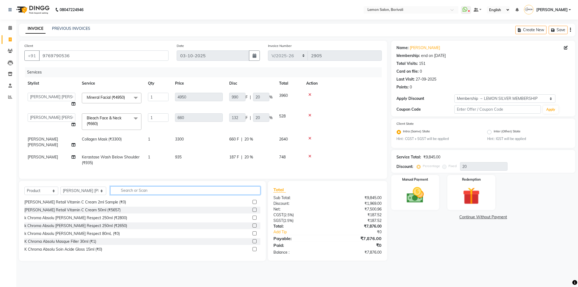
drag, startPoint x: 130, startPoint y: 186, endPoint x: 315, endPoint y: 159, distance: 186.7
click at [131, 186] on input "text" at bounding box center [185, 190] width 150 height 8
type input "brighten"
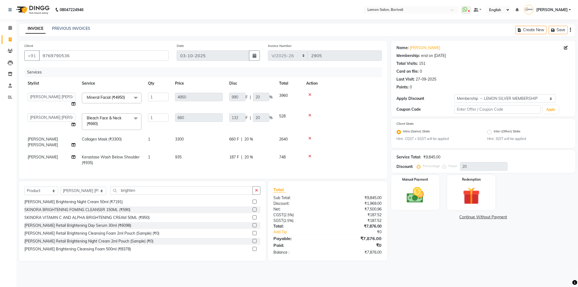
click at [252, 200] on div at bounding box center [256, 201] width 8 height 7
click at [252, 201] on label at bounding box center [254, 201] width 4 height 4
click at [252, 201] on input "checkbox" at bounding box center [254, 202] width 4 height 4
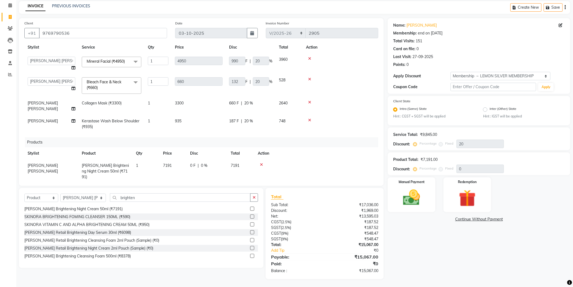
scroll to position [0, 0]
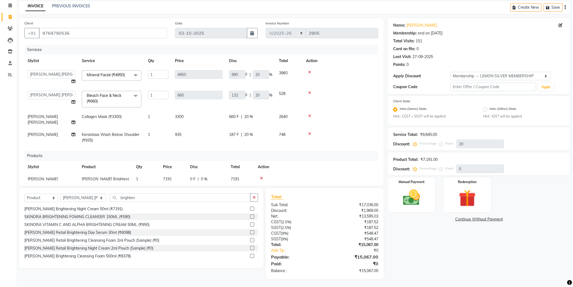
click at [432, 76] on div "Apply Discount" at bounding box center [421, 76] width 57 height 6
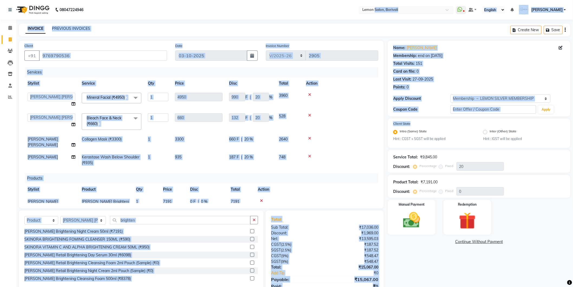
drag, startPoint x: 427, startPoint y: 95, endPoint x: 388, endPoint y: 9, distance: 93.7
click at [384, 3] on app-home "08047224946 Select Location × Lemon Salon, Borivali WhatsApp Status ✕ Status: D…" at bounding box center [286, 154] width 573 height 309
click at [389, 42] on div "Name: Kawal Piplani Membership: end on 01-01-2026 Total Visits: 151 Card on fil…" at bounding box center [479, 79] width 183 height 76
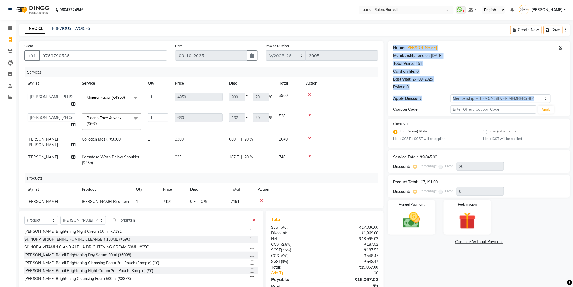
drag, startPoint x: 389, startPoint y: 42, endPoint x: 427, endPoint y: 113, distance: 80.3
click at [427, 113] on div "Name: Kawal Piplani Membership: end on 01-01-2026 Total Visits: 151 Card on fil…" at bounding box center [479, 79] width 183 height 76
click at [427, 113] on div "Coupon Code Apply" at bounding box center [479, 109] width 172 height 9
drag, startPoint x: 427, startPoint y: 113, endPoint x: 405, endPoint y: 57, distance: 59.9
click at [406, 61] on div "Name: Kawal Piplani Membership: end on 01-01-2026 Total Visits: 151 Card on fil…" at bounding box center [479, 79] width 183 height 76
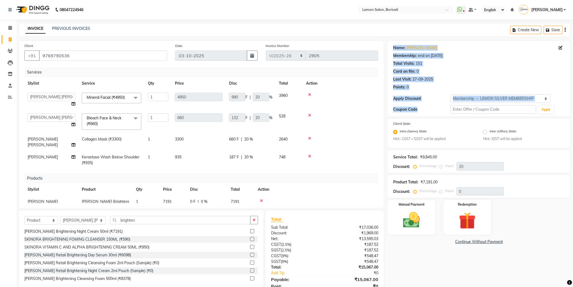
drag, startPoint x: 394, startPoint y: 47, endPoint x: 421, endPoint y: 113, distance: 71.8
click at [421, 113] on div "Name: Kawal Piplani Membership: end on 01-01-2026 Total Visits: 151 Card on fil…" at bounding box center [479, 79] width 183 height 76
click at [422, 114] on div "Name: Kawal Piplani Membership: end on 01-01-2026 Total Visits: 151 Card on fil…" at bounding box center [479, 79] width 183 height 76
drag, startPoint x: 422, startPoint y: 114, endPoint x: 391, endPoint y: 44, distance: 76.8
click at [391, 44] on div "Name: Kawal Piplani Membership: end on 01-01-2026 Total Visits: 151 Card on fil…" at bounding box center [479, 79] width 183 height 76
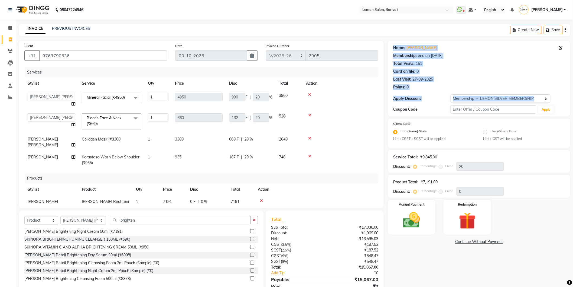
click at [391, 44] on div "Name: Kawal Piplani Membership: end on 01-01-2026 Total Visits: 151 Card on fil…" at bounding box center [479, 79] width 183 height 76
drag, startPoint x: 391, startPoint y: 44, endPoint x: 426, endPoint y: 109, distance: 74.2
click at [426, 109] on div "Name: Kawal Piplani Membership: end on 01-01-2026 Total Visits: 151 Card on fil…" at bounding box center [479, 79] width 183 height 76
click at [426, 109] on div "Coupon Code" at bounding box center [421, 109] width 57 height 6
drag, startPoint x: 421, startPoint y: 96, endPoint x: 394, endPoint y: 45, distance: 58.1
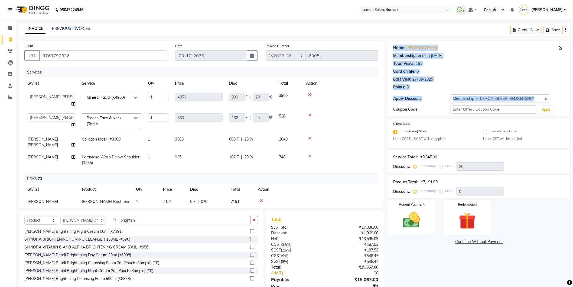
click at [394, 45] on div "Name: Kawal Piplani Membership: end on 01-01-2026 Total Visits: 151 Card on fil…" at bounding box center [479, 79] width 183 height 76
click at [394, 45] on div "Name:" at bounding box center [399, 48] width 12 height 6
drag, startPoint x: 394, startPoint y: 45, endPoint x: 421, endPoint y: 111, distance: 71.9
click at [421, 111] on div "Name: Kawal Piplani Membership: end on 01-01-2026 Total Visits: 151 Card on fil…" at bounding box center [479, 79] width 183 height 76
click at [421, 111] on div "Coupon Code" at bounding box center [421, 109] width 57 height 6
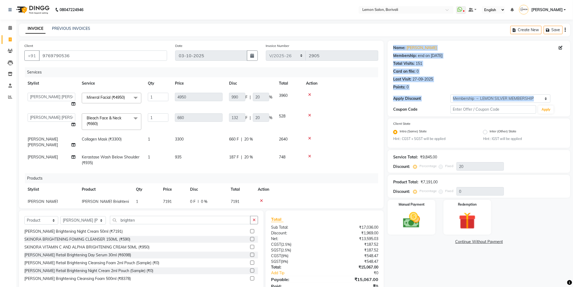
drag, startPoint x: 421, startPoint y: 111, endPoint x: 393, endPoint y: 41, distance: 75.6
click at [393, 41] on div "Name: Kawal Piplani Membership: end on 01-01-2026 Total Visits: 151 Card on fil…" at bounding box center [479, 79] width 183 height 76
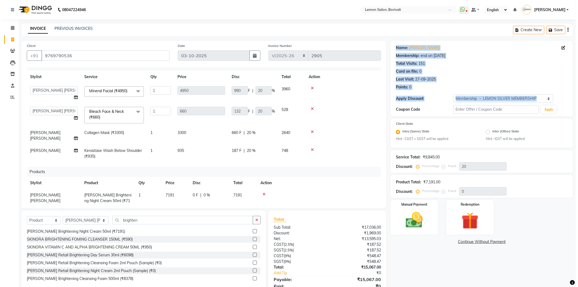
scroll to position [14, 0]
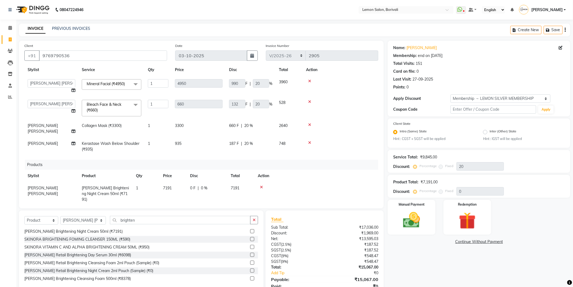
click at [263, 185] on div at bounding box center [316, 187] width 117 height 4
click at [261, 185] on icon at bounding box center [261, 187] width 3 height 4
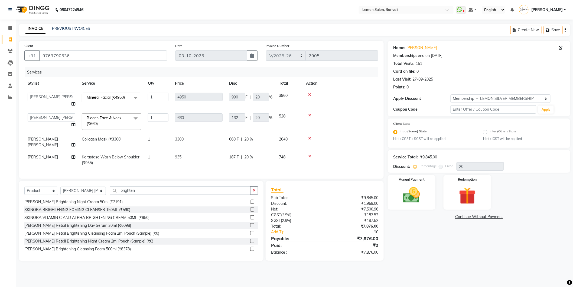
scroll to position [0, 0]
click at [85, 189] on select "Select Stylist DC Faiz Khan Fardin Shaikh Harishchandra Paswn Huzaifa Jyoti Vya…" at bounding box center [83, 190] width 46 height 8
drag, startPoint x: 85, startPoint y: 189, endPoint x: 94, endPoint y: 190, distance: 9.2
click at [85, 189] on select "Select Stylist DC Faiz Khan Fardin Shaikh Harishchandra Paswn Huzaifa Jyoti Vya…" at bounding box center [83, 190] width 46 height 8
click at [153, 186] on input "brighten" at bounding box center [181, 190] width 142 height 8
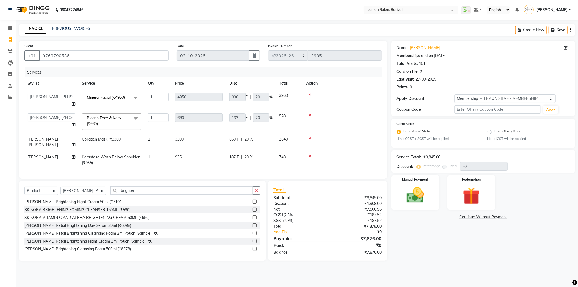
click at [252, 200] on label at bounding box center [254, 201] width 4 height 4
click at [252, 200] on input "checkbox" at bounding box center [254, 202] width 4 height 4
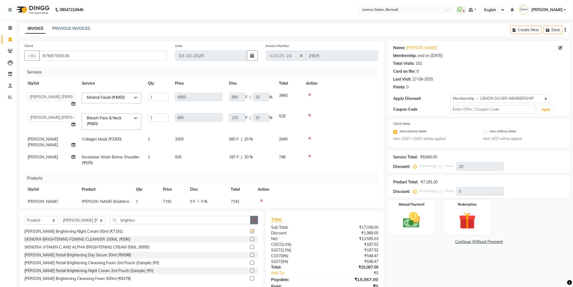
checkbox input "false"
click at [256, 221] on button "button" at bounding box center [254, 220] width 8 height 8
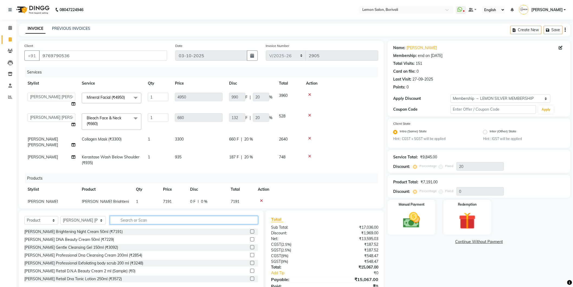
scroll to position [14, 0]
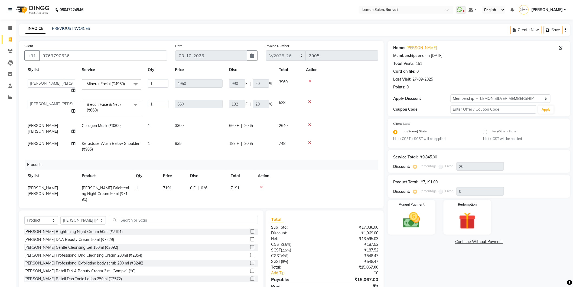
click at [414, 113] on div "Coupon Code Apply" at bounding box center [479, 109] width 172 height 9
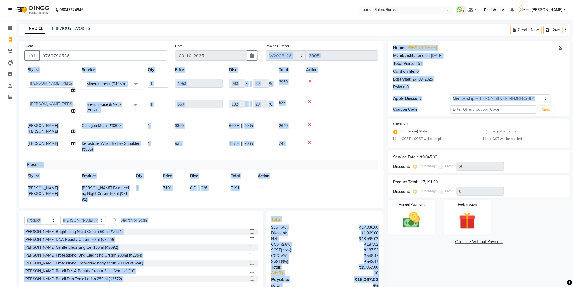
drag, startPoint x: 426, startPoint y: 105, endPoint x: 387, endPoint y: 41, distance: 75.2
click at [387, 41] on div "Client +91 9769790536 Date 03-10-2025 Invoice Number BOV/2025-26 V/2025 V/2025-…" at bounding box center [295, 171] width 560 height 261
click at [409, 71] on div "Card on file:" at bounding box center [404, 72] width 22 height 6
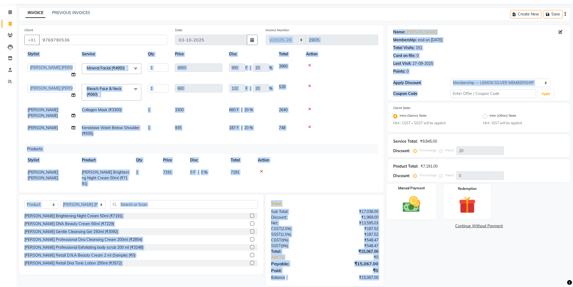
scroll to position [22, 0]
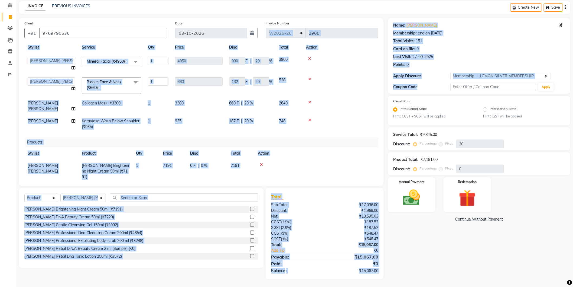
click at [410, 65] on div "Points: 0" at bounding box center [479, 65] width 172 height 6
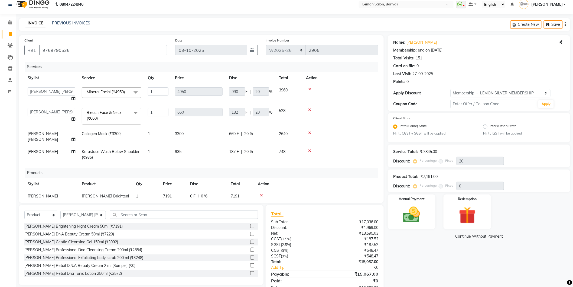
scroll to position [0, 0]
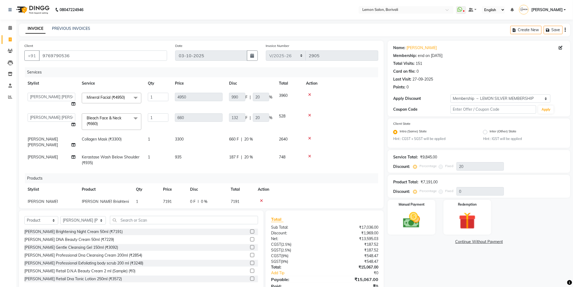
click at [394, 82] on div "Name: Kawal Piplani Membership: end on 01-01-2026 Total Visits: 151 Card on fil…" at bounding box center [479, 66] width 172 height 47
click at [413, 96] on div "Apply Discount" at bounding box center [421, 99] width 57 height 6
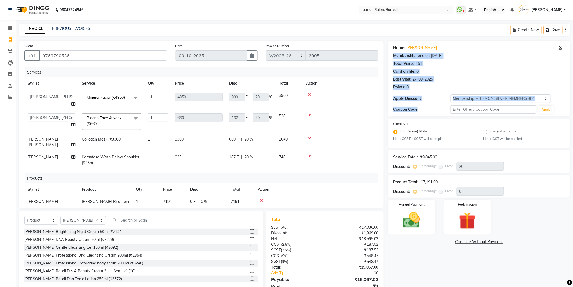
drag, startPoint x: 424, startPoint y: 112, endPoint x: 393, endPoint y: 51, distance: 69.2
click at [392, 51] on div "Name: Kawal Piplani Membership: end on 01-01-2026 Total Visits: 151 Card on fil…" at bounding box center [479, 79] width 183 height 76
click at [418, 81] on div "27-09-2025" at bounding box center [423, 79] width 21 height 6
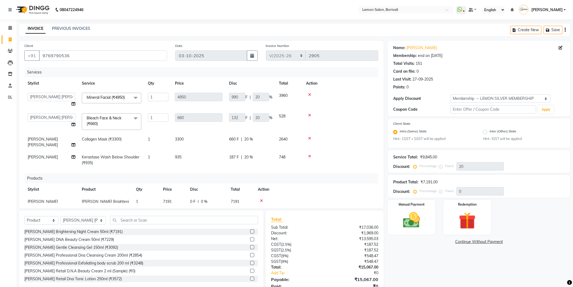
click at [308, 154] on icon at bounding box center [309, 156] width 3 height 4
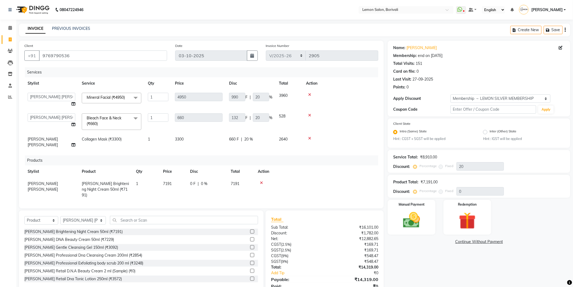
click at [445, 85] on div "Points: 0" at bounding box center [479, 87] width 172 height 6
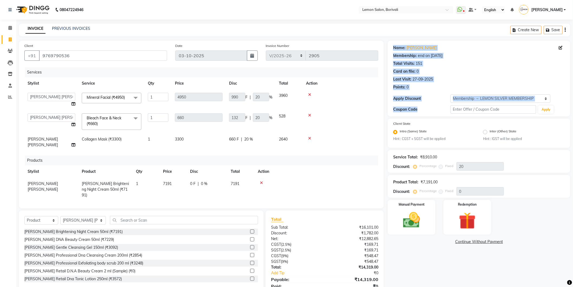
drag, startPoint x: 433, startPoint y: 109, endPoint x: 392, endPoint y: 40, distance: 80.5
click at [392, 40] on main "INVOICE PREVIOUS INVOICES Create New Save Client +91 9769790536 Date 03-10-2025…" at bounding box center [294, 167] width 557 height 286
click at [416, 87] on div "Points: 0" at bounding box center [479, 87] width 172 height 6
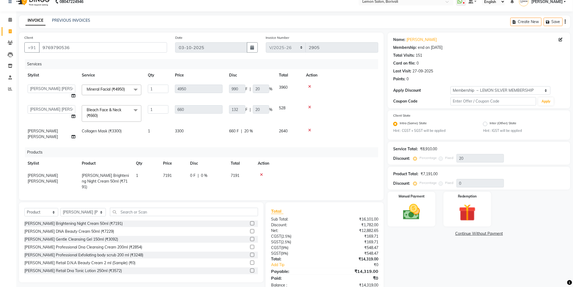
scroll to position [14, 0]
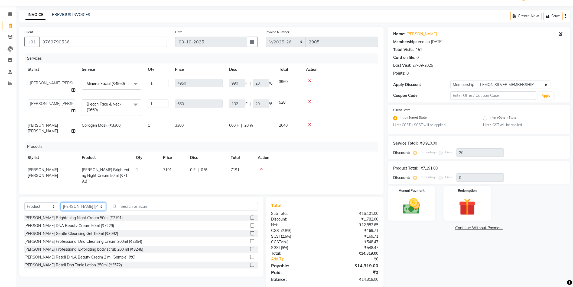
click at [94, 202] on select "Select Stylist DC Faiz Khan Fardin Shaikh Harishchandra Paswn Huzaifa Jyoti Vya…" at bounding box center [83, 206] width 46 height 8
click at [134, 202] on input "text" at bounding box center [184, 206] width 148 height 8
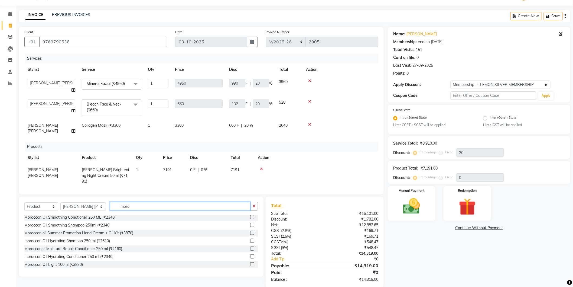
scroll to position [111, 0]
type input "morocc"
drag, startPoint x: 246, startPoint y: 256, endPoint x: 251, endPoint y: 252, distance: 6.0
click at [250, 262] on label at bounding box center [252, 264] width 4 height 4
click at [250, 263] on input "checkbox" at bounding box center [252, 265] width 4 height 4
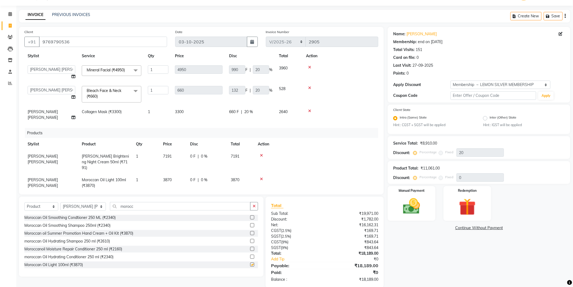
checkbox input "false"
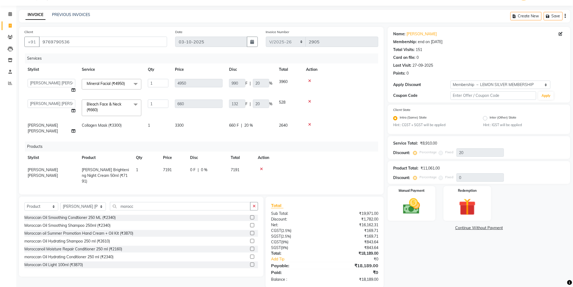
scroll to position [0, 0]
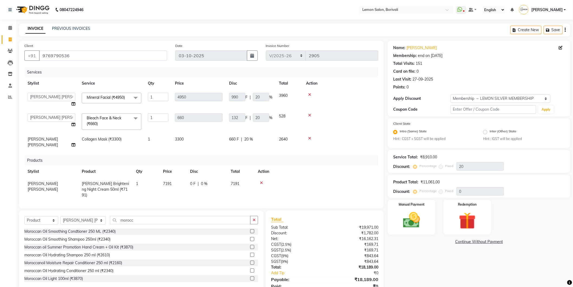
click at [415, 96] on div "Apply Discount" at bounding box center [421, 99] width 57 height 6
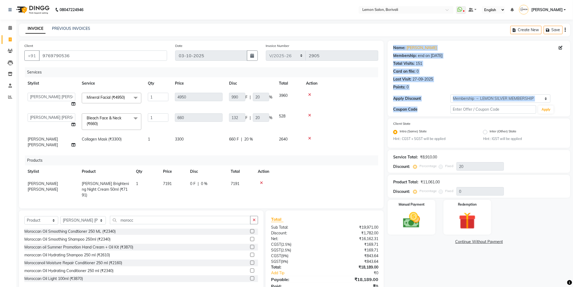
drag, startPoint x: 423, startPoint y: 109, endPoint x: 394, endPoint y: 43, distance: 71.9
click at [394, 43] on div "Name: Kawal Piplani Membership: end on 01-01-2026 Total Visits: 151 Card on fil…" at bounding box center [479, 79] width 183 height 76
click at [394, 43] on div "Name: Kawal Piplani Membership: end on 01-01-2026 Total Visits: 151 Card on fil…" at bounding box center [479, 66] width 172 height 47
drag, startPoint x: 394, startPoint y: 43, endPoint x: 425, endPoint y: 103, distance: 67.8
click at [425, 103] on div "Name: Kawal Piplani Membership: end on 01-01-2026 Total Visits: 151 Card on fil…" at bounding box center [479, 79] width 183 height 76
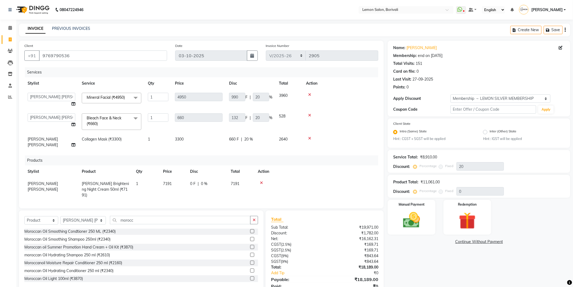
click at [426, 107] on div "Coupon Code" at bounding box center [421, 109] width 57 height 6
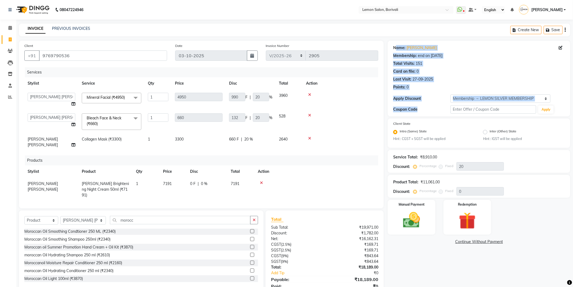
drag, startPoint x: 429, startPoint y: 112, endPoint x: 396, endPoint y: 43, distance: 76.3
click at [396, 43] on div "Name: Kawal Piplani Membership: end on 01-01-2026 Total Visits: 151 Card on fil…" at bounding box center [479, 79] width 183 height 76
click at [417, 73] on div "0" at bounding box center [418, 72] width 2 height 6
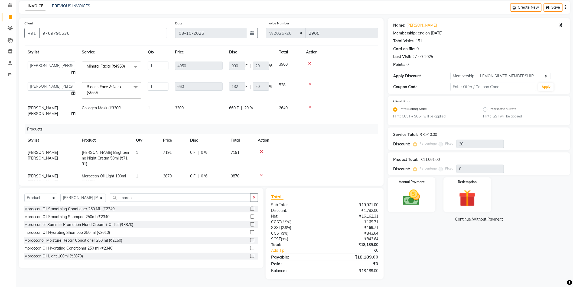
scroll to position [14, 0]
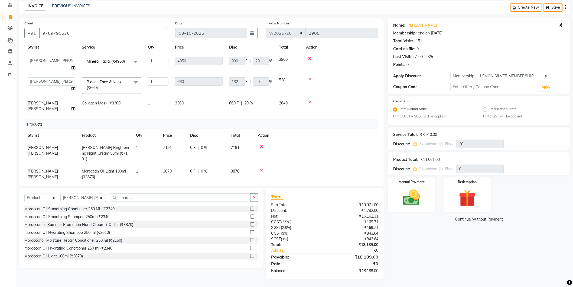
click at [261, 168] on icon at bounding box center [261, 170] width 3 height 4
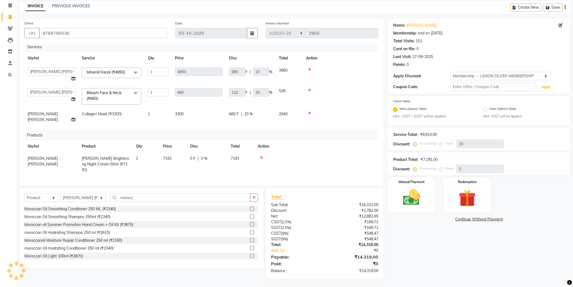
scroll to position [14, 0]
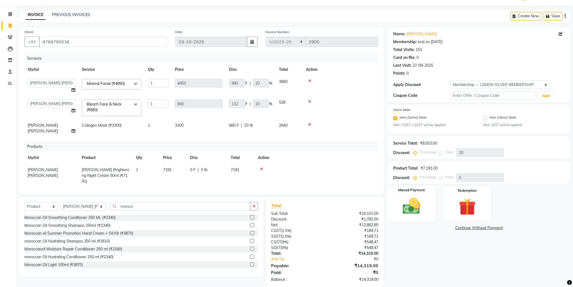
click at [426, 194] on div "Manual Payment" at bounding box center [412, 203] width 50 height 36
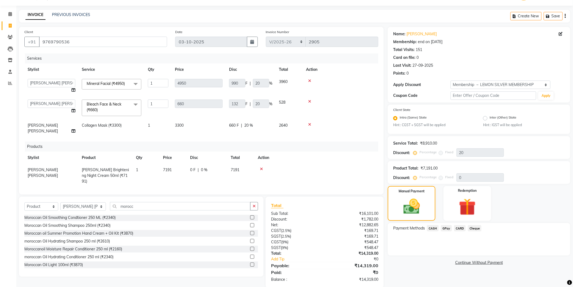
click at [462, 228] on span "CARD" at bounding box center [460, 228] width 12 height 6
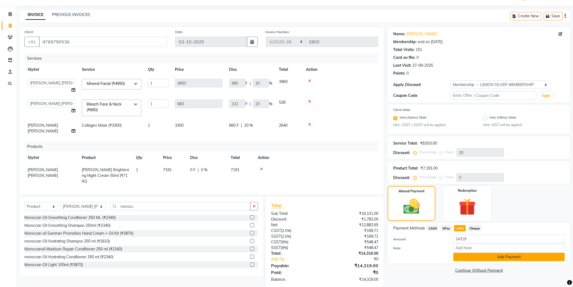
click at [499, 256] on button "Add Payment" at bounding box center [509, 256] width 112 height 8
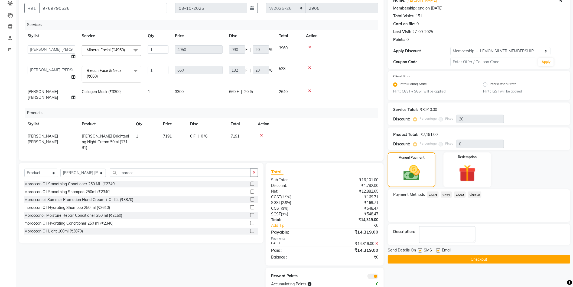
scroll to position [52, 0]
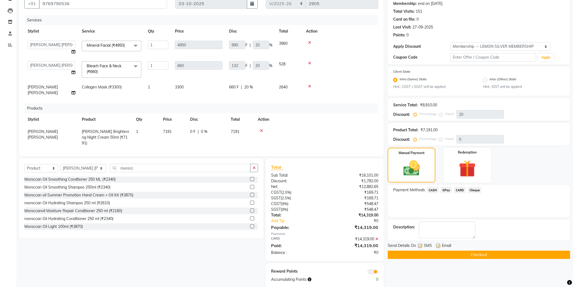
click at [439, 245] on label at bounding box center [438, 246] width 4 height 4
click at [439, 245] on input "checkbox" at bounding box center [438, 246] width 4 height 4
checkbox input "false"
click at [459, 257] on button "Checkout" at bounding box center [479, 254] width 183 height 8
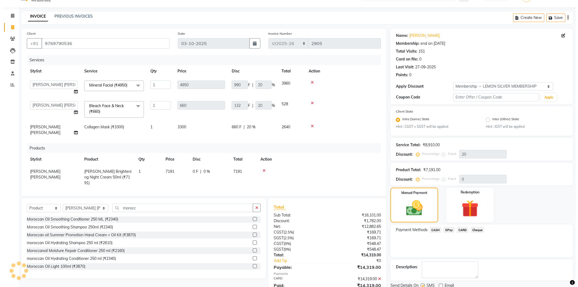
scroll to position [0, 0]
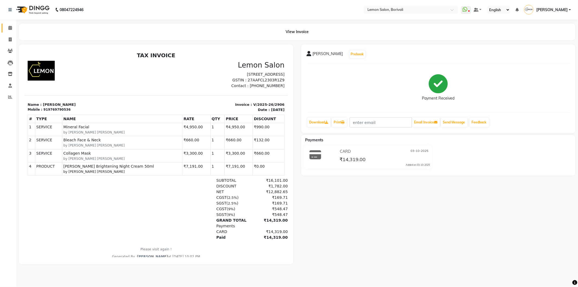
drag, startPoint x: 9, startPoint y: 25, endPoint x: 10, endPoint y: 33, distance: 7.4
click at [10, 25] on span at bounding box center [9, 28] width 9 height 6
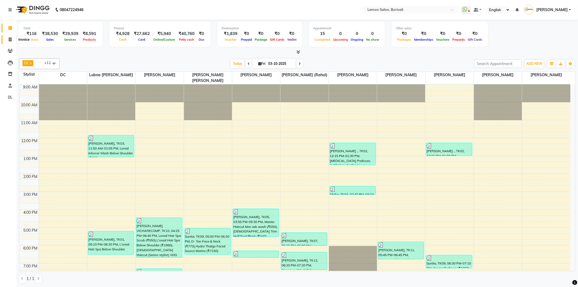
click at [12, 41] on span at bounding box center [9, 40] width 9 height 6
select select "567"
select select "service"
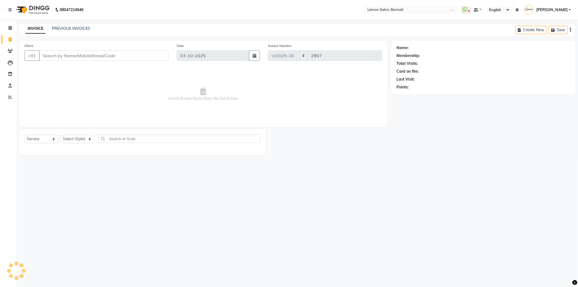
click at [71, 23] on div "08047224946 Select Location × Lemon Salon, Borivali WhatsApp Status ✕ Status: D…" at bounding box center [289, 143] width 578 height 287
click at [71, 27] on link "PREVIOUS INVOICES" at bounding box center [71, 28] width 38 height 5
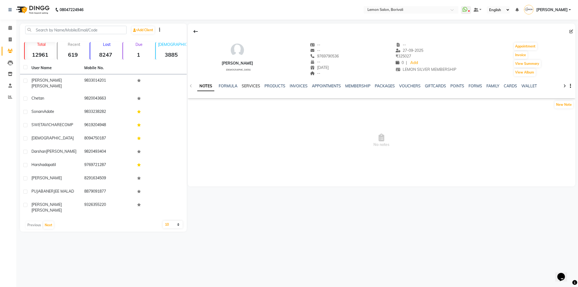
click at [254, 87] on link "SERVICES" at bounding box center [251, 85] width 18 height 5
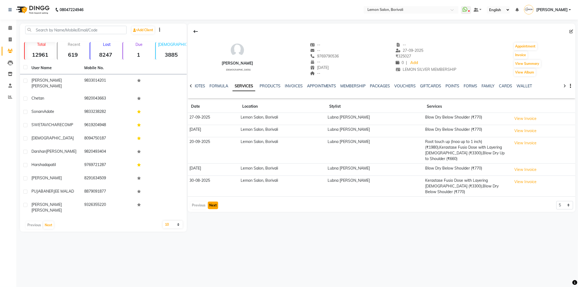
click at [213, 201] on button "Next" at bounding box center [213, 205] width 10 height 8
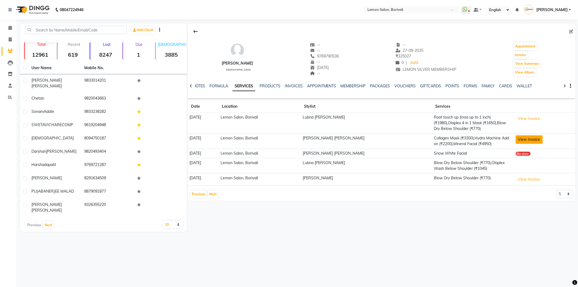
click at [524, 139] on button "View Invoice" at bounding box center [528, 139] width 27 height 8
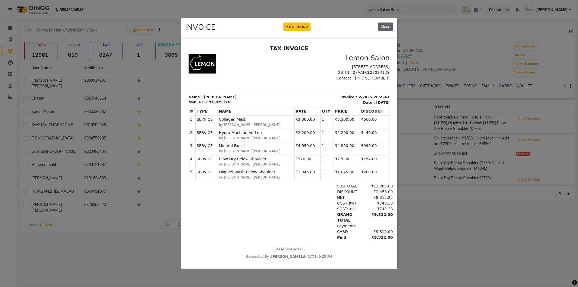
click at [391, 23] on button "Close" at bounding box center [385, 26] width 15 height 8
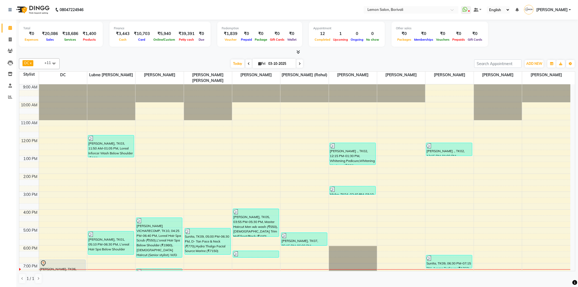
scroll to position [64, 0]
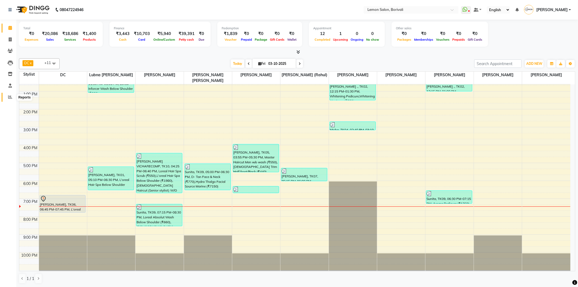
click at [11, 96] on icon at bounding box center [10, 97] width 4 height 4
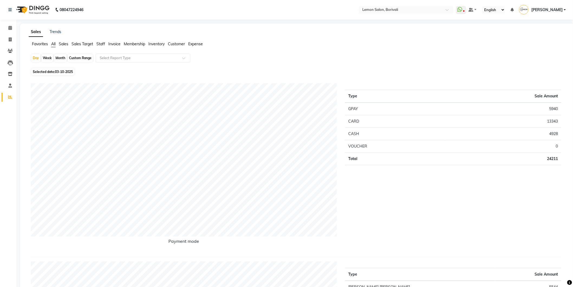
click at [65, 45] on span "Sales" at bounding box center [63, 43] width 9 height 5
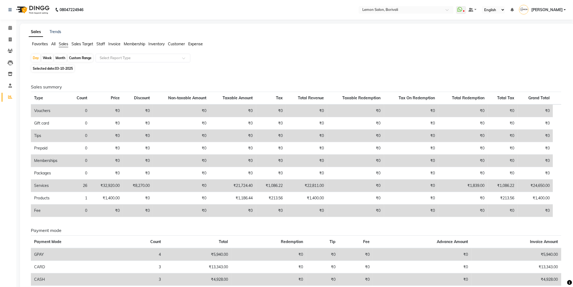
click at [61, 59] on div "Month" at bounding box center [60, 58] width 12 height 8
select select "10"
select select "2025"
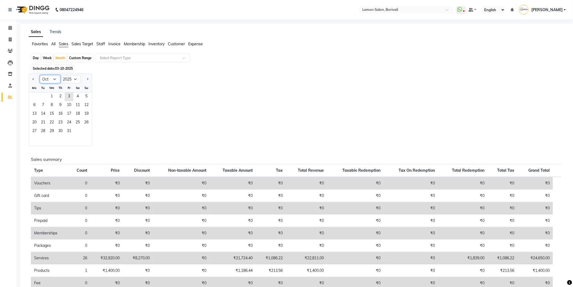
click at [54, 80] on select "Jan Feb Mar Apr May Jun [DATE] Aug Sep Oct Nov Dec" at bounding box center [50, 79] width 21 height 8
select select "9"
click at [40, 75] on select "Jan Feb Mar Apr May Jun [DATE] Aug Sep Oct Nov Dec" at bounding box center [50, 79] width 21 height 8
click at [35, 98] on span "1" at bounding box center [34, 96] width 9 height 9
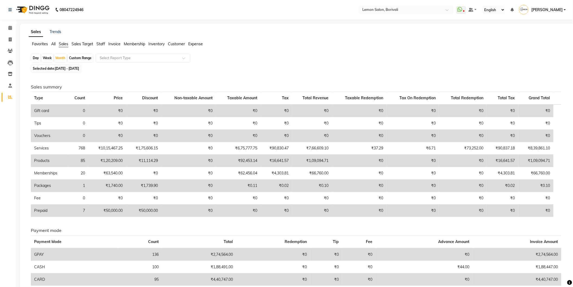
click at [78, 45] on span "Sales Target" at bounding box center [83, 43] width 22 height 5
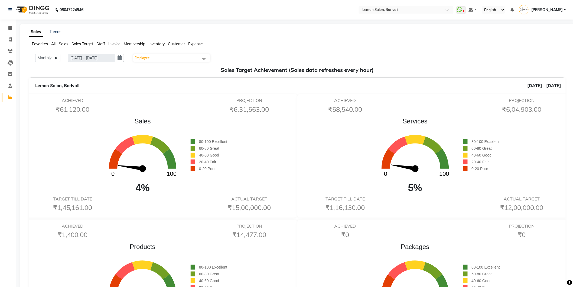
click at [61, 42] on span "Sales" at bounding box center [63, 43] width 9 height 5
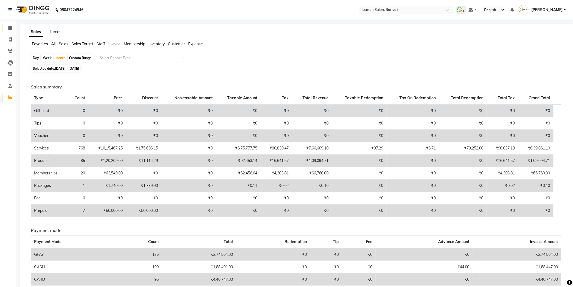
click at [7, 31] on link "Calendar" at bounding box center [8, 28] width 13 height 9
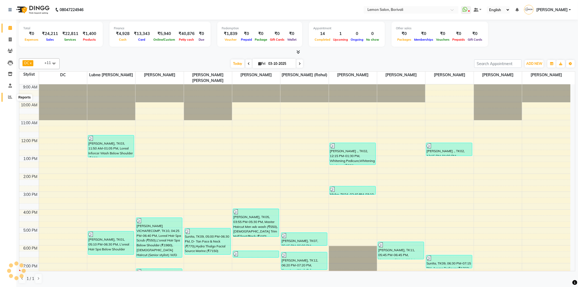
click at [5, 98] on span at bounding box center [9, 97] width 9 height 6
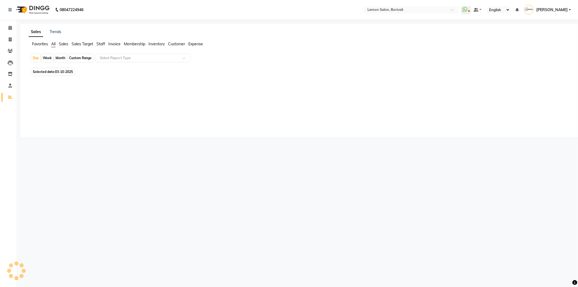
click at [61, 60] on div "Month" at bounding box center [60, 58] width 12 height 8
select select "10"
select select "2025"
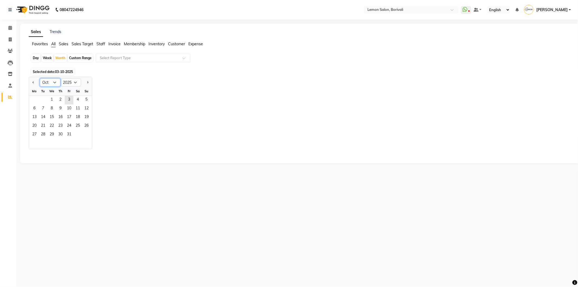
click at [55, 85] on select "Jan Feb Mar Apr May Jun [DATE] Aug Sep Oct Nov Dec" at bounding box center [50, 82] width 21 height 8
select select "9"
click at [40, 78] on select "Jan Feb Mar Apr May Jun [DATE] Aug Sep Oct Nov Dec" at bounding box center [50, 82] width 21 height 8
click at [33, 98] on span "1" at bounding box center [34, 100] width 9 height 9
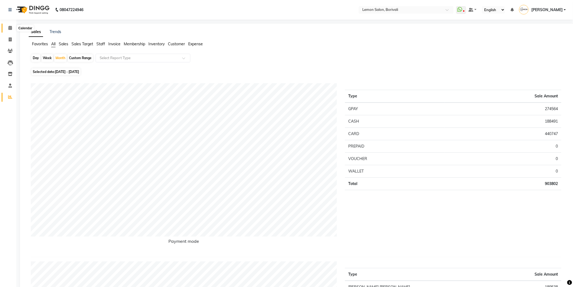
click at [8, 30] on icon at bounding box center [10, 28] width 4 height 4
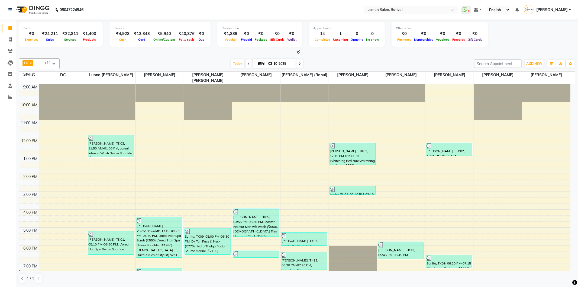
scroll to position [30, 0]
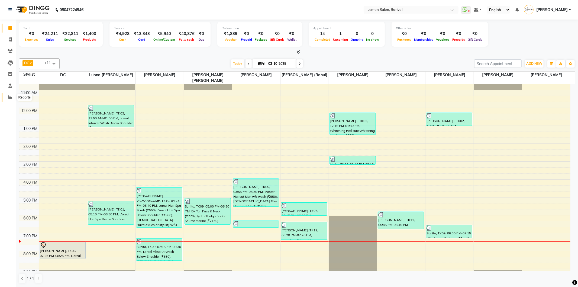
click at [9, 94] on span at bounding box center [9, 97] width 9 height 6
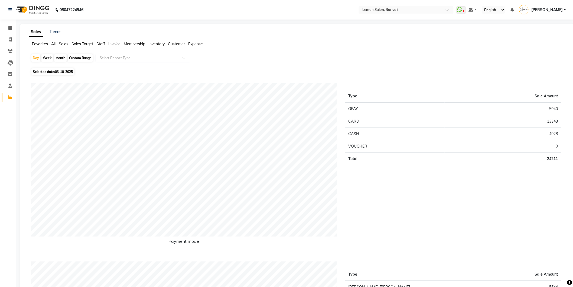
click at [392, 188] on div "Type Sale Amount GPAY 5940 CARD 13343 CASH 4928 VOUCHER 0 Total 24211" at bounding box center [453, 167] width 225 height 169
drag, startPoint x: 465, startPoint y: 180, endPoint x: 418, endPoint y: 102, distance: 90.1
click at [418, 102] on div "Type Sale Amount GPAY 5940 CARD 13343 CASH 4928 VOUCHER 0 Total 24211" at bounding box center [453, 167] width 225 height 169
drag, startPoint x: 438, startPoint y: 103, endPoint x: 415, endPoint y: 66, distance: 43.5
click at [437, 102] on td "GPAY" at bounding box center [395, 108] width 100 height 13
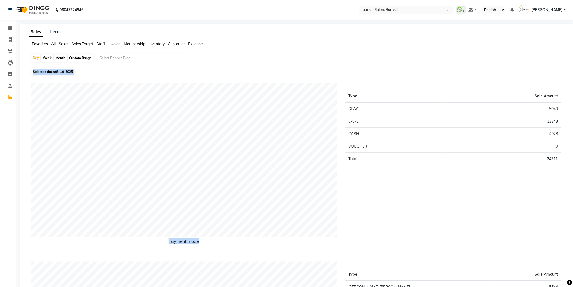
drag, startPoint x: 415, startPoint y: 66, endPoint x: 434, endPoint y: 198, distance: 133.2
click at [443, 198] on div "Type Sale Amount GPAY 5940 CARD 13343 CASH 4928 VOUCHER 0 Total 24211" at bounding box center [453, 167] width 225 height 169
drag, startPoint x: 447, startPoint y: 199, endPoint x: 391, endPoint y: 69, distance: 141.2
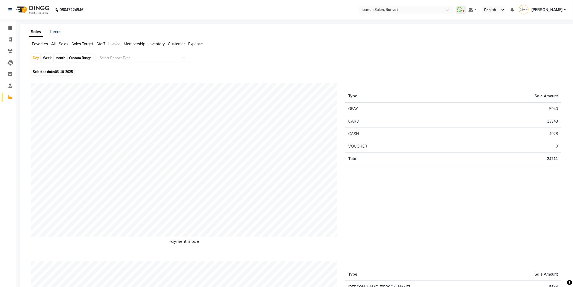
click at [411, 64] on div "Day Week Month Custom Range Select Report Type" at bounding box center [297, 60] width 533 height 13
drag, startPoint x: 411, startPoint y: 64, endPoint x: 463, endPoint y: 190, distance: 136.7
click at [463, 190] on div "Type Sale Amount GPAY 5940 CARD 13343 CASH 4928 VOUCHER 0 Total 24211" at bounding box center [453, 167] width 225 height 169
drag, startPoint x: 464, startPoint y: 190, endPoint x: 405, endPoint y: 77, distance: 127.8
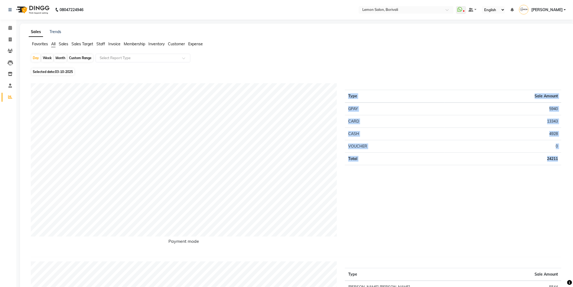
drag, startPoint x: 411, startPoint y: 73, endPoint x: 145, endPoint y: 50, distance: 267.3
click at [409, 72] on div "Selected date: 03-10-2025" at bounding box center [298, 72] width 535 height 6
click at [11, 30] on span at bounding box center [9, 28] width 9 height 6
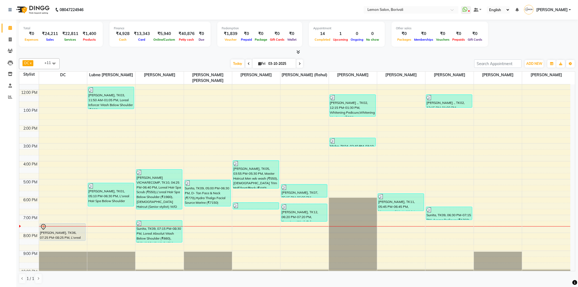
scroll to position [64, 0]
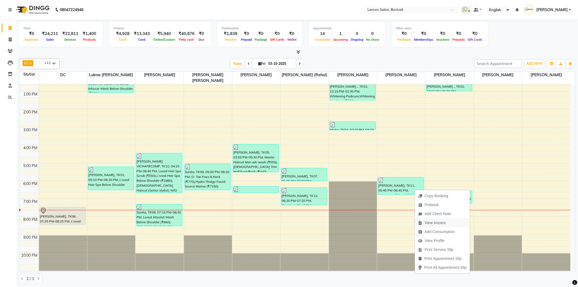
click at [445, 223] on span "View Invoice" at bounding box center [434, 223] width 21 height 6
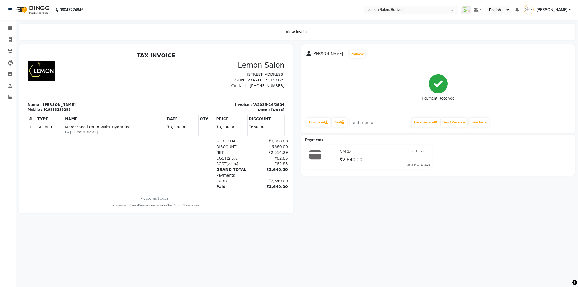
click at [12, 26] on span at bounding box center [9, 28] width 9 height 6
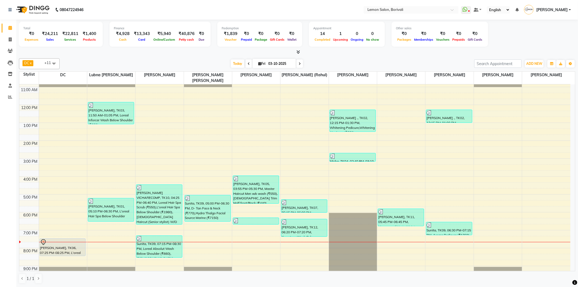
scroll to position [64, 0]
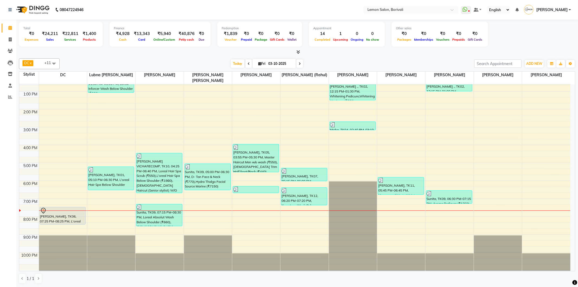
click at [142, 67] on div "[DATE] [DATE]" at bounding box center [266, 64] width 409 height 8
click at [9, 74] on icon at bounding box center [10, 74] width 5 height 4
select select
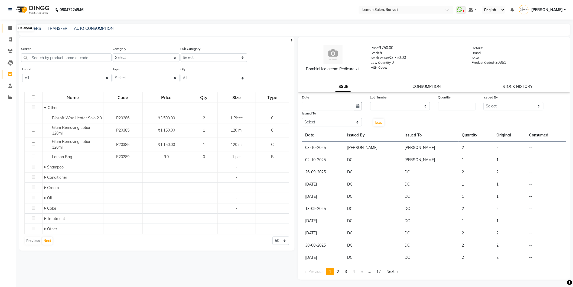
click at [13, 28] on span at bounding box center [9, 28] width 9 height 6
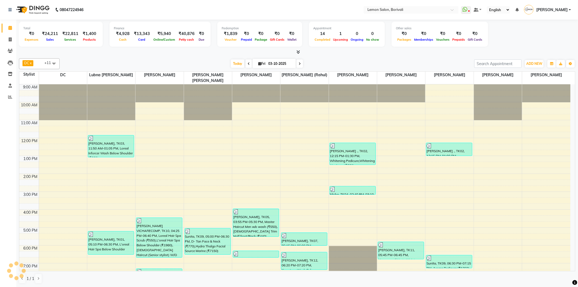
scroll to position [64, 0]
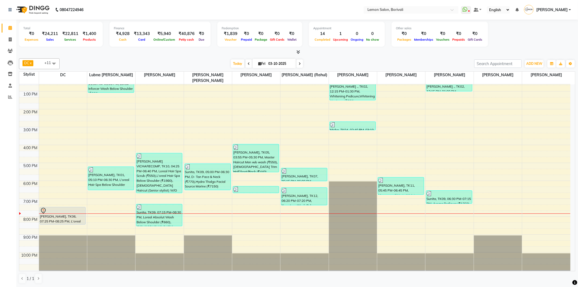
click at [298, 63] on icon at bounding box center [299, 63] width 2 height 3
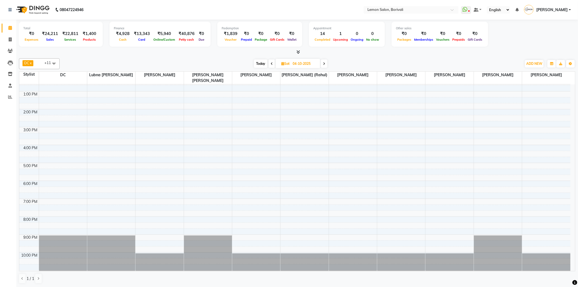
click at [262, 64] on span "Today" at bounding box center [261, 63] width 14 height 8
type input "03-10-2025"
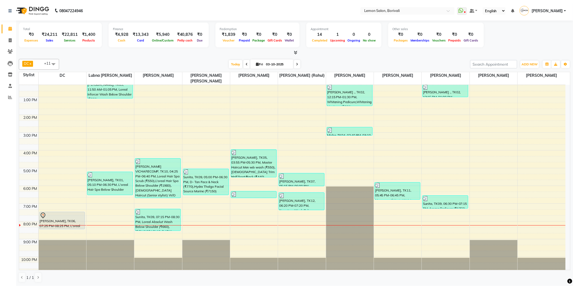
scroll to position [64, 0]
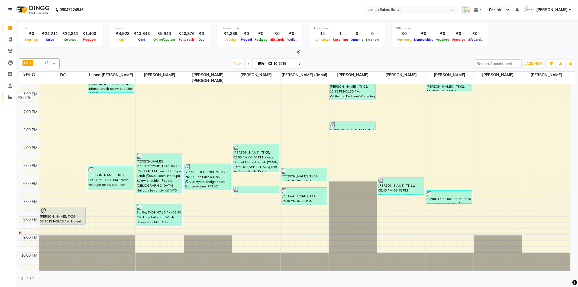
click at [10, 98] on icon at bounding box center [10, 97] width 4 height 4
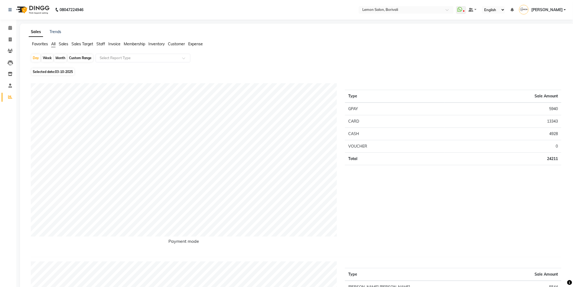
click at [103, 44] on span "Staff" at bounding box center [100, 43] width 9 height 5
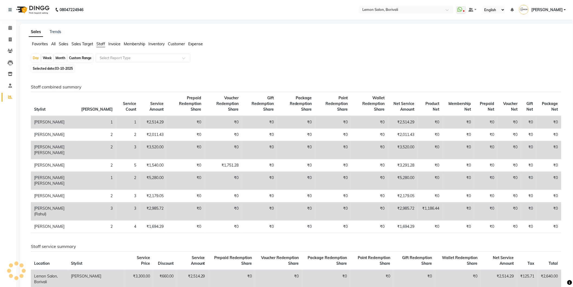
click at [63, 59] on div "Month" at bounding box center [60, 58] width 12 height 8
select select "10"
select select "2025"
click at [74, 57] on div "Custom Range" at bounding box center [80, 58] width 25 height 8
select select "10"
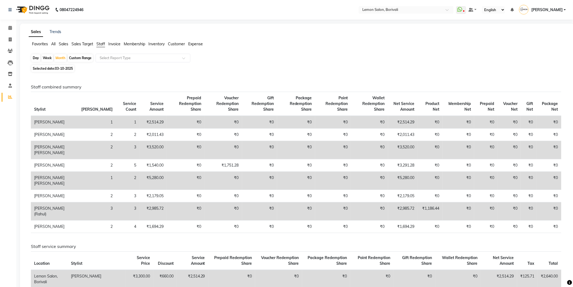
select select "2025"
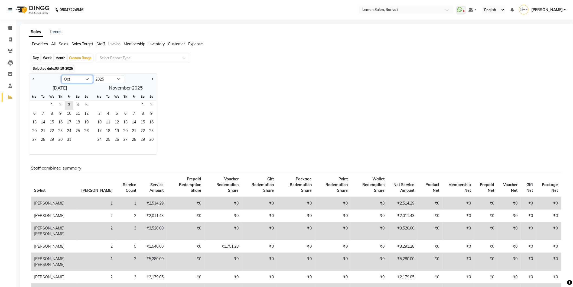
click at [86, 80] on select "Jan Feb Mar Apr May Jun Jul Aug Sep Oct Nov Dec" at bounding box center [76, 79] width 31 height 8
select select "9"
click at [61, 75] on select "Jan Feb Mar Apr May Jun Jul Aug Sep Oct Nov Dec" at bounding box center [76, 79] width 31 height 8
click at [34, 133] on span "22" at bounding box center [34, 131] width 9 height 9
click at [132, 105] on span "3" at bounding box center [134, 105] width 9 height 9
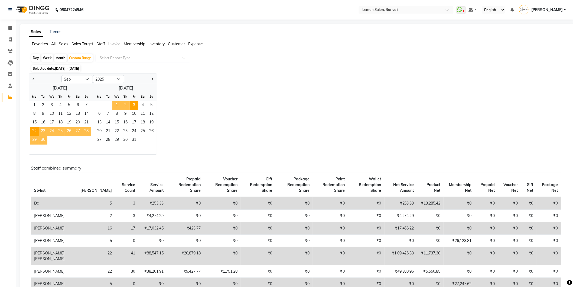
click at [288, 54] on div "Day Week Month Custom Range Select Report Type" at bounding box center [297, 59] width 533 height 10
click at [283, 31] on div "Sales Trends" at bounding box center [297, 32] width 544 height 6
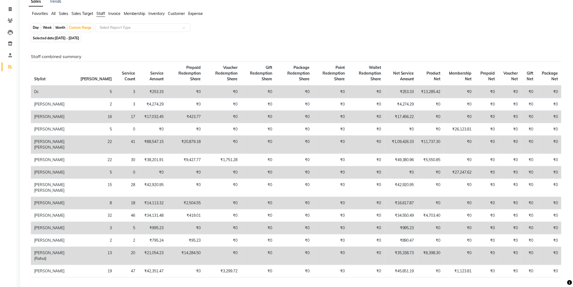
scroll to position [30, 0]
click at [83, 25] on div "Custom Range" at bounding box center [80, 28] width 25 height 8
select select "9"
select select "2025"
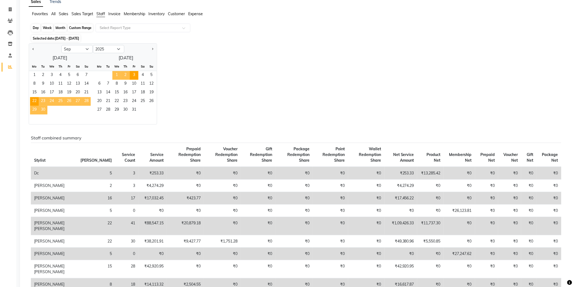
click at [79, 27] on div "Custom Range" at bounding box center [80, 28] width 25 height 8
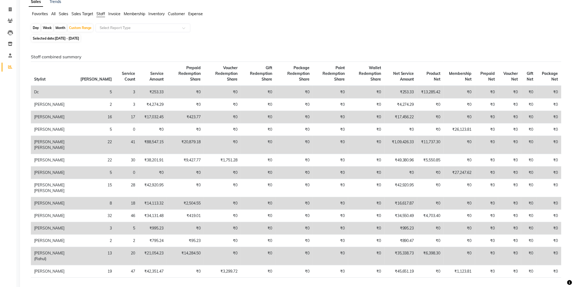
click at [79, 40] on span "22-09-2025 - 03-10-2025" at bounding box center [67, 38] width 24 height 4
select select "9"
select select "2025"
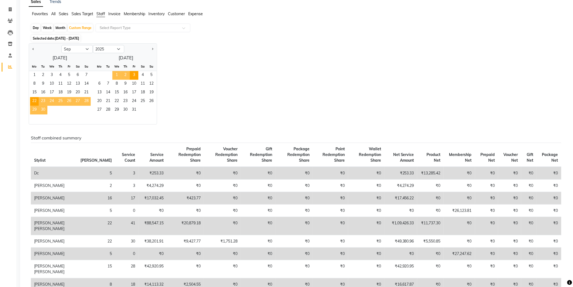
click at [115, 73] on span "1" at bounding box center [116, 75] width 9 height 9
select select "10"
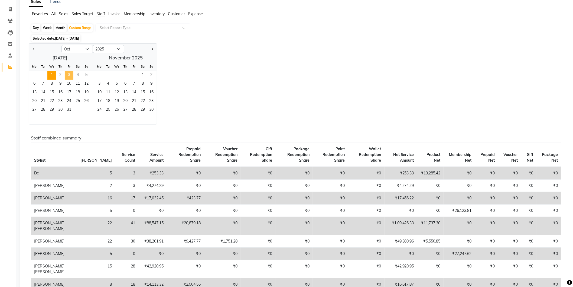
click at [68, 77] on span "3" at bounding box center [69, 75] width 9 height 9
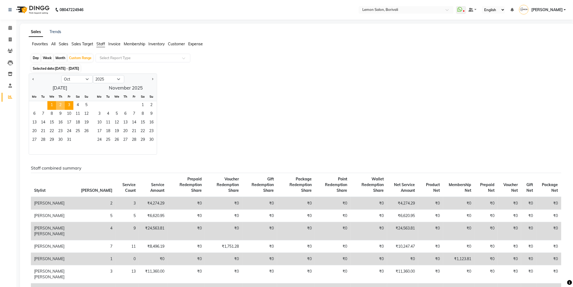
click at [299, 30] on div "Sales Trends" at bounding box center [297, 32] width 544 height 6
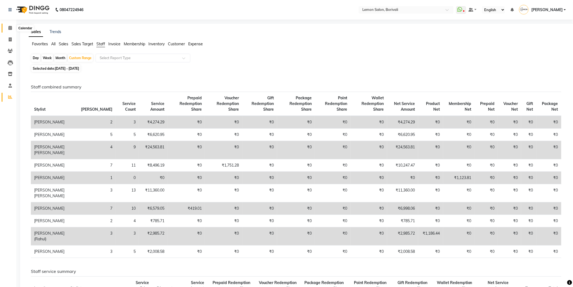
click at [7, 28] on span at bounding box center [9, 28] width 9 height 6
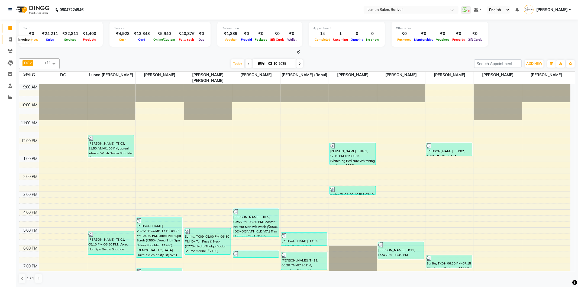
click at [10, 42] on span at bounding box center [9, 40] width 9 height 6
select select "service"
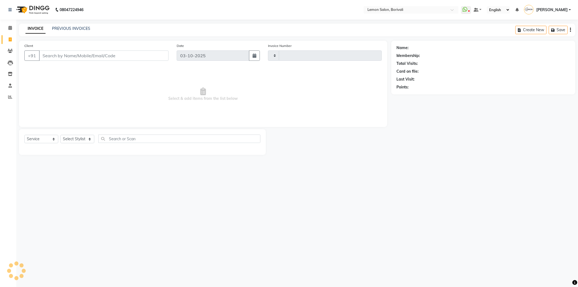
type input "2906"
select select "567"
click at [10, 63] on icon at bounding box center [10, 62] width 5 height 5
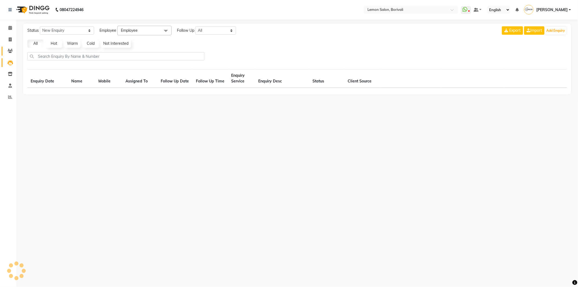
select select "10"
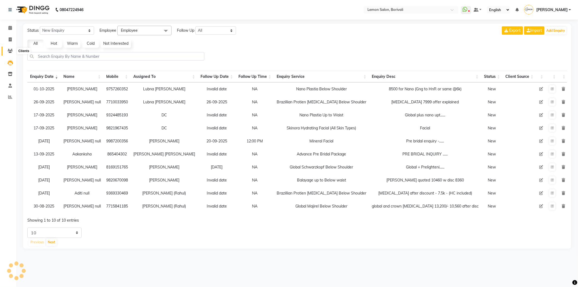
click at [9, 51] on icon at bounding box center [10, 51] width 5 height 4
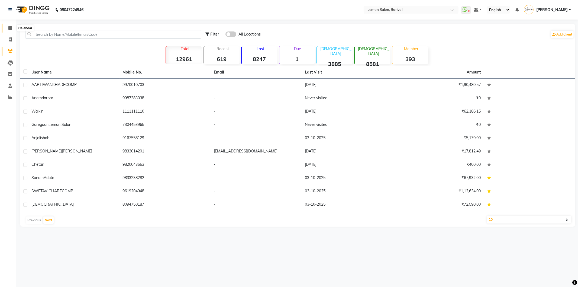
click at [9, 28] on icon at bounding box center [10, 28] width 4 height 4
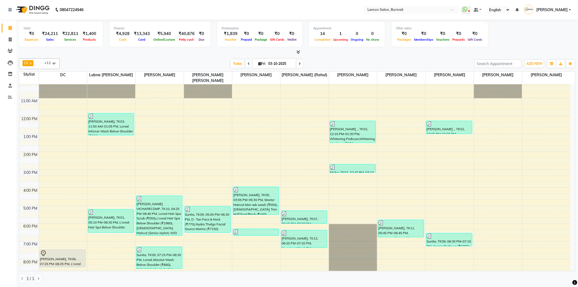
scroll to position [64, 0]
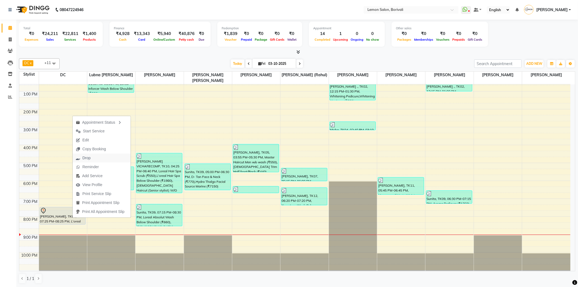
click at [89, 157] on span "Drop" at bounding box center [86, 158] width 8 height 6
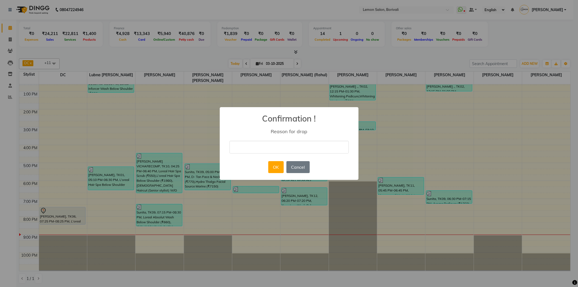
click at [273, 153] on input "text" at bounding box center [288, 147] width 119 height 13
type input "NOT ANSWERING"
click at [275, 162] on button "OK" at bounding box center [275, 167] width 15 height 12
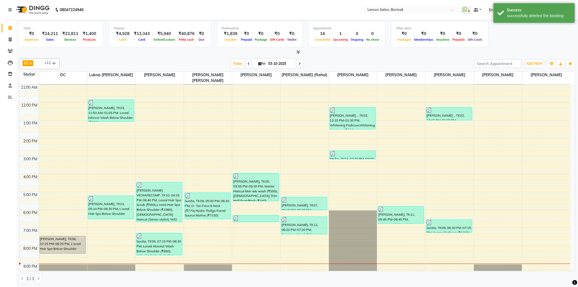
scroll to position [34, 0]
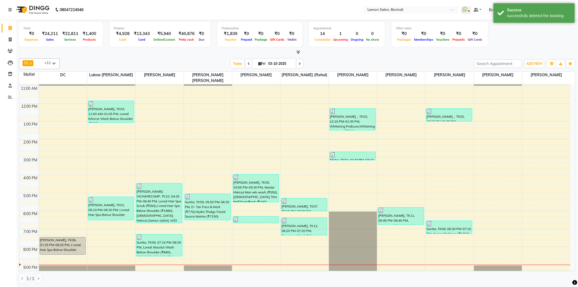
click at [300, 64] on span at bounding box center [299, 63] width 7 height 8
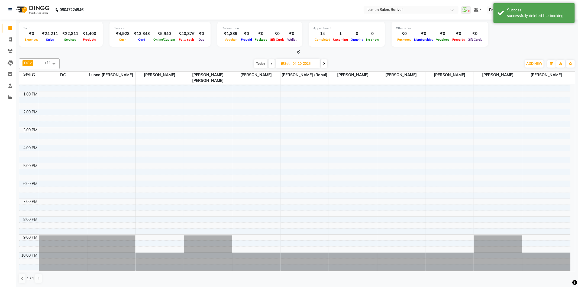
scroll to position [0, 0]
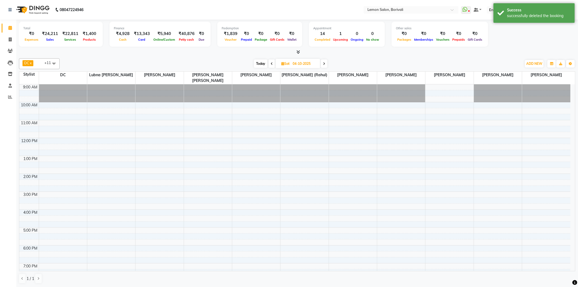
click at [263, 63] on span "Today" at bounding box center [261, 63] width 14 height 8
type input "03-10-2025"
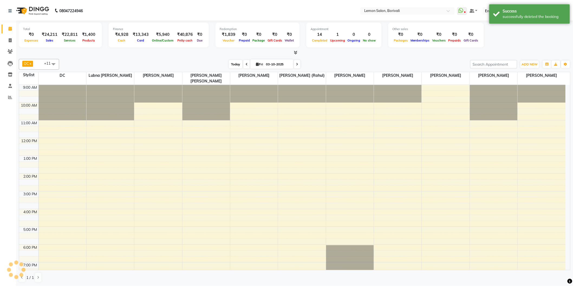
scroll to position [64, 0]
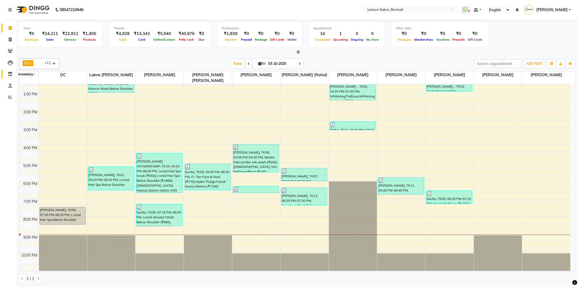
click at [8, 72] on icon at bounding box center [10, 74] width 5 height 4
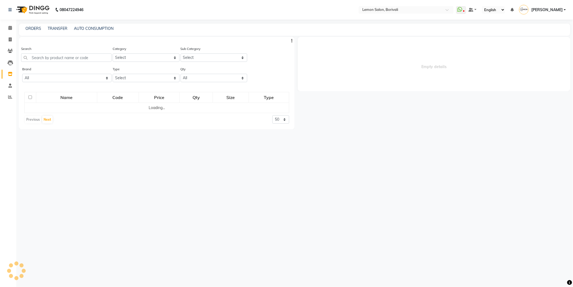
select select
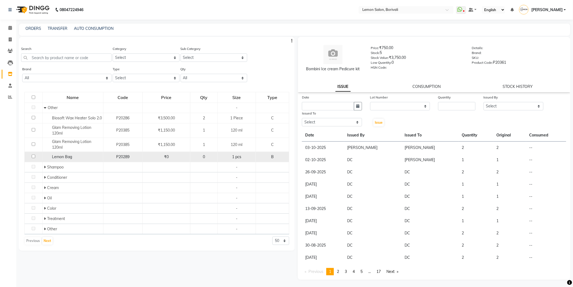
scroll to position [3, 0]
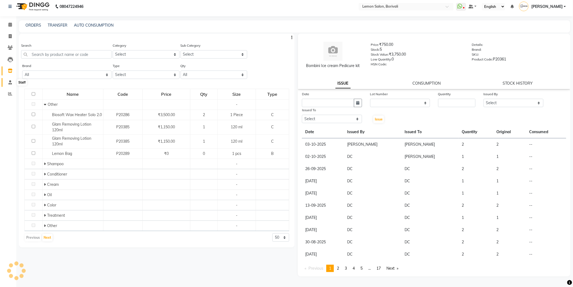
click at [11, 81] on icon at bounding box center [10, 82] width 4 height 4
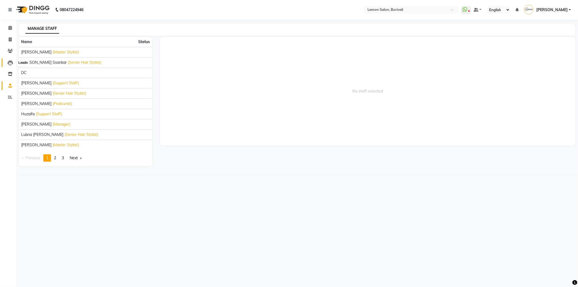
click at [9, 61] on icon at bounding box center [10, 62] width 5 height 5
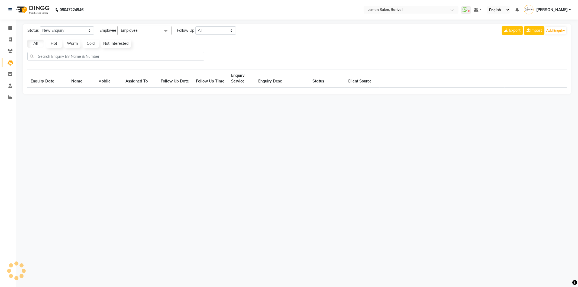
select select "10"
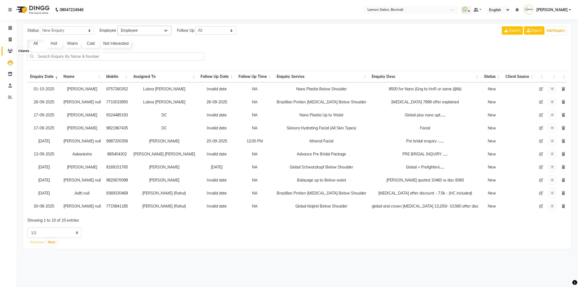
click at [10, 51] on icon at bounding box center [10, 51] width 5 height 4
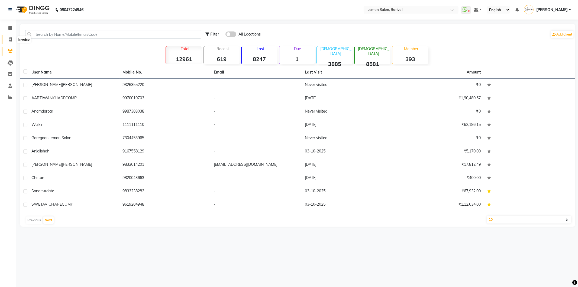
click at [12, 40] on span at bounding box center [9, 40] width 9 height 6
select select "service"
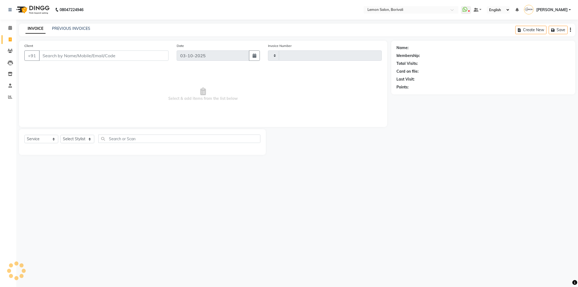
type input "2906"
select select "567"
click at [9, 29] on icon at bounding box center [10, 28] width 4 height 4
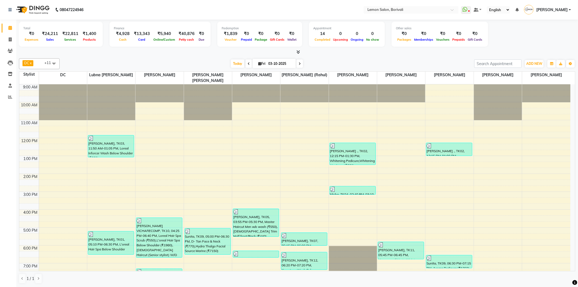
click at [298, 63] on icon at bounding box center [299, 63] width 2 height 3
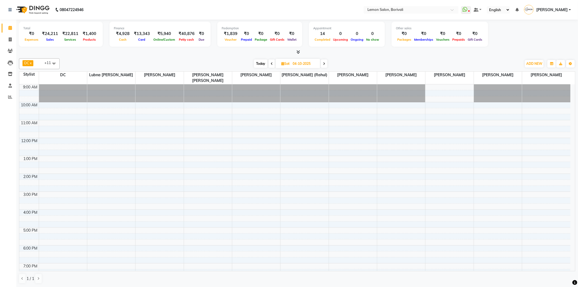
click at [259, 61] on span "Today" at bounding box center [261, 63] width 14 height 8
type input "03-10-2025"
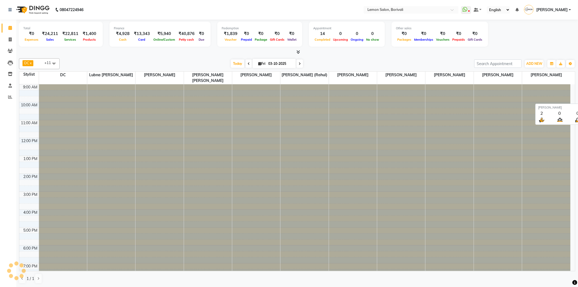
scroll to position [64, 0]
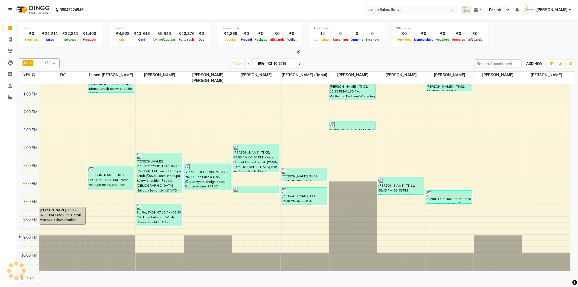
click at [532, 61] on span "ADD NEW" at bounding box center [534, 63] width 16 height 4
click at [527, 98] on link "Add Attendance" at bounding box center [521, 94] width 43 height 7
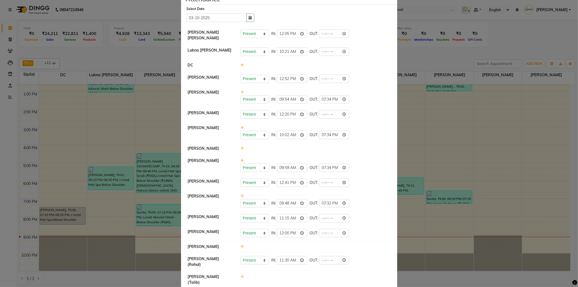
scroll to position [30, 0]
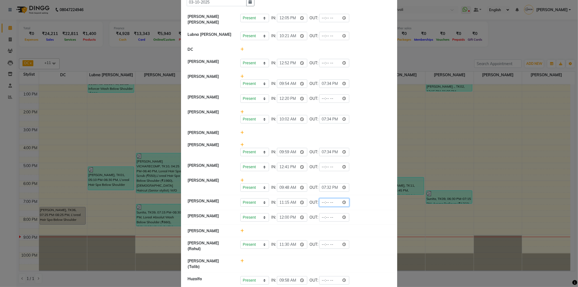
click at [343, 203] on input "time" at bounding box center [334, 202] width 30 height 8
type input "21:02"
click at [358, 203] on div "Present Absent Late Half Day Weekly Off IN: 11:15 OUT: 21:02" at bounding box center [315, 202] width 150 height 8
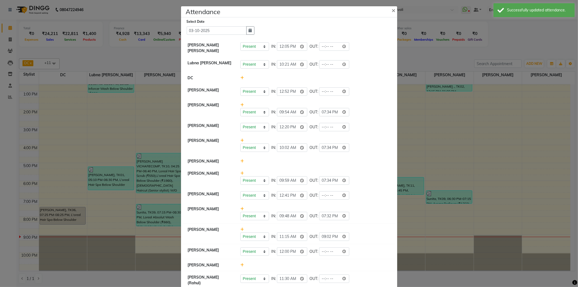
scroll to position [0, 0]
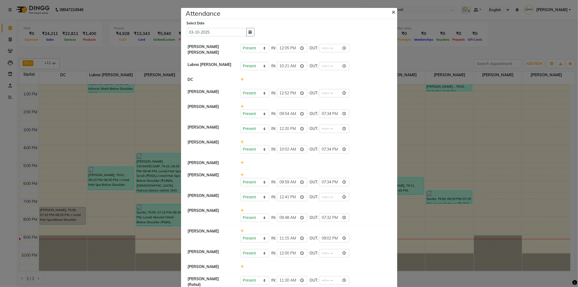
click at [392, 14] on span "×" at bounding box center [394, 12] width 4 height 8
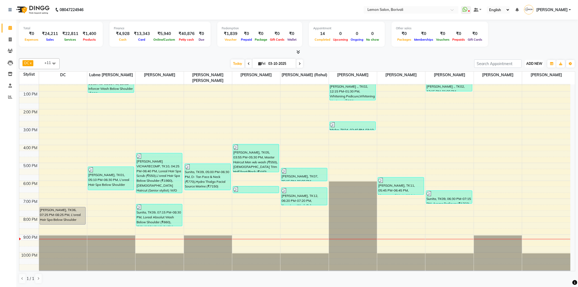
click at [542, 65] on span "ADD NEW" at bounding box center [534, 63] width 16 height 4
click at [529, 90] on link "Add Expense" at bounding box center [521, 87] width 43 height 7
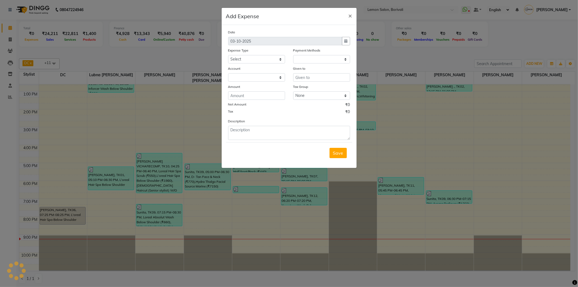
select select "1"
select select "2324"
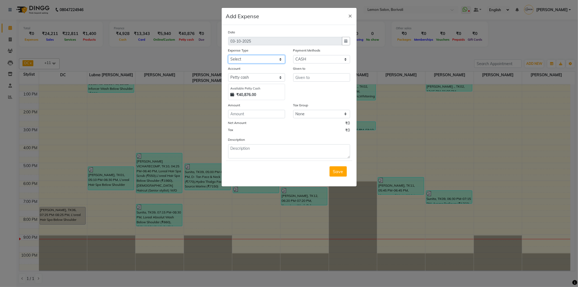
drag, startPoint x: 274, startPoint y: 59, endPoint x: 274, endPoint y: 63, distance: 3.9
click at [274, 59] on select "Select Advance Cash transfer to hub Laundry Loan Membership Milk Miscellaneous …" at bounding box center [256, 59] width 57 height 8
click at [228, 55] on select "Select Advance Cash transfer to hub Laundry Loan Membership Milk Miscellaneous …" at bounding box center [256, 59] width 57 height 8
click at [251, 118] on input "number" at bounding box center [256, 114] width 57 height 8
drag, startPoint x: 250, startPoint y: 60, endPoint x: 249, endPoint y: 63, distance: 3.3
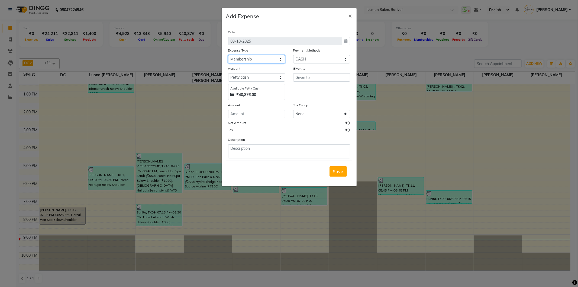
click at [250, 60] on select "Select Advance Cash transfer to hub Laundry Loan Membership Milk Miscellaneous …" at bounding box center [256, 59] width 57 height 8
select select "2686"
click at [228, 55] on select "Select Advance Cash transfer to hub Laundry Loan Membership Milk Miscellaneous …" at bounding box center [256, 59] width 57 height 8
click at [257, 113] on input "number" at bounding box center [256, 114] width 57 height 8
type input "116"
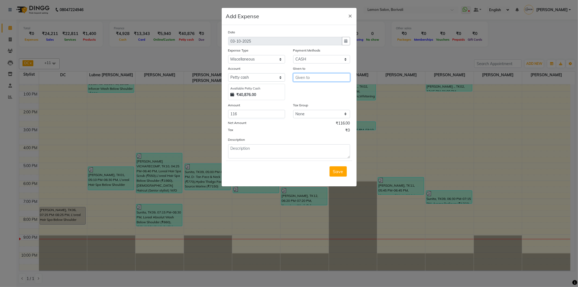
click at [323, 77] on input "text" at bounding box center [321, 77] width 57 height 8
click at [317, 88] on button "Huzaifa" at bounding box center [314, 89] width 43 height 9
type input "Huzaifa"
click at [283, 145] on textarea at bounding box center [289, 151] width 122 height 14
type textarea "Milk"
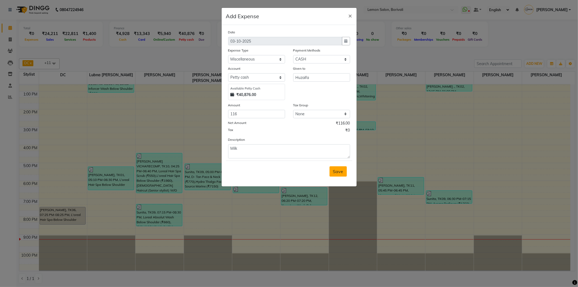
click at [334, 172] on span "Save" at bounding box center [338, 170] width 10 height 5
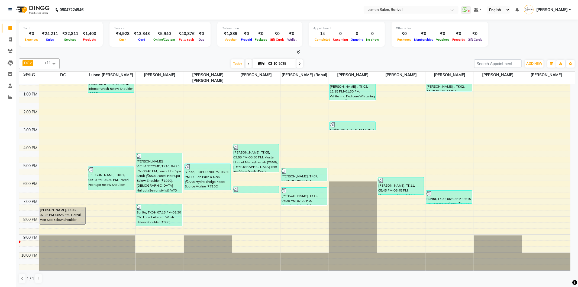
click at [344, 62] on div "[DATE] [DATE]" at bounding box center [266, 64] width 409 height 8
click at [538, 63] on span "ADD NEW" at bounding box center [534, 63] width 16 height 4
click at [391, 62] on div "[DATE] [DATE]" at bounding box center [266, 64] width 409 height 8
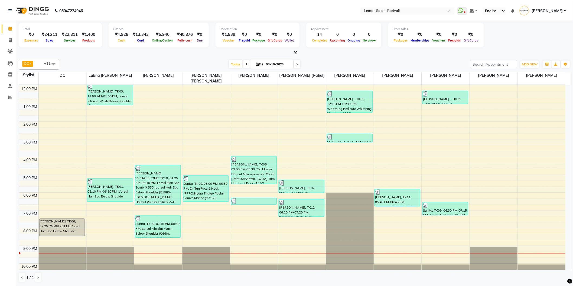
scroll to position [64, 0]
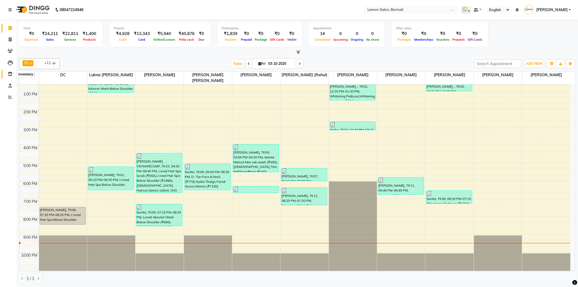
click at [9, 75] on icon at bounding box center [10, 74] width 5 height 4
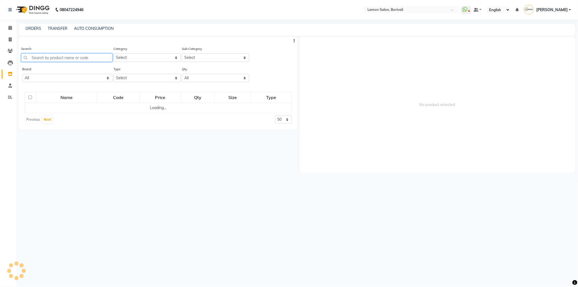
drag, startPoint x: 78, startPoint y: 61, endPoint x: 85, endPoint y: 61, distance: 7.0
click at [78, 61] on input "text" at bounding box center [66, 57] width 91 height 8
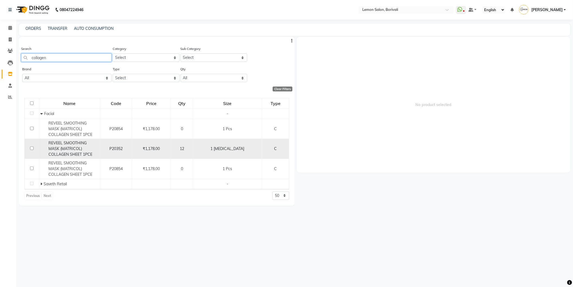
type input "collagen"
click at [34, 148] on input "checkbox" at bounding box center [32, 148] width 4 height 4
checkbox input "true"
select select
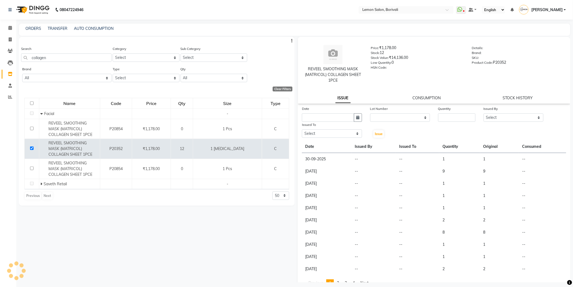
click at [448, 123] on div "Date Lot Number None Quantity Issued By Select Issued To Select Issue" at bounding box center [434, 122] width 272 height 33
click at [448, 120] on input "number" at bounding box center [456, 117] width 37 height 8
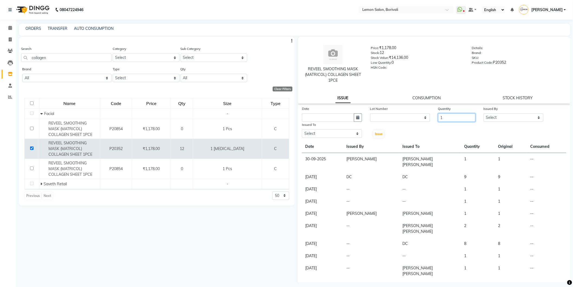
type input "1"
click at [508, 119] on select "Select DC Faiz Khan Fardin Shaikh Harishchandra Paswn Huzaifa Jyoti Vyas Lubna …" at bounding box center [514, 117] width 60 height 8
select select "7885"
click at [484, 113] on select "Select DC Faiz Khan Fardin Shaikh Harishchandra Paswn Huzaifa Jyoti Vyas Lubna …" at bounding box center [514, 117] width 60 height 8
drag, startPoint x: 358, startPoint y: 133, endPoint x: 353, endPoint y: 137, distance: 6.0
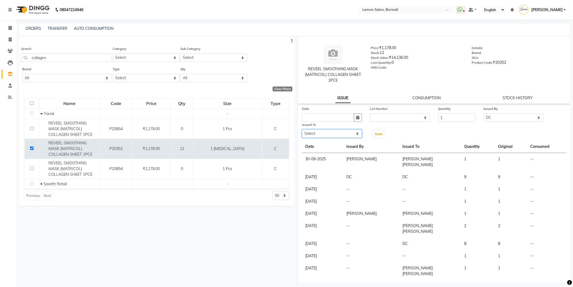
click at [358, 133] on select "Select DC Faiz Khan Fardin Shaikh Harishchandra Paswn Huzaifa Jyoti Vyas Lubna …" at bounding box center [332, 133] width 60 height 8
select select "7885"
click at [302, 129] on select "Select DC Faiz Khan Fardin Shaikh Harishchandra Paswn Huzaifa Jyoti Vyas Lubna …" at bounding box center [332, 133] width 60 height 8
click at [356, 117] on icon "button" at bounding box center [357, 117] width 3 height 4
select select "10"
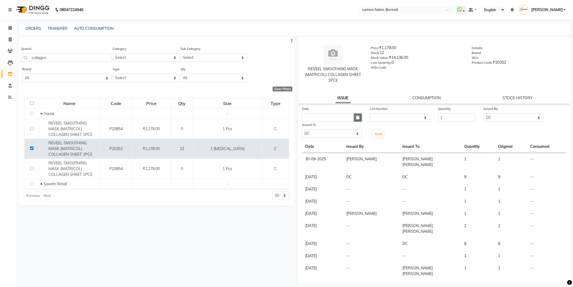
select select "2025"
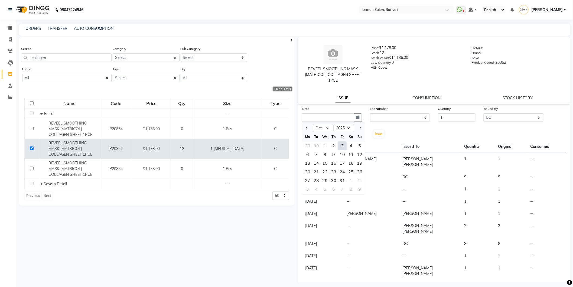
click at [345, 146] on div "3" at bounding box center [342, 145] width 9 height 9
type input "03-10-2025"
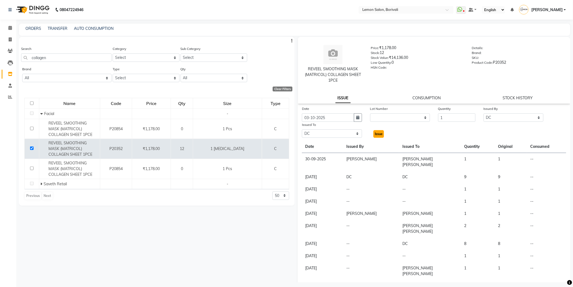
click at [378, 133] on span "Issue" at bounding box center [379, 134] width 8 height 4
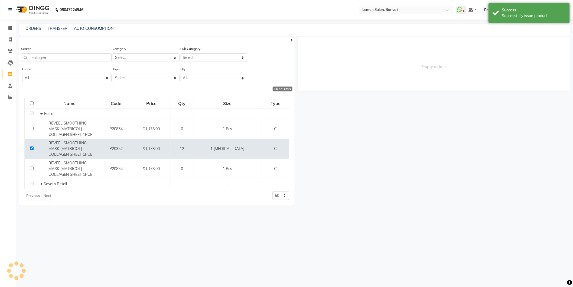
select select
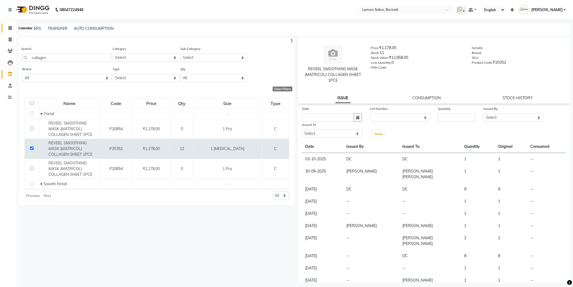
click at [7, 25] on span at bounding box center [9, 28] width 9 height 6
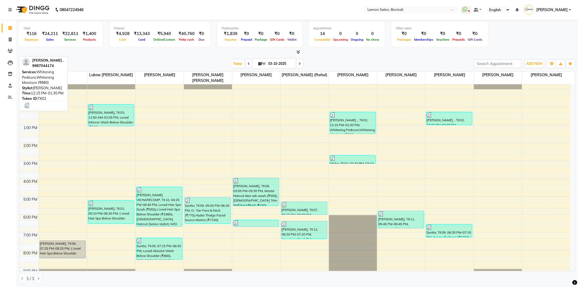
scroll to position [64, 0]
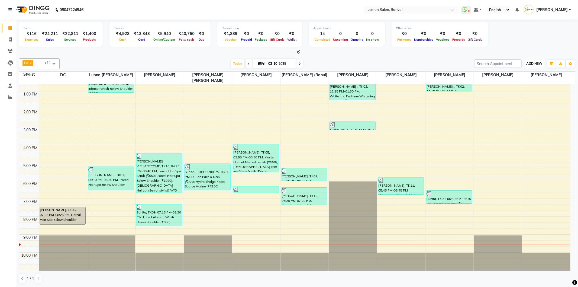
click at [535, 63] on span "ADD NEW" at bounding box center [534, 63] width 16 height 4
click at [530, 96] on link "Add Attendance" at bounding box center [521, 94] width 43 height 7
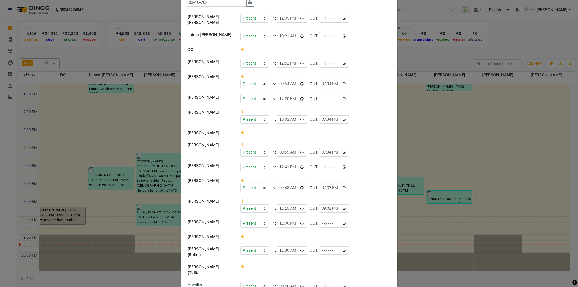
scroll to position [30, 0]
click at [344, 98] on input "time" at bounding box center [334, 98] width 30 height 8
type input "21:32"
click at [360, 98] on div "Present Absent Late Half Day Weekly Off IN: 12:20 OUT: 21:32" at bounding box center [315, 98] width 150 height 8
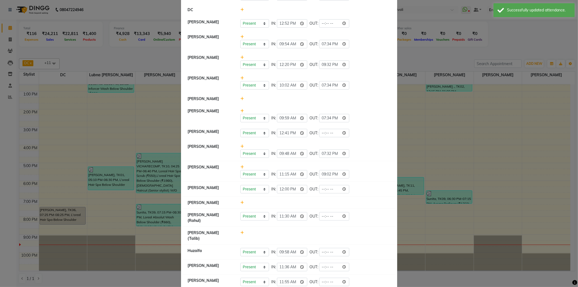
scroll to position [73, 0]
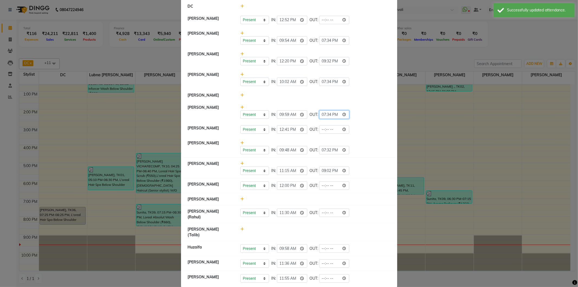
click at [346, 114] on input "19:34" at bounding box center [334, 114] width 30 height 8
type input "19:37"
click at [358, 115] on div "Present Absent Late Half Day Weekly Off IN: 09:59 OUT: 19:37" at bounding box center [315, 114] width 150 height 8
click at [344, 214] on input "time" at bounding box center [334, 212] width 30 height 8
type input "21:25"
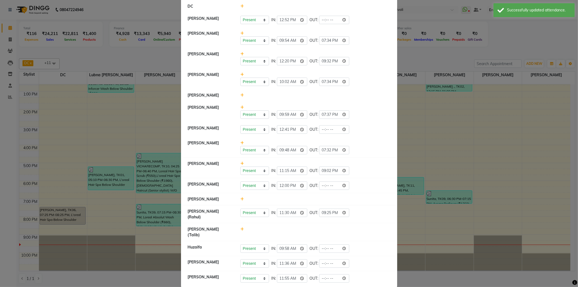
click at [359, 214] on div "Present Absent Late Half Day Weekly Off IN: 11:30 OUT: 21:25" at bounding box center [315, 212] width 150 height 8
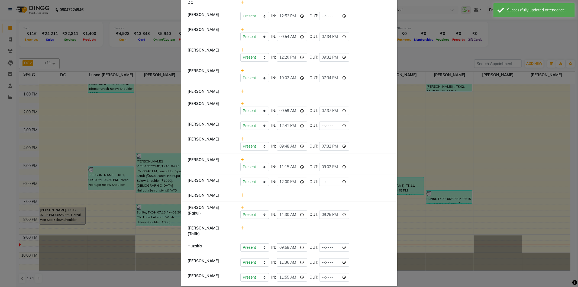
scroll to position [79, 0]
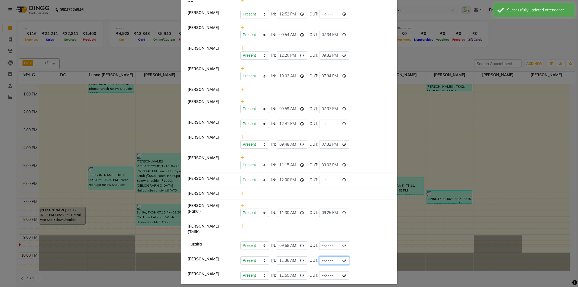
click at [345, 256] on input "time" at bounding box center [334, 260] width 30 height 8
type input "21:25"
drag, startPoint x: 358, startPoint y: 256, endPoint x: 365, endPoint y: 252, distance: 7.9
click at [358, 256] on div "Present Absent Late Half Day Weekly Off IN: 11:36 OUT: 21:25" at bounding box center [315, 260] width 150 height 8
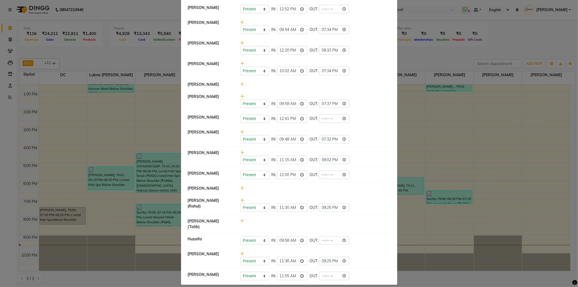
scroll to position [84, 0]
click at [345, 103] on input "19:37" at bounding box center [334, 103] width 30 height 8
type input "21:37"
click at [356, 106] on div "Present Absent Late Half Day Weekly Off IN: 09:59 OUT: 21:37" at bounding box center [315, 103] width 150 height 8
click at [345, 236] on input "time" at bounding box center [334, 240] width 30 height 8
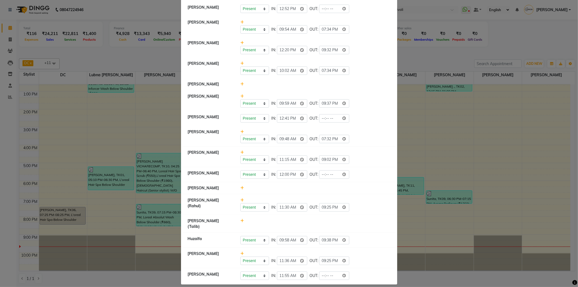
type input "21:38"
click at [354, 236] on div "Present Absent Late Half Day Weekly Off IN: 09:58 OUT: 21:38" at bounding box center [315, 240] width 150 height 8
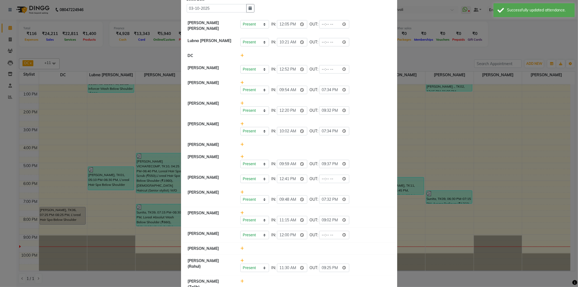
scroll to position [0, 0]
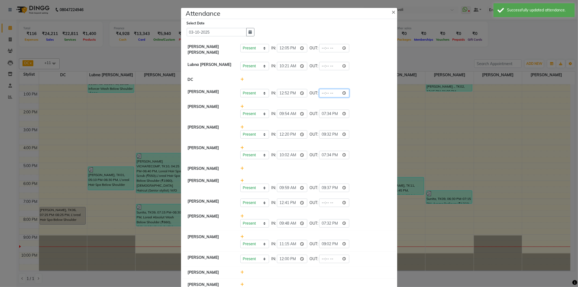
click at [344, 92] on input "time" at bounding box center [334, 93] width 30 height 8
type input "21:33"
click at [356, 94] on div "Present Absent Late Half Day Weekly Off IN: 12:52 OUT: 21:33" at bounding box center [315, 93] width 150 height 8
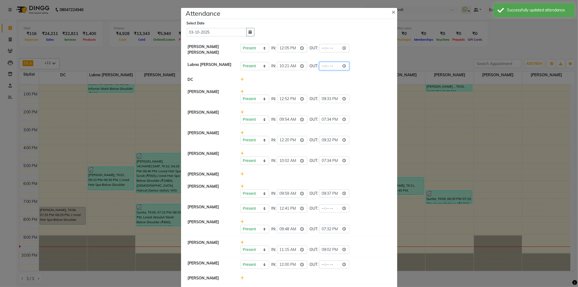
click at [346, 63] on input "time" at bounding box center [334, 66] width 30 height 8
type input "20:27"
click at [364, 62] on div "Present Absent Late Half Day Weekly Off IN: 10:21 OUT: 20:27" at bounding box center [315, 66] width 150 height 8
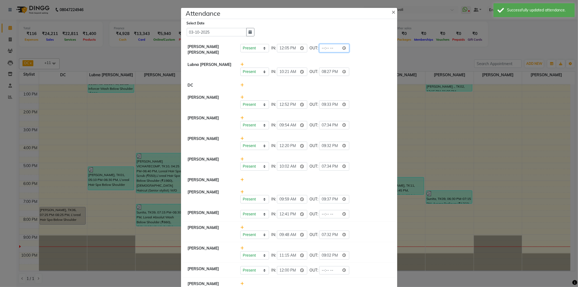
click at [345, 49] on input "time" at bounding box center [334, 48] width 30 height 8
type input "21:33"
click at [358, 47] on div "Present Absent Late Half Day Weekly Off IN: 12:05 OUT: 21:33" at bounding box center [315, 48] width 150 height 8
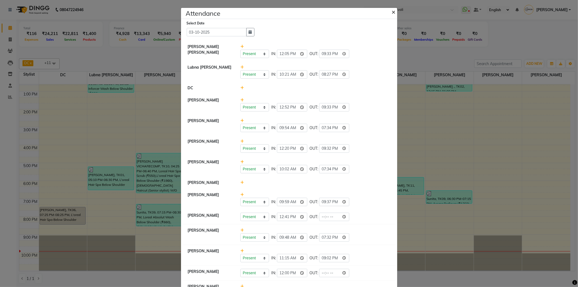
click at [392, 16] on button "×" at bounding box center [394, 11] width 14 height 15
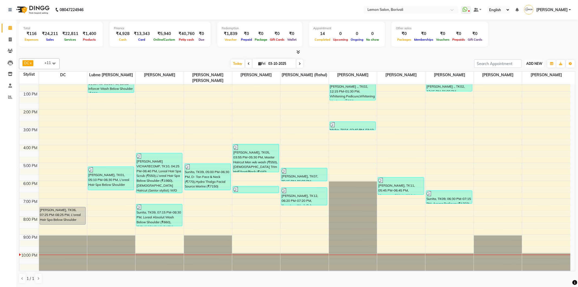
click at [541, 61] on span "ADD NEW" at bounding box center [534, 63] width 16 height 4
click at [531, 94] on link "Add Attendance" at bounding box center [521, 94] width 43 height 7
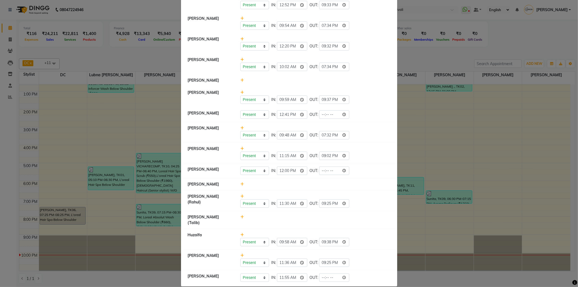
scroll to position [104, 0]
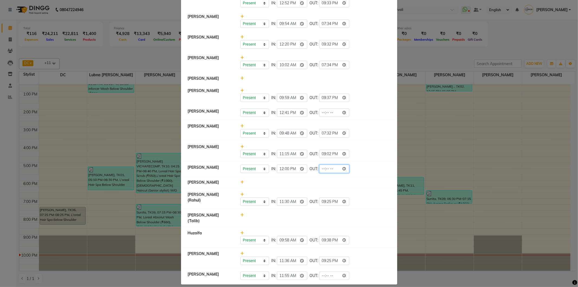
click at [345, 169] on input "time" at bounding box center [334, 168] width 30 height 8
type input "22:07"
click at [373, 176] on li "Jyoti Vyas Present Absent Late Half Day Weekly Off IN: 12:00 OUT: 22:07" at bounding box center [288, 168] width 213 height 15
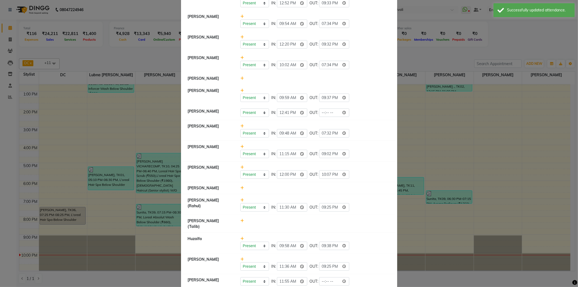
scroll to position [110, 0]
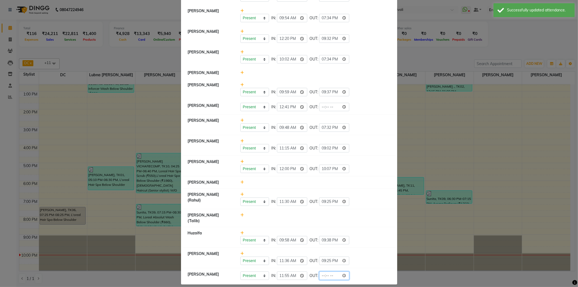
click at [346, 271] on input "time" at bounding box center [334, 275] width 30 height 8
type input "22:05"
click at [375, 202] on div "Present Absent Late Half Day Weekly Off IN: 11:30 OUT: 21:25" at bounding box center [315, 201] width 150 height 8
click at [343, 105] on input "time" at bounding box center [334, 107] width 30 height 8
type input "22:07"
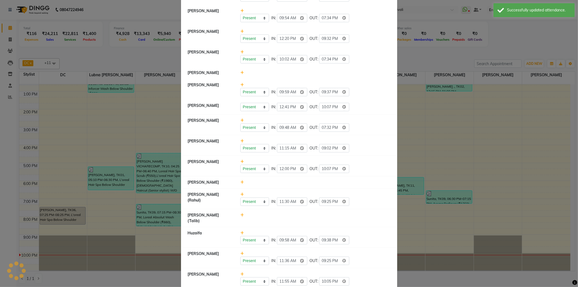
click at [377, 115] on li "Nimisha Pattani Present Absent Late Half Day Weekly Off IN: 09:48 OUT: 19:32" at bounding box center [288, 124] width 213 height 21
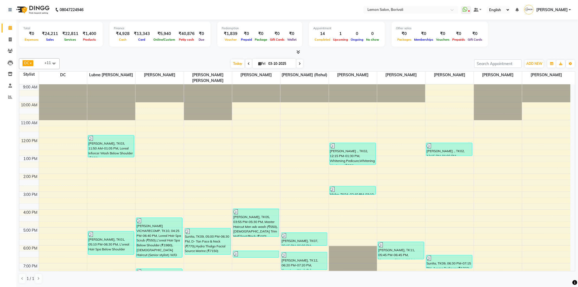
scroll to position [64, 0]
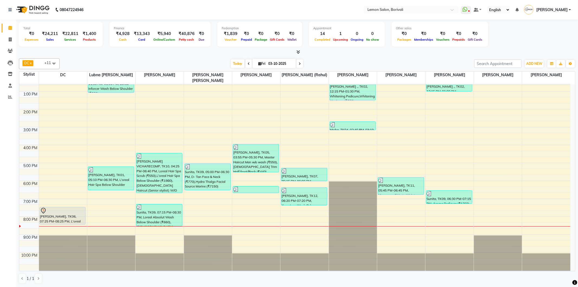
click at [298, 64] on icon at bounding box center [299, 63] width 2 height 3
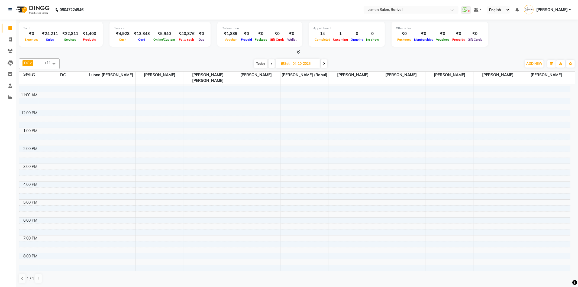
scroll to position [0, 0]
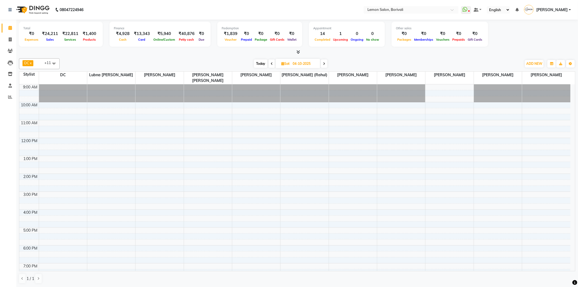
click at [264, 64] on span "Today" at bounding box center [261, 63] width 14 height 8
type input "03-10-2025"
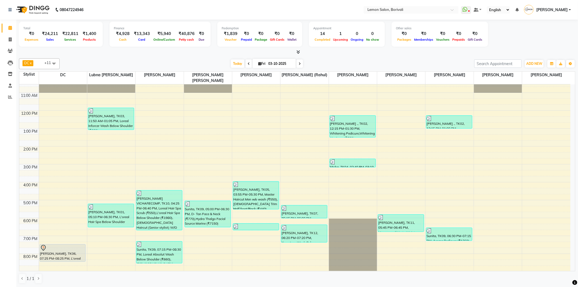
scroll to position [64, 0]
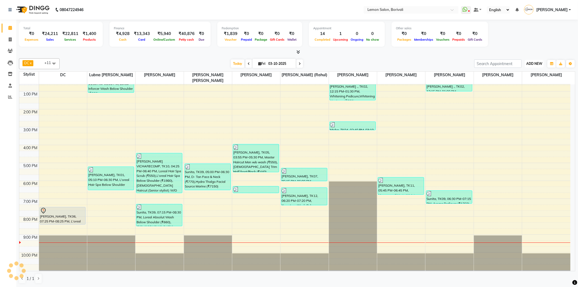
click at [532, 65] on span "ADD NEW" at bounding box center [534, 63] width 16 height 4
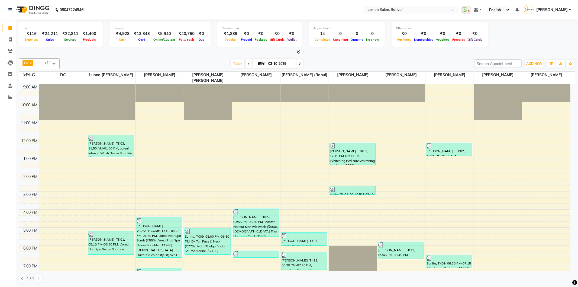
click at [396, 64] on div "[DATE] [DATE]" at bounding box center [266, 64] width 409 height 8
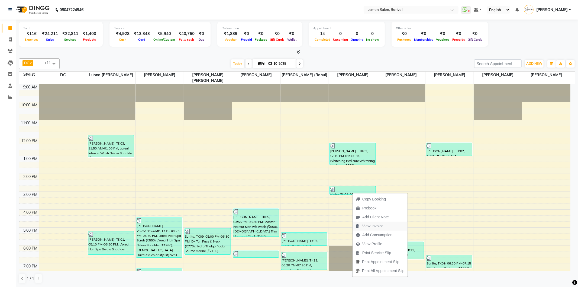
click at [373, 225] on span "View Invoice" at bounding box center [372, 226] width 21 height 6
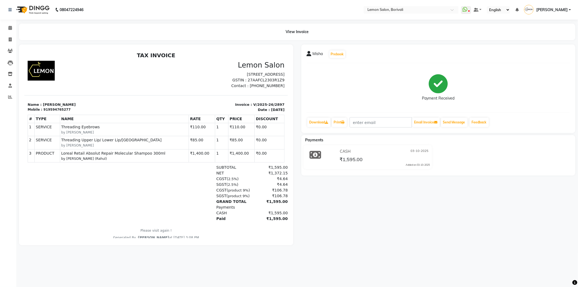
click at [165, 160] on small "by [PERSON_NAME] (Rahul)" at bounding box center [124, 158] width 126 height 5
click at [8, 30] on icon at bounding box center [10, 28] width 4 height 4
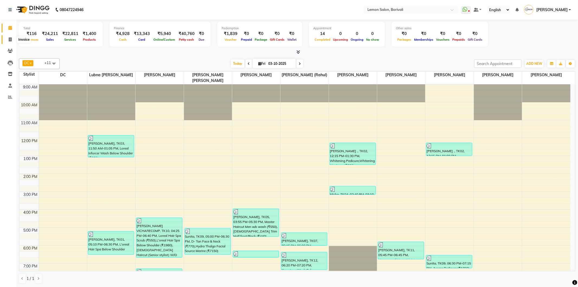
click at [10, 37] on icon at bounding box center [10, 39] width 3 height 4
select select "567"
select select "service"
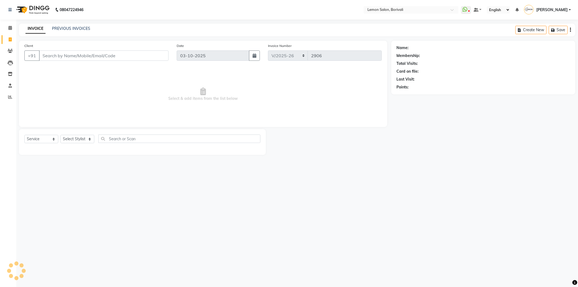
click at [62, 31] on div "PREVIOUS INVOICES" at bounding box center [71, 29] width 38 height 6
click at [66, 27] on link "PREVIOUS INVOICES" at bounding box center [71, 28] width 38 height 5
